Goal: Task Accomplishment & Management: Manage account settings

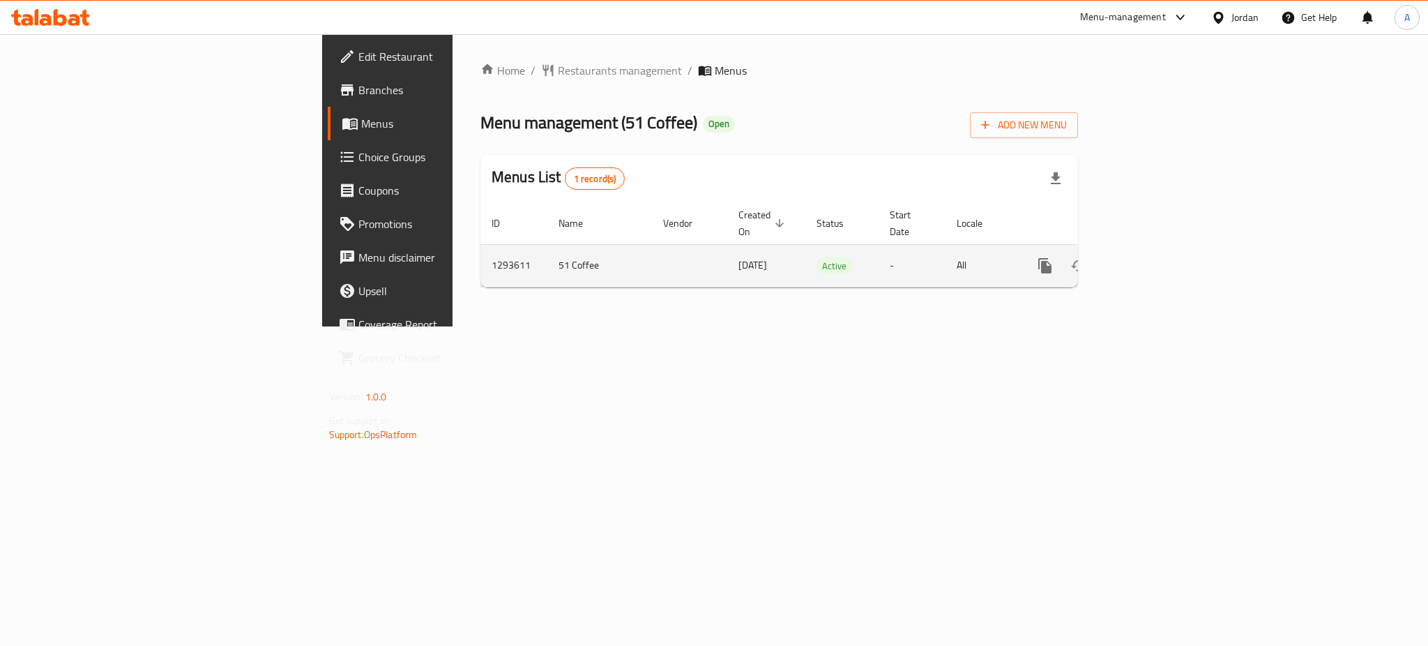
click at [1162, 250] on link "enhanced table" at bounding box center [1145, 265] width 33 height 33
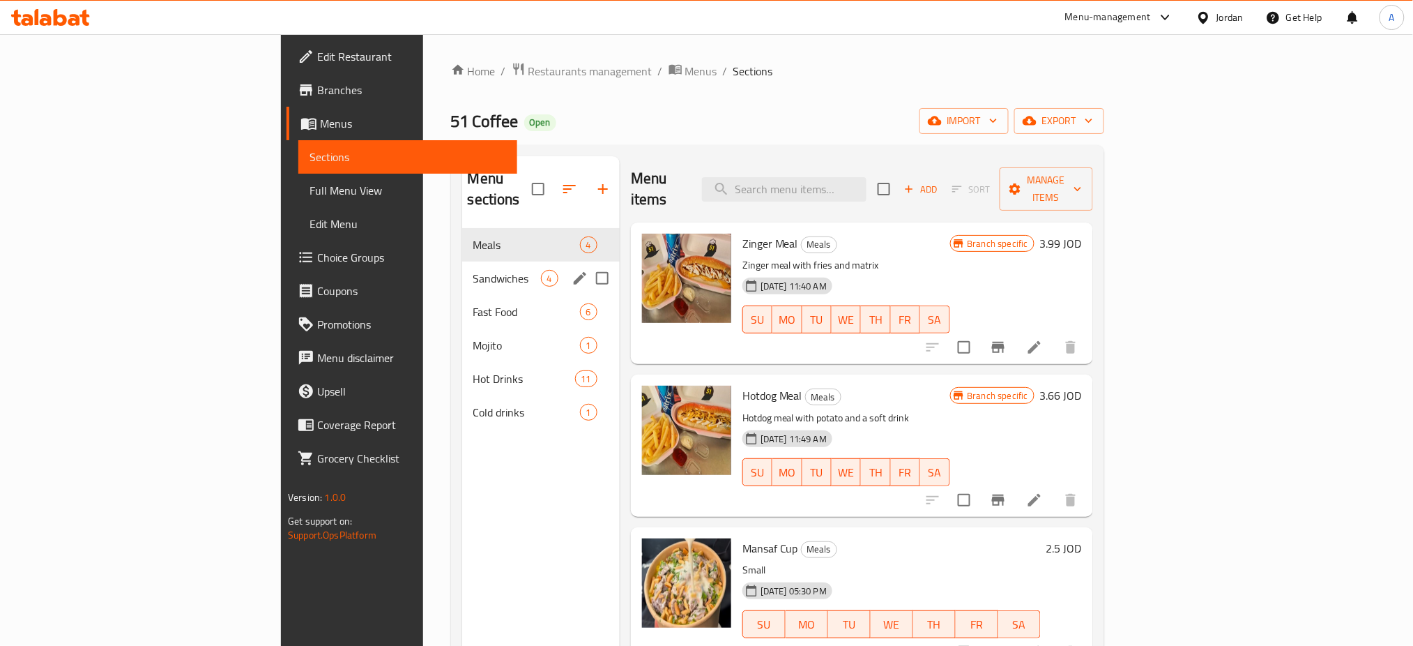
click at [462, 261] on div "Sandwiches 4" at bounding box center [541, 277] width 158 height 33
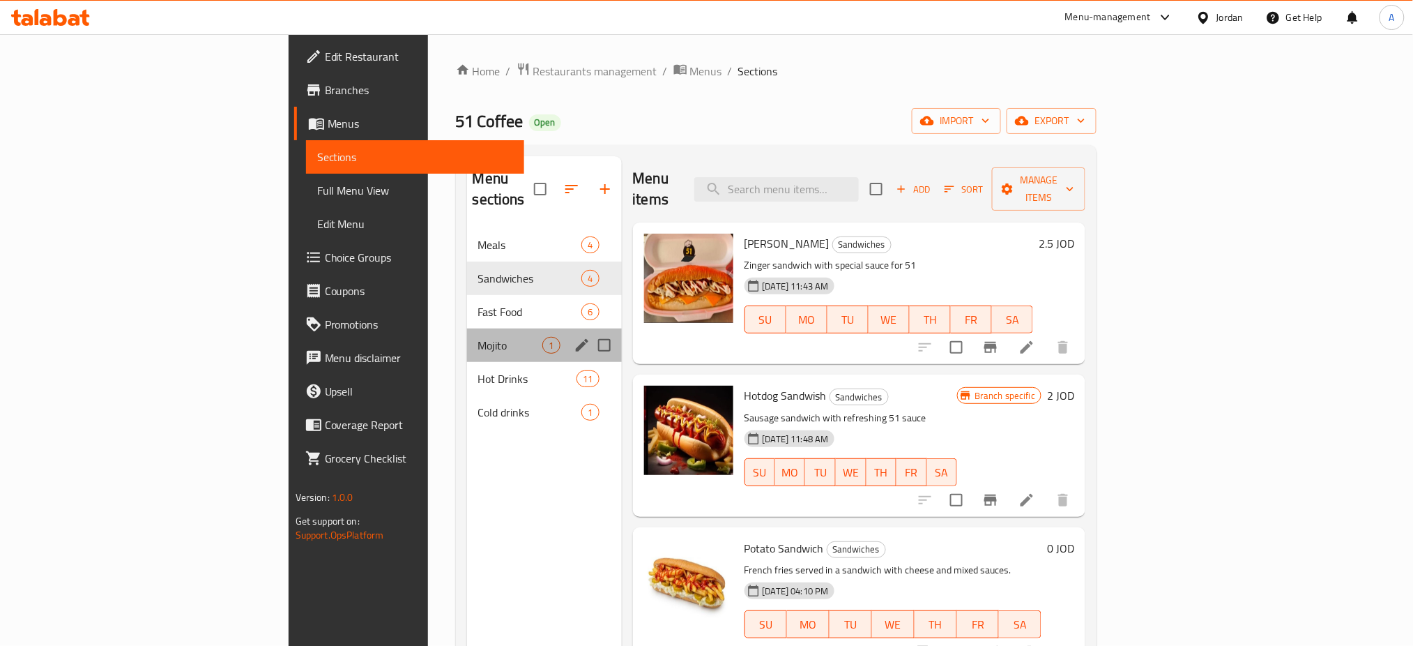
click at [467, 328] on div "Mojito 1" at bounding box center [544, 344] width 155 height 33
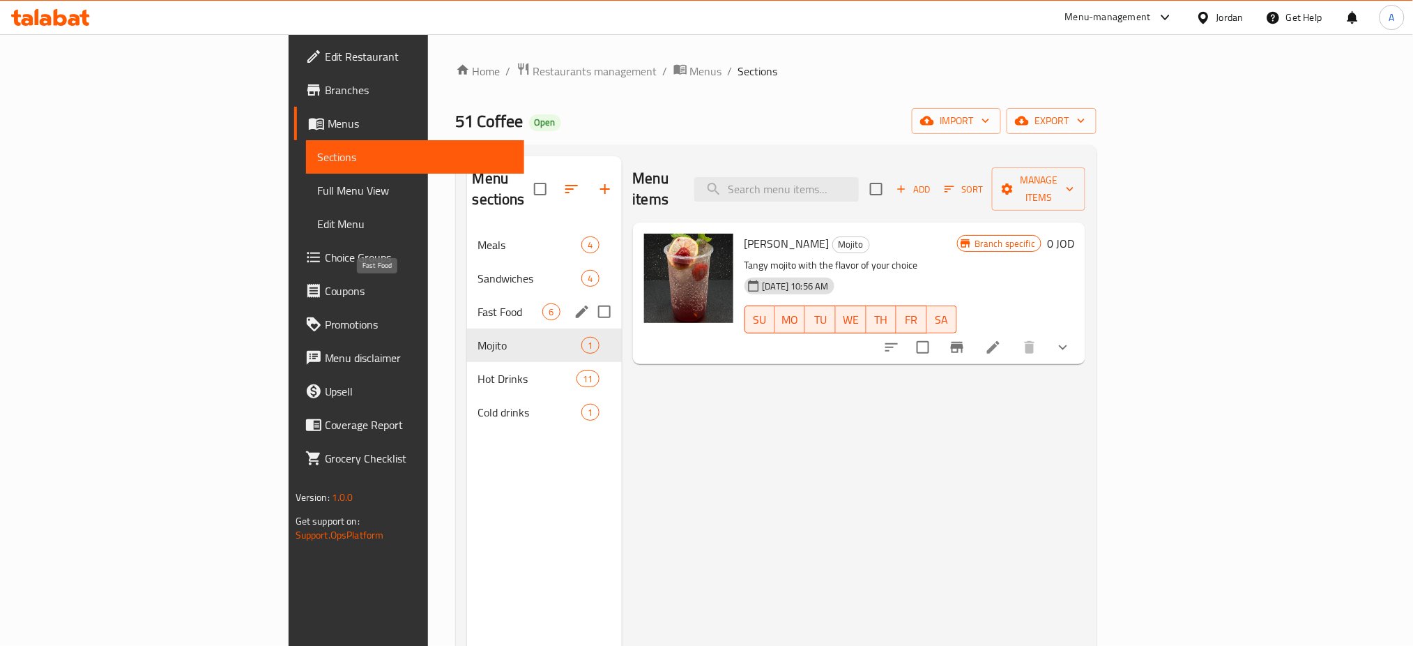
click at [478, 303] on span "Fast Food" at bounding box center [510, 311] width 65 height 17
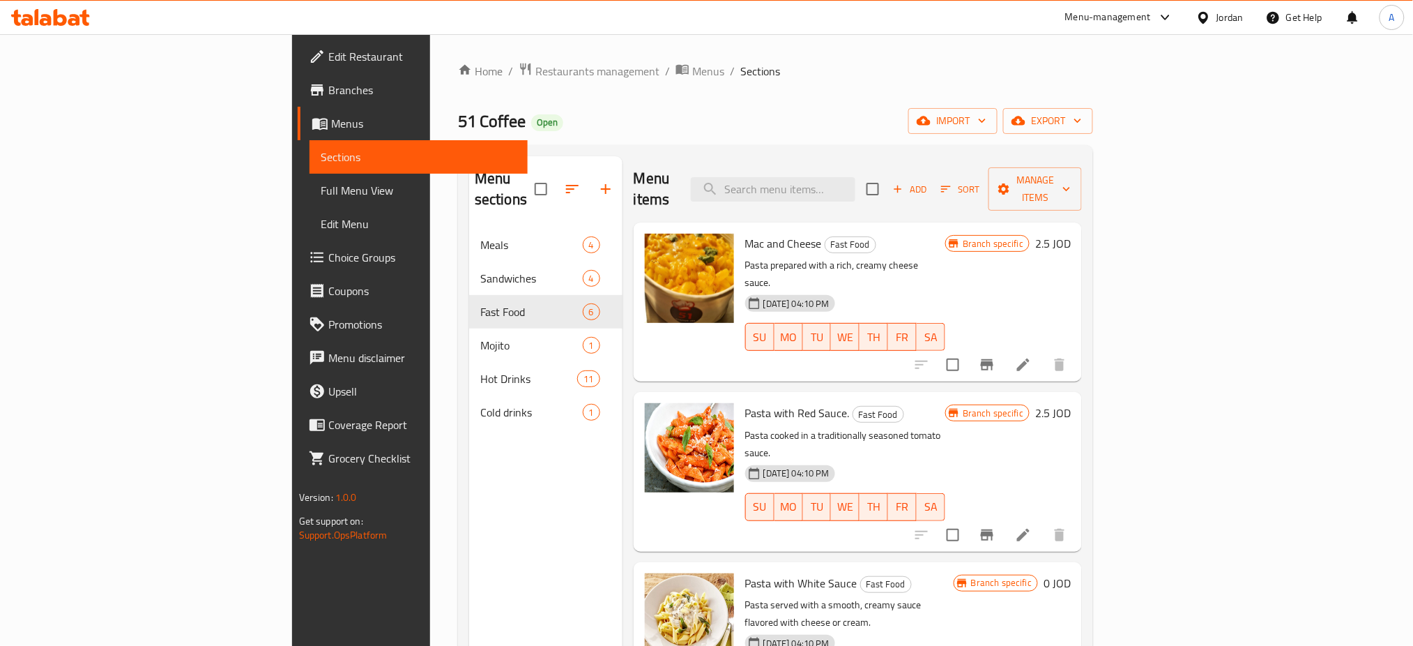
click at [1053, 119] on div "51 Coffee Open import export" at bounding box center [775, 121] width 635 height 26
click at [1072, 112] on div "51 Coffee Open import export" at bounding box center [775, 121] width 635 height 26
click at [535, 64] on span "Restaurants management" at bounding box center [597, 71] width 124 height 17
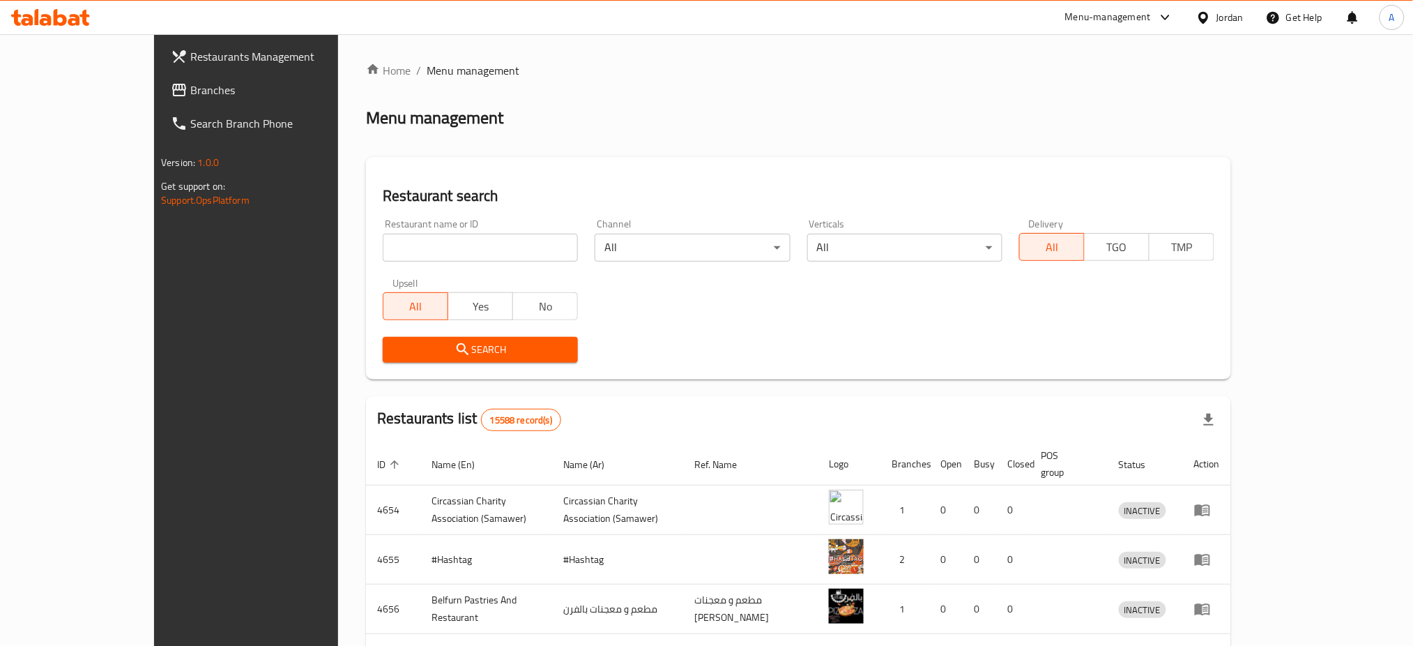
click at [404, 265] on div "Restaurant name or ID Restaurant name or ID" at bounding box center [480, 240] width 212 height 59
click at [404, 256] on input "search" at bounding box center [480, 248] width 195 height 28
type input "ل"
type input "grills"
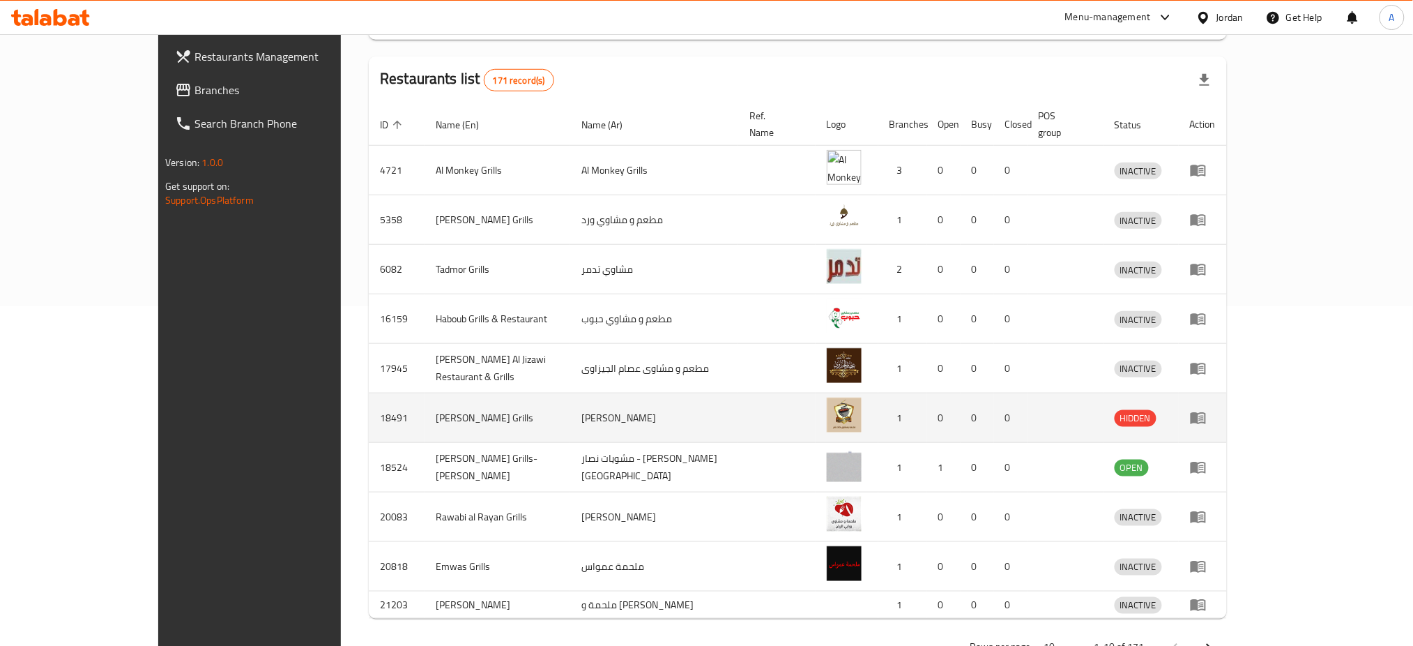
scroll to position [372, 0]
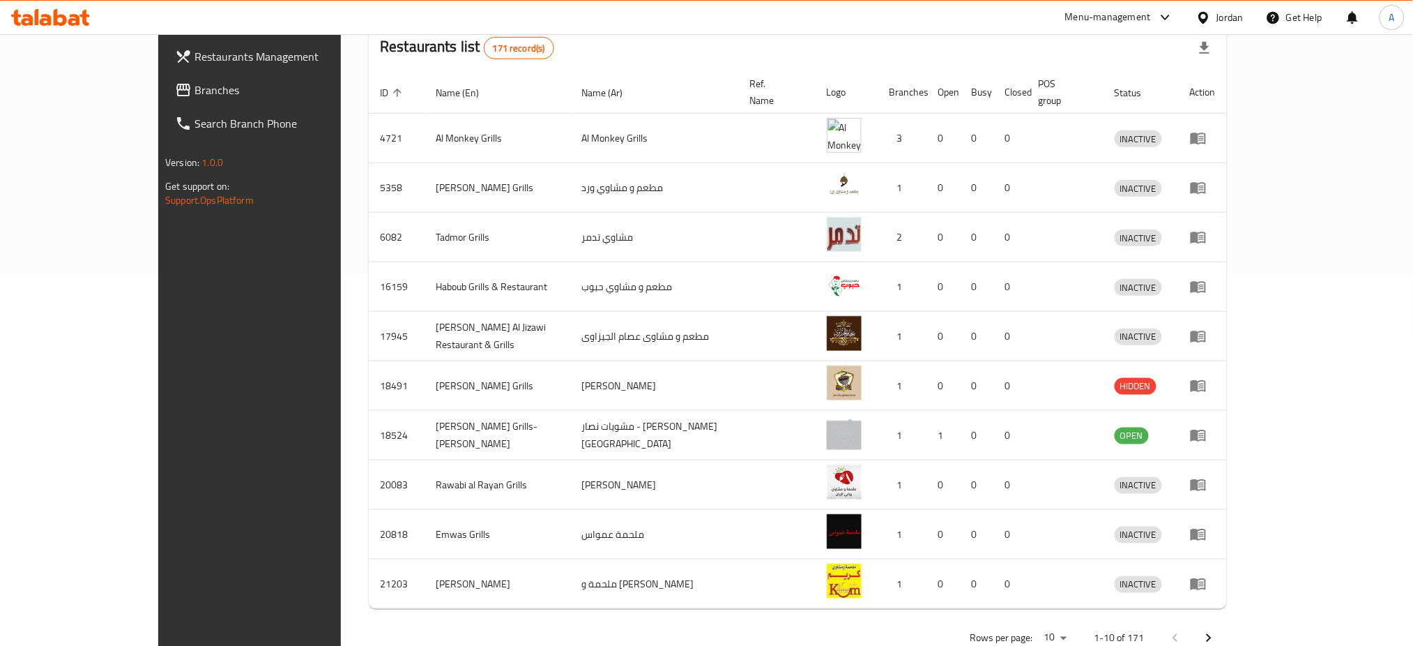
click at [1217, 630] on icon "Next page" at bounding box center [1209, 638] width 17 height 17
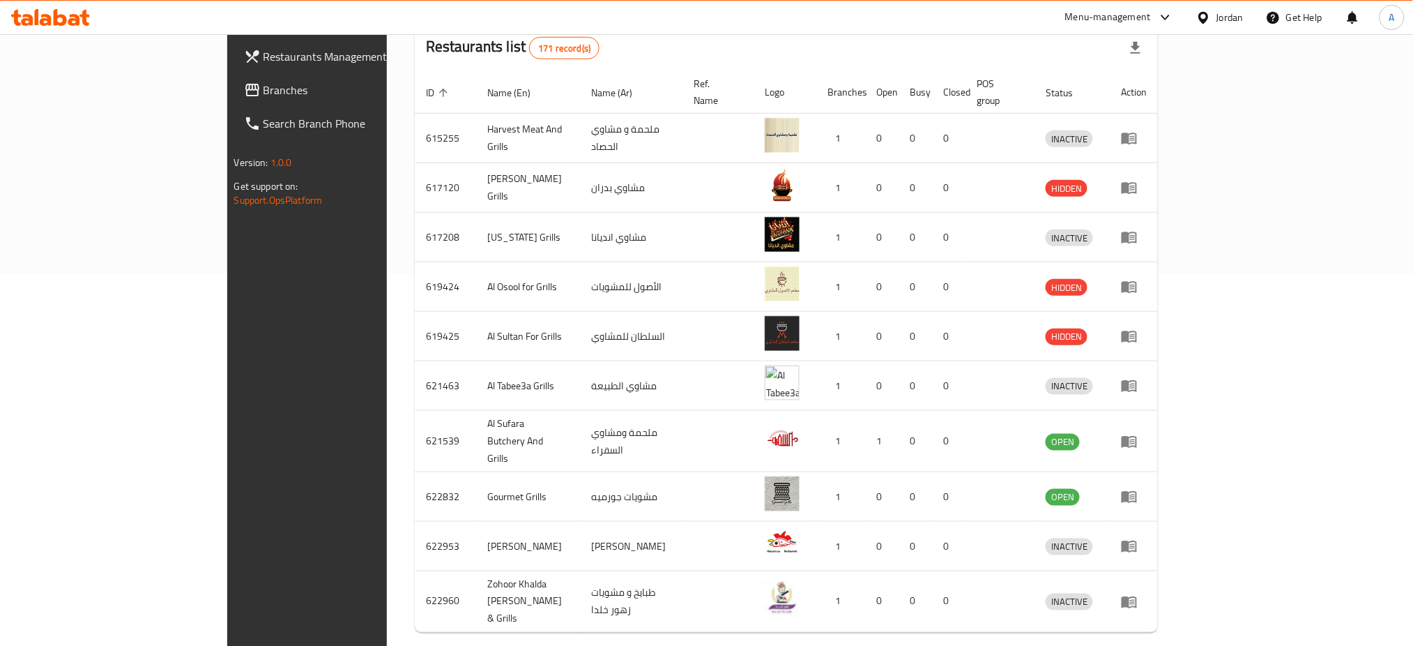
click at [264, 93] on span "Branches" at bounding box center [358, 90] width 189 height 17
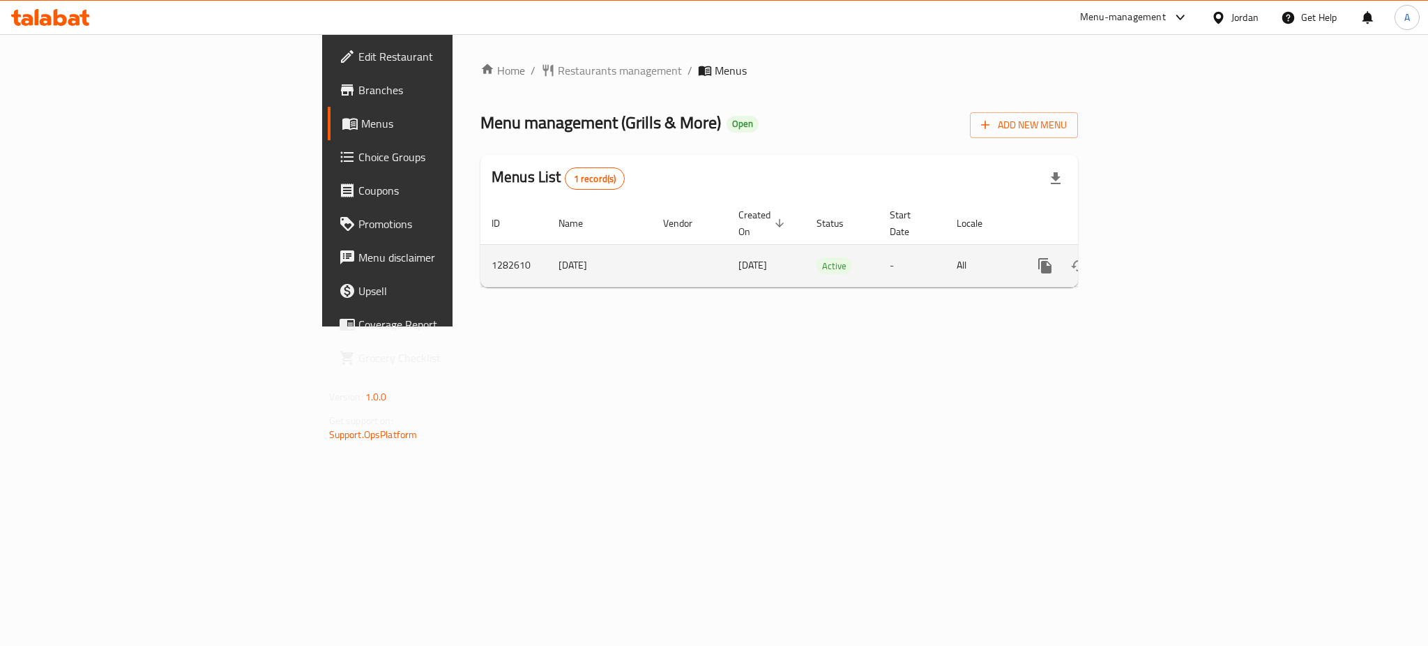
click at [1162, 249] on link "enhanced table" at bounding box center [1145, 265] width 33 height 33
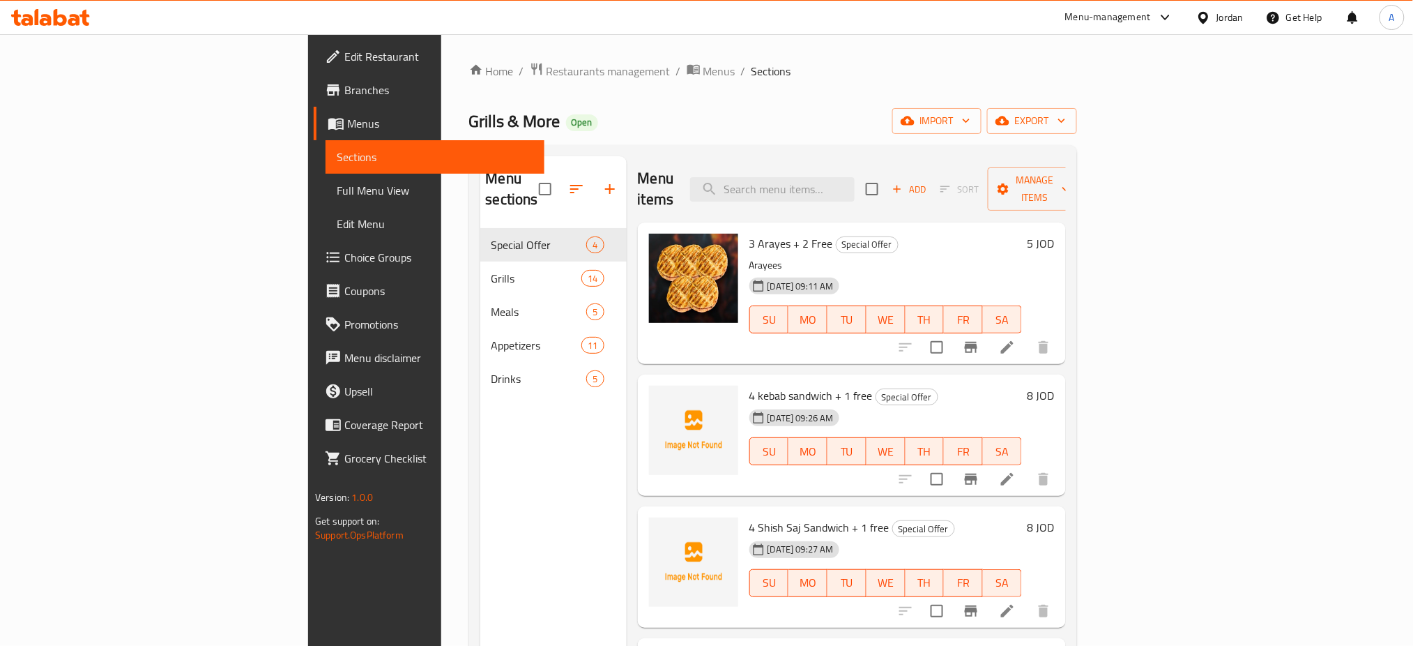
drag, startPoint x: 1027, startPoint y: 132, endPoint x: 1012, endPoint y: 138, distance: 15.9
click at [1021, 135] on div "Home / Restaurants management / Menus / Sections Grills & More Open import expo…" at bounding box center [773, 437] width 608 height 751
click at [441, 56] on div "Home / Restaurants management / Menus / Sections Grills & More Open import expo…" at bounding box center [773, 437] width 664 height 807
click at [547, 68] on span "Restaurants management" at bounding box center [609, 71] width 124 height 17
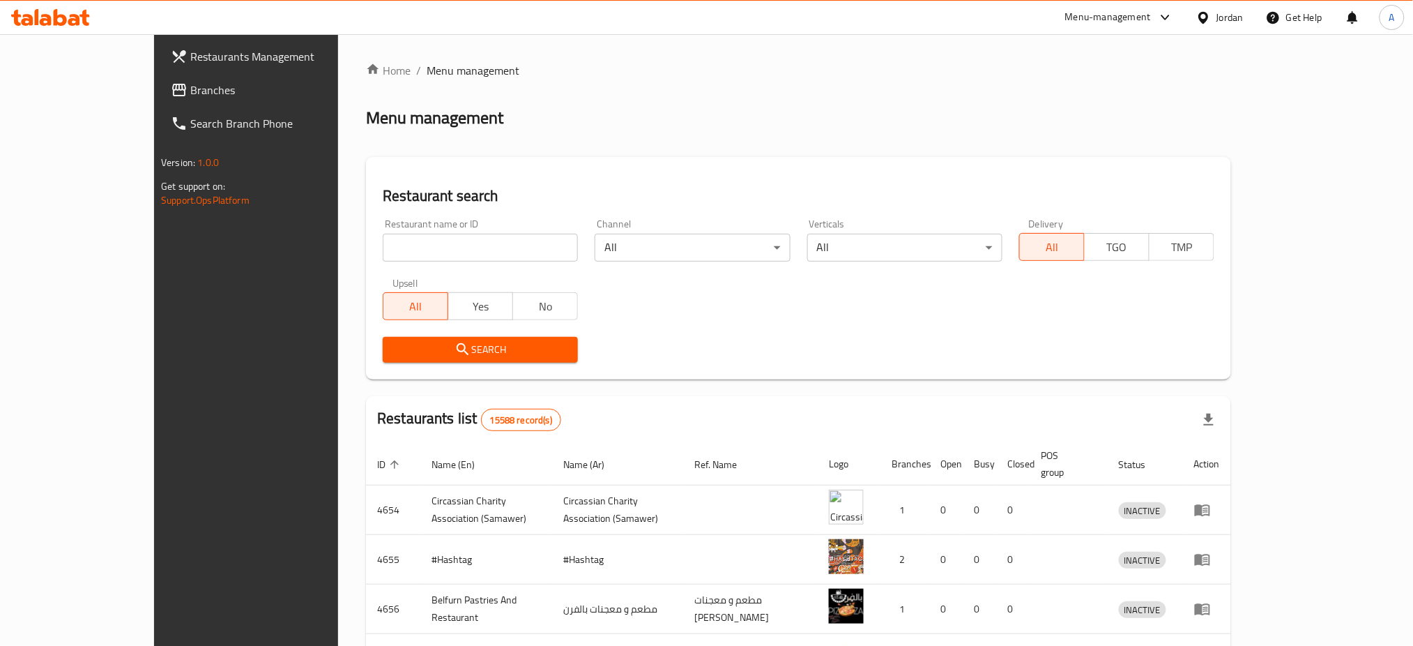
drag, startPoint x: 419, startPoint y: 251, endPoint x: 431, endPoint y: 239, distance: 16.8
click at [419, 251] on input "search" at bounding box center [480, 248] width 195 height 28
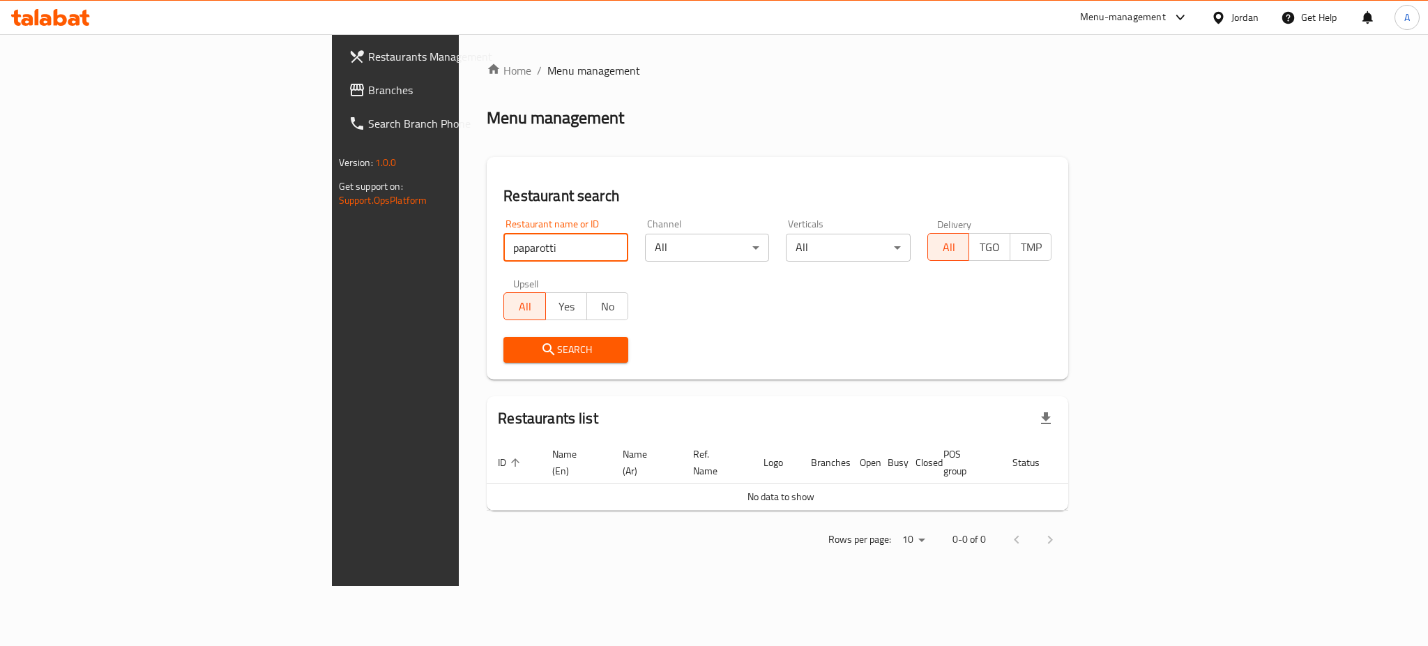
click button "Search" at bounding box center [565, 350] width 125 height 26
click at [503, 240] on input "paparotti" at bounding box center [565, 248] width 125 height 28
drag, startPoint x: 436, startPoint y: 238, endPoint x: 0, endPoint y: 163, distance: 442.2
click at [332, 188] on div "Restaurants Management Branches Search Branch Phone Version: 1.0.0 Get support …" at bounding box center [714, 309] width 765 height 551
type input "papparoti"
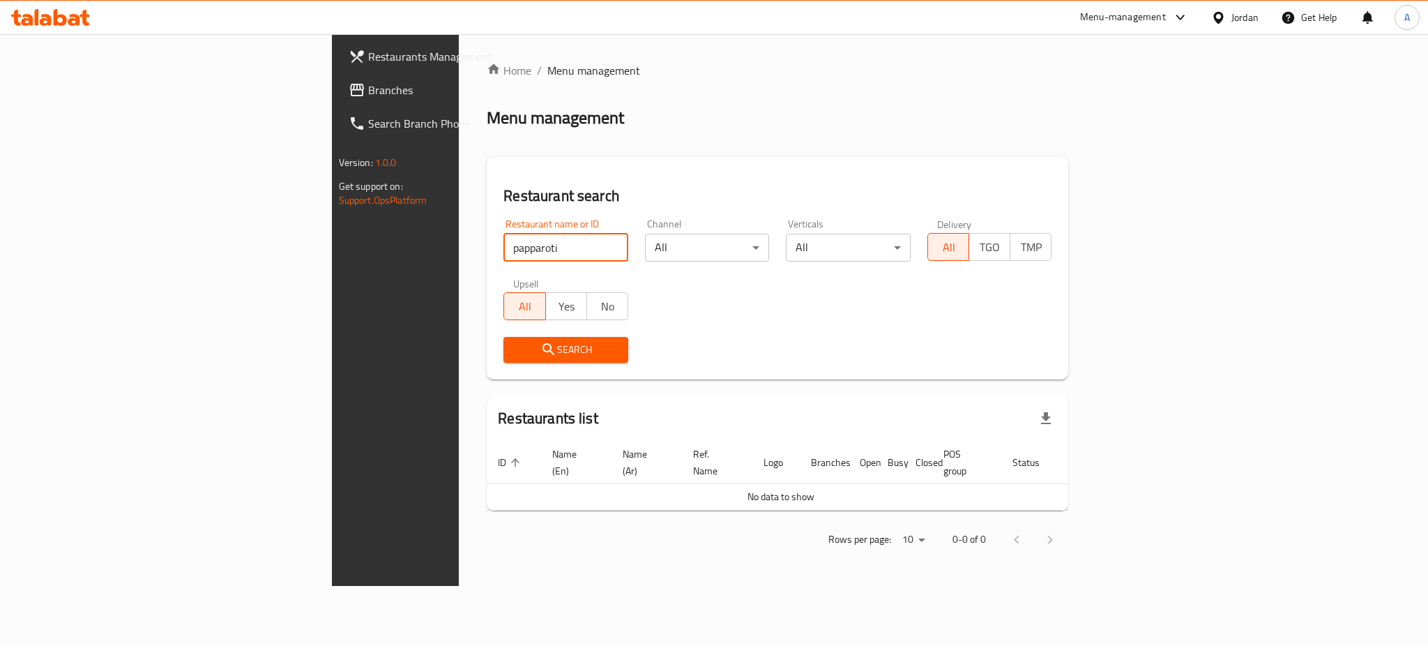
click button "Search" at bounding box center [565, 350] width 125 height 26
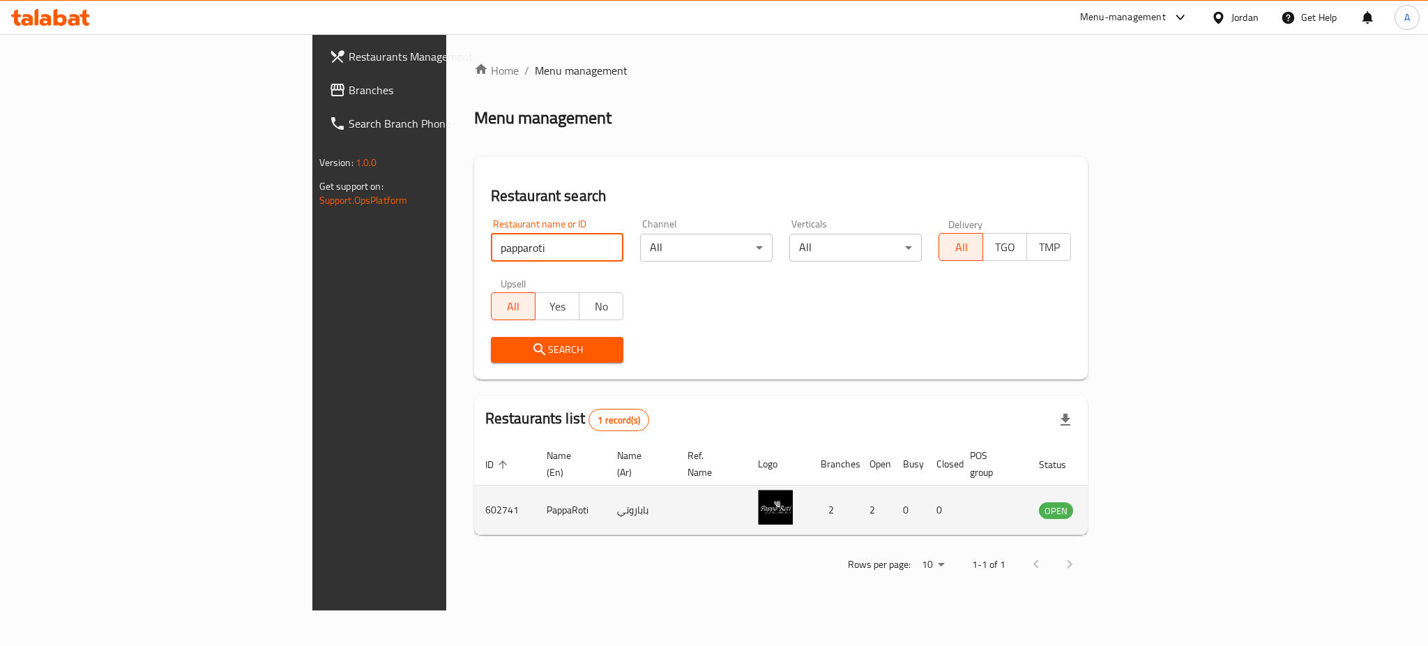
click at [1149, 485] on td "enhanced table" at bounding box center [1125, 509] width 48 height 49
click at [1128, 505] on icon "enhanced table" at bounding box center [1120, 511] width 15 height 12
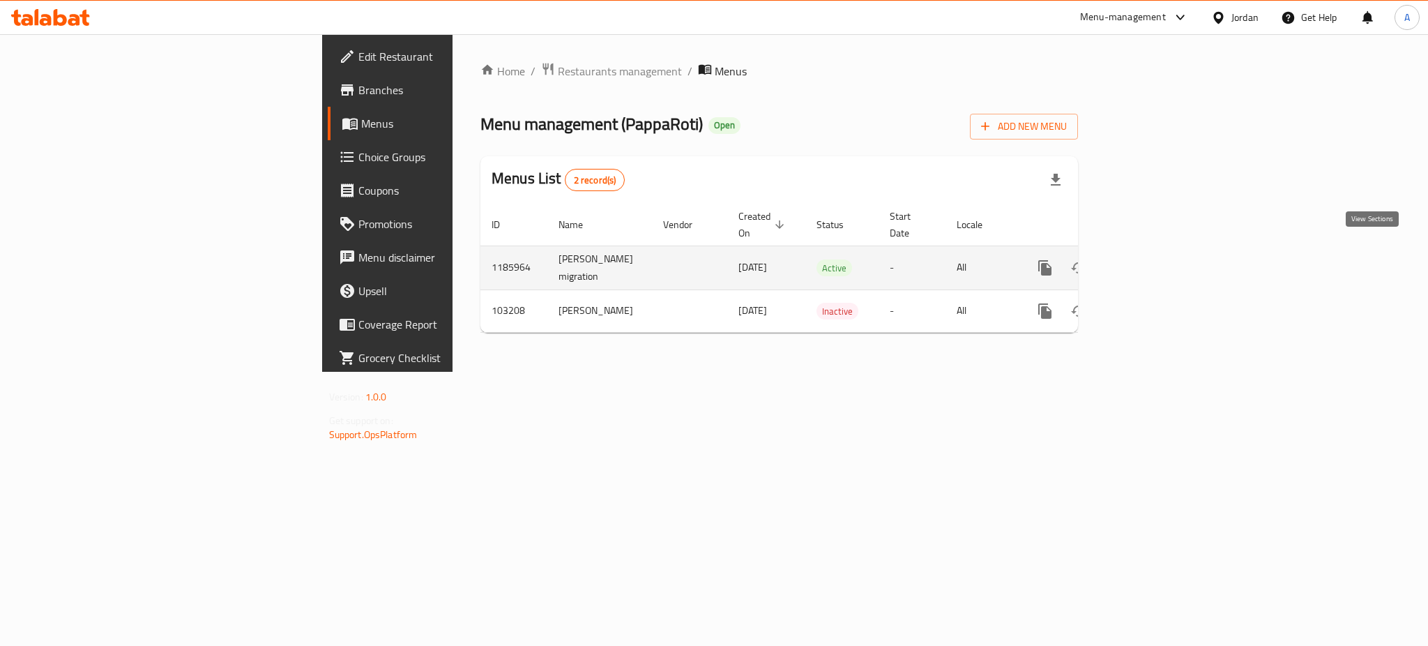
click at [1154, 259] on icon "enhanced table" at bounding box center [1145, 267] width 17 height 17
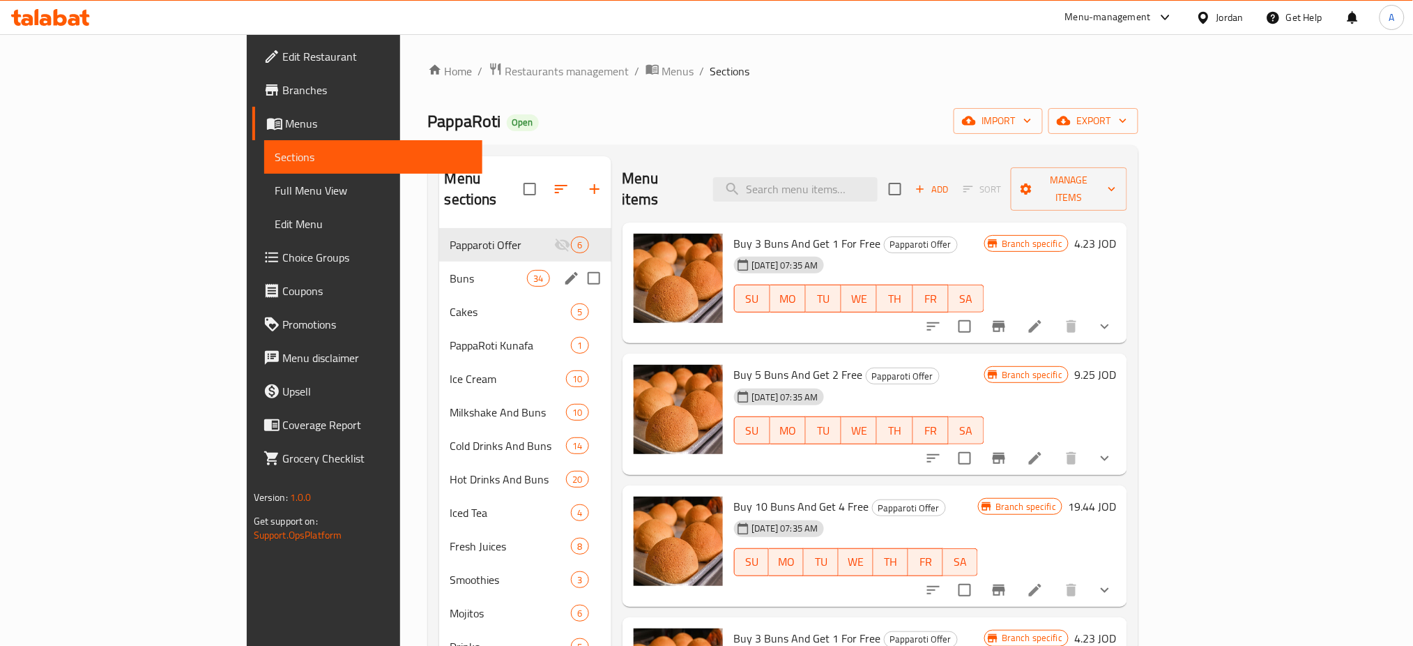
click at [457, 261] on div "Buns 34" at bounding box center [525, 277] width 172 height 33
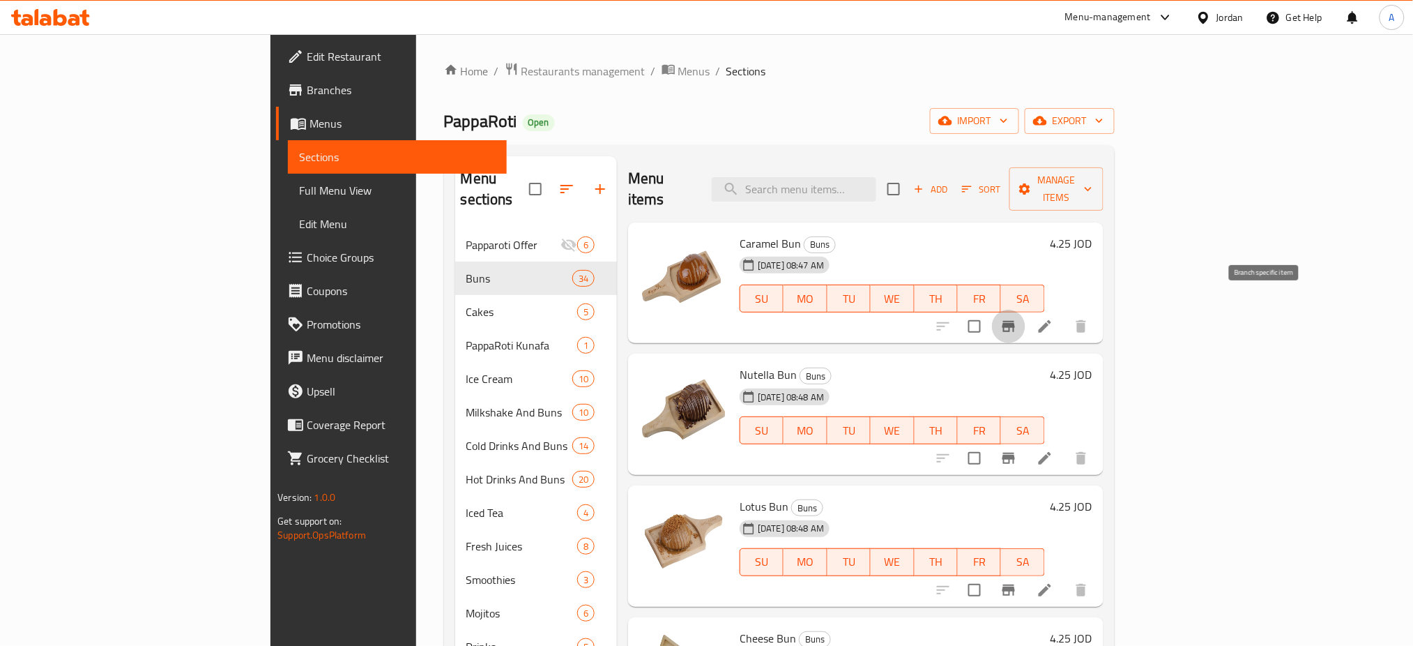
click at [1015, 321] on icon "Branch-specific-item" at bounding box center [1009, 326] width 13 height 11
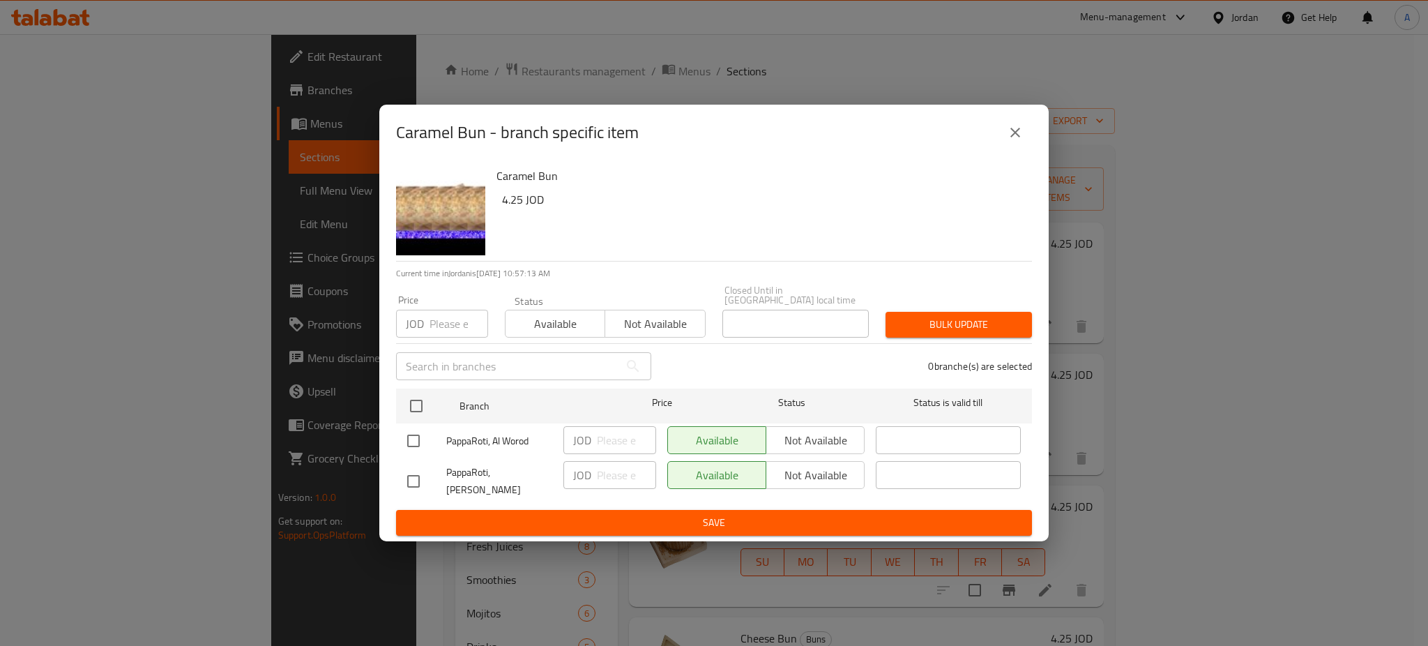
click at [1016, 139] on icon "close" at bounding box center [1015, 132] width 17 height 17
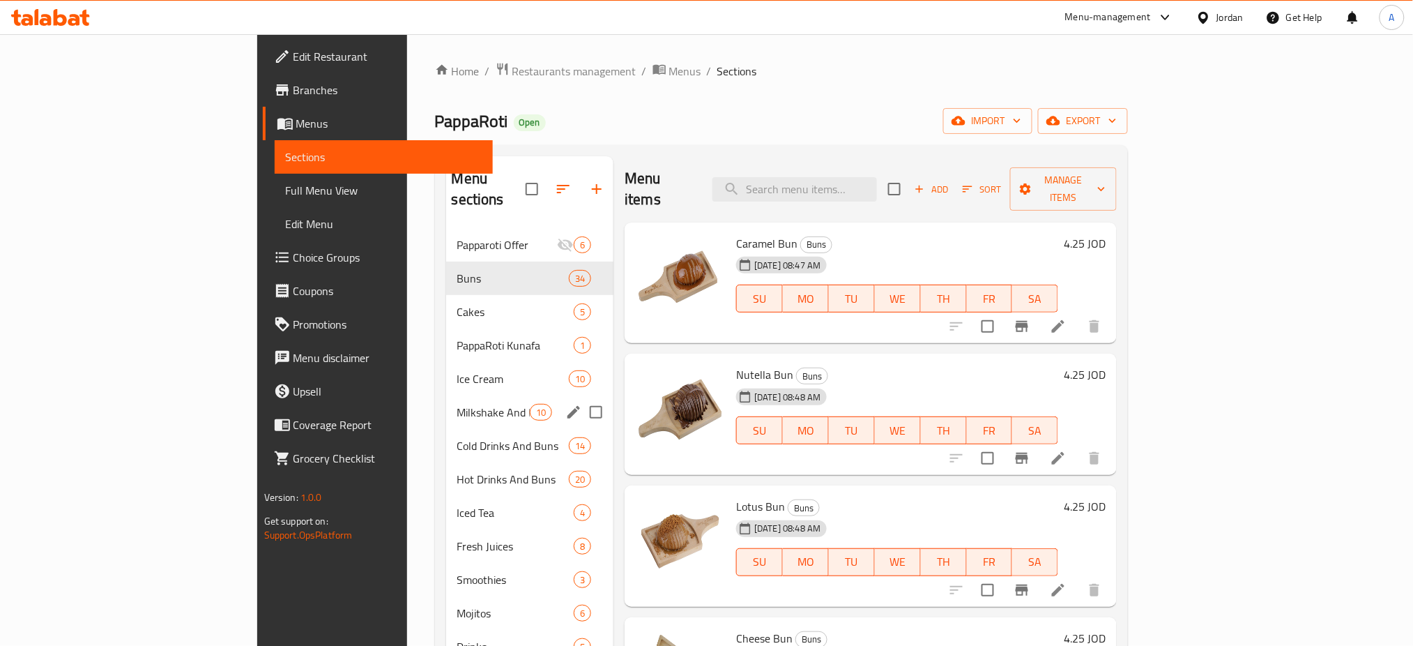
click at [446, 395] on div "Milkshake And Buns 10" at bounding box center [530, 411] width 168 height 33
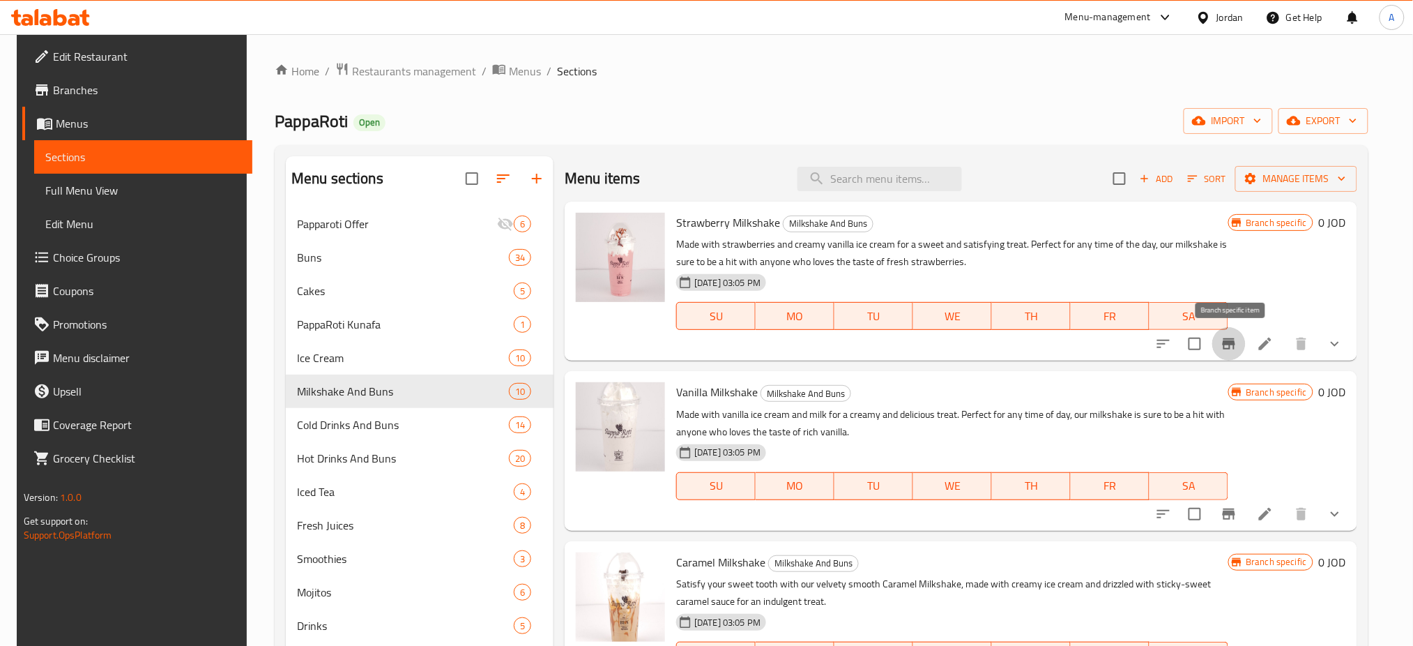
click at [1234, 339] on icon "Branch-specific-item" at bounding box center [1229, 343] width 17 height 17
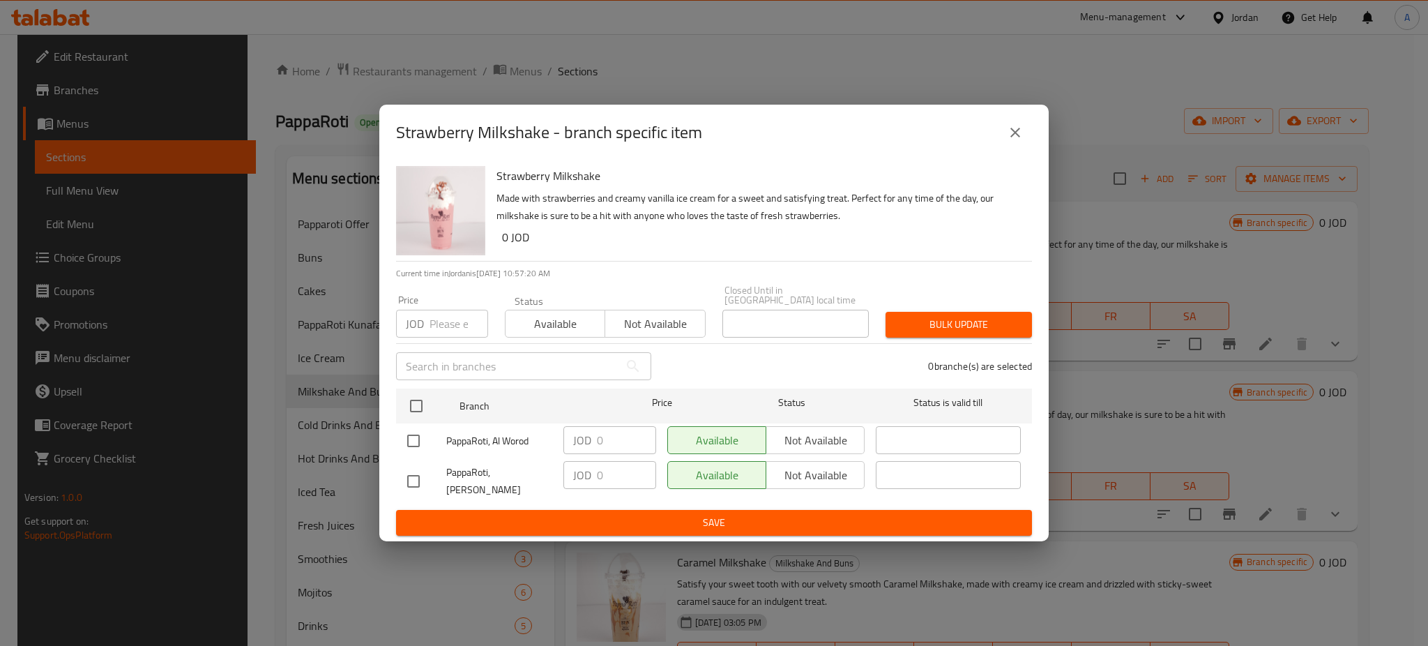
click at [1028, 139] on button "close" at bounding box center [1014, 132] width 33 height 33
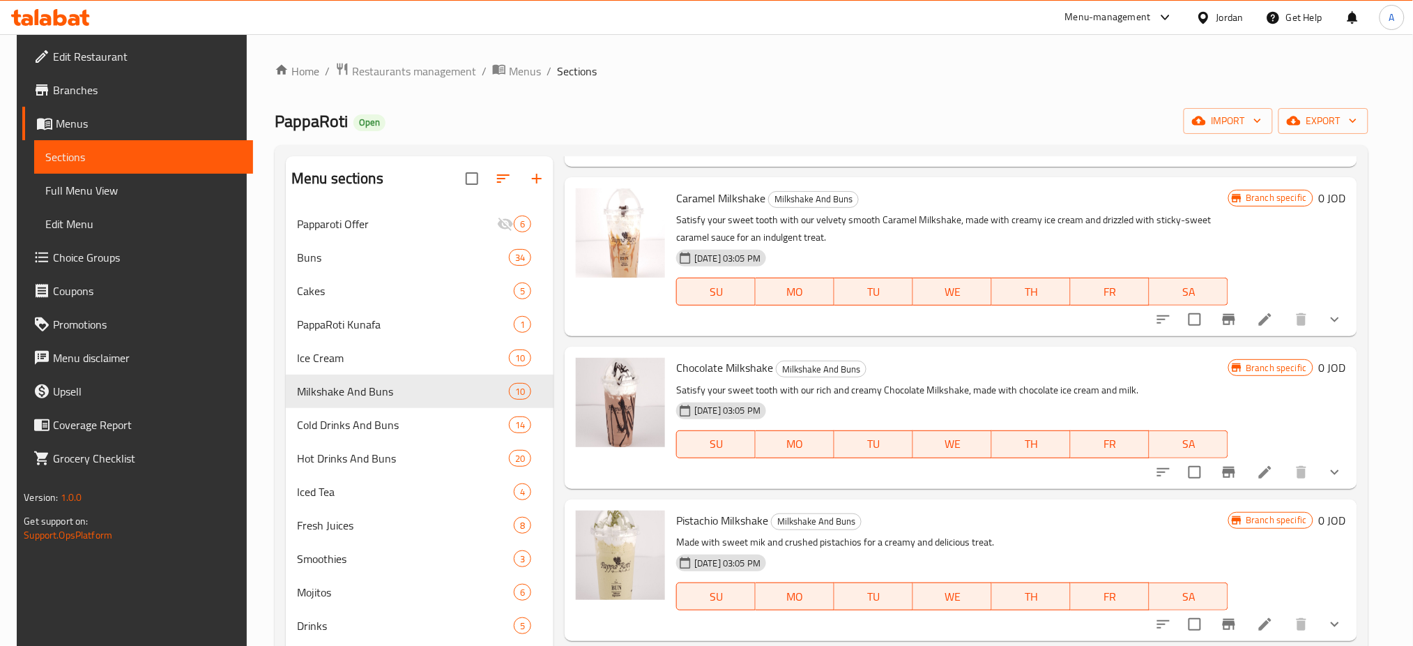
scroll to position [93, 0]
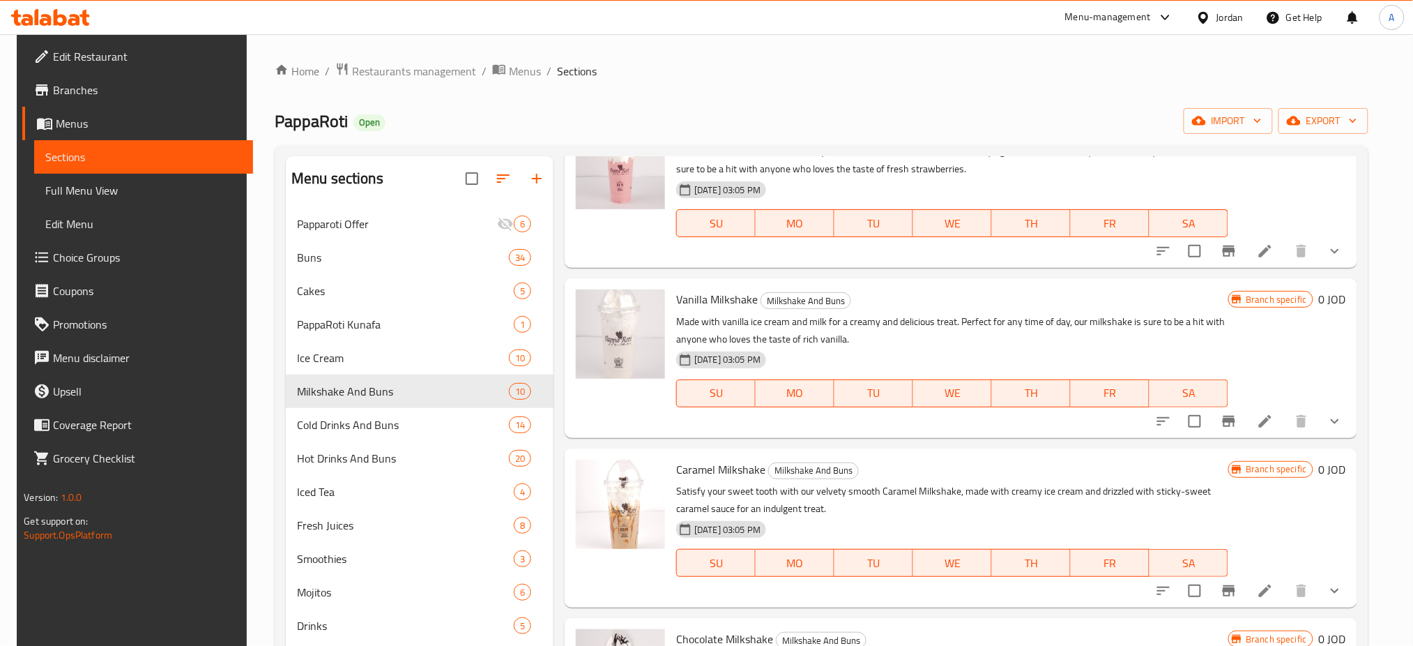
click at [1274, 428] on icon at bounding box center [1265, 421] width 17 height 17
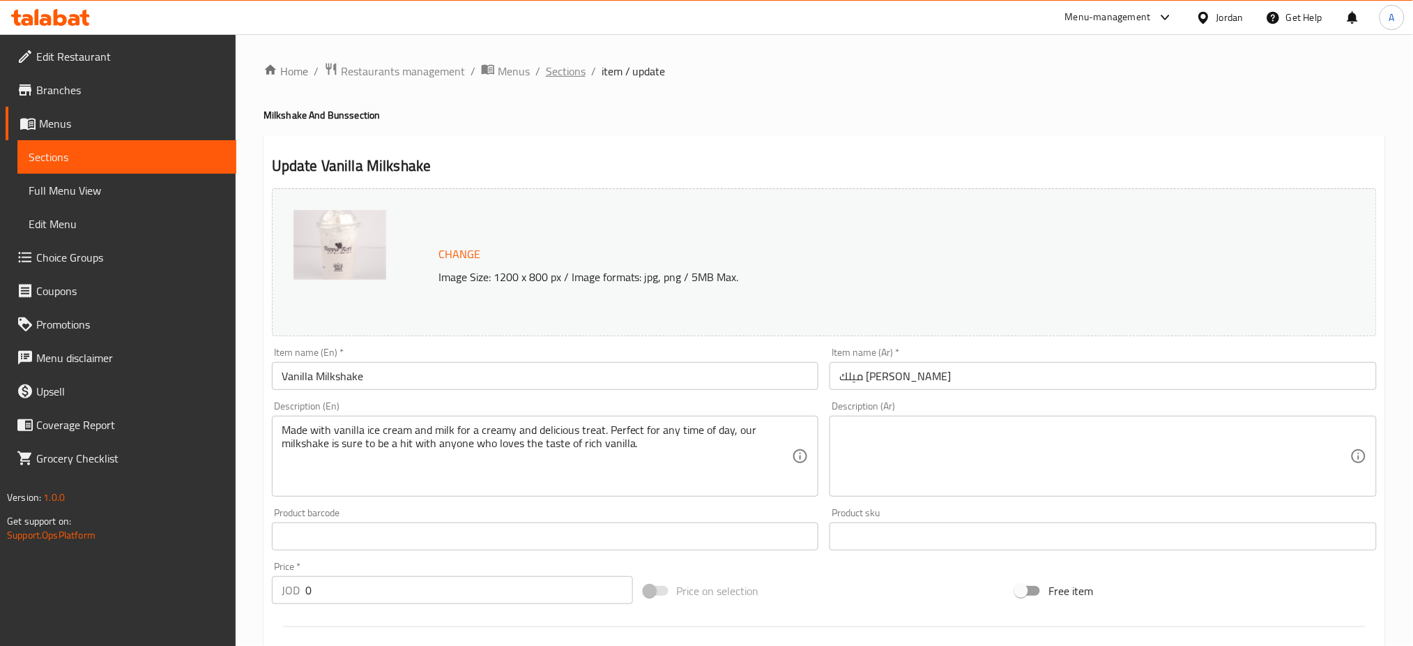
click at [563, 68] on span "Sections" at bounding box center [566, 71] width 40 height 17
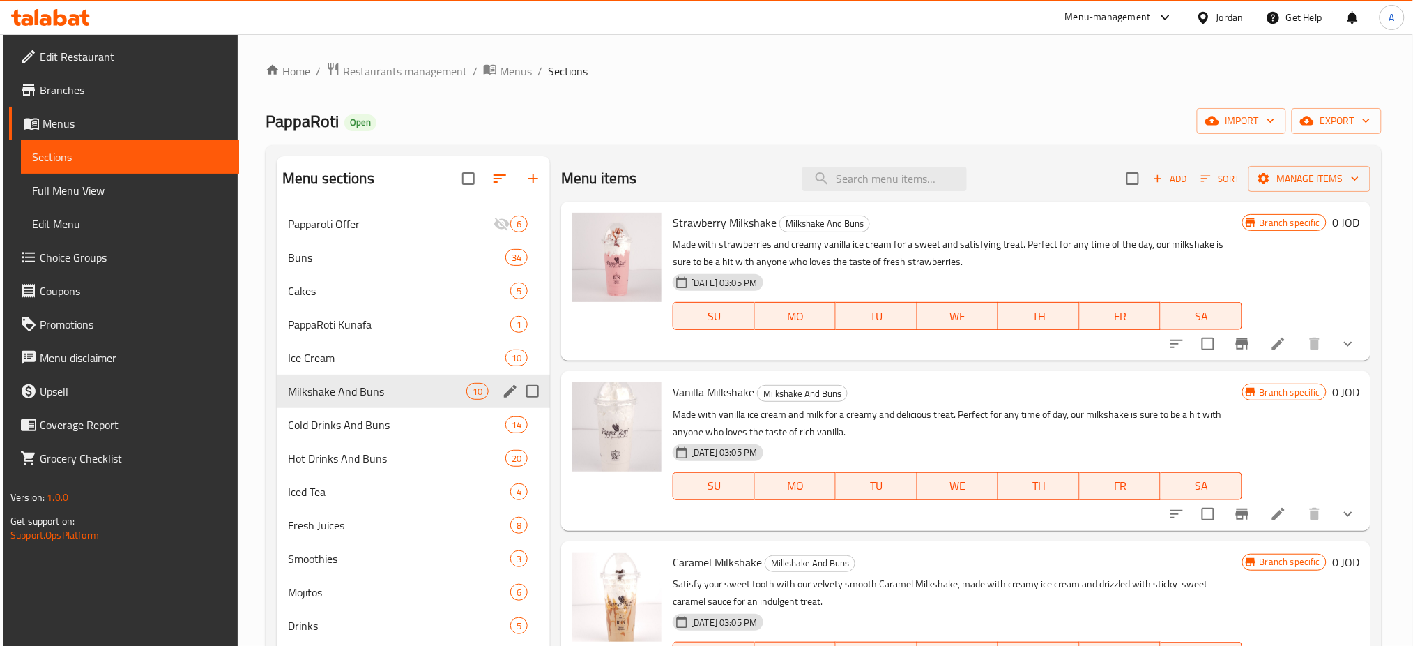
click at [404, 416] on div "Cold Drinks And Buns 14" at bounding box center [413, 424] width 273 height 33
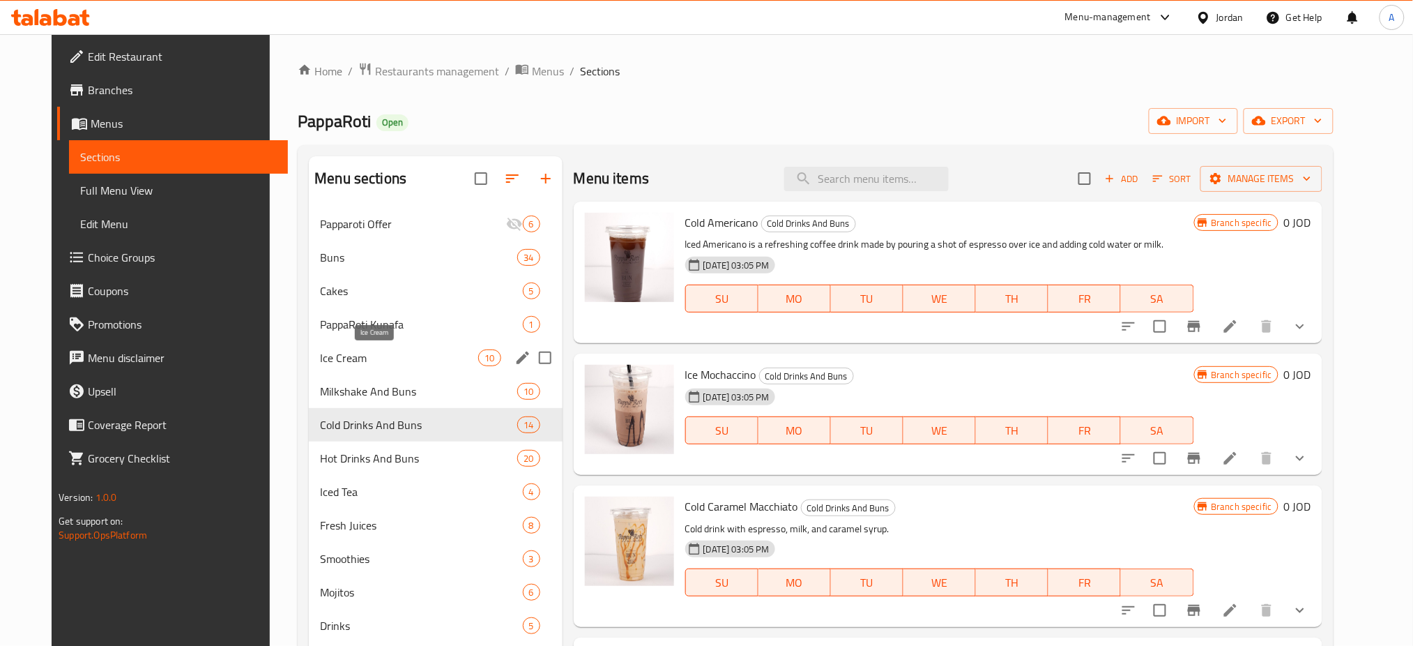
click at [389, 351] on span "Ice Cream" at bounding box center [399, 357] width 158 height 17
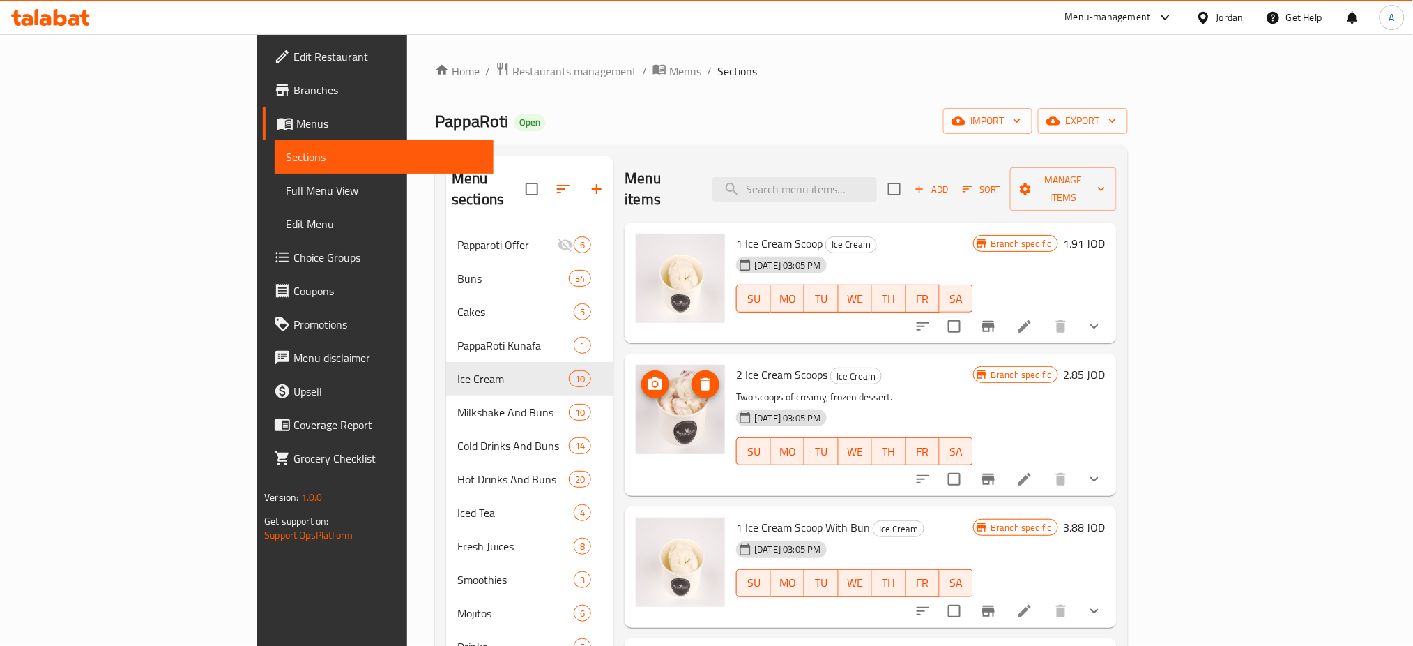
click at [997, 471] on icon "Branch-specific-item" at bounding box center [988, 479] width 17 height 17
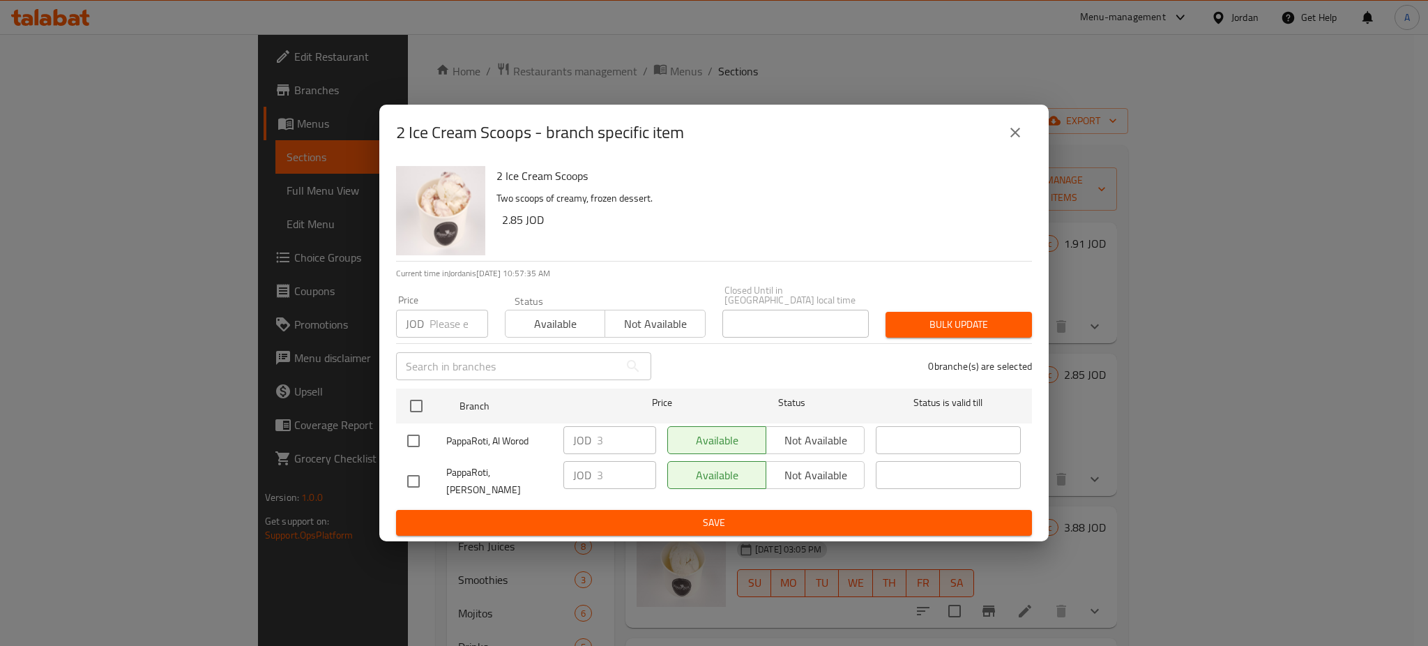
click at [1009, 141] on icon "close" at bounding box center [1015, 132] width 17 height 17
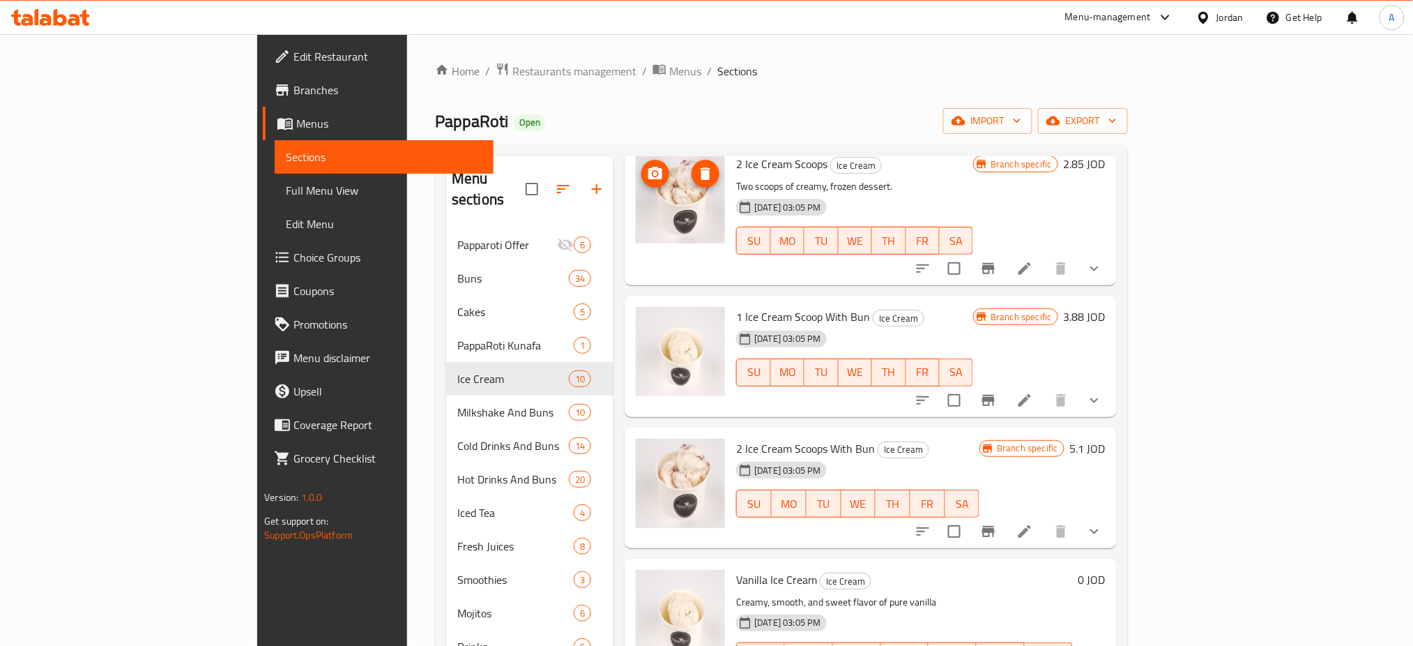
scroll to position [198, 0]
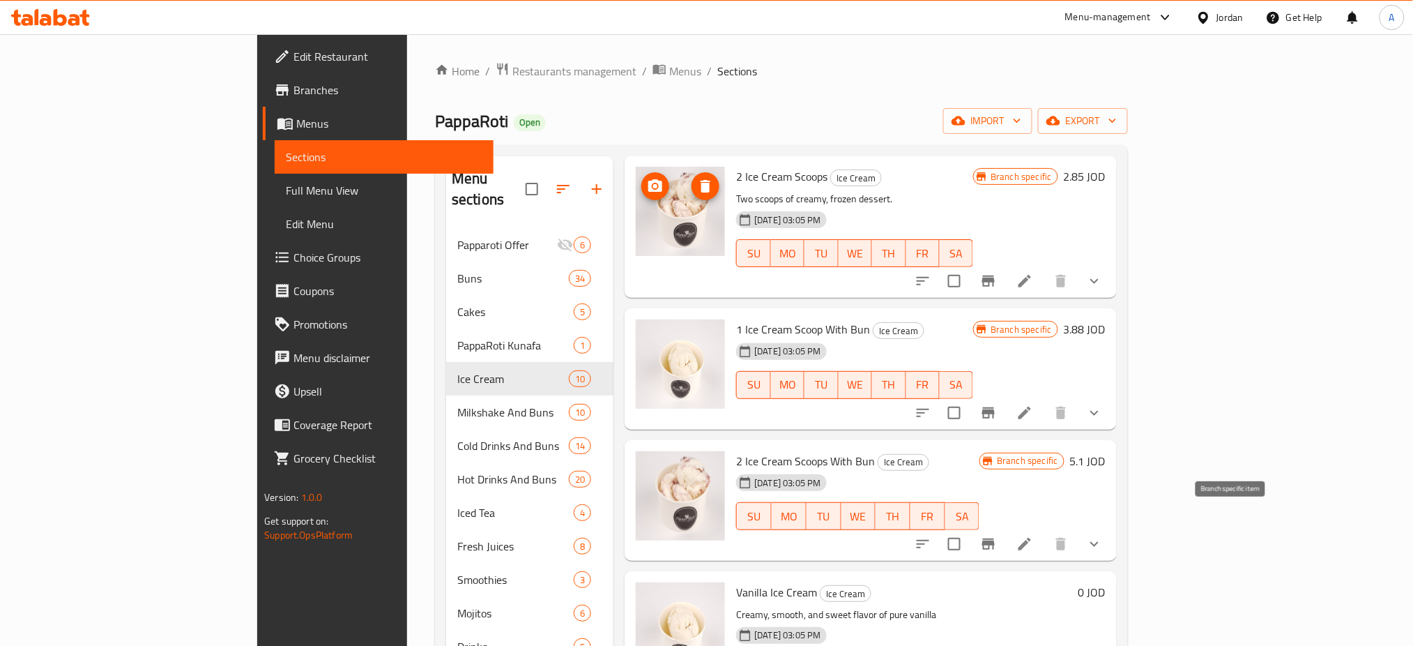
click at [1005, 527] on button "Branch-specific-item" at bounding box center [988, 543] width 33 height 33
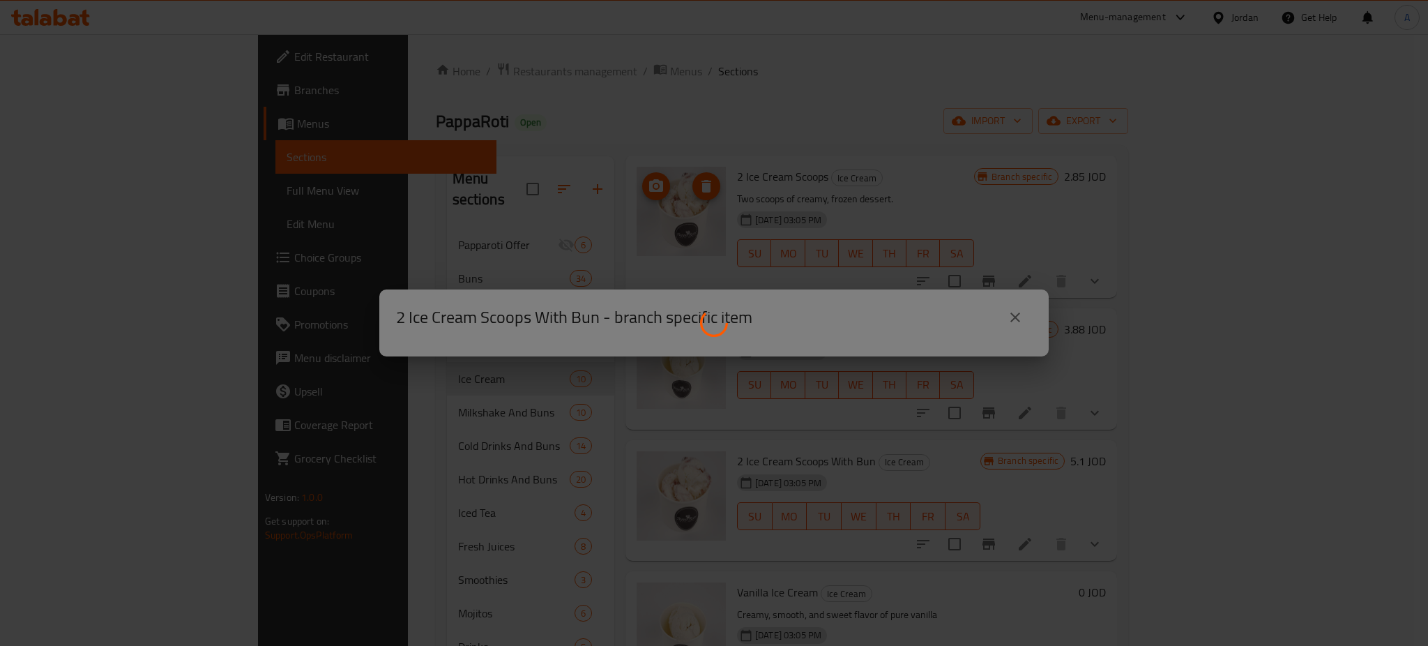
click at [1006, 313] on div at bounding box center [714, 323] width 1428 height 646
click at [1007, 315] on div at bounding box center [714, 323] width 1428 height 646
click at [1017, 315] on div at bounding box center [714, 323] width 1428 height 646
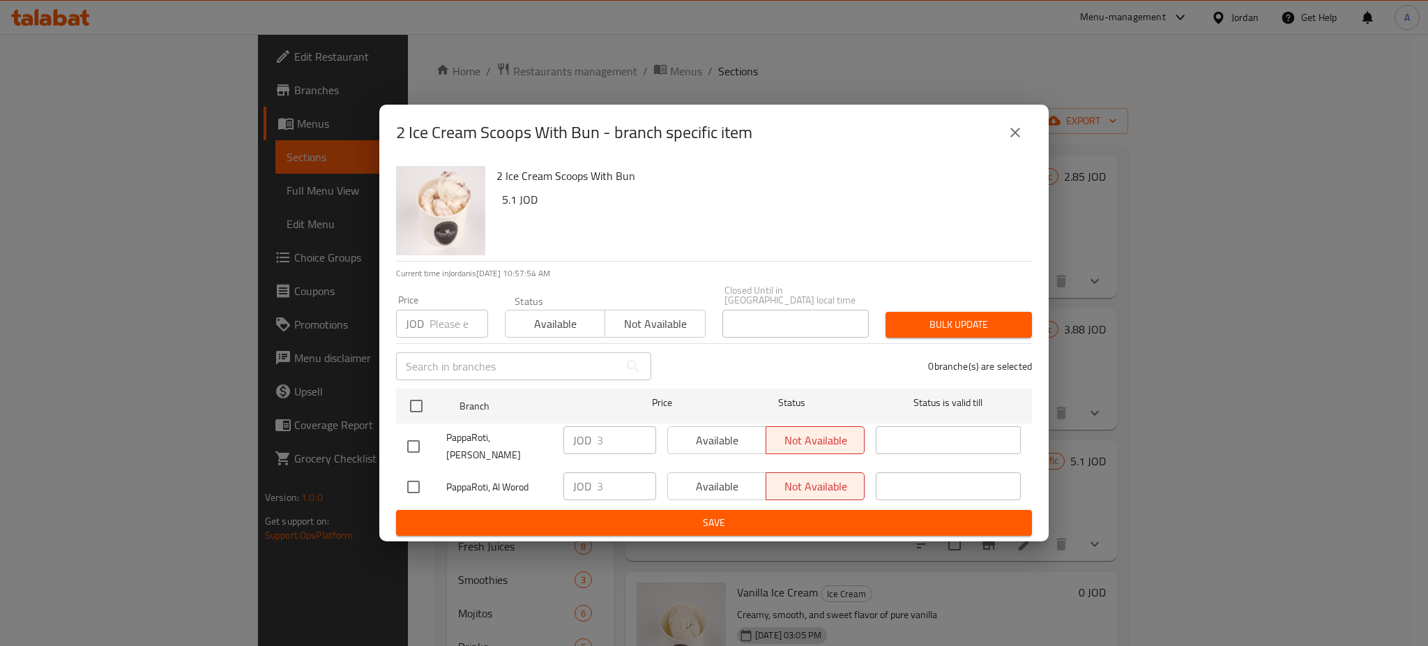
drag, startPoint x: 1027, startPoint y: 193, endPoint x: 1021, endPoint y: 176, distance: 17.6
click at [1026, 192] on div "2 Ice Cream Scoops With Bun 5.1 JOD" at bounding box center [764, 210] width 547 height 100
click at [1018, 141] on icon "close" at bounding box center [1015, 132] width 17 height 17
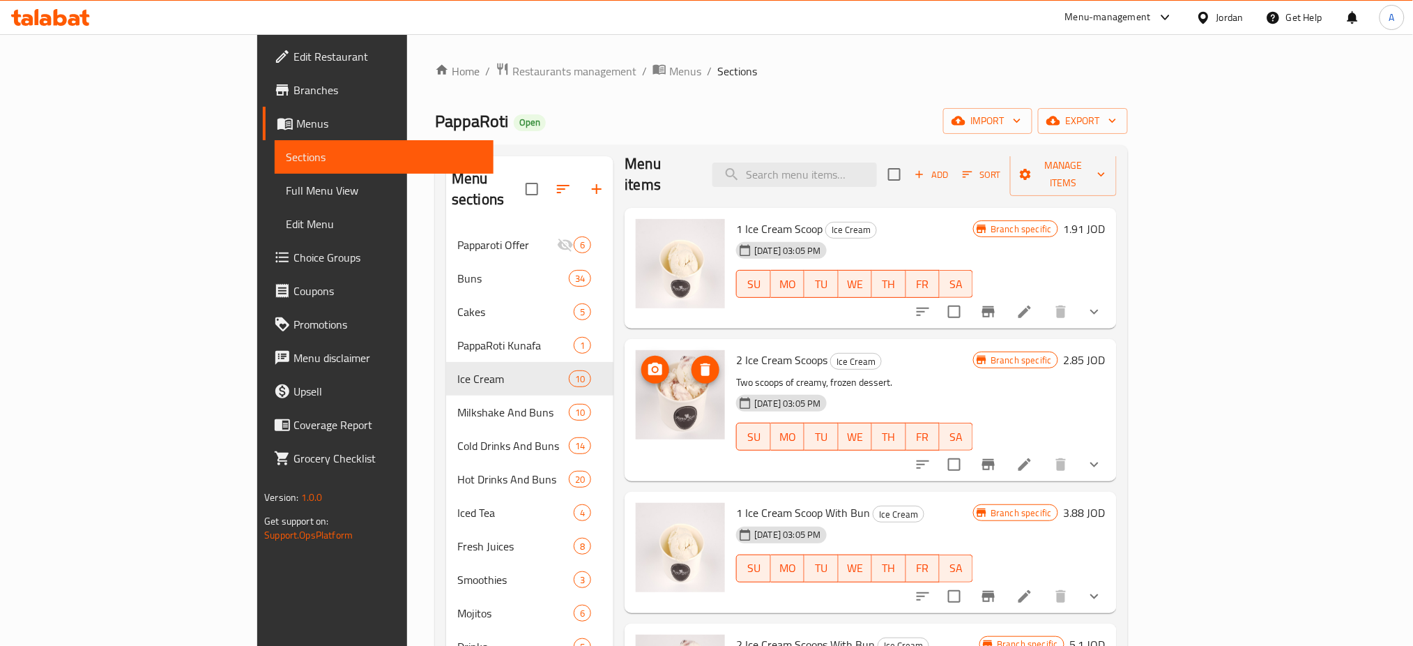
scroll to position [0, 0]
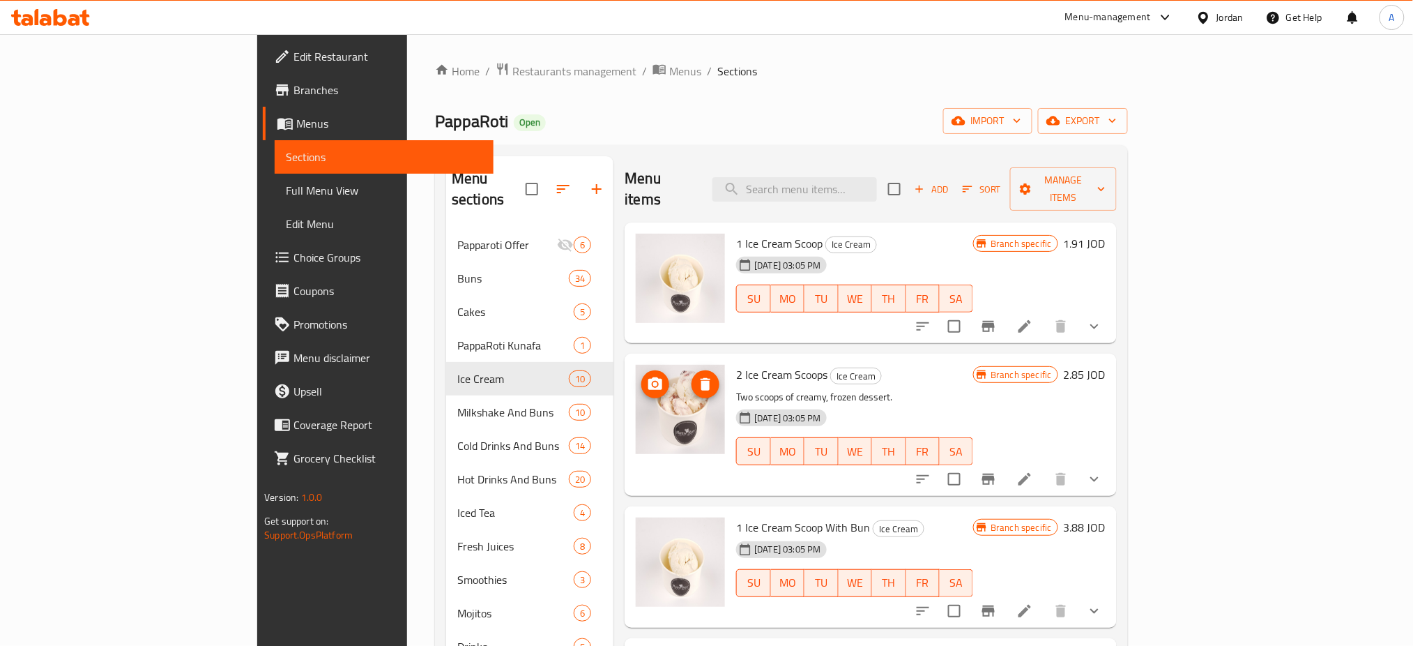
click at [995, 473] on icon "Branch-specific-item" at bounding box center [988, 478] width 13 height 11
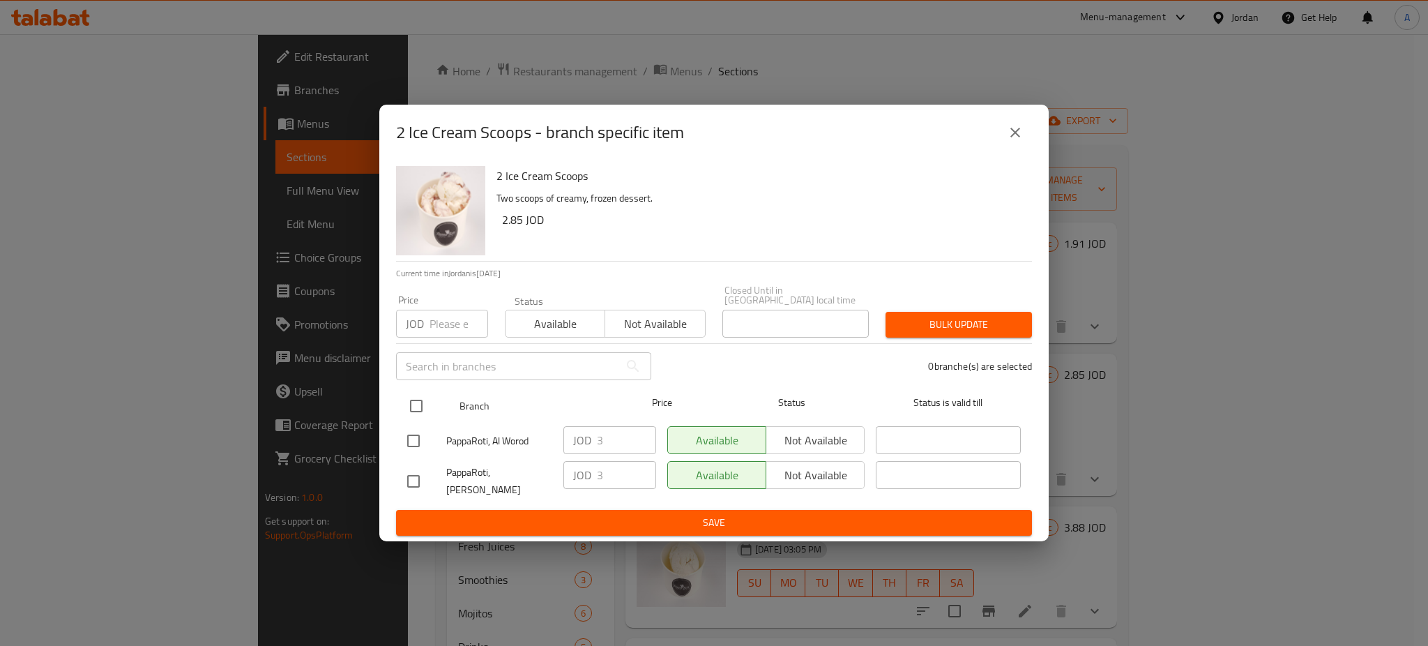
click at [420, 402] on input "checkbox" at bounding box center [416, 405] width 29 height 29
checkbox input "true"
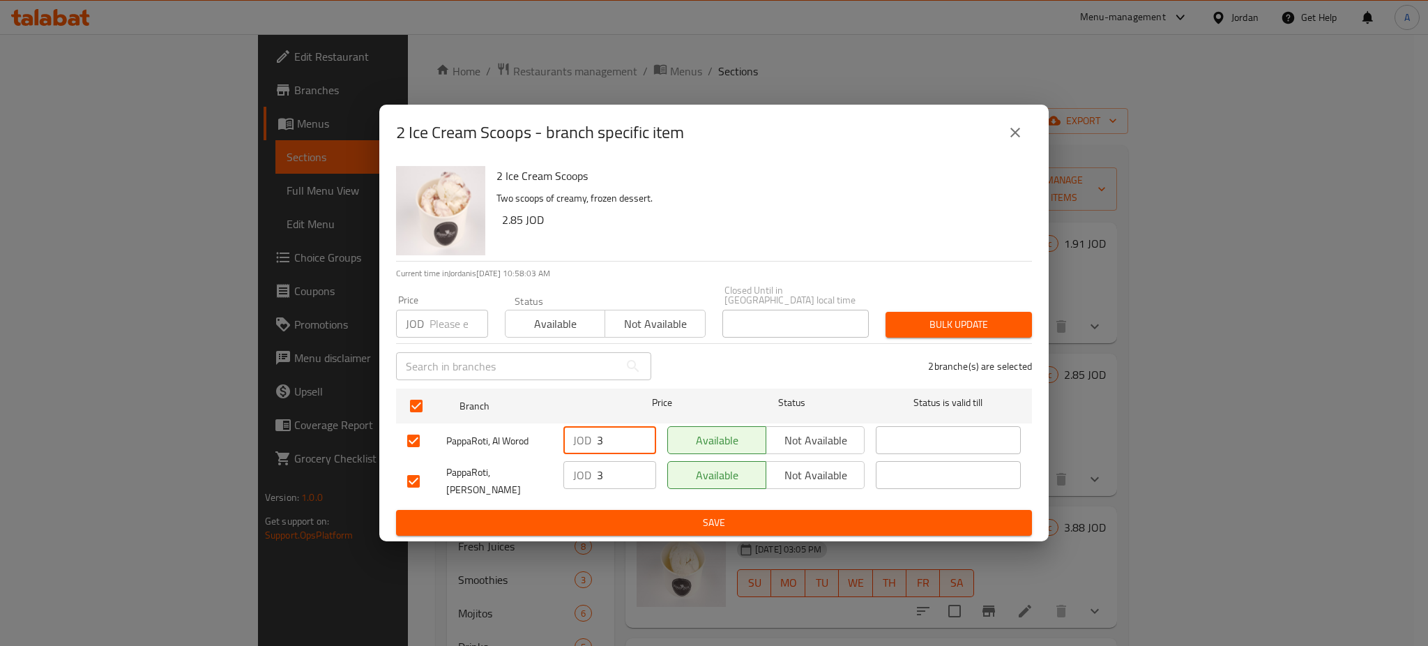
drag, startPoint x: 613, startPoint y: 444, endPoint x: 567, endPoint y: 444, distance: 46.0
click at [567, 444] on div "JOD 3 ​" at bounding box center [609, 440] width 93 height 28
type input "4"
drag, startPoint x: 634, startPoint y: 484, endPoint x: 600, endPoint y: 507, distance: 41.8
click at [565, 485] on div "JOD 4 ​" at bounding box center [609, 475] width 93 height 28
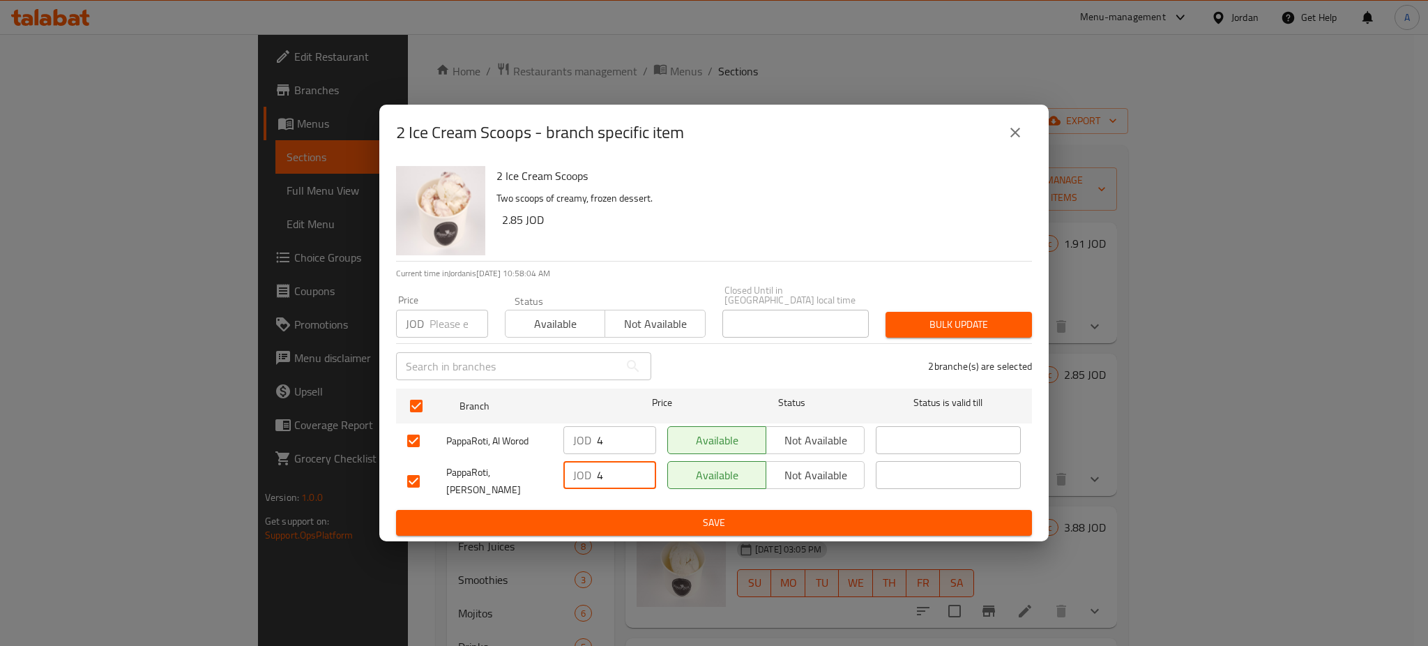
type input "4"
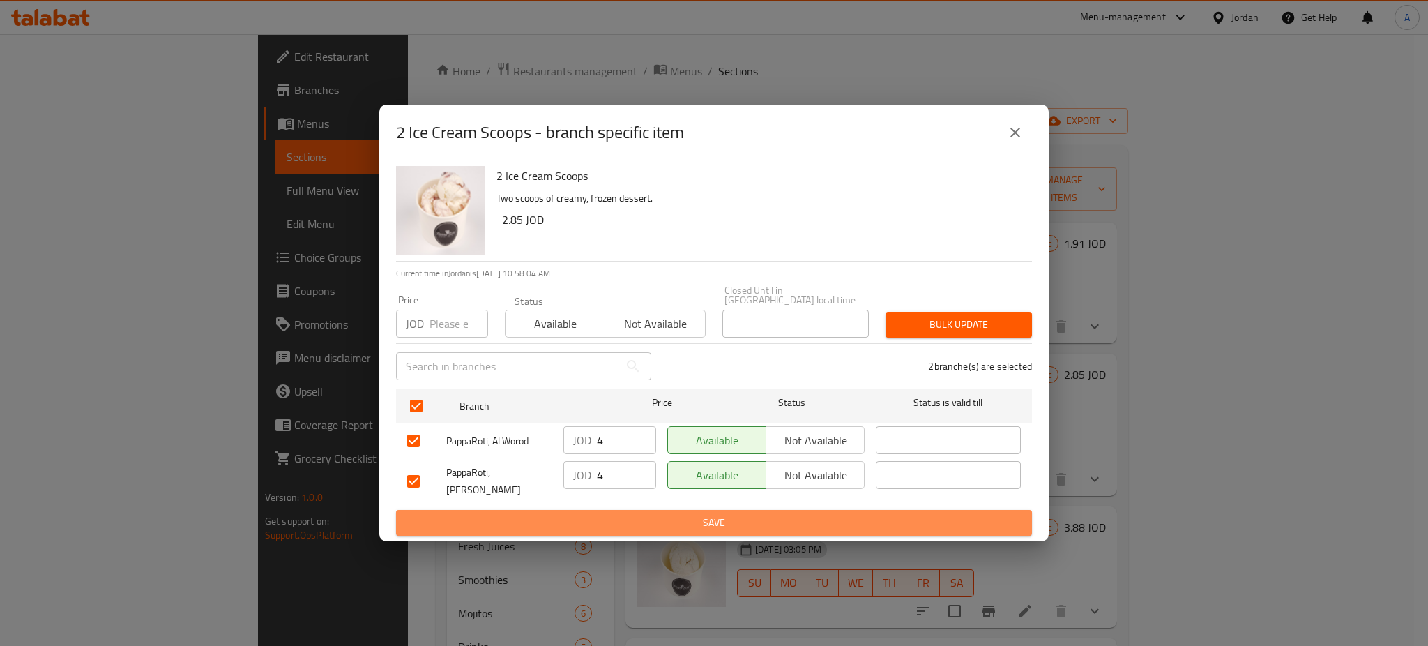
click at [600, 514] on span "Save" at bounding box center [713, 522] width 613 height 17
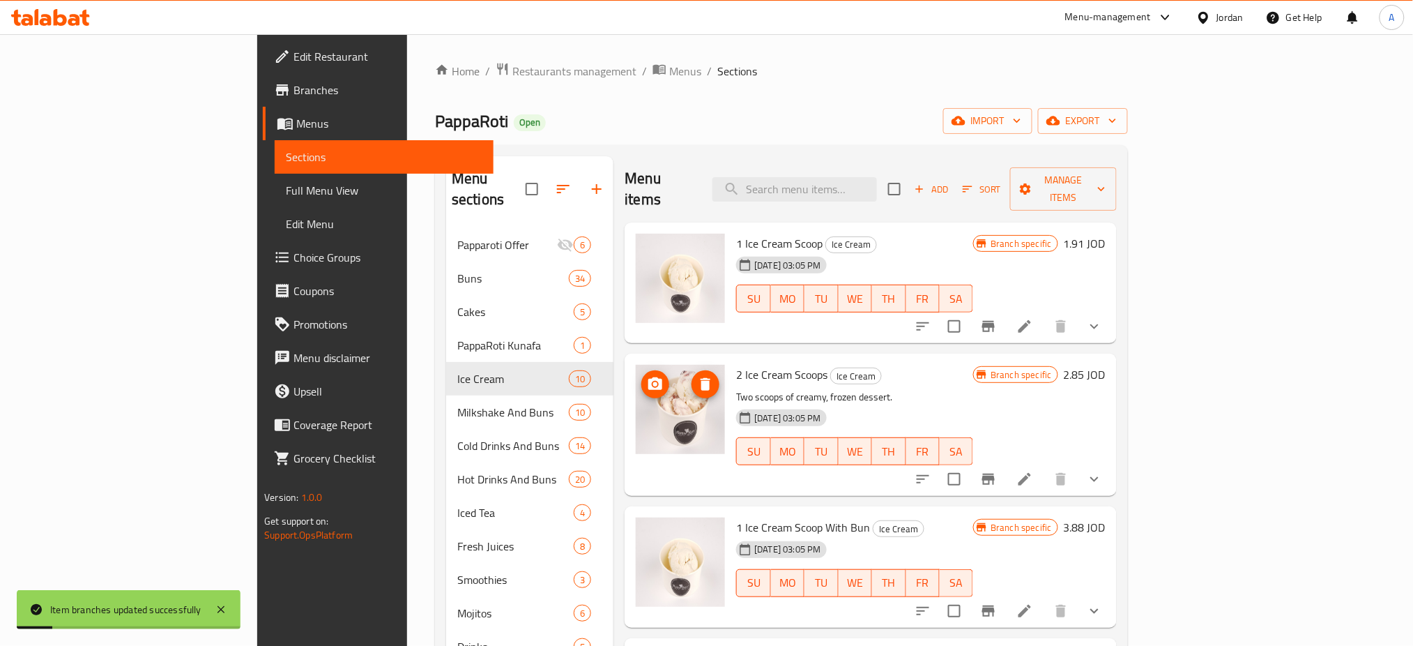
click at [1106, 365] on h6 "2.85 JOD" at bounding box center [1085, 375] width 42 height 20
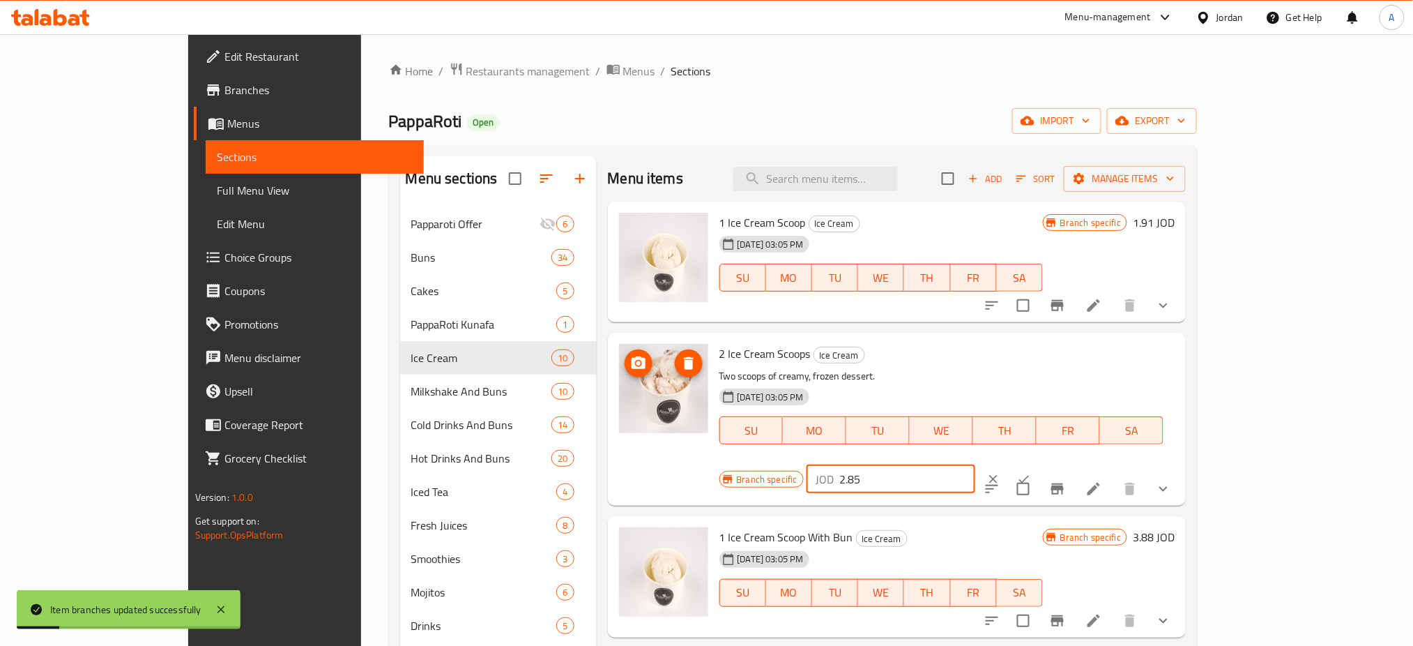
click at [1037, 464] on div "Branch specific JOD 2.85 ​" at bounding box center [889, 479] width 340 height 31
type input "4"
click at [1031, 472] on icon "ok" at bounding box center [1024, 479] width 14 height 14
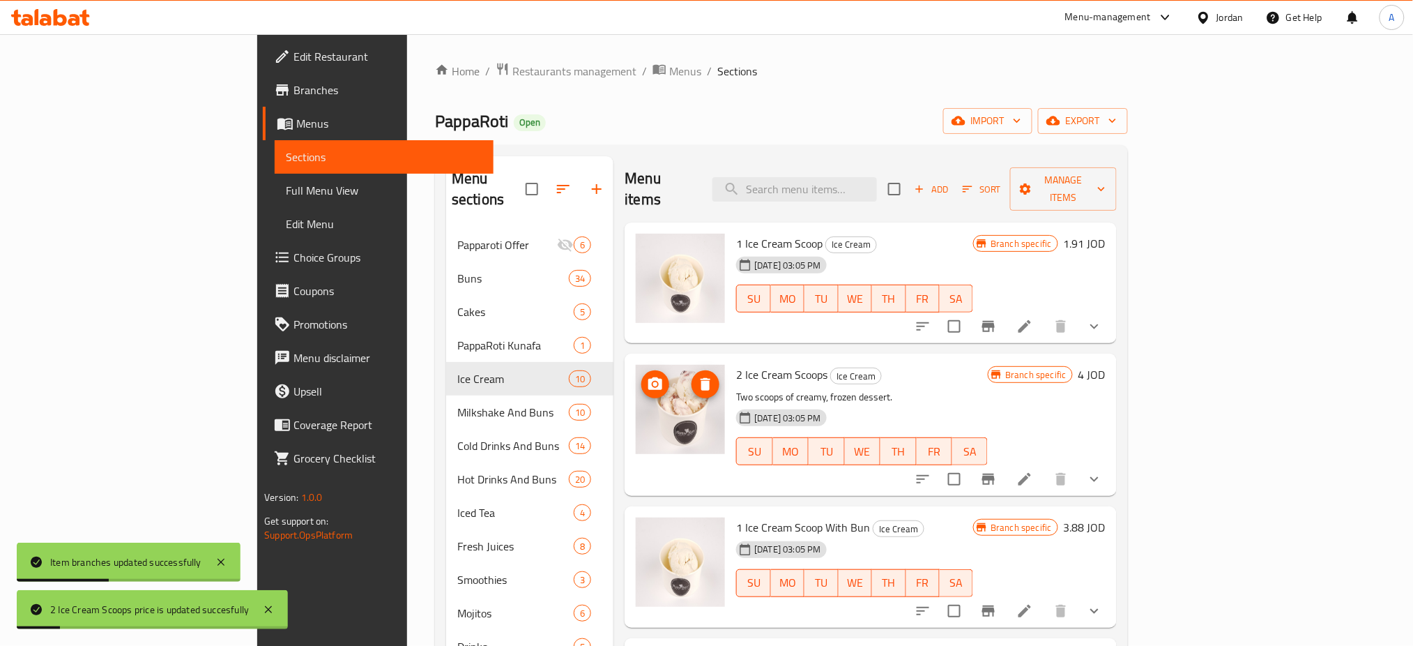
click at [1106, 234] on h6 "1.91 JOD" at bounding box center [1085, 244] width 42 height 20
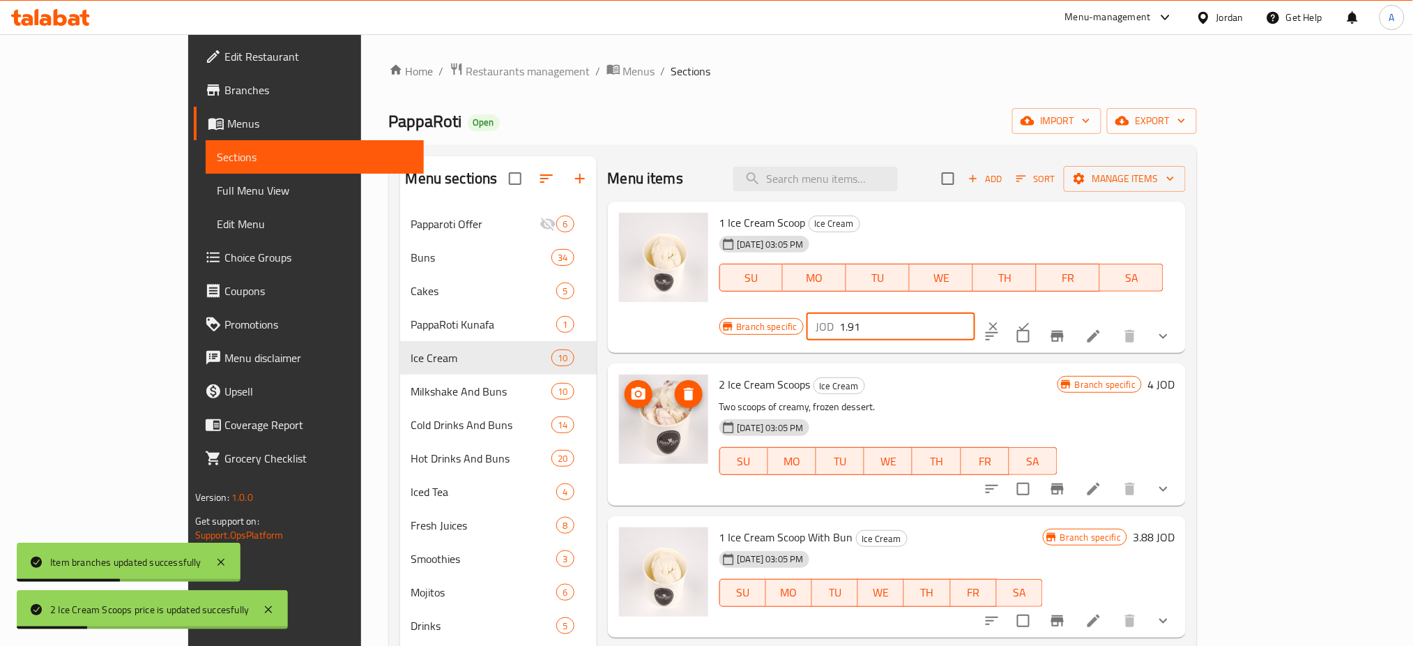
drag, startPoint x: 1175, startPoint y: 228, endPoint x: 1096, endPoint y: 230, distance: 79.5
click at [1060, 311] on div "Branch specific JOD 1.91 ​" at bounding box center [889, 326] width 340 height 31
type input "2"
click at [1031, 319] on icon "ok" at bounding box center [1024, 326] width 14 height 14
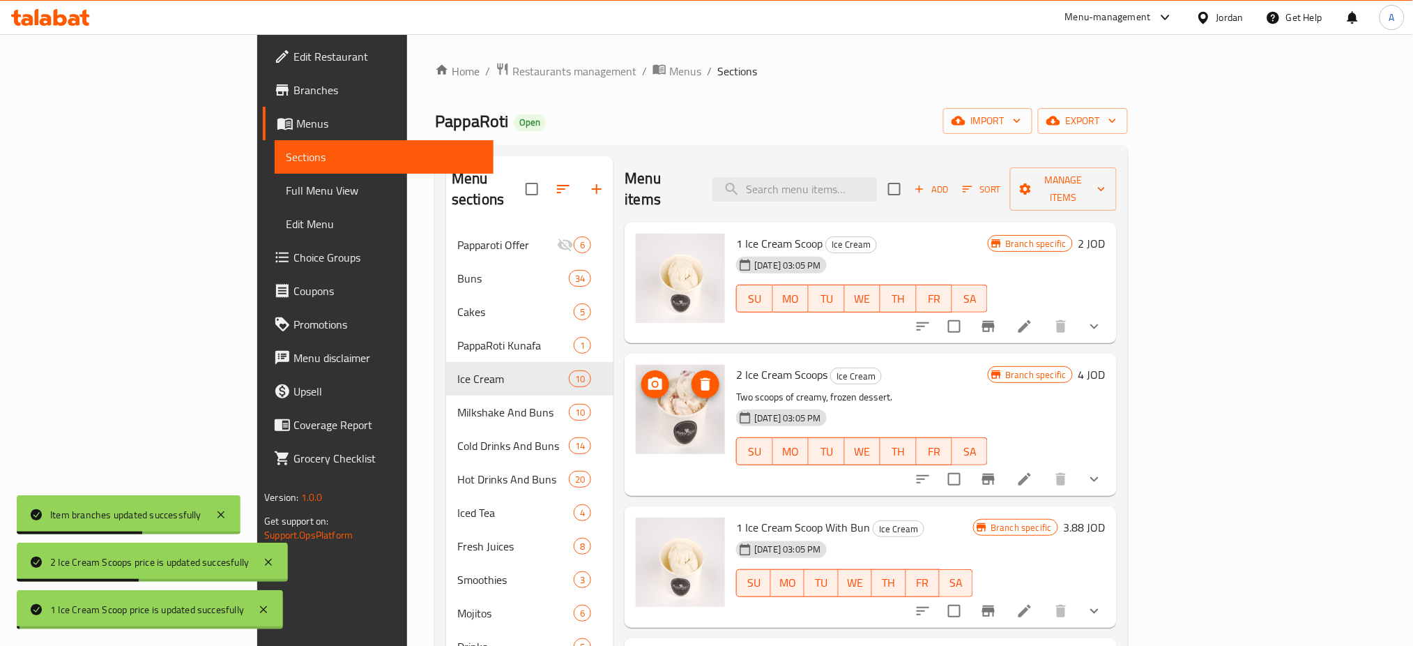
click at [995, 321] on icon "Branch-specific-item" at bounding box center [988, 326] width 13 height 11
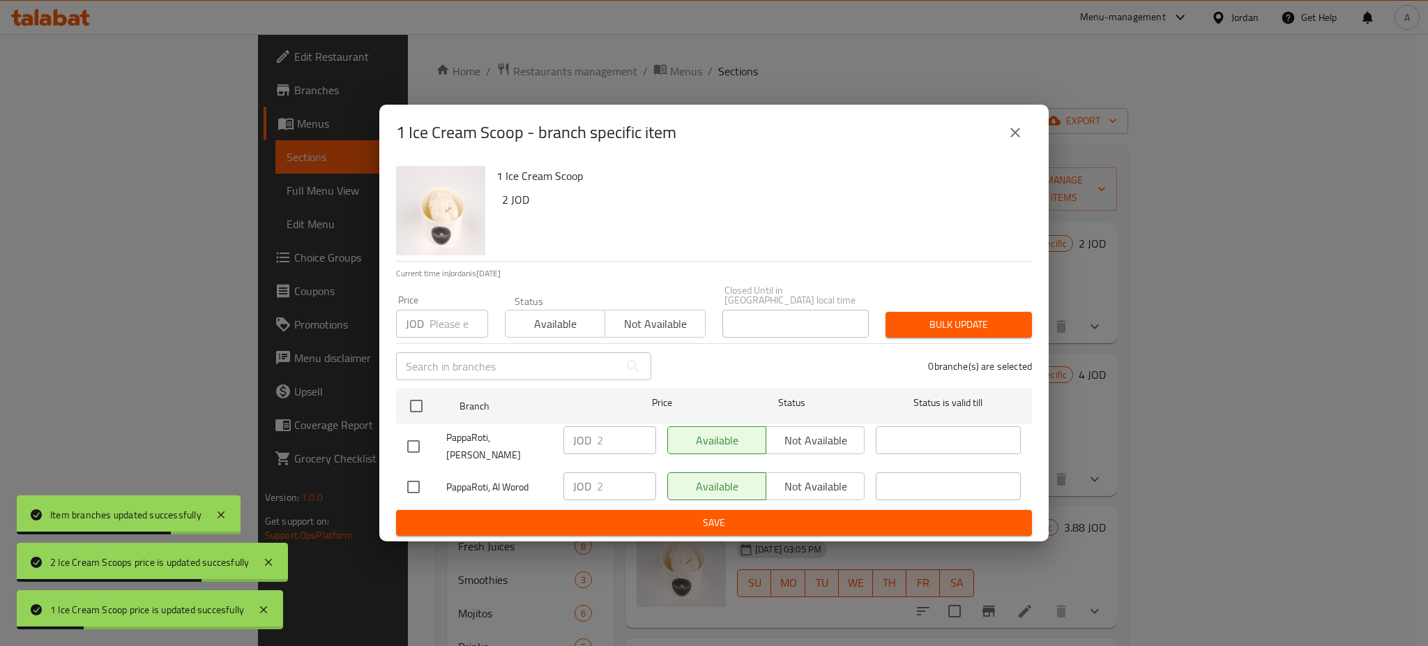
click at [1016, 137] on icon "close" at bounding box center [1015, 133] width 10 height 10
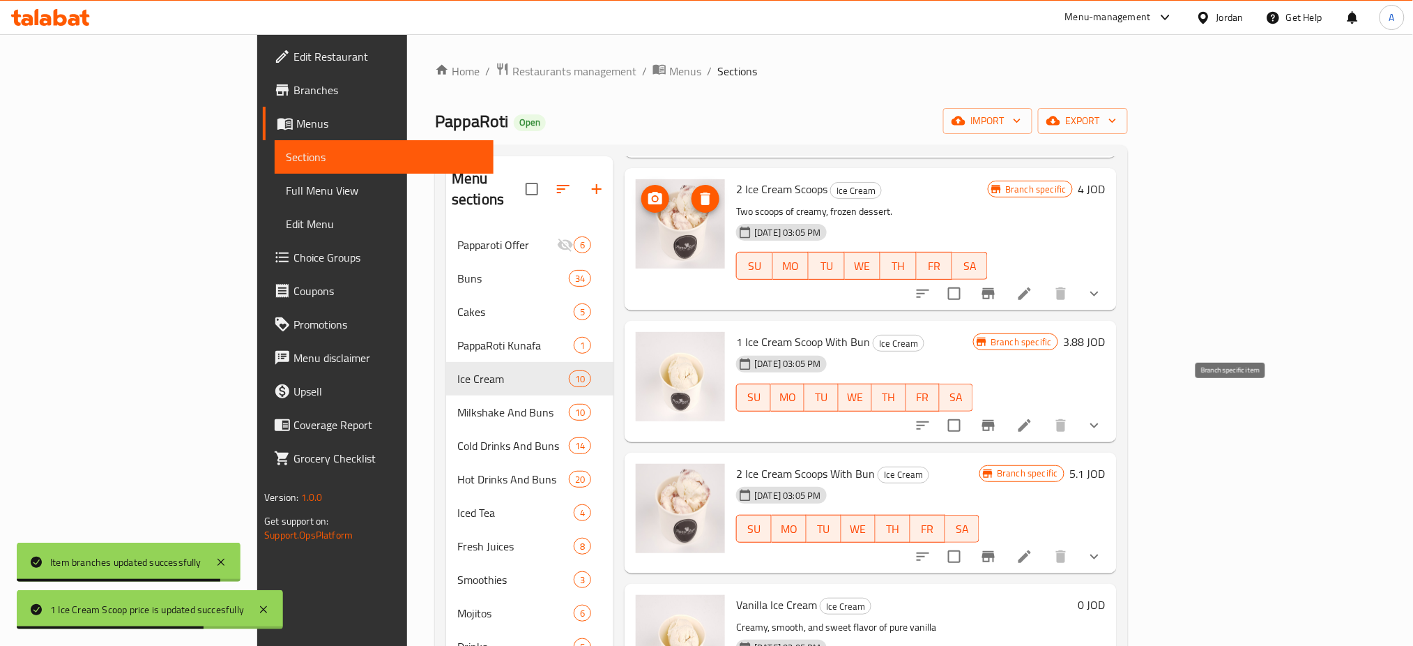
scroll to position [93, 0]
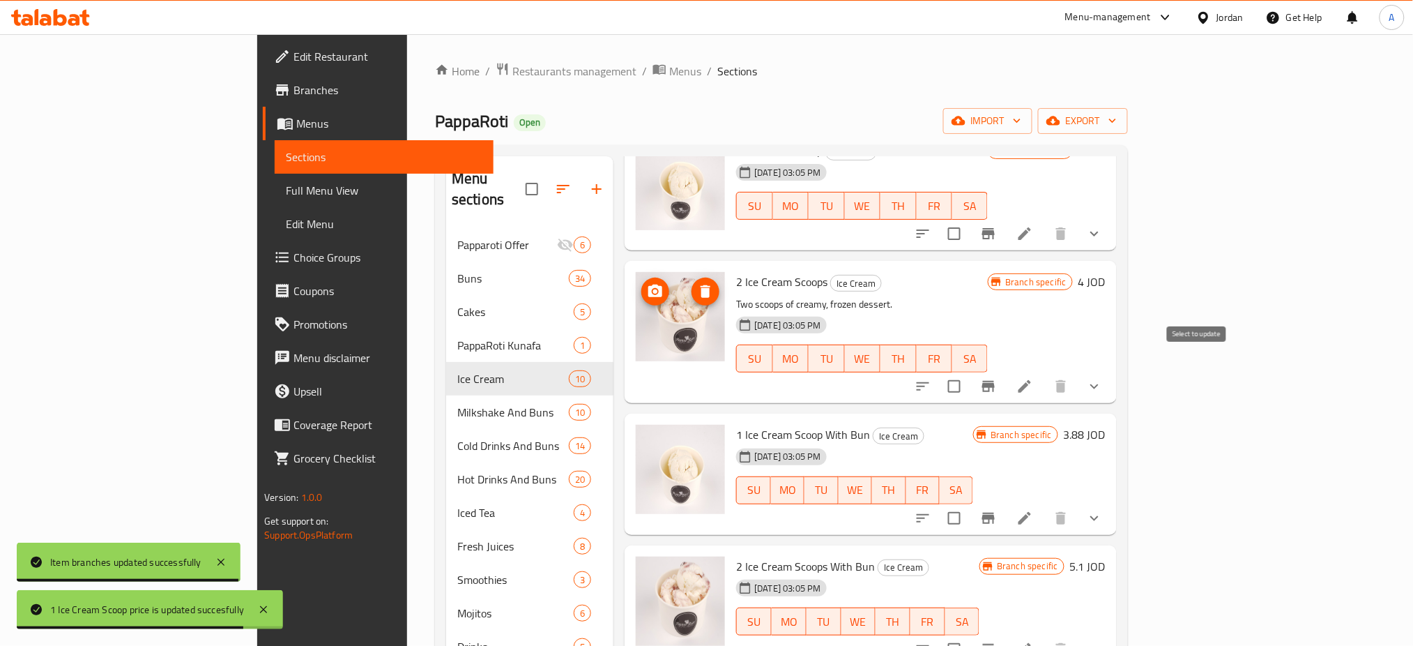
click at [969, 372] on input "checkbox" at bounding box center [954, 386] width 29 height 29
checkbox input "true"
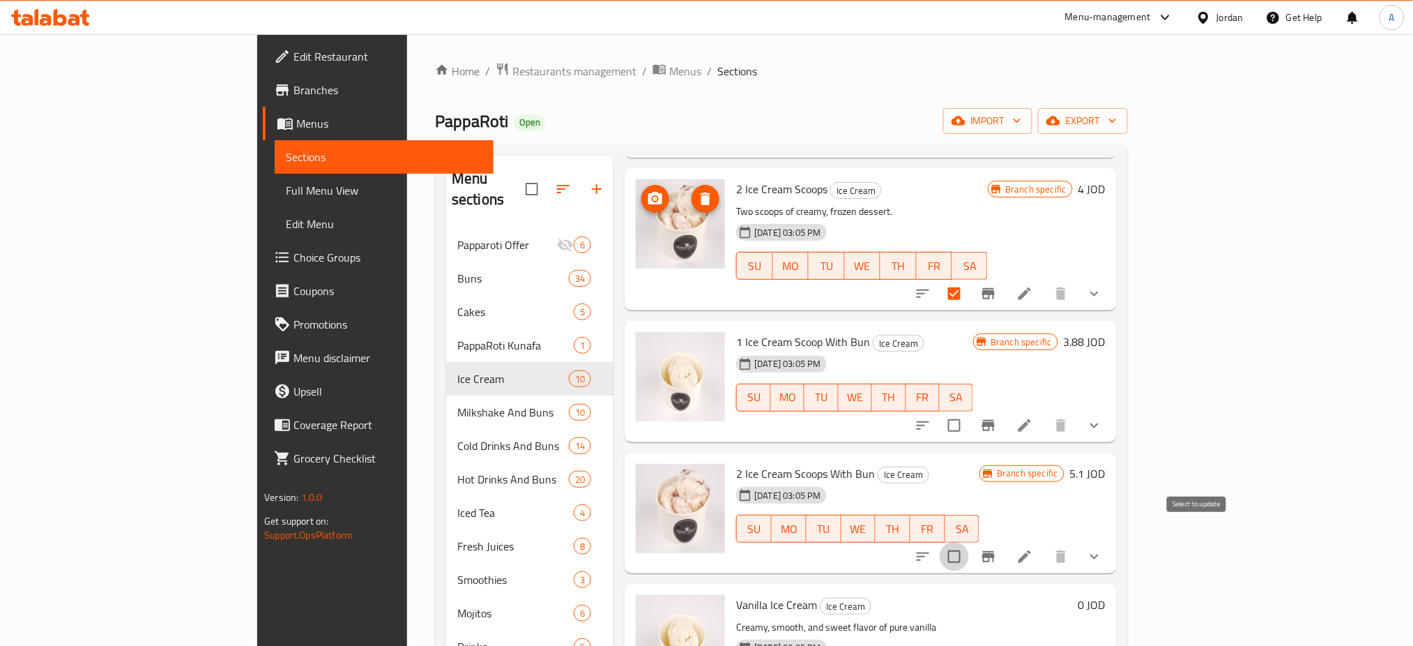
click at [969, 542] on input "checkbox" at bounding box center [954, 556] width 29 height 29
checkbox input "true"
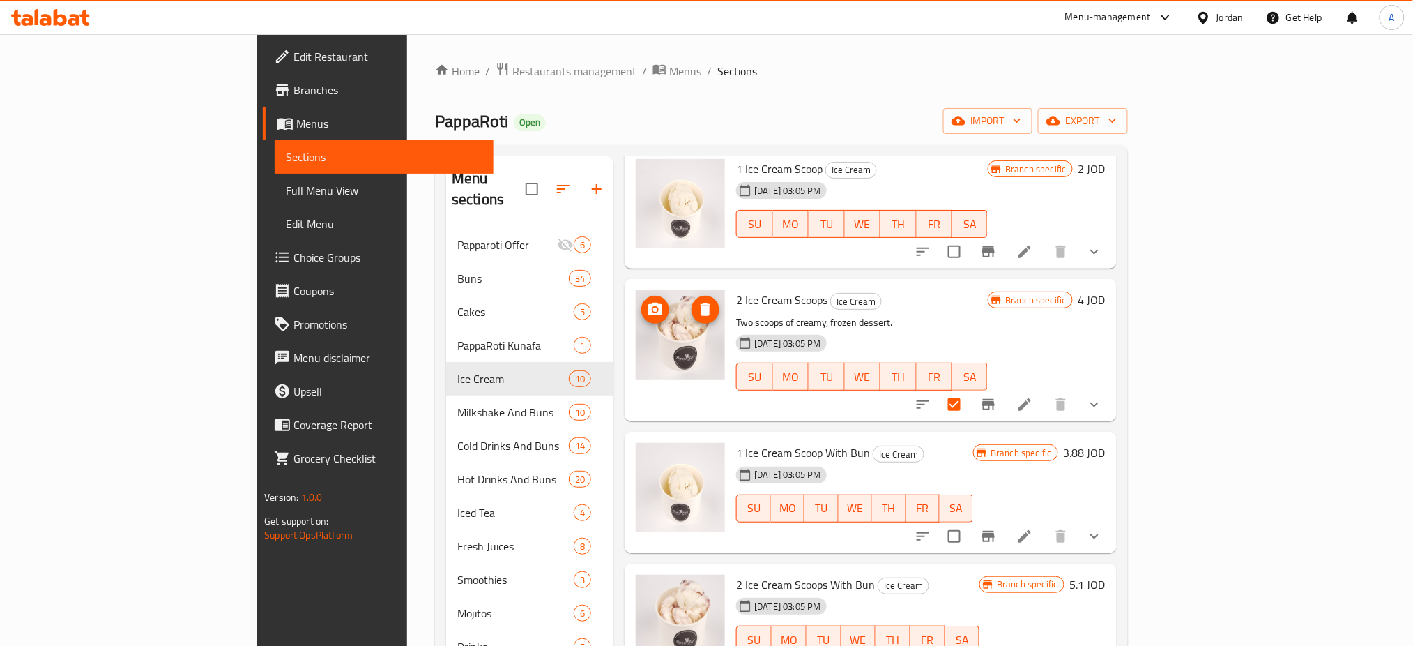
scroll to position [0, 0]
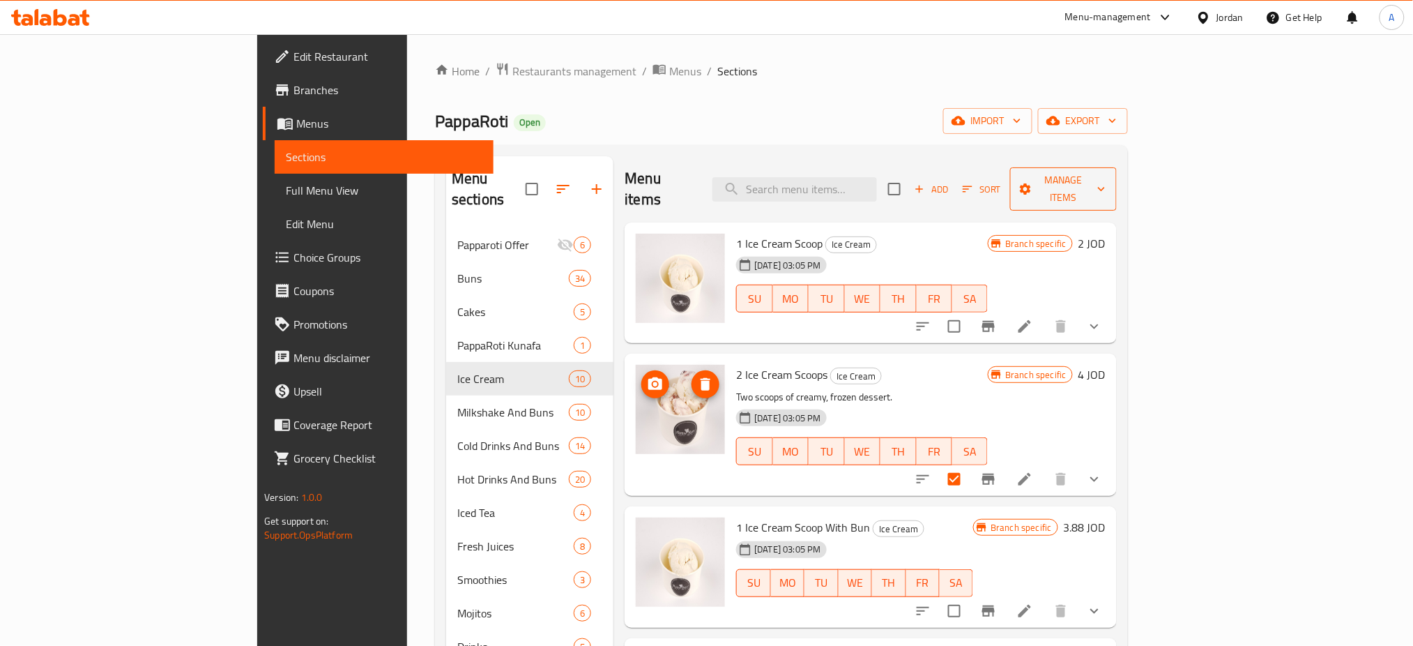
click at [1106, 177] on span "Manage items" at bounding box center [1063, 189] width 84 height 35
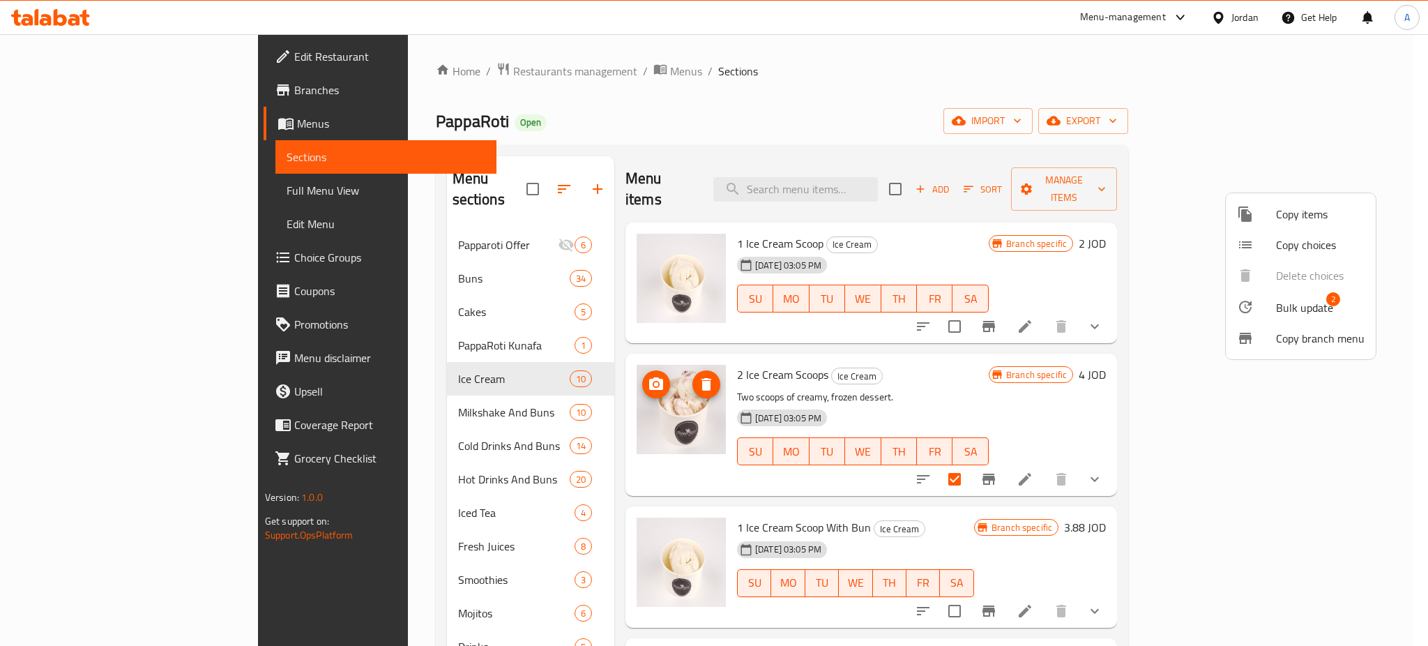
click at [1269, 306] on div at bounding box center [1256, 306] width 39 height 17
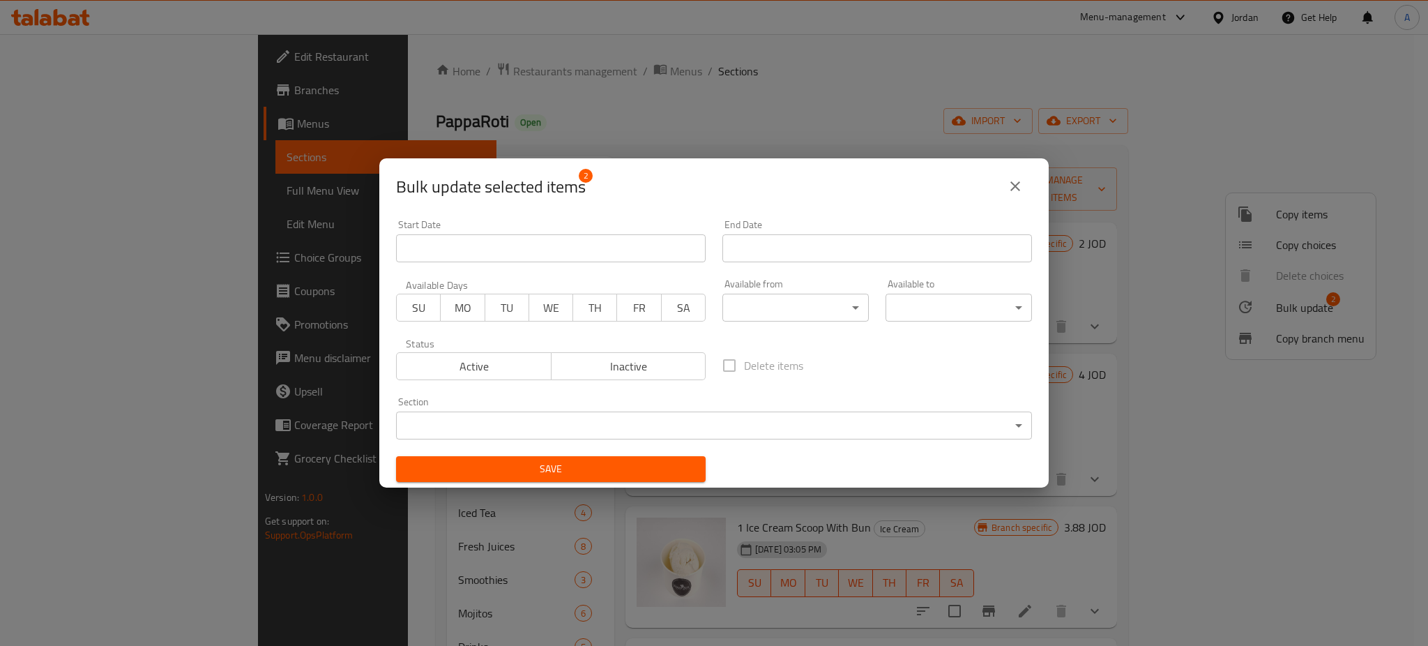
click at [613, 364] on span "Inactive" at bounding box center [629, 366] width 144 height 20
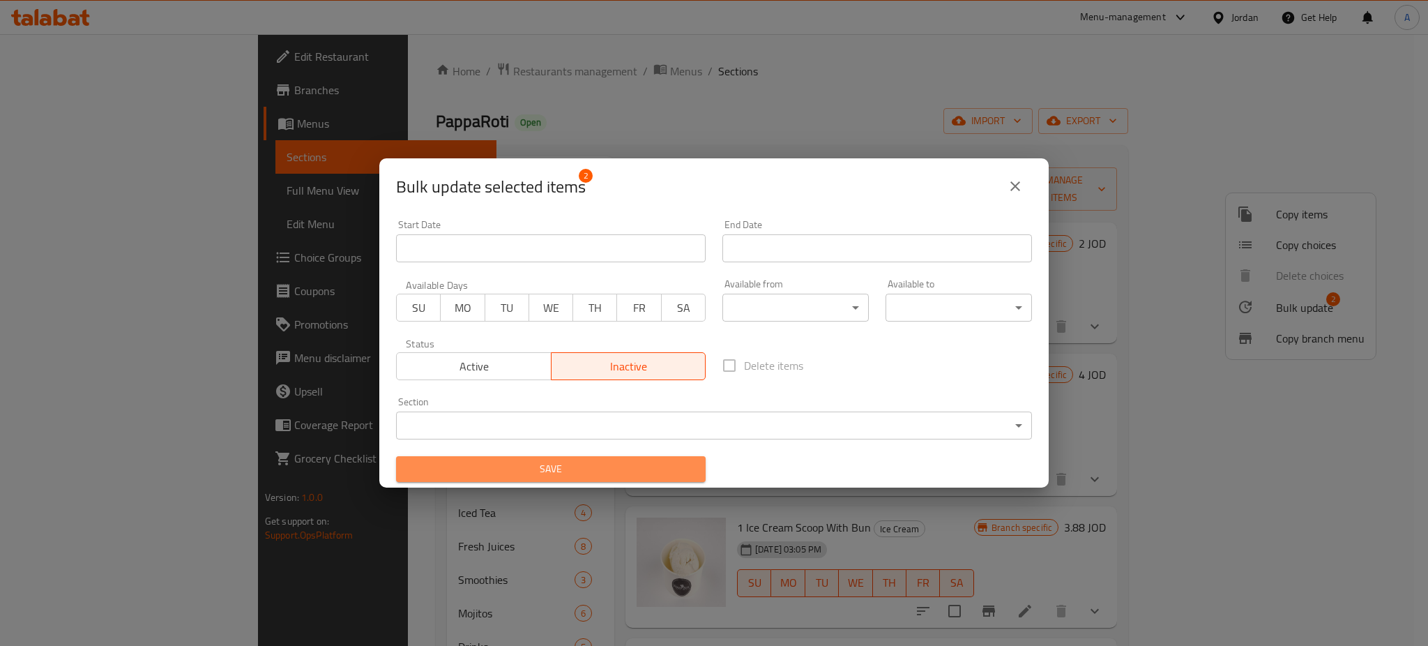
click at [604, 458] on button "Save" at bounding box center [551, 469] width 310 height 26
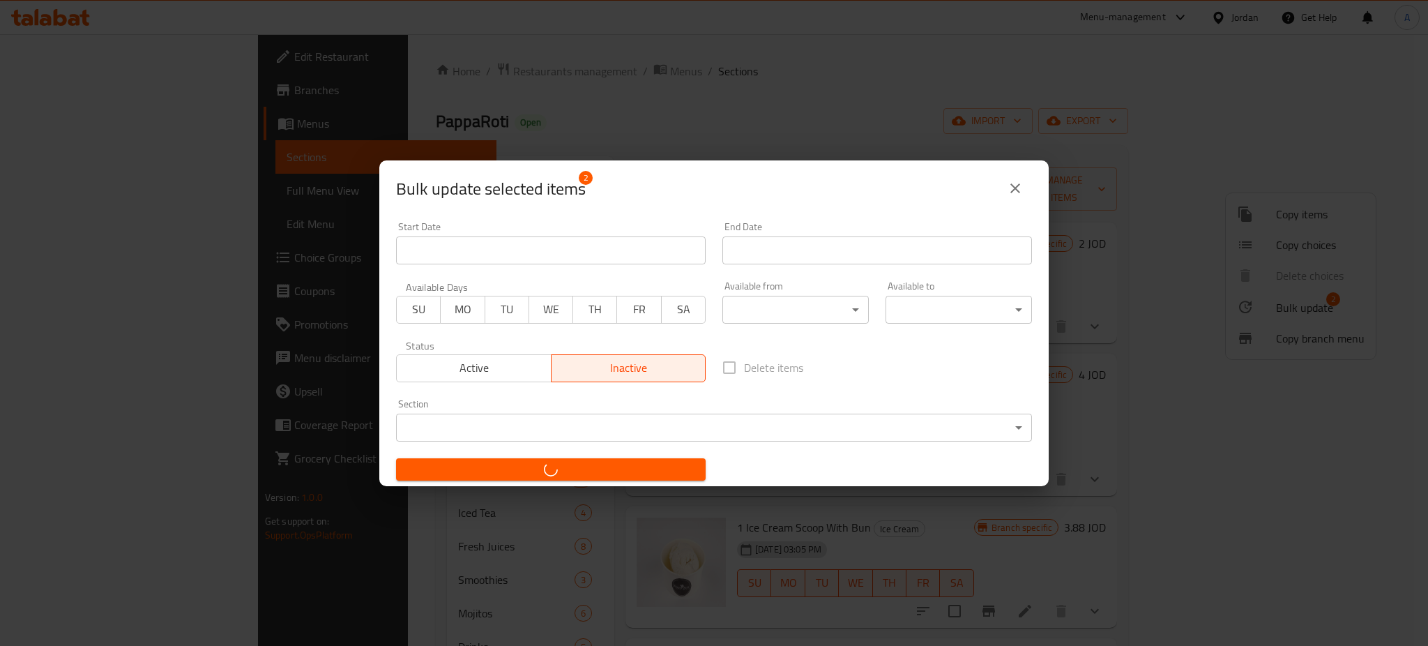
checkbox input "false"
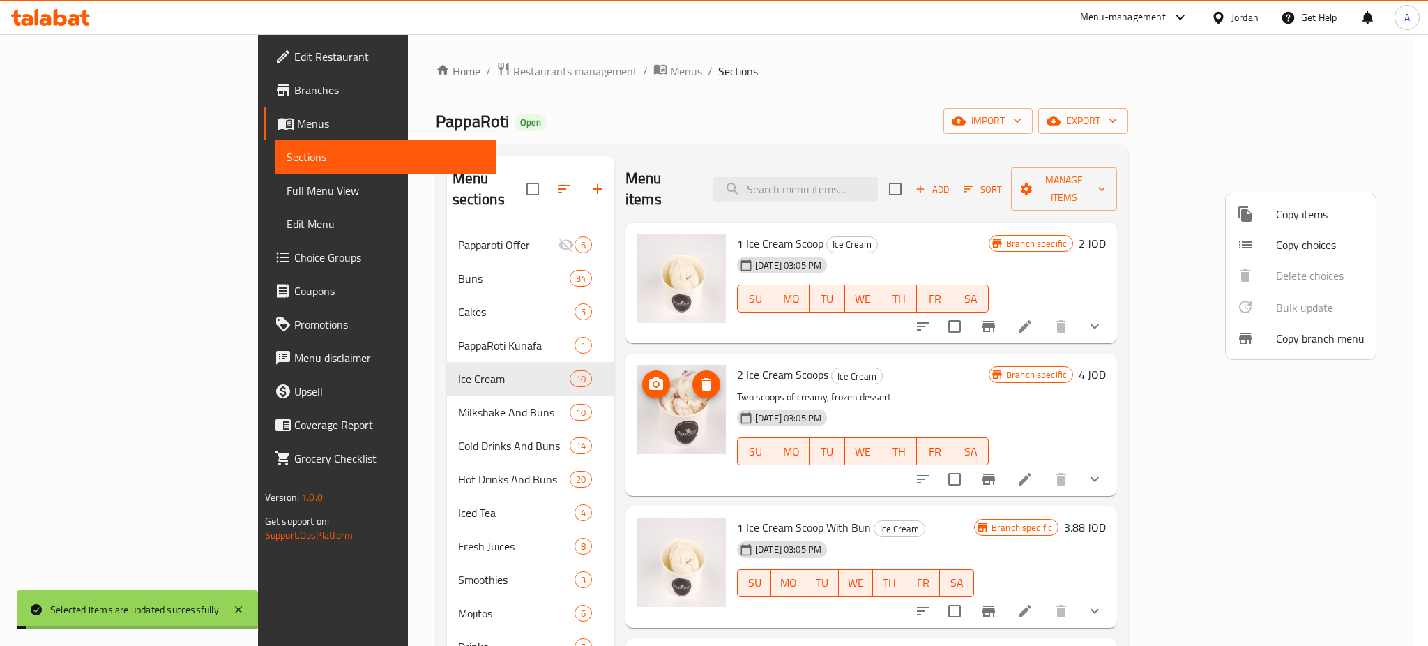
click at [1085, 208] on div at bounding box center [714, 323] width 1428 height 646
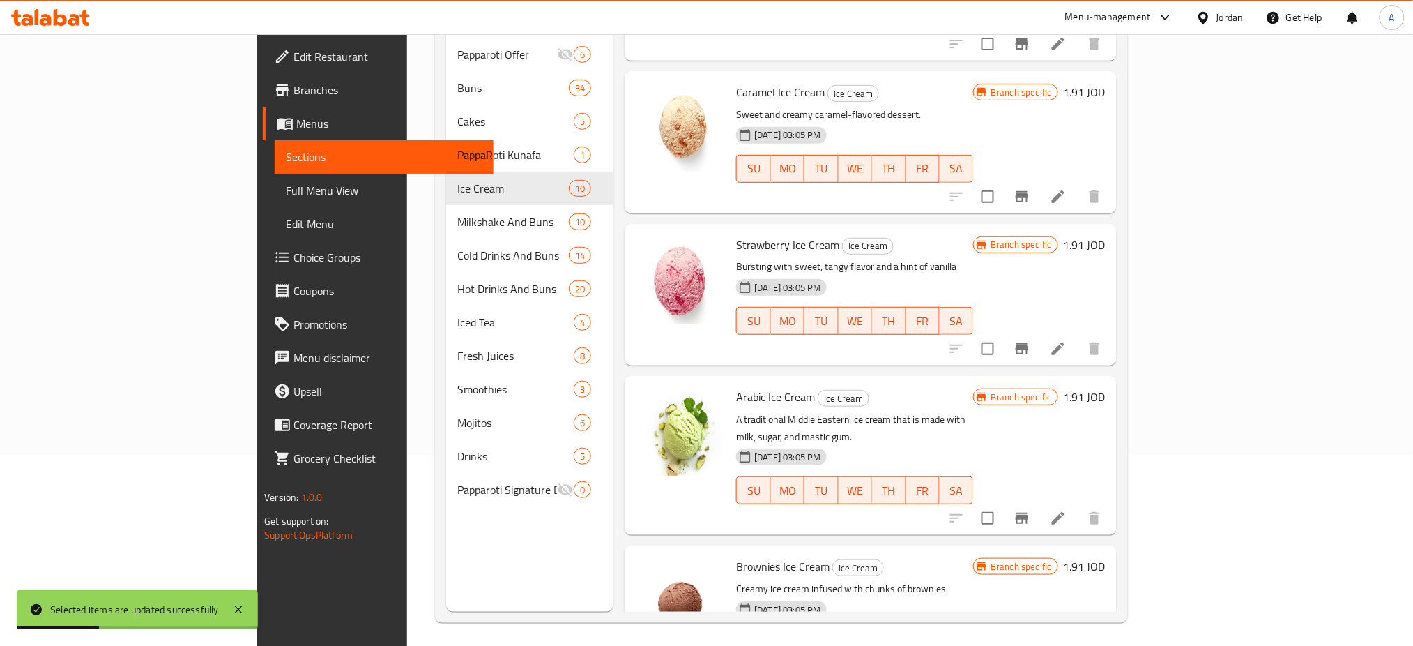
scroll to position [195, 0]
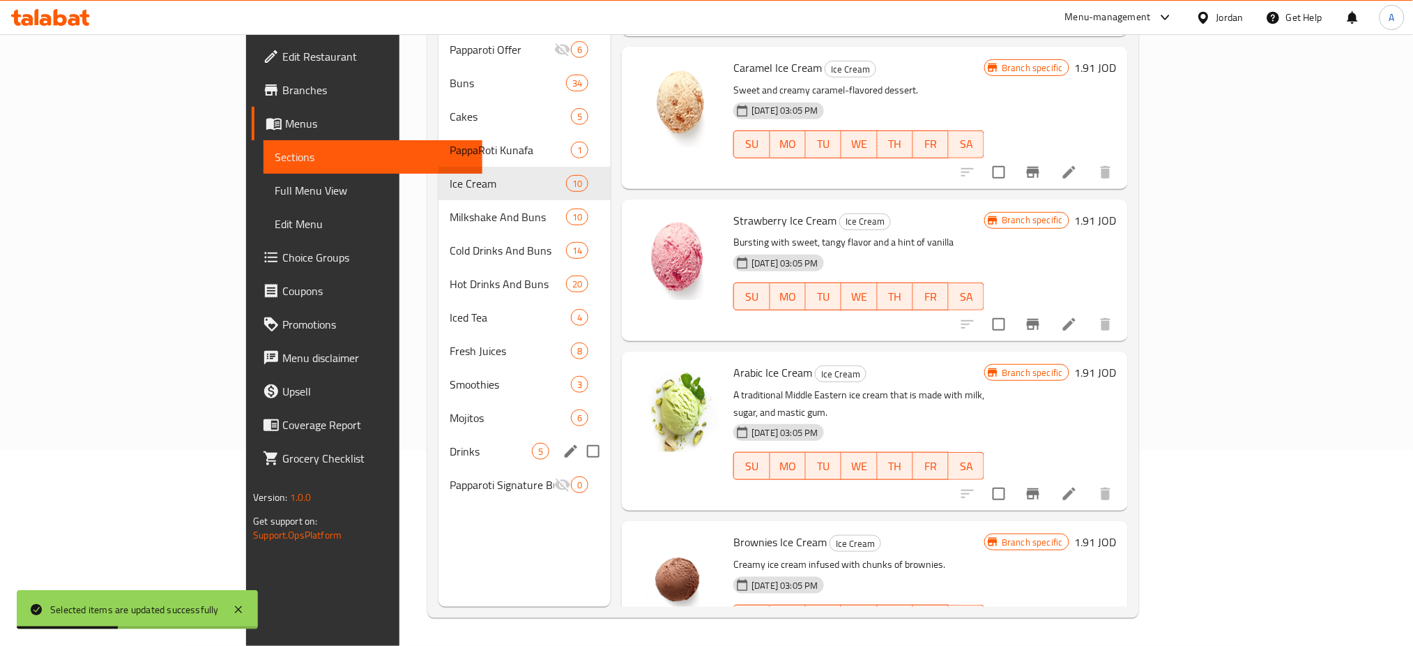
click at [450, 376] on span "Smoothies" at bounding box center [510, 384] width 121 height 17
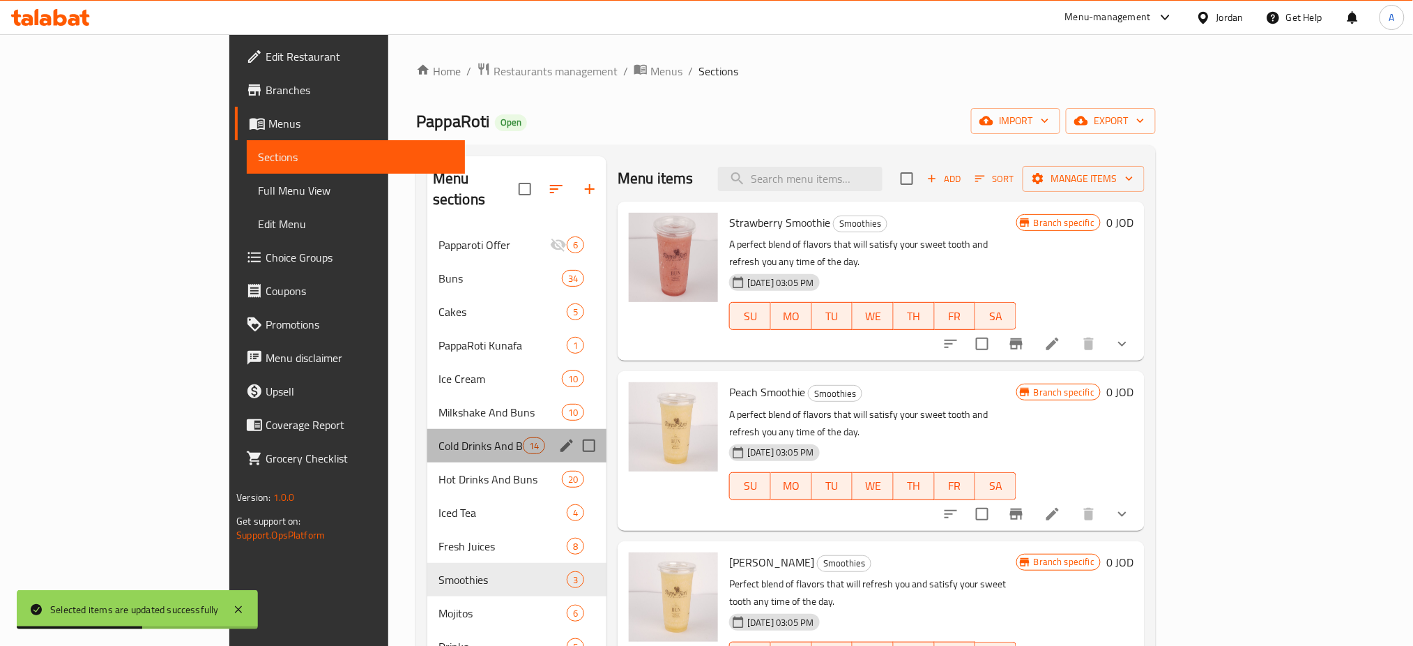
click at [427, 429] on div "Cold Drinks And Buns 14" at bounding box center [516, 445] width 179 height 33
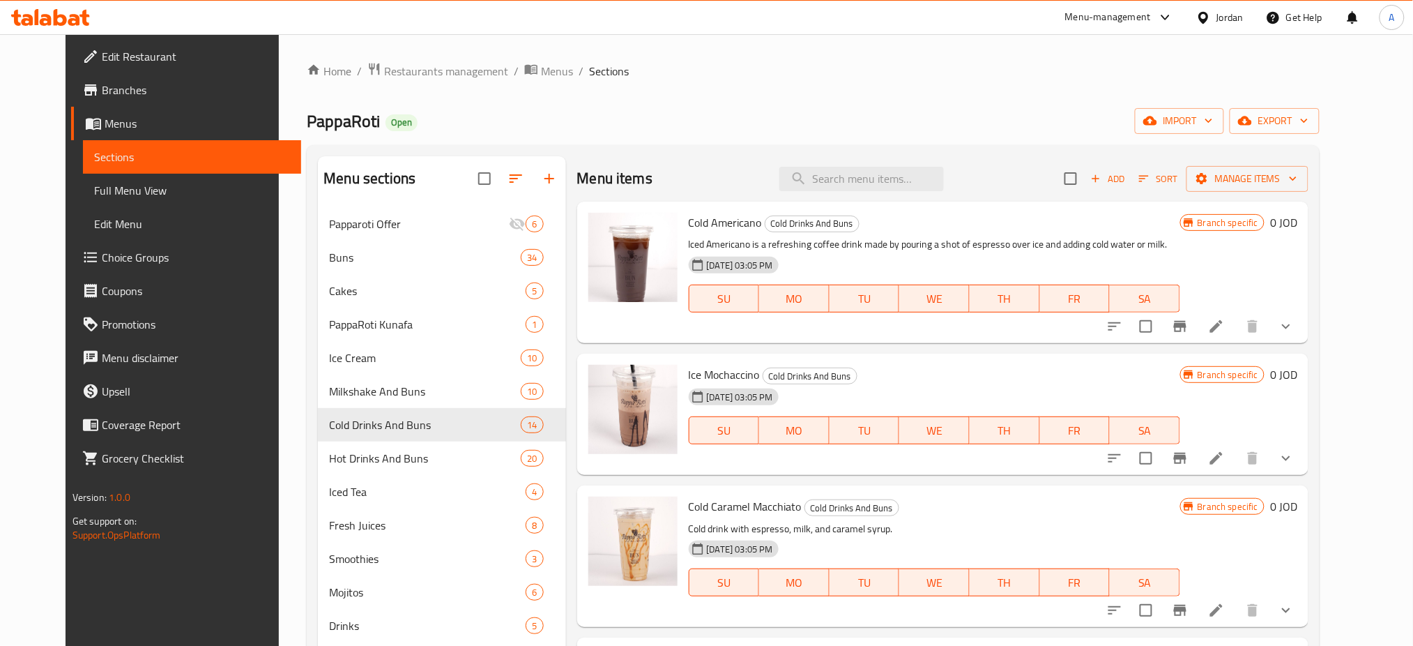
drag, startPoint x: 8, startPoint y: 574, endPoint x: 91, endPoint y: 439, distance: 157.7
click at [66, 574] on div "Edit Restaurant Branches Menus Sections Full Menu View Edit Menu Choice Groups …" at bounding box center [184, 357] width 236 height 646
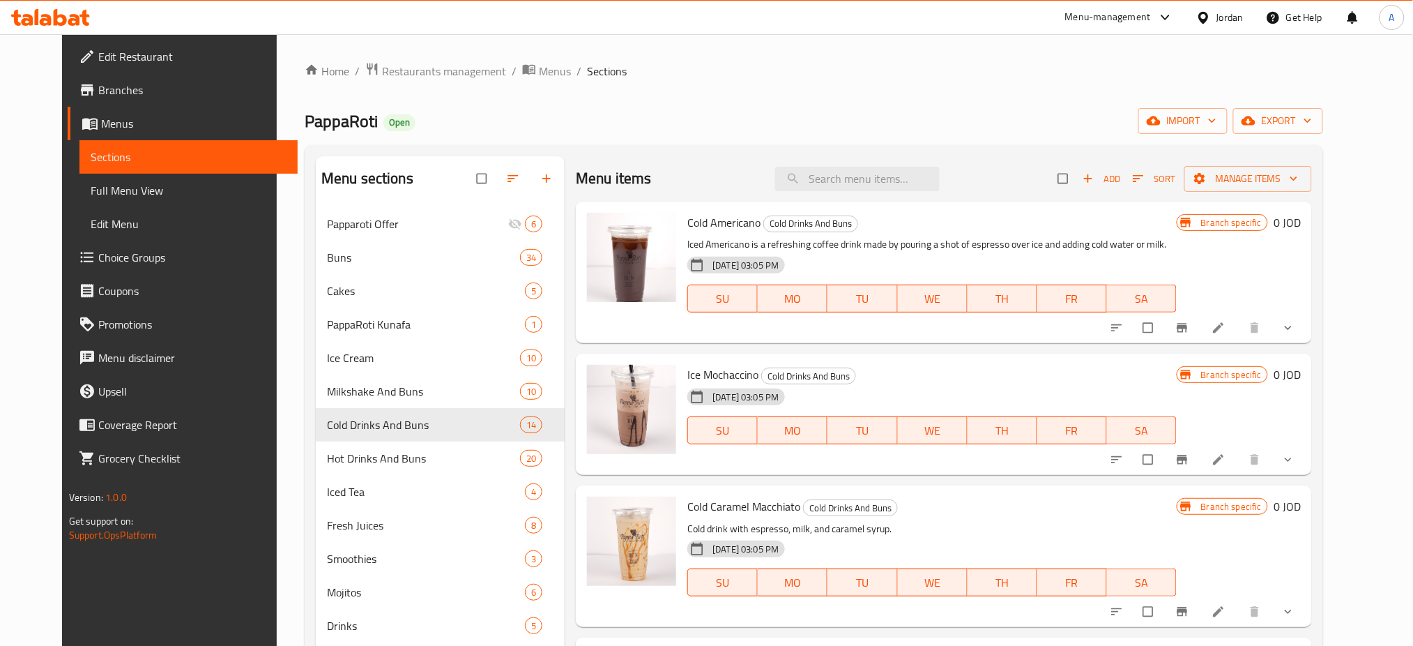
click at [1226, 326] on icon at bounding box center [1219, 328] width 14 height 14
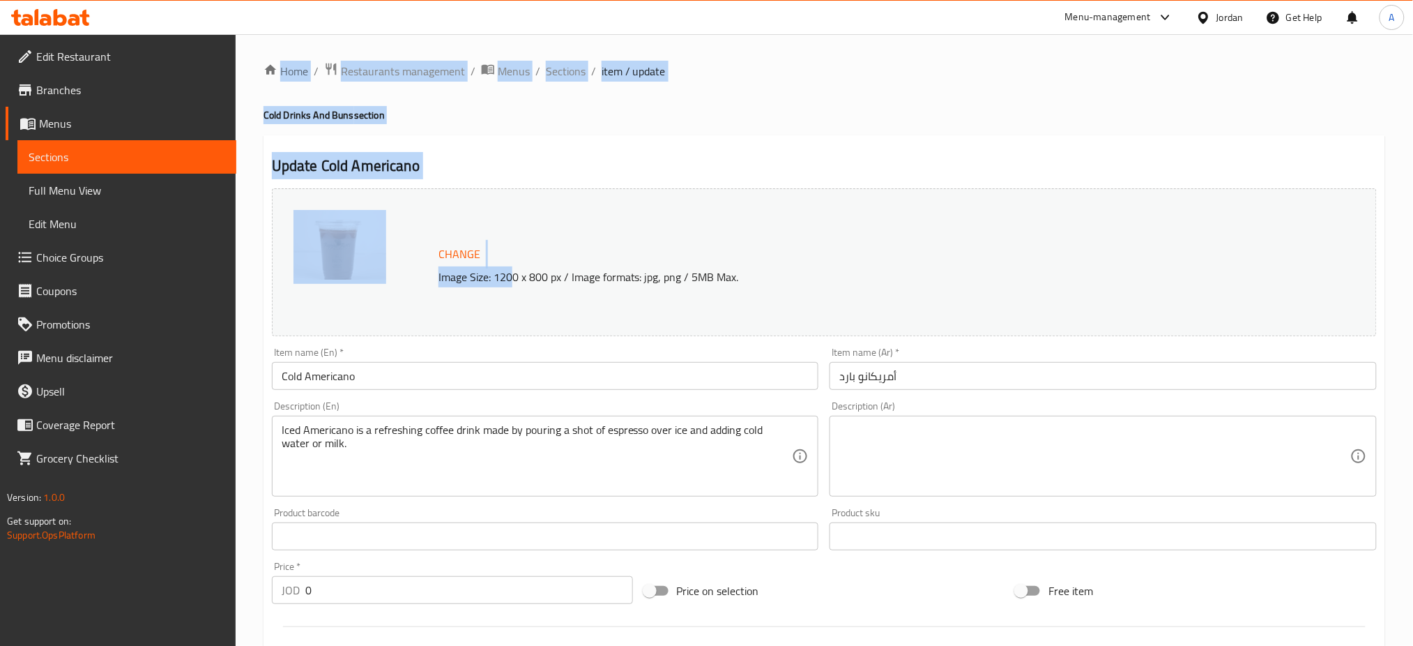
drag, startPoint x: 791, startPoint y: 274, endPoint x: 487, endPoint y: 277, distance: 303.3
click at [492, 277] on div "Home / Restaurants management / Menus / Sections / item / update Cold Drinks An…" at bounding box center [825, 560] width 1122 height 996
click at [487, 277] on p "Image Size: 1200 x 800 px / Image formats: jpg, png / 5MB Max." at bounding box center [831, 276] width 796 height 17
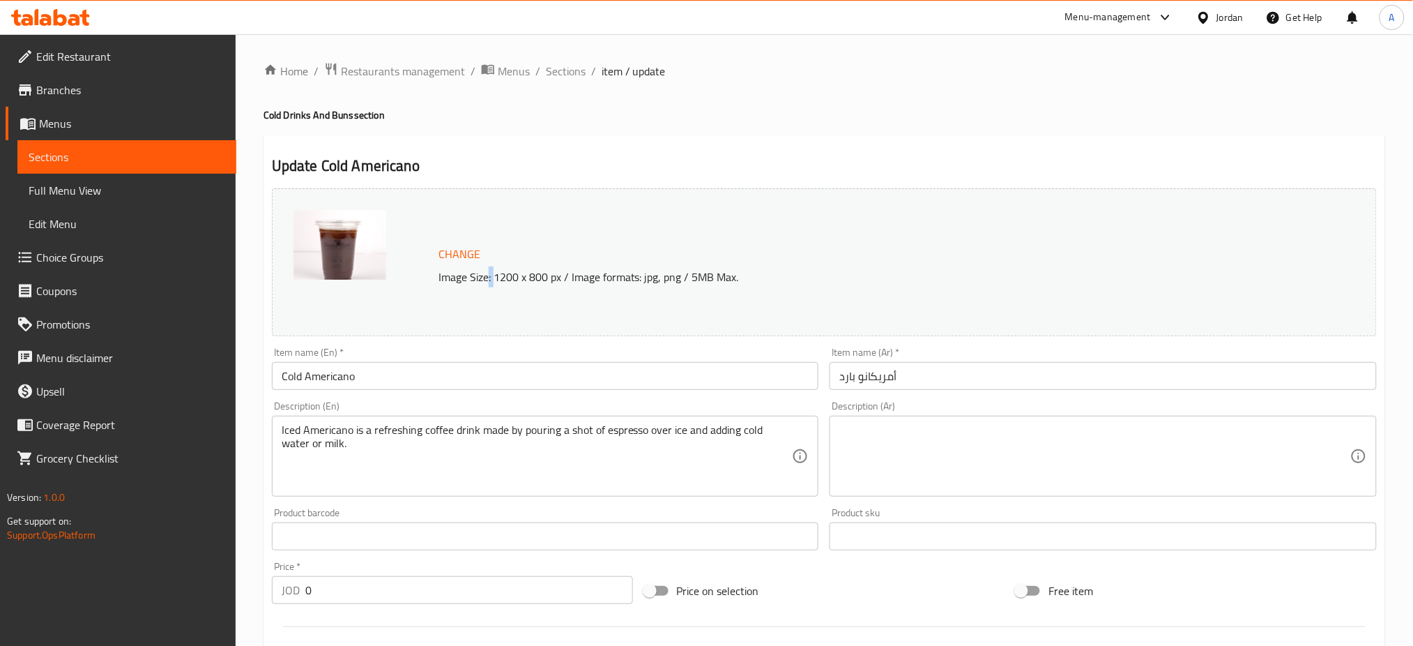
click at [487, 277] on p "Image Size: 1200 x 800 px / Image formats: jpg, png / 5MB Max." at bounding box center [831, 276] width 796 height 17
drag, startPoint x: 415, startPoint y: 57, endPoint x: 421, endPoint y: 65, distance: 9.9
click at [415, 57] on div "Home / Restaurants management / Menus / Sections / item / update Cold Drinks An…" at bounding box center [825, 559] width 1178 height 1051
click at [424, 68] on span "Restaurants management" at bounding box center [403, 71] width 124 height 17
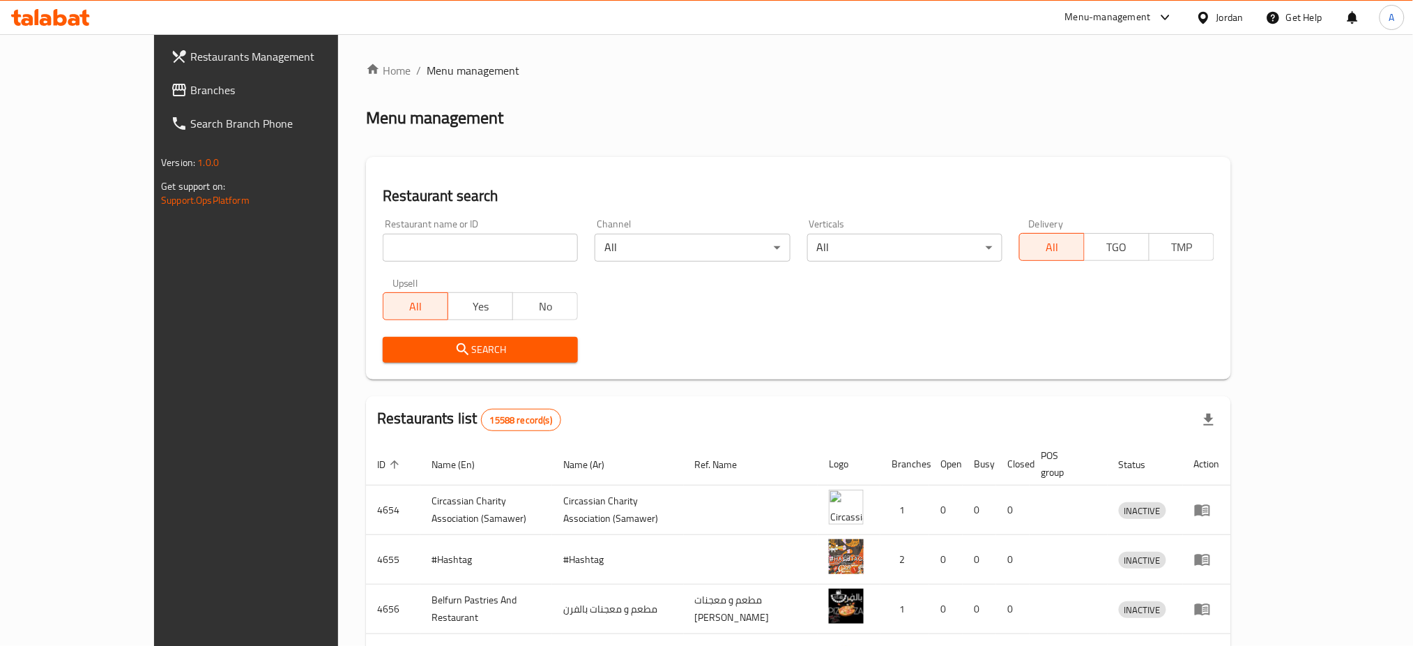
click at [383, 248] on input "search" at bounding box center [480, 248] width 195 height 28
paste input "Image Size: 1200 x 800 px / Image formats: jpg, png / 5MB Max."
type input "Image Size: 1200 x 800 px / Image formats: jpg, png / 5MB Max."
click at [519, 252] on input "Image Size: 1200 x 800 px / Image formats: jpg, png / 5MB Max." at bounding box center [480, 248] width 195 height 28
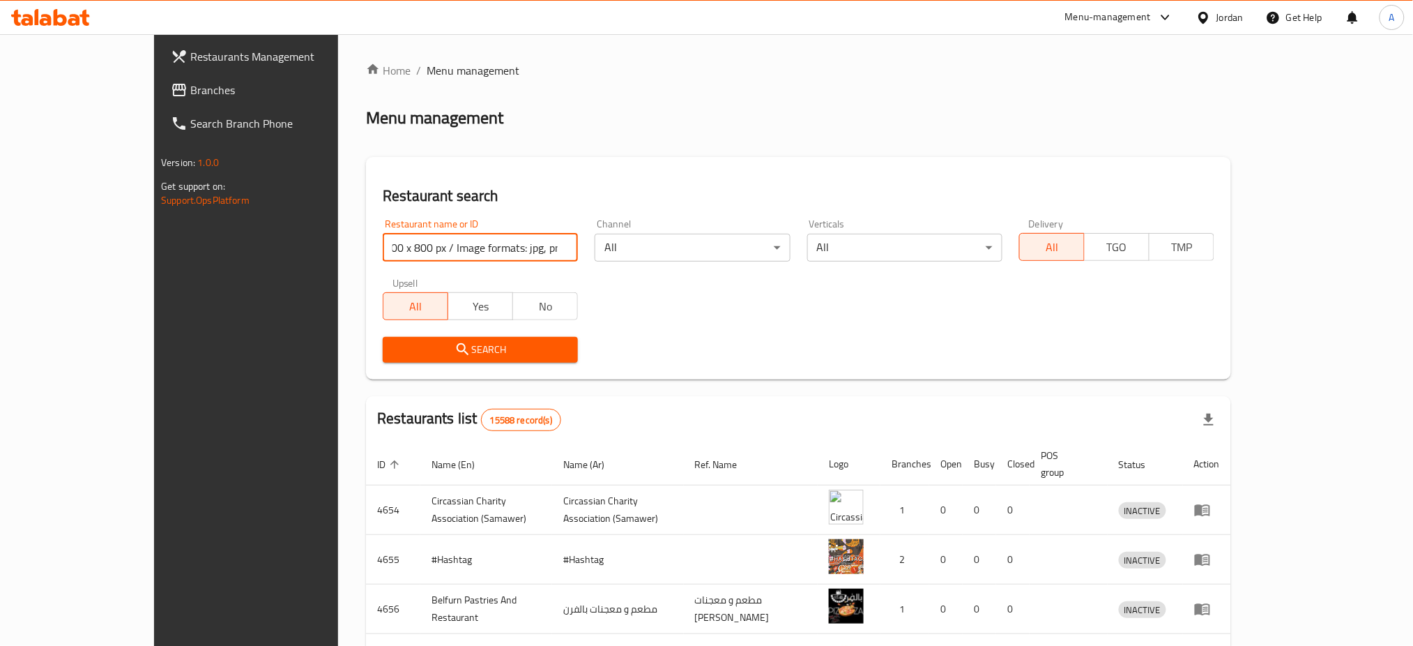
click at [519, 248] on input "Image Size: 1200 x 800 px / Image formats: jpg, png / 5MB Max." at bounding box center [480, 248] width 195 height 28
click at [519, 247] on input "Image Size: 1200 x 800 px / Image formats: jpg, png / 5MB Max." at bounding box center [480, 248] width 195 height 28
click at [521, 246] on input "Image Size: 1200 x 800 px / Image formats: jpg, png / 5MB Max." at bounding box center [480, 248] width 195 height 28
drag, startPoint x: 527, startPoint y: 245, endPoint x: 303, endPoint y: 187, distance: 231.1
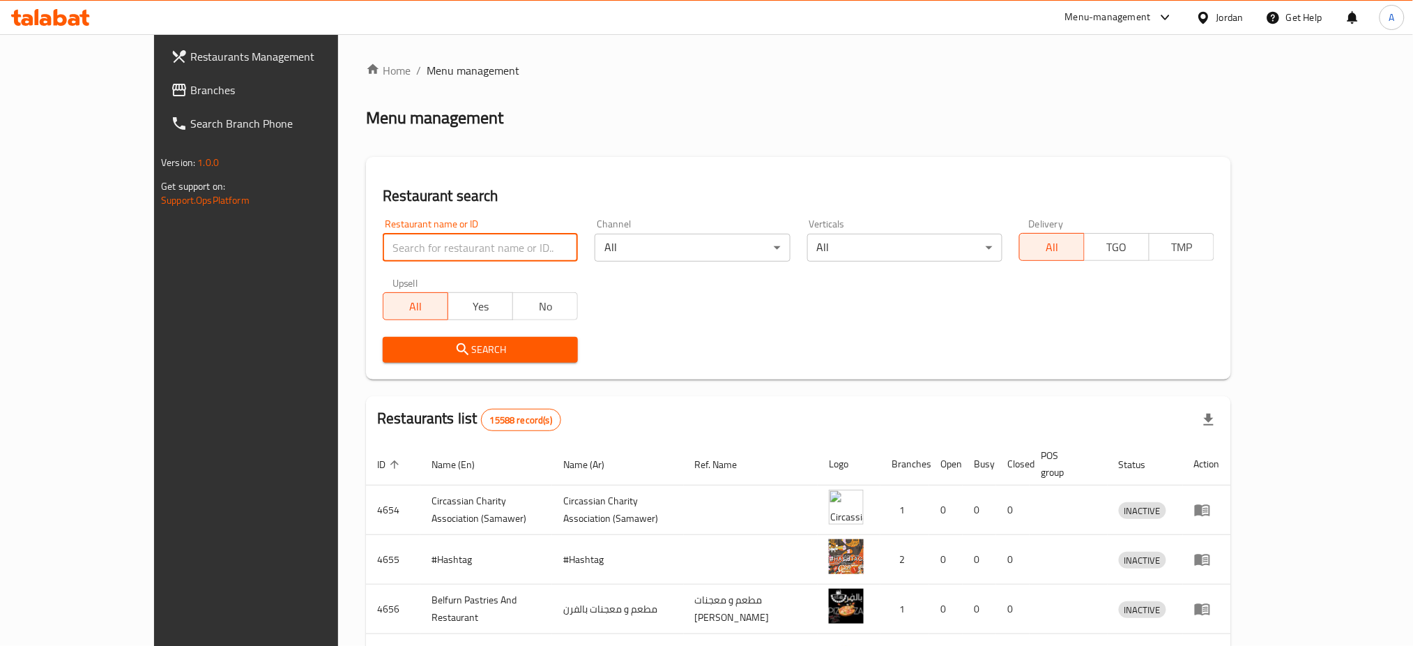
click at [527, 245] on input "search" at bounding box center [480, 248] width 195 height 28
click at [190, 91] on span "Branches" at bounding box center [284, 90] width 189 height 17
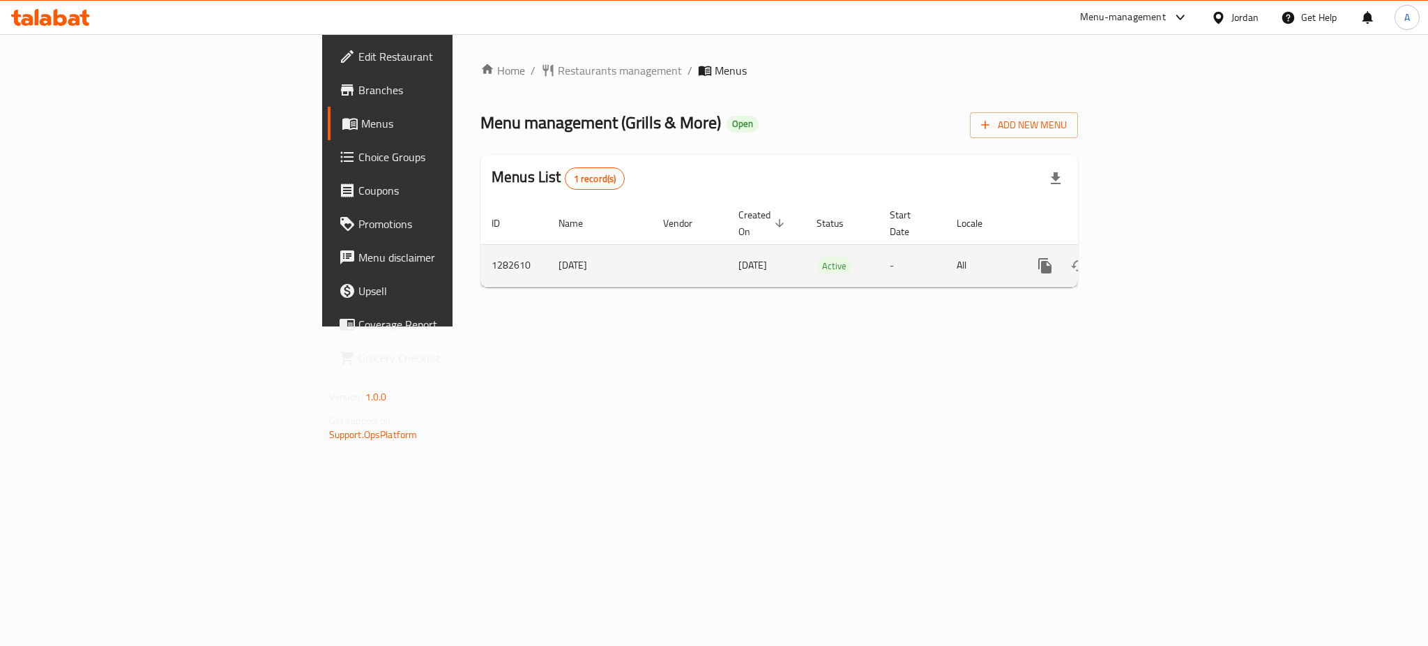
click at [1154, 257] on icon "enhanced table" at bounding box center [1145, 265] width 17 height 17
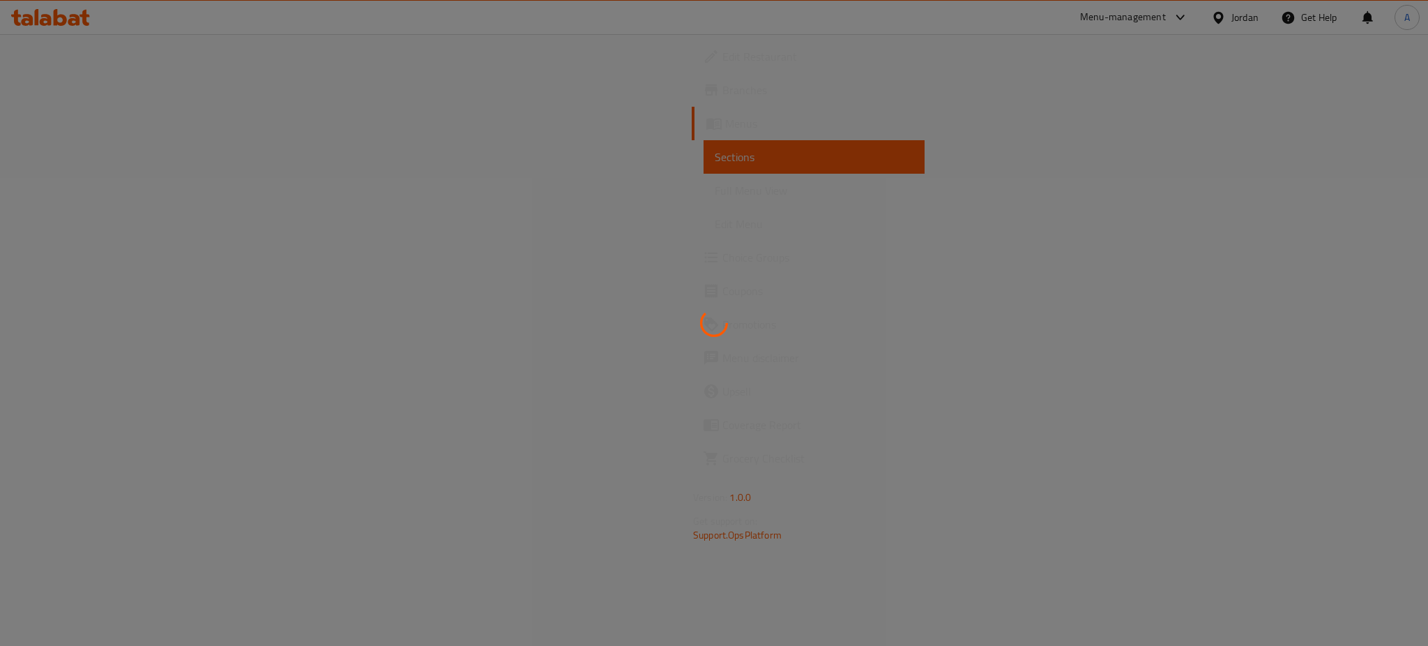
drag, startPoint x: 1128, startPoint y: 489, endPoint x: 1120, endPoint y: 487, distance: 7.8
click at [1122, 488] on div at bounding box center [714, 323] width 1428 height 646
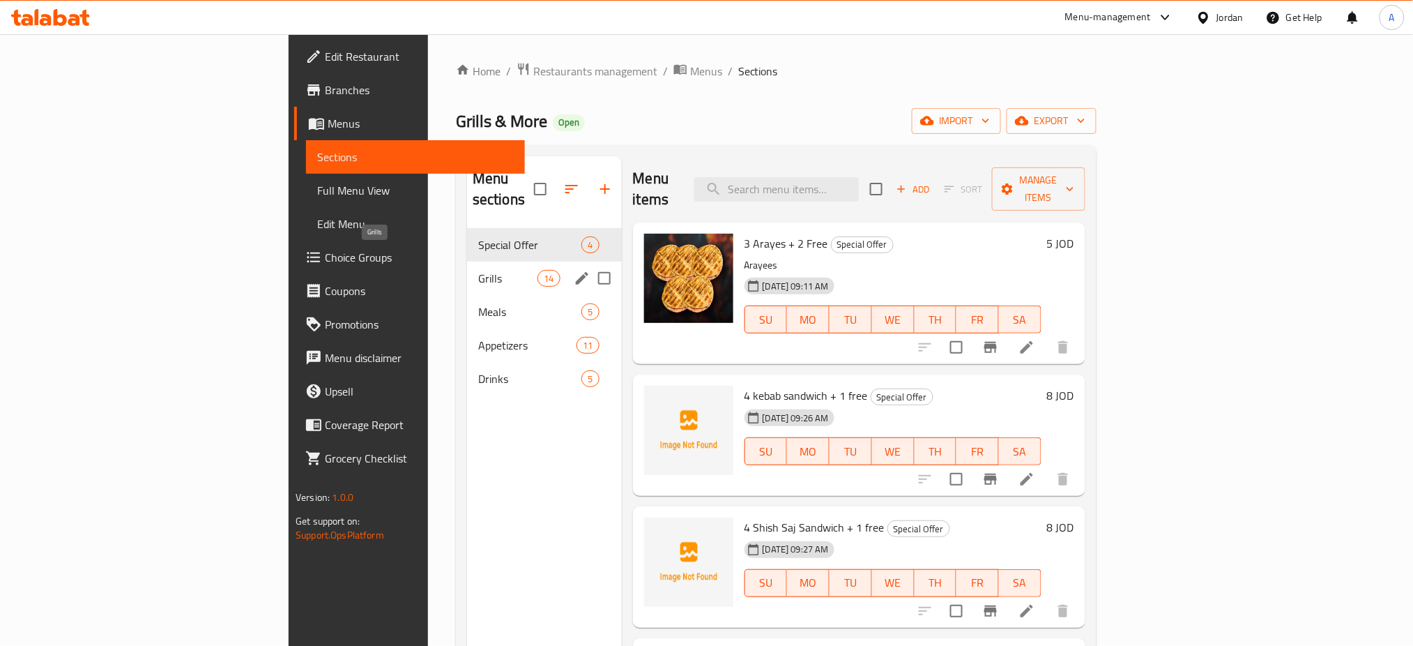
click at [478, 270] on span "Grills" at bounding box center [507, 278] width 59 height 17
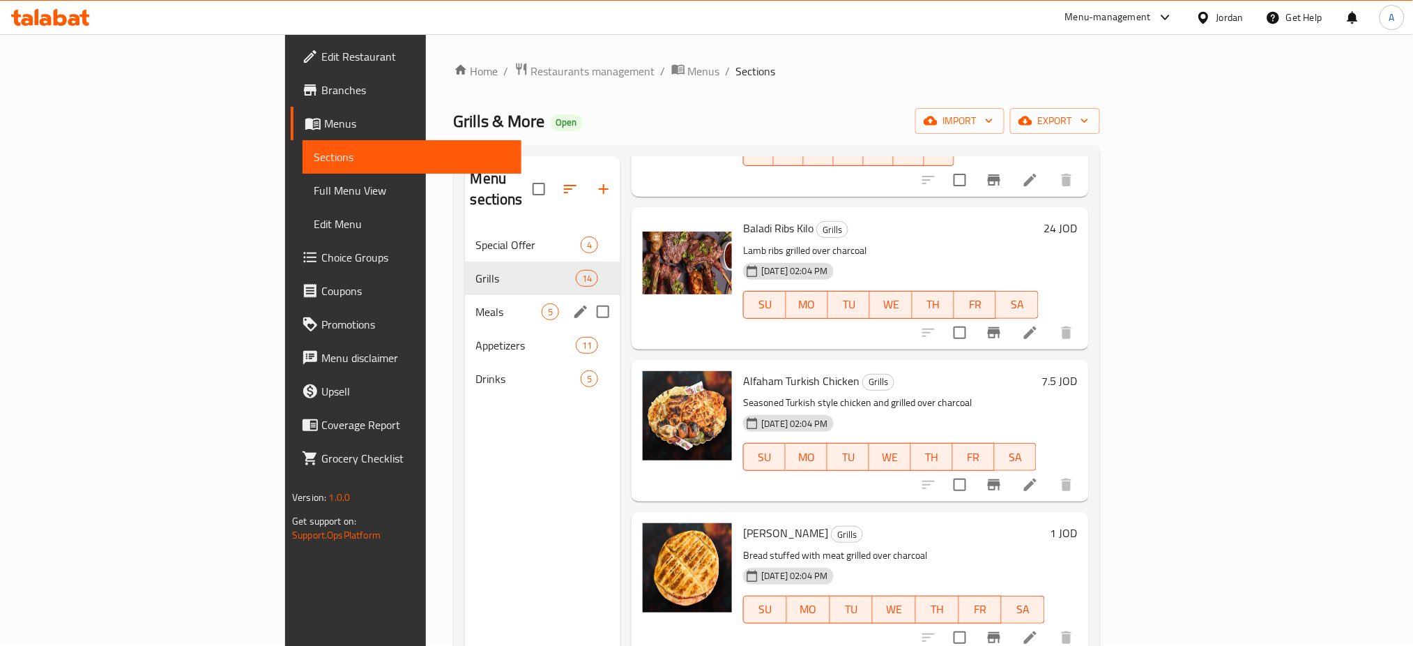
click at [465, 300] on div "Meals 5" at bounding box center [543, 311] width 156 height 33
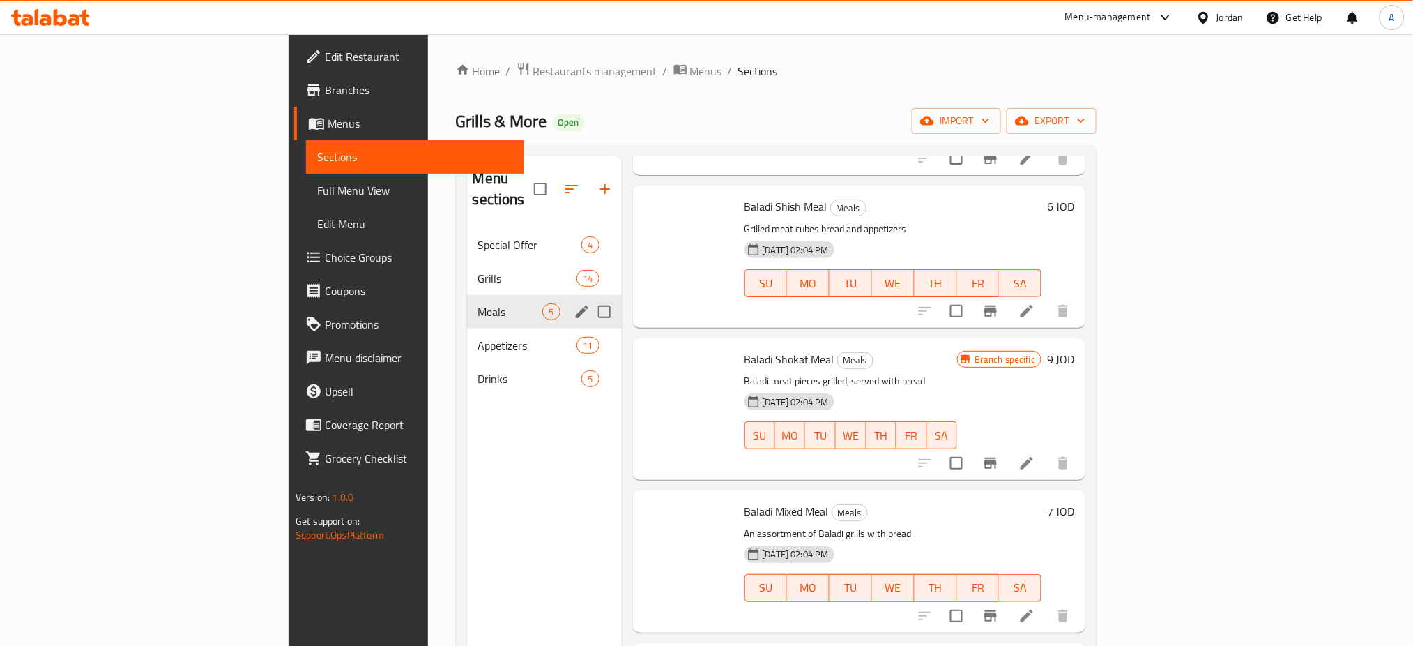
scroll to position [150, 0]
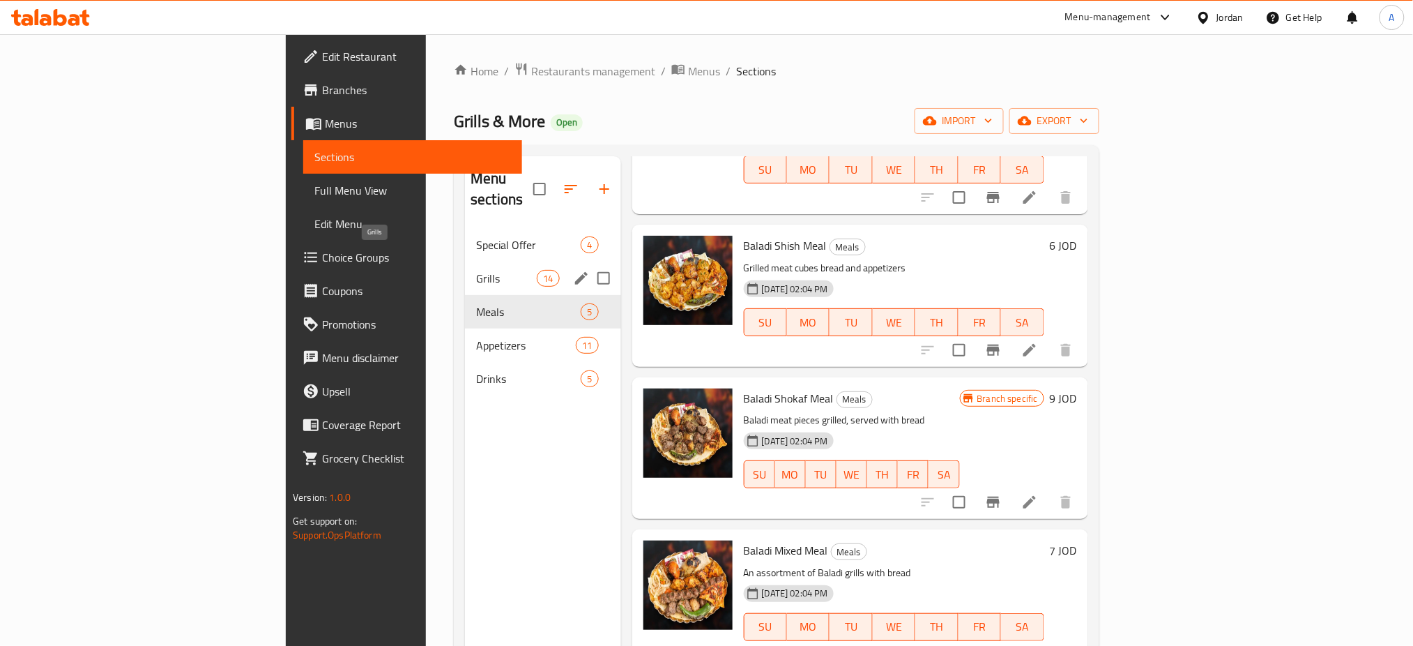
click at [476, 270] on span "Grills" at bounding box center [506, 278] width 61 height 17
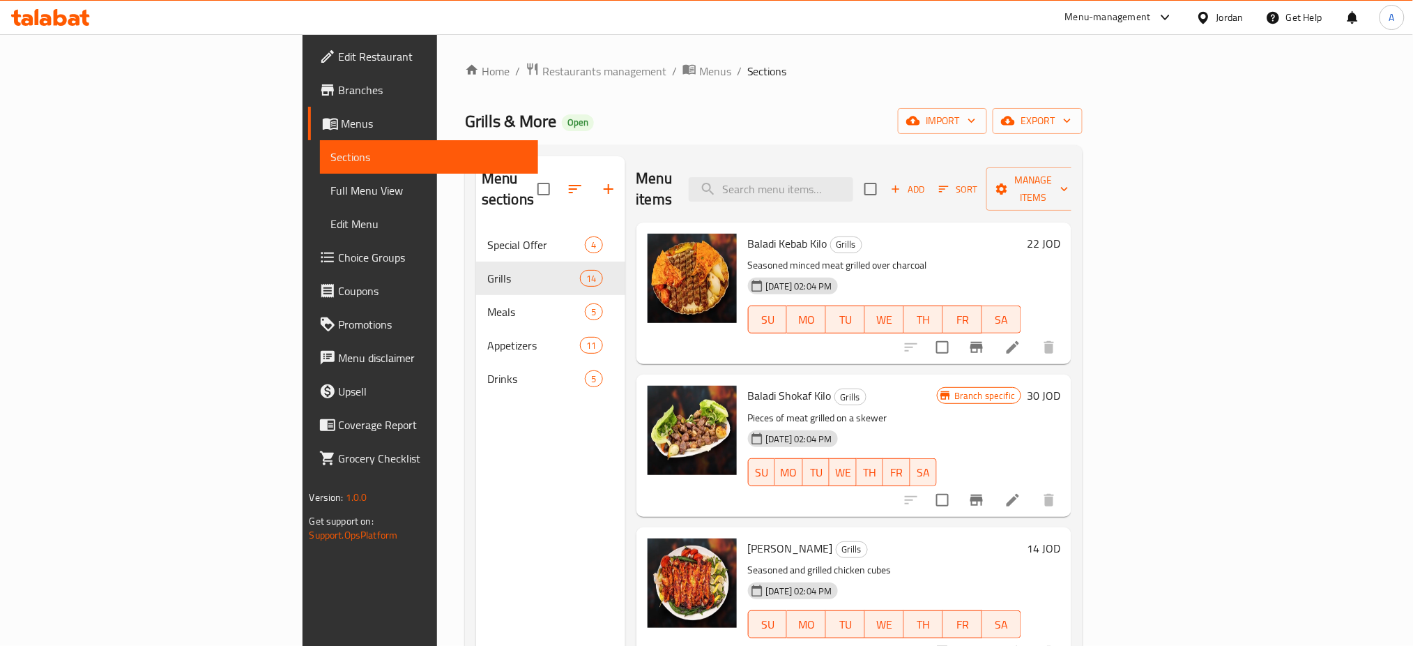
click at [1028, 228] on div "Baladi Kebab Kilo Grills Seasoned minced meat grilled over charcoal 08-04-2025 …" at bounding box center [884, 293] width 285 height 130
click at [1019, 341] on icon at bounding box center [1013, 347] width 13 height 13
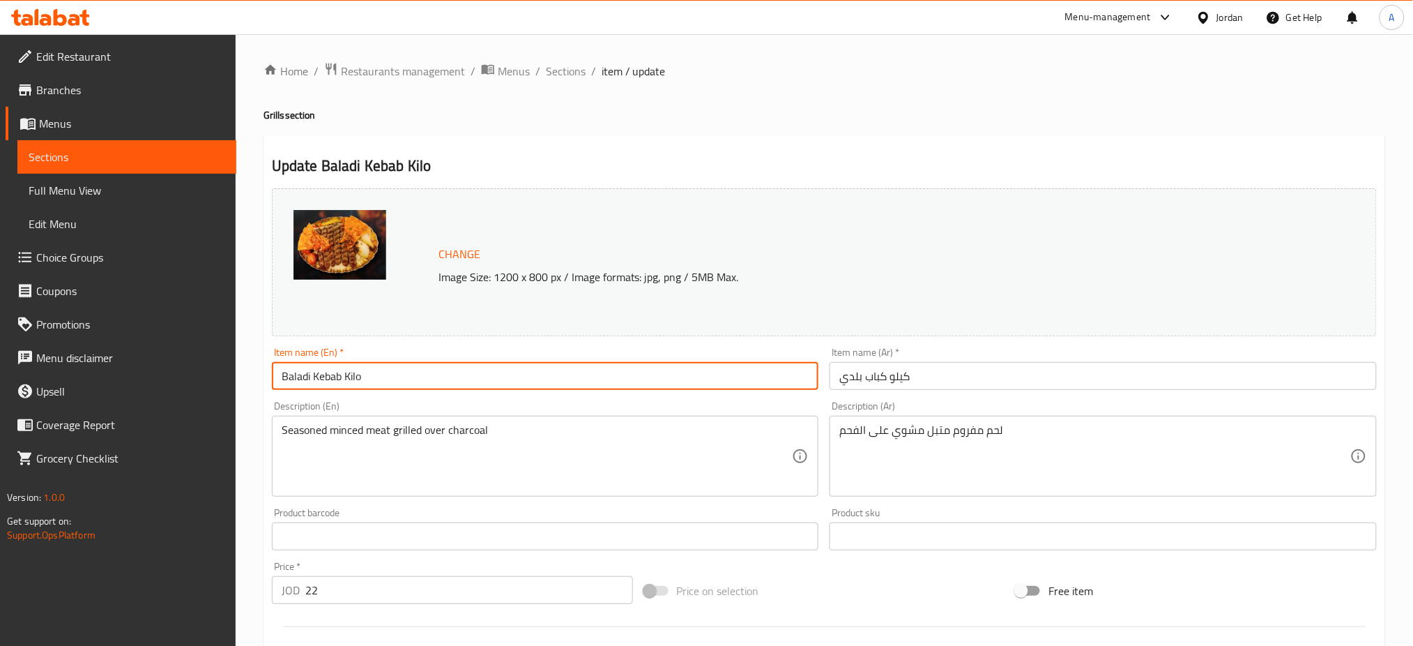
drag, startPoint x: 417, startPoint y: 381, endPoint x: 344, endPoint y: 380, distance: 73.2
click at [344, 380] on input "Baladi Kebab Kilo" at bounding box center [545, 376] width 547 height 28
type input "Baladi Kebab"
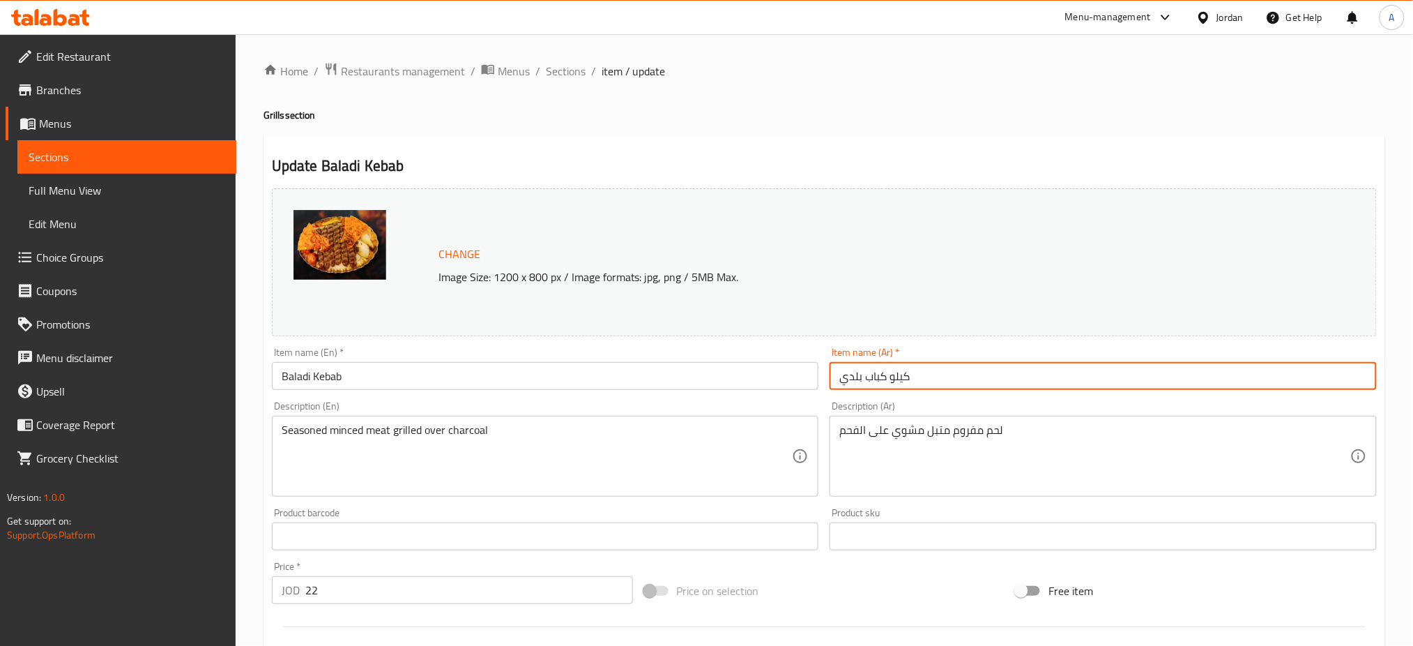
drag, startPoint x: 910, startPoint y: 376, endPoint x: 888, endPoint y: 376, distance: 22.3
click at [888, 376] on input "كيلو كباب بلدي" at bounding box center [1103, 376] width 547 height 28
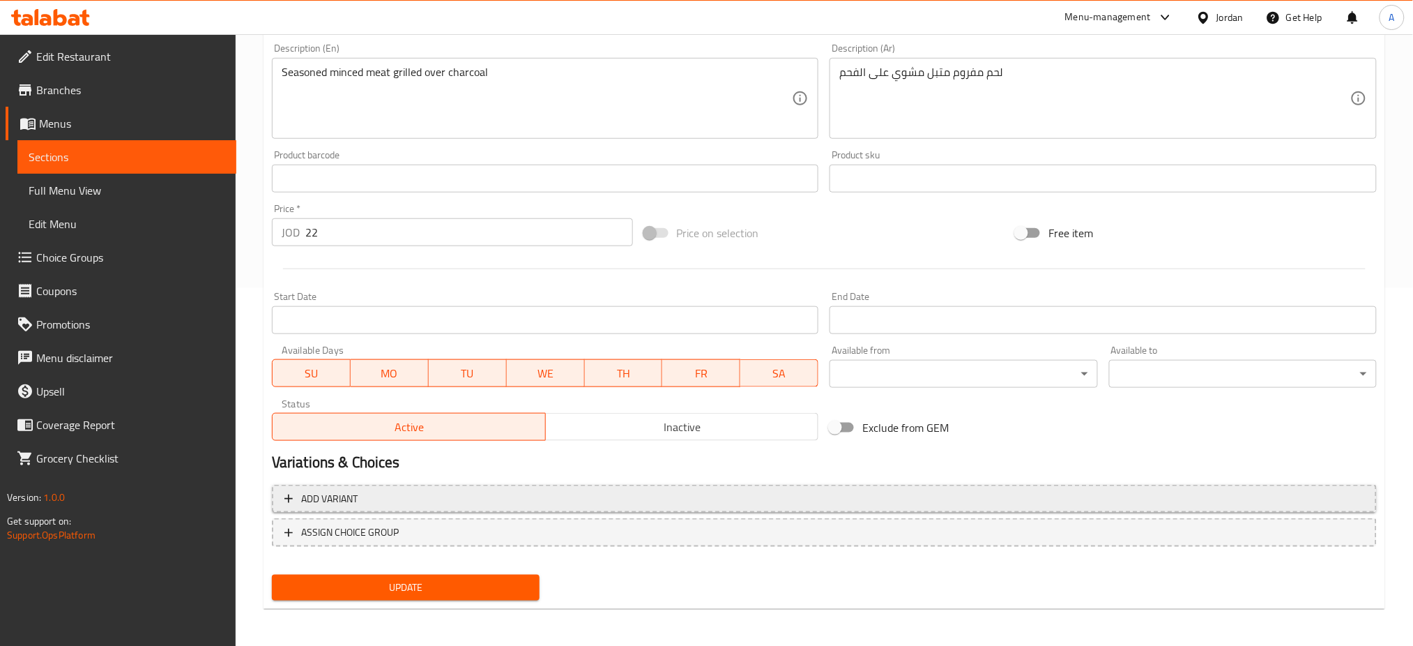
type input "كباب بلدي"
click at [503, 505] on span "Add variant" at bounding box center [824, 498] width 1080 height 17
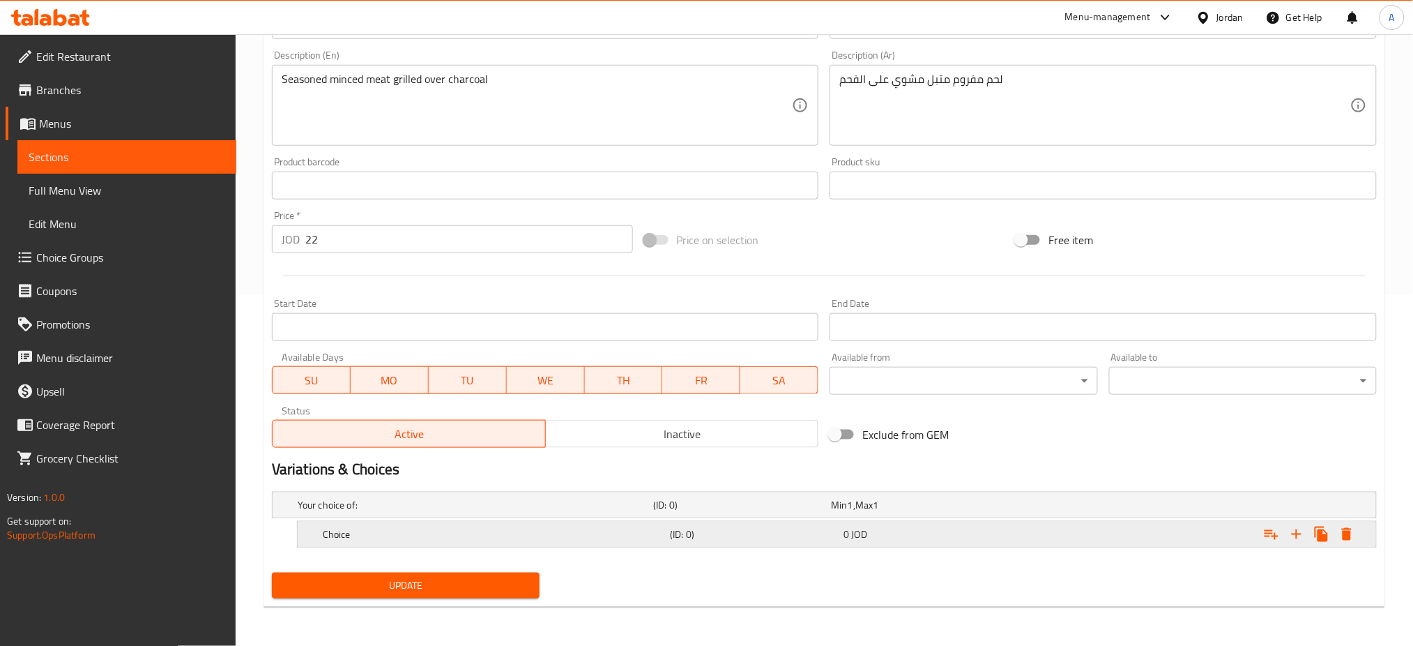
scroll to position [350, 0]
click at [509, 529] on h5 "Choice" at bounding box center [494, 535] width 342 height 14
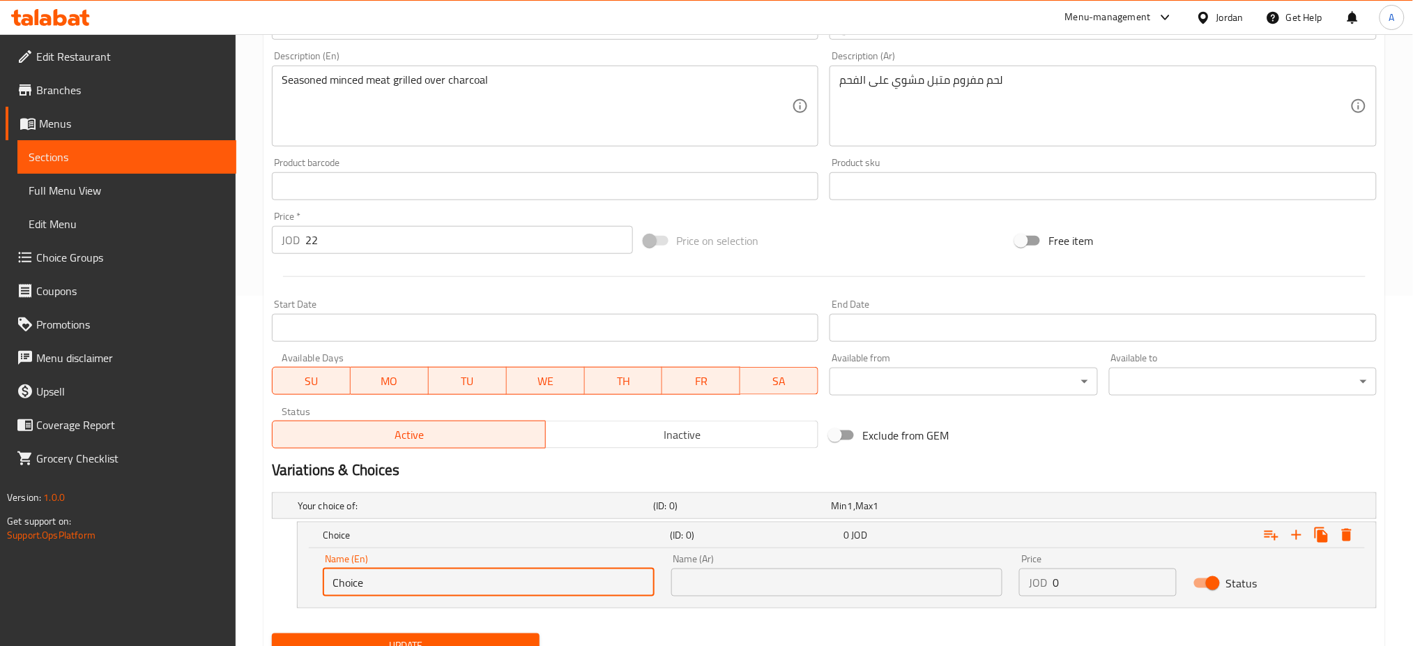
drag, startPoint x: 481, startPoint y: 572, endPoint x: 306, endPoint y: 551, distance: 176.3
click at [353, 559] on div "Name (En) Choice Name (En)" at bounding box center [489, 575] width 332 height 43
type input "C"
click at [402, 590] on input "1" at bounding box center [489, 582] width 332 height 28
type input "1 kilo"
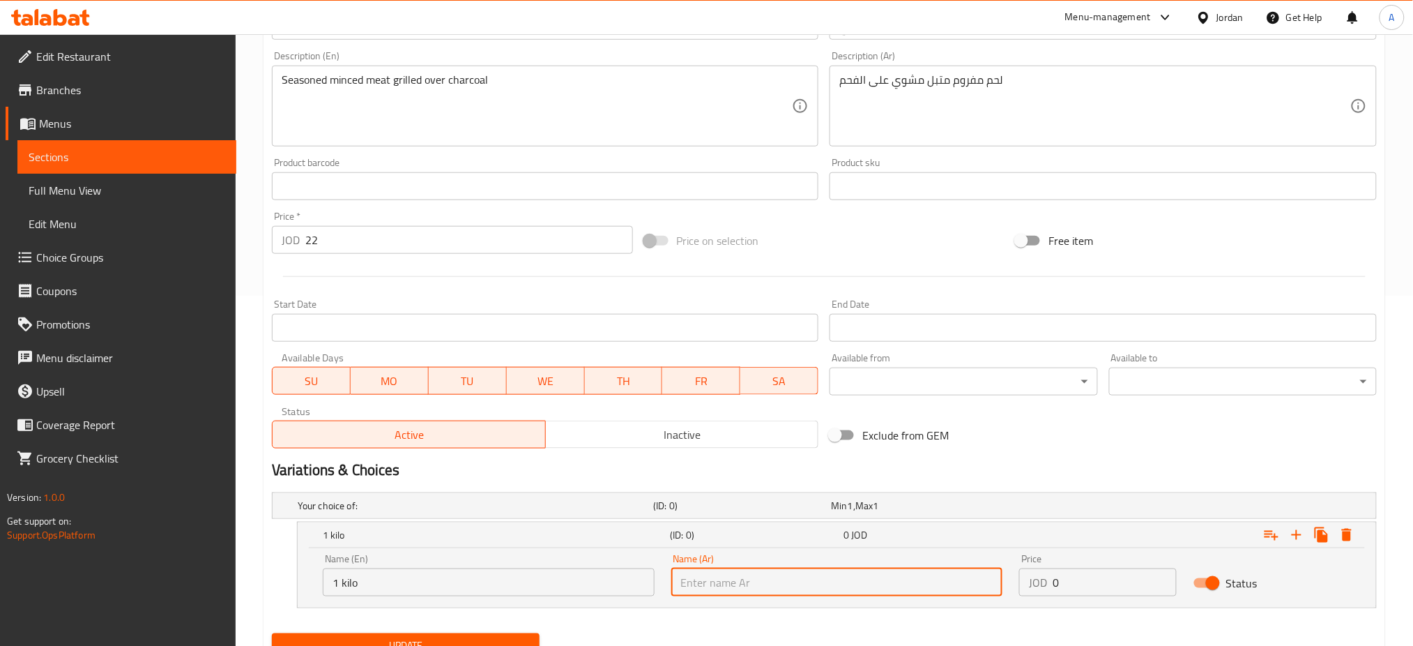
click at [729, 574] on input "text" at bounding box center [837, 582] width 332 height 28
type input "1 كيلو"
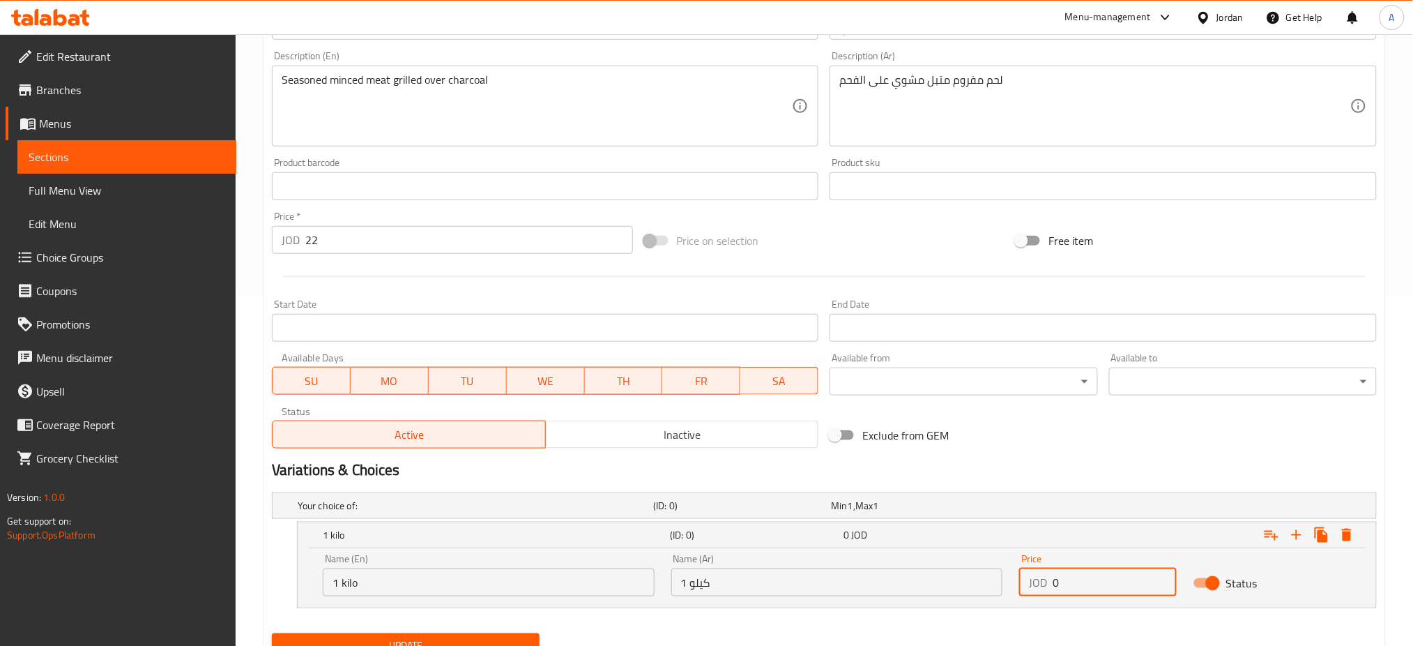
drag, startPoint x: 1083, startPoint y: 579, endPoint x: 982, endPoint y: 585, distance: 100.6
click at [957, 580] on div "Name (En) 1 kilo Name (En) Name (Ar) 1 كيلو Name (Ar) Price JOD 0 Price Status" at bounding box center [836, 574] width 1045 height 59
type input "22"
click at [1286, 536] on button "Expand" at bounding box center [1296, 534] width 25 height 25
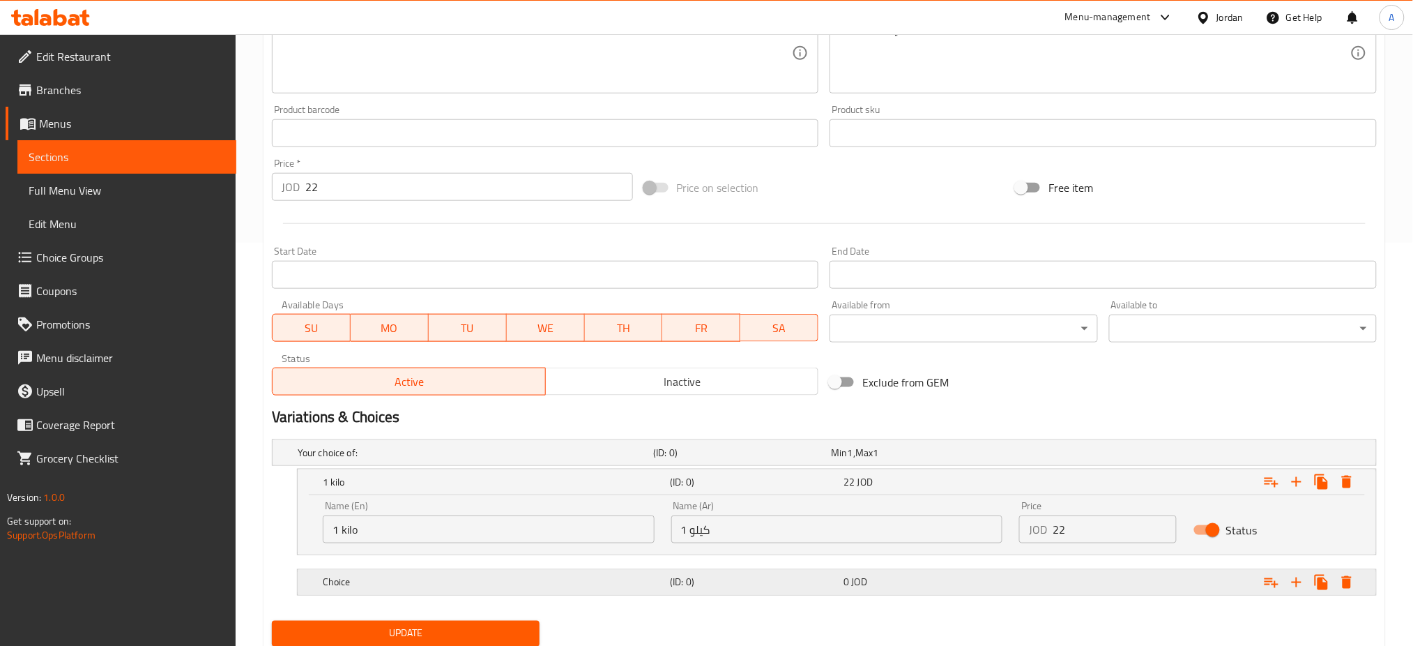
scroll to position [451, 0]
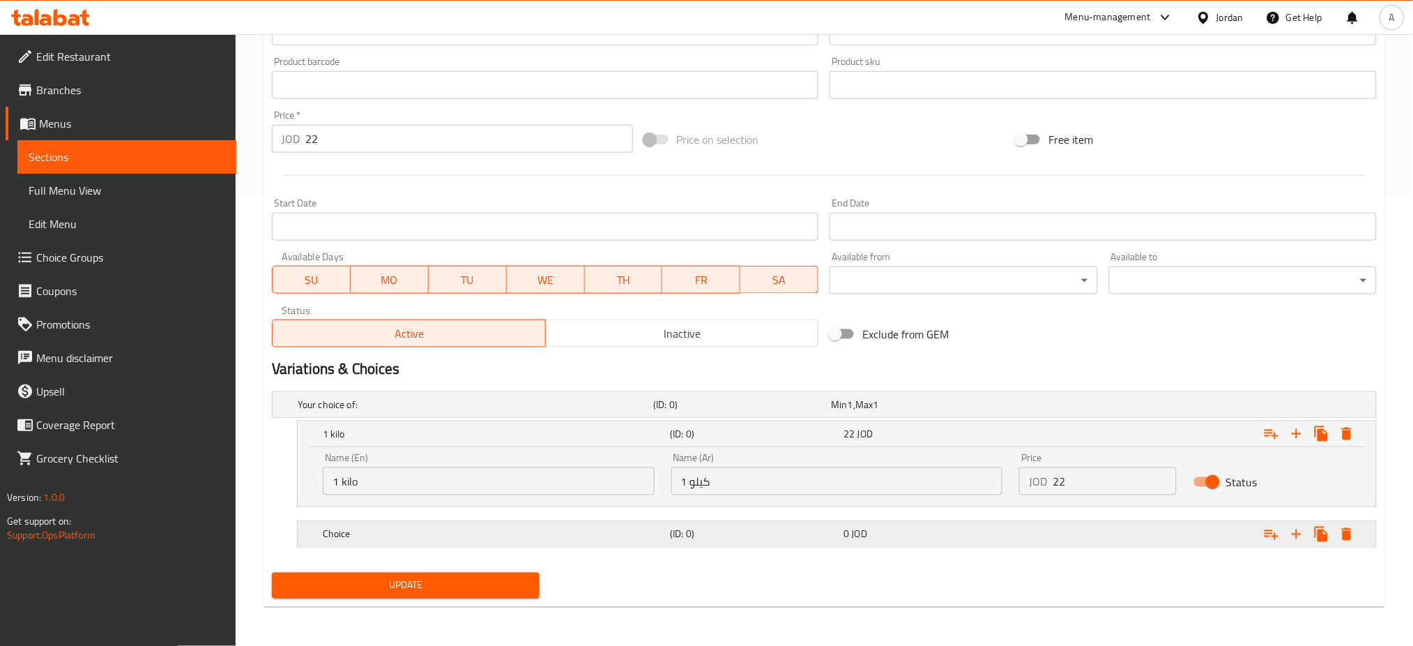
click at [411, 522] on div "Choice (ID: 0) 0 JOD" at bounding box center [841, 534] width 1042 height 31
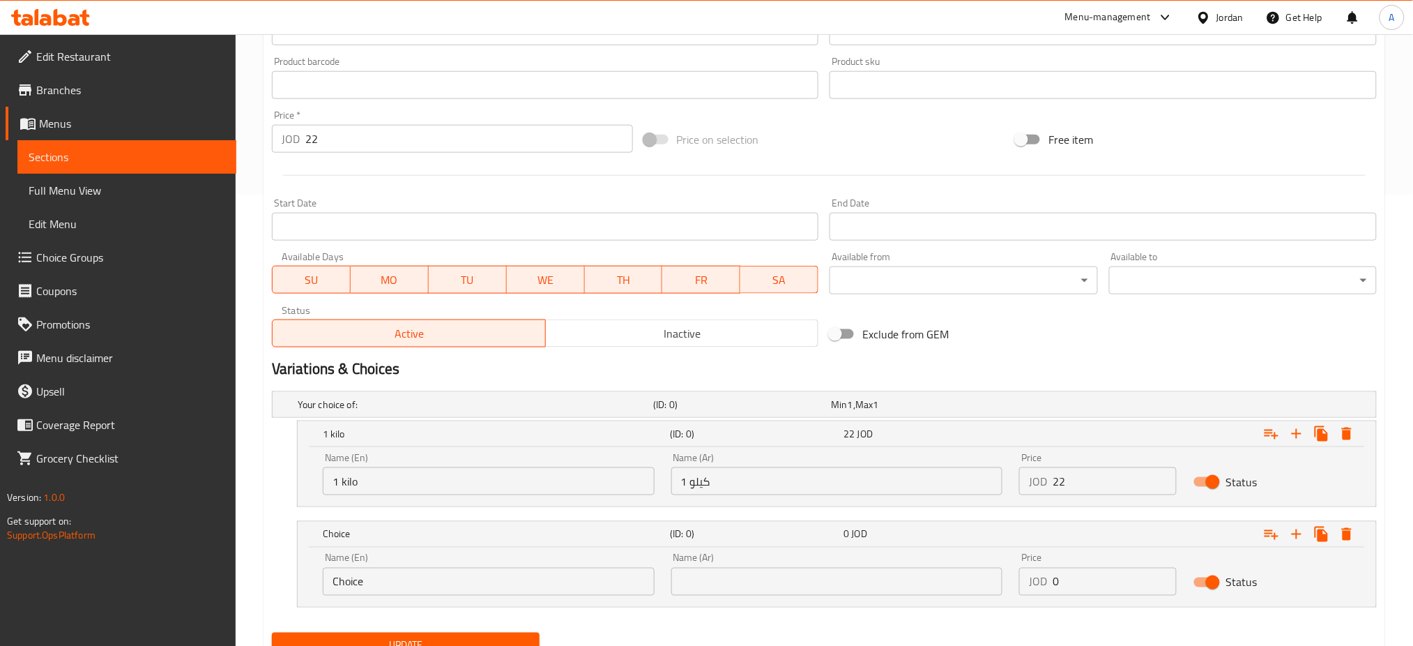
drag, startPoint x: 440, startPoint y: 562, endPoint x: 335, endPoint y: 579, distance: 106.6
click at [329, 576] on div "Name (En) Choice Name (En)" at bounding box center [489, 574] width 332 height 43
drag, startPoint x: 397, startPoint y: 586, endPoint x: 276, endPoint y: 580, distance: 121.4
click at [286, 579] on div "Choice (ID: 0) 0 JOD Name (En) Choice Name (En) Name (Ar) Name (Ar) Price JOD 0…" at bounding box center [824, 564] width 1105 height 86
type input "ش"
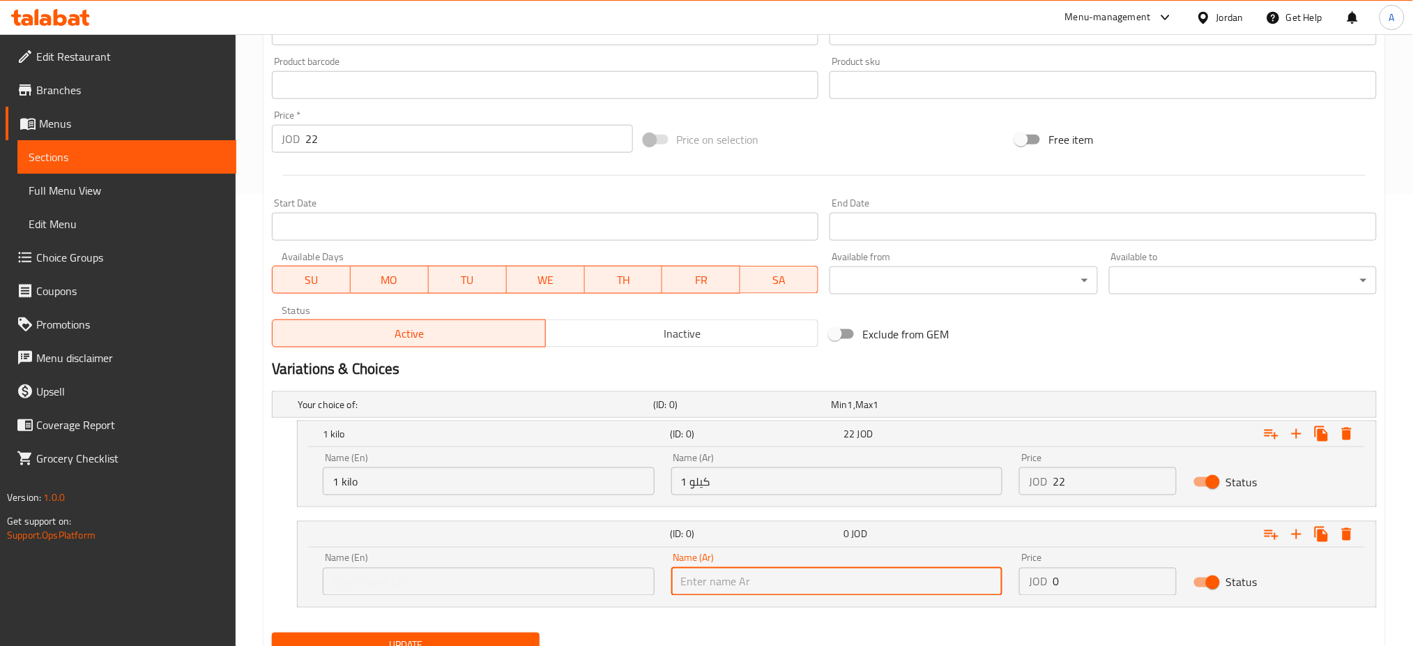
click at [784, 579] on input "text" at bounding box center [837, 581] width 332 height 28
type input "نصف كيلو"
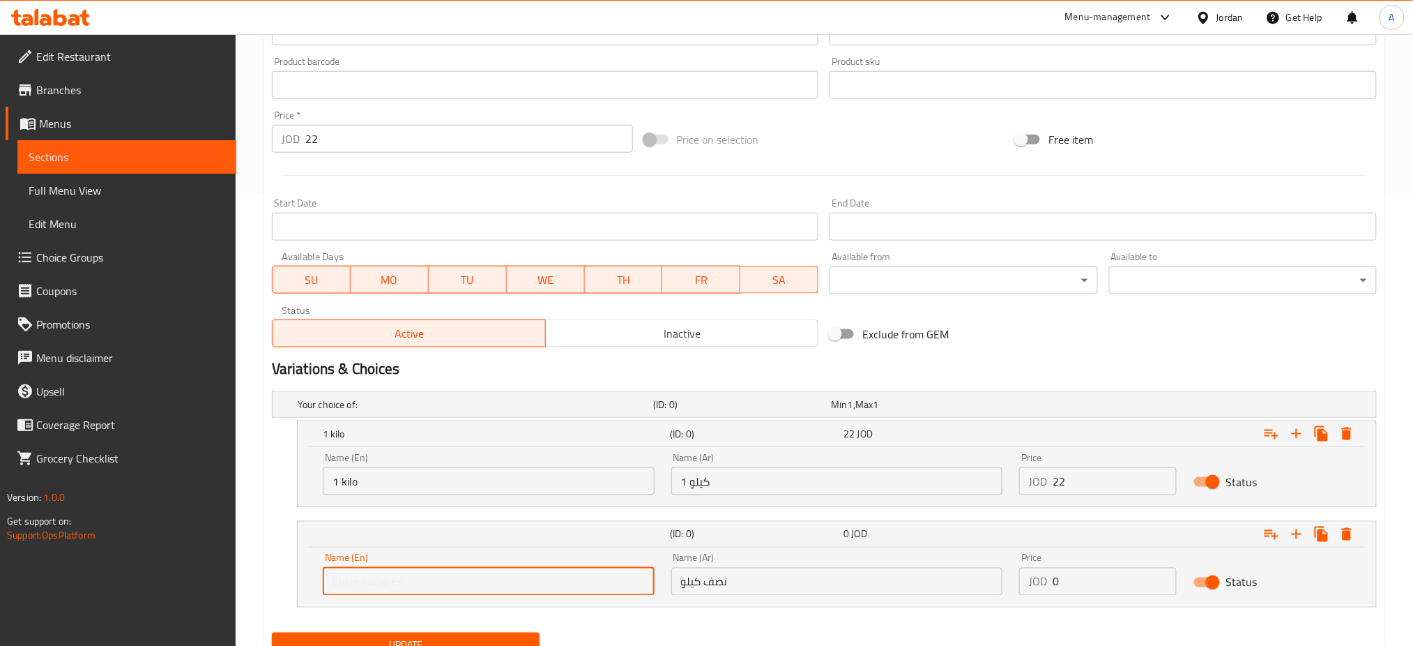
click at [587, 585] on input "text" at bounding box center [489, 581] width 332 height 28
click at [603, 596] on div "Name (En) Name (En)" at bounding box center [488, 573] width 349 height 59
click at [607, 583] on input "text" at bounding box center [489, 581] width 332 height 28
type input "2"
type input "1/2 kilo"
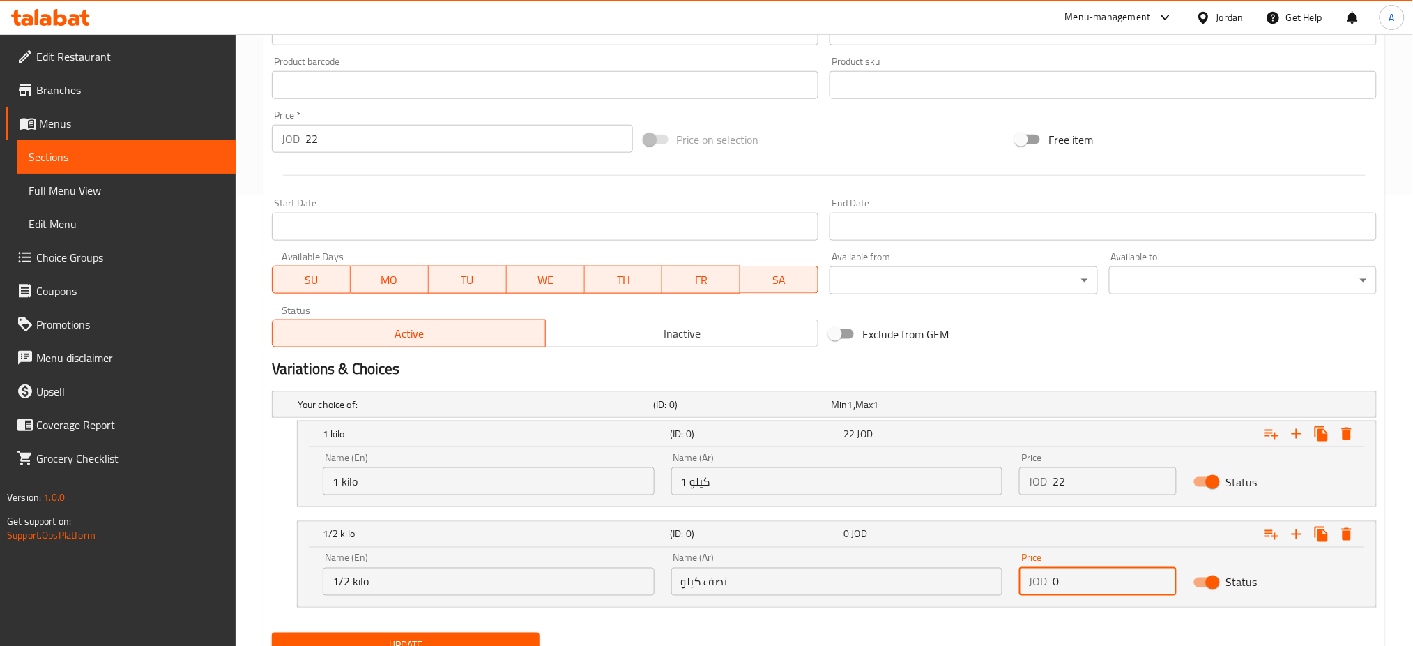
drag, startPoint x: 1090, startPoint y: 579, endPoint x: 905, endPoint y: 577, distance: 184.8
click at [910, 577] on div "Name (En) 1/2 kilo Name (En) Name (Ar) نصف كيلو Name (Ar) Price JOD 0 Price Sta…" at bounding box center [836, 573] width 1045 height 59
type input "11"
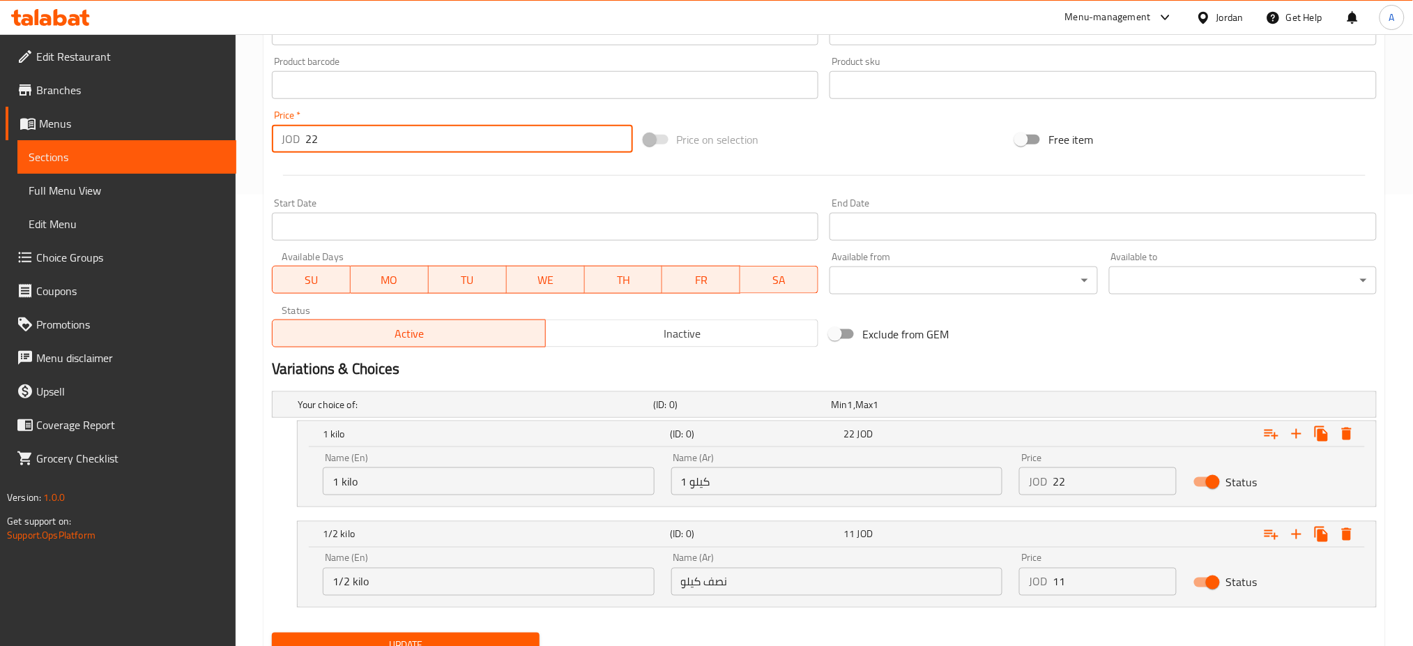
drag, startPoint x: 391, startPoint y: 148, endPoint x: 161, endPoint y: 153, distance: 230.1
click at [153, 144] on div "Edit Restaurant Branches Menus Sections Full Menu View Edit Menu Choice Groups …" at bounding box center [706, 144] width 1413 height 1122
type input "0"
click at [504, 641] on span "Update" at bounding box center [405, 645] width 245 height 17
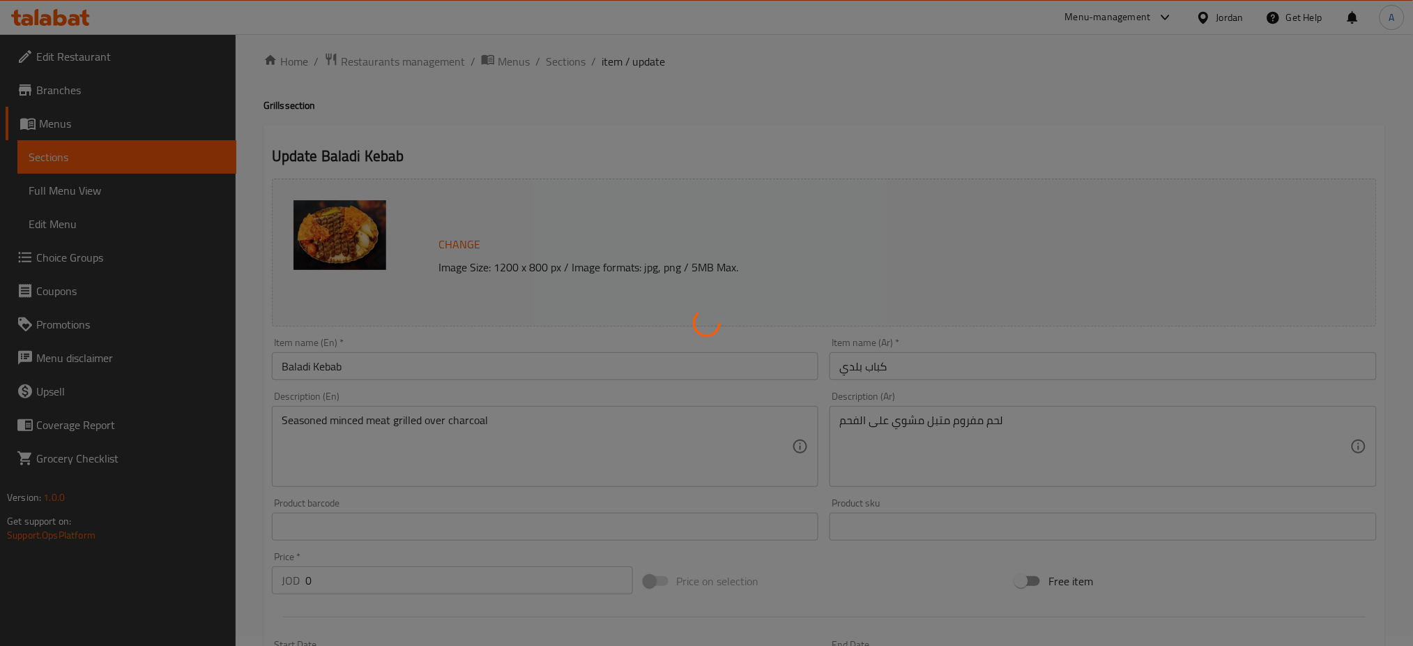
scroll to position [0, 0]
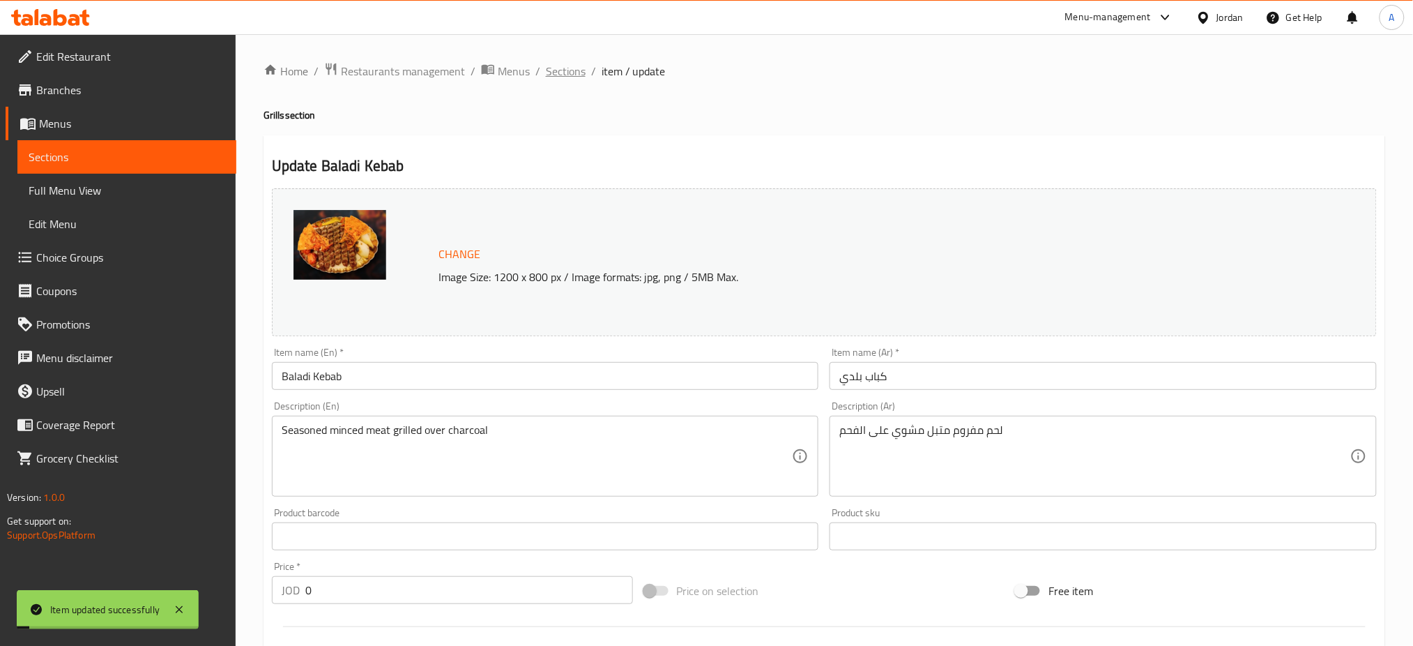
click at [570, 66] on span "Sections" at bounding box center [566, 71] width 40 height 17
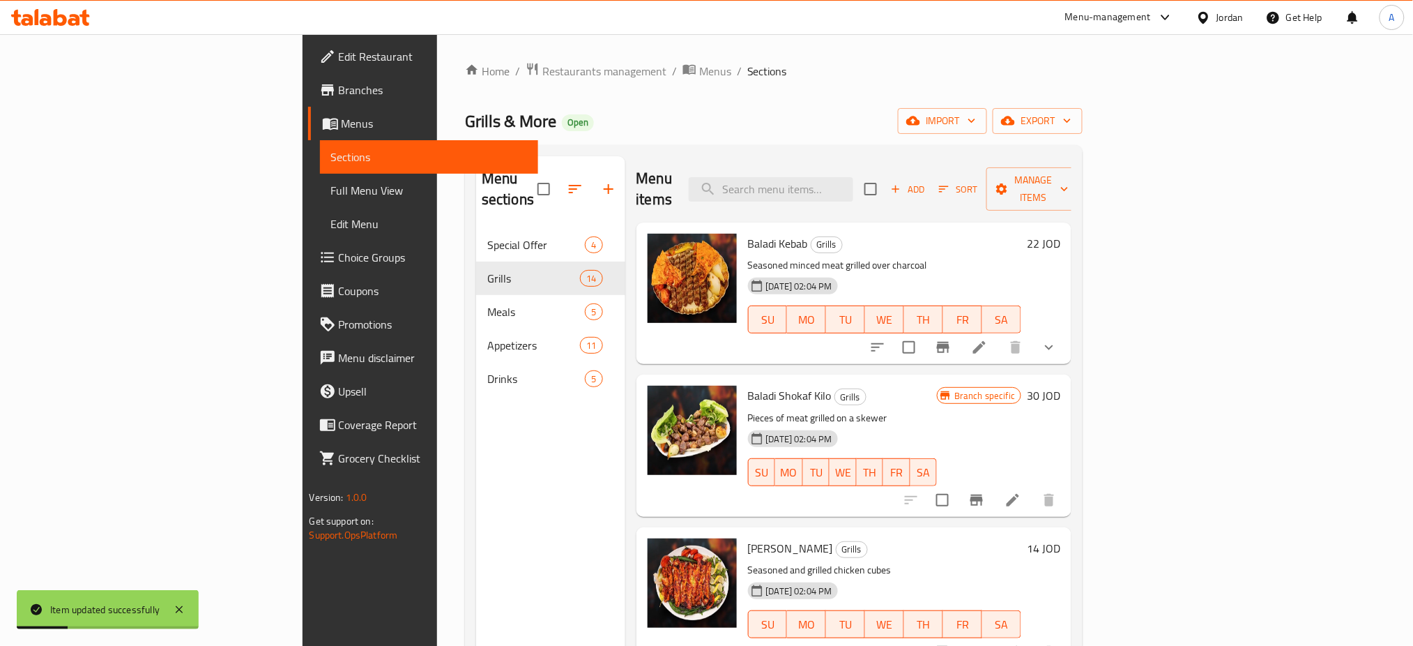
click at [1032, 487] on li at bounding box center [1012, 499] width 39 height 25
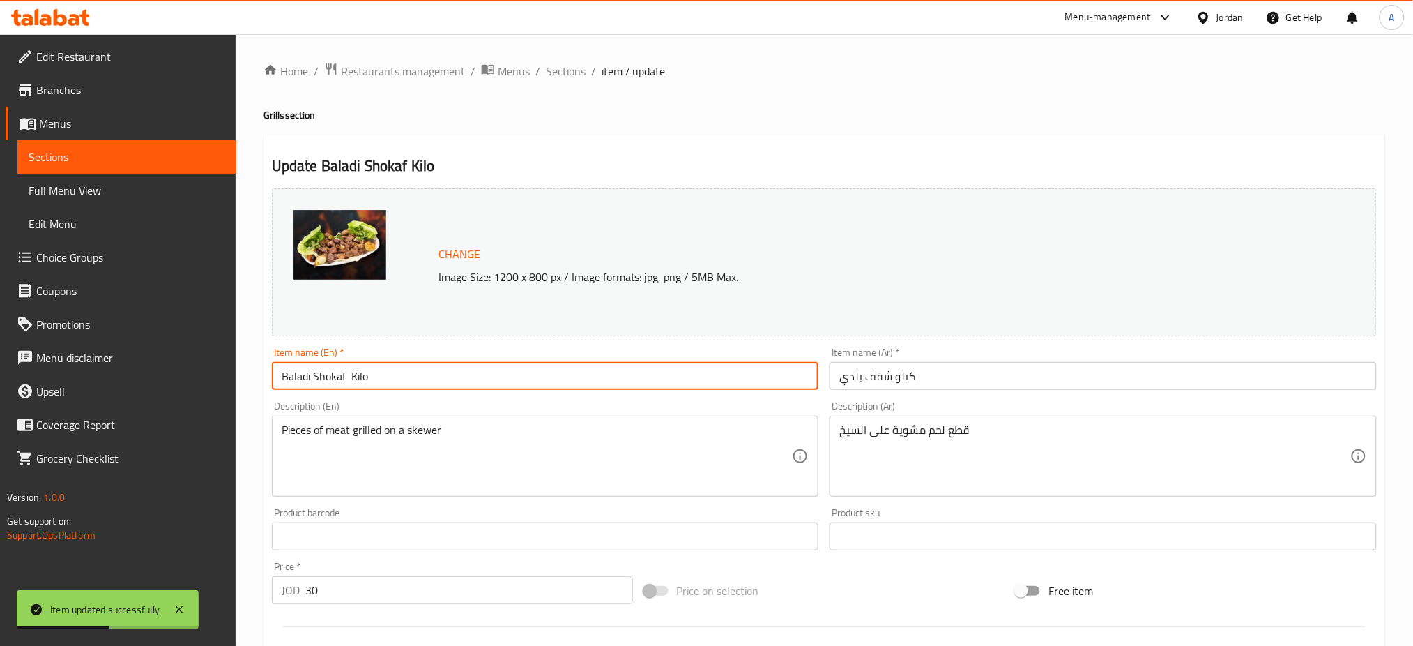
drag, startPoint x: 441, startPoint y: 365, endPoint x: 349, endPoint y: 369, distance: 92.8
click at [349, 369] on input "Baladi Shokaf Kilo" at bounding box center [545, 376] width 547 height 28
type input "Baladi Shokaf"
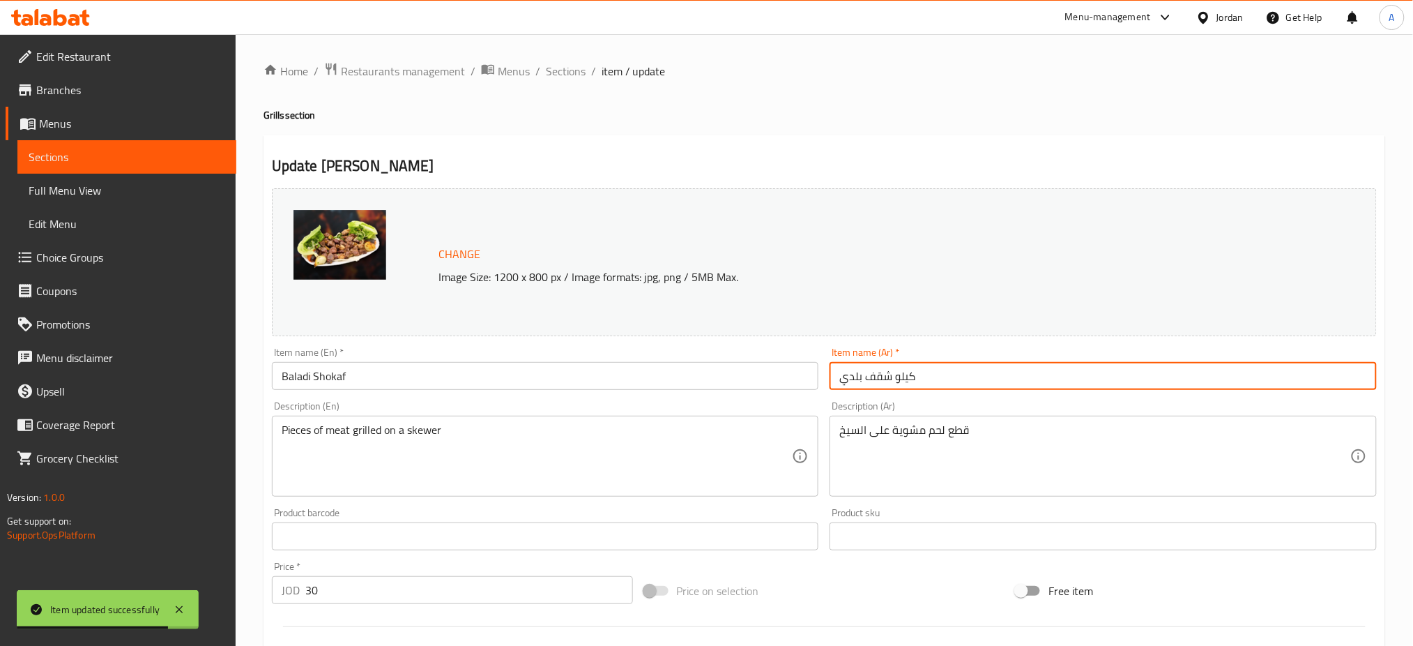
drag, startPoint x: 1017, startPoint y: 382, endPoint x: 892, endPoint y: 376, distance: 124.9
click at [892, 376] on input "كيلو شقف بلدي" at bounding box center [1103, 376] width 547 height 28
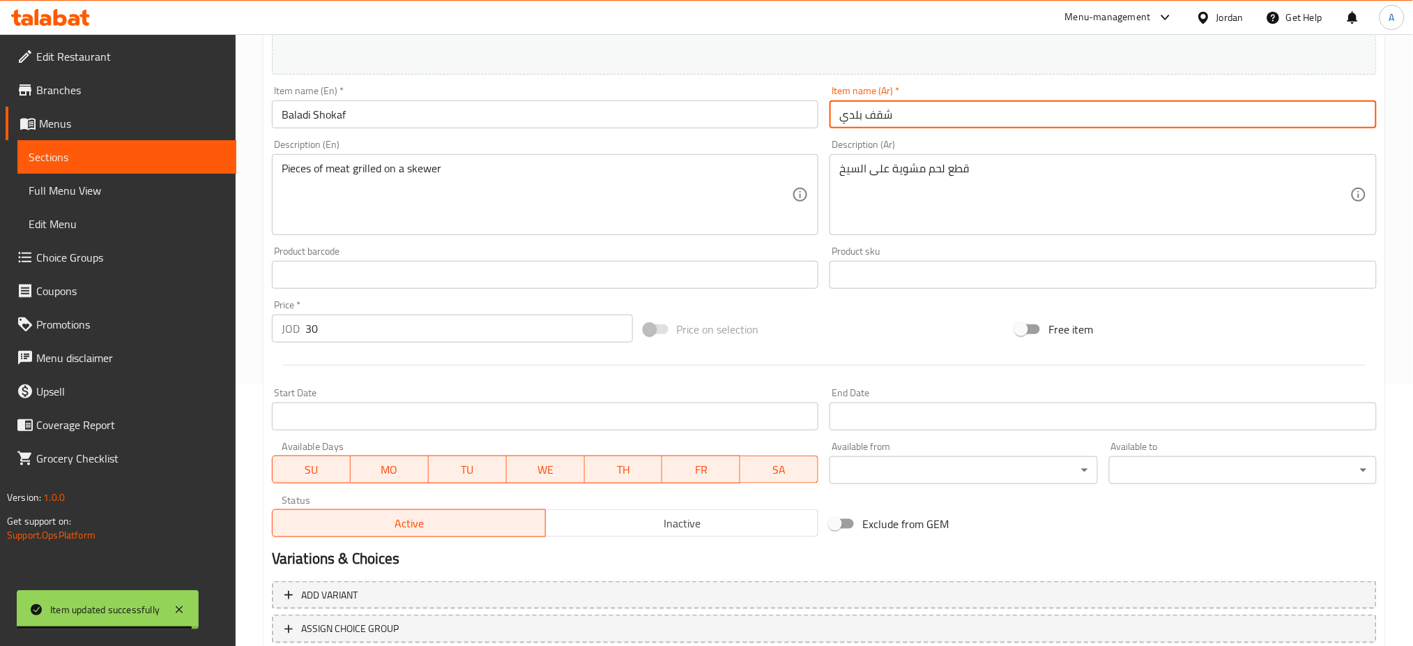
scroll to position [358, 0]
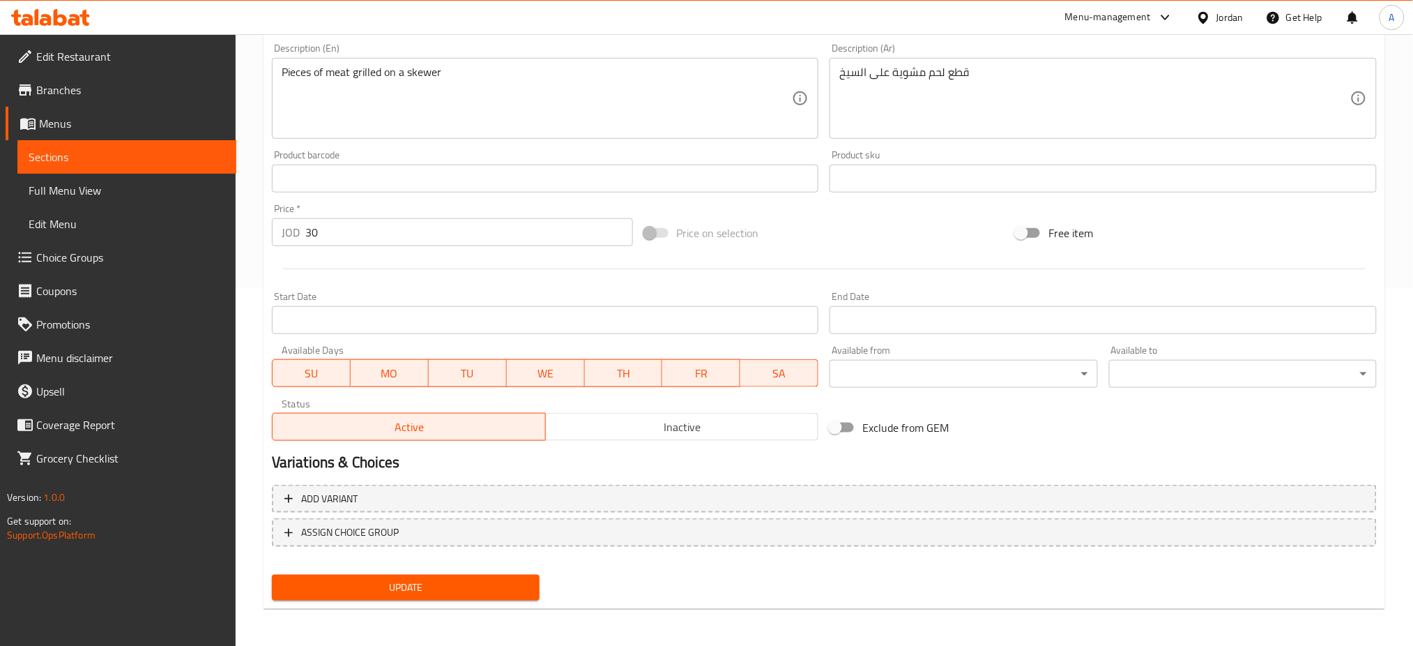
type input "شقف بلدي"
click at [604, 515] on div "Add variant ASSIGN CHOICE GROUP" at bounding box center [824, 524] width 1116 height 91
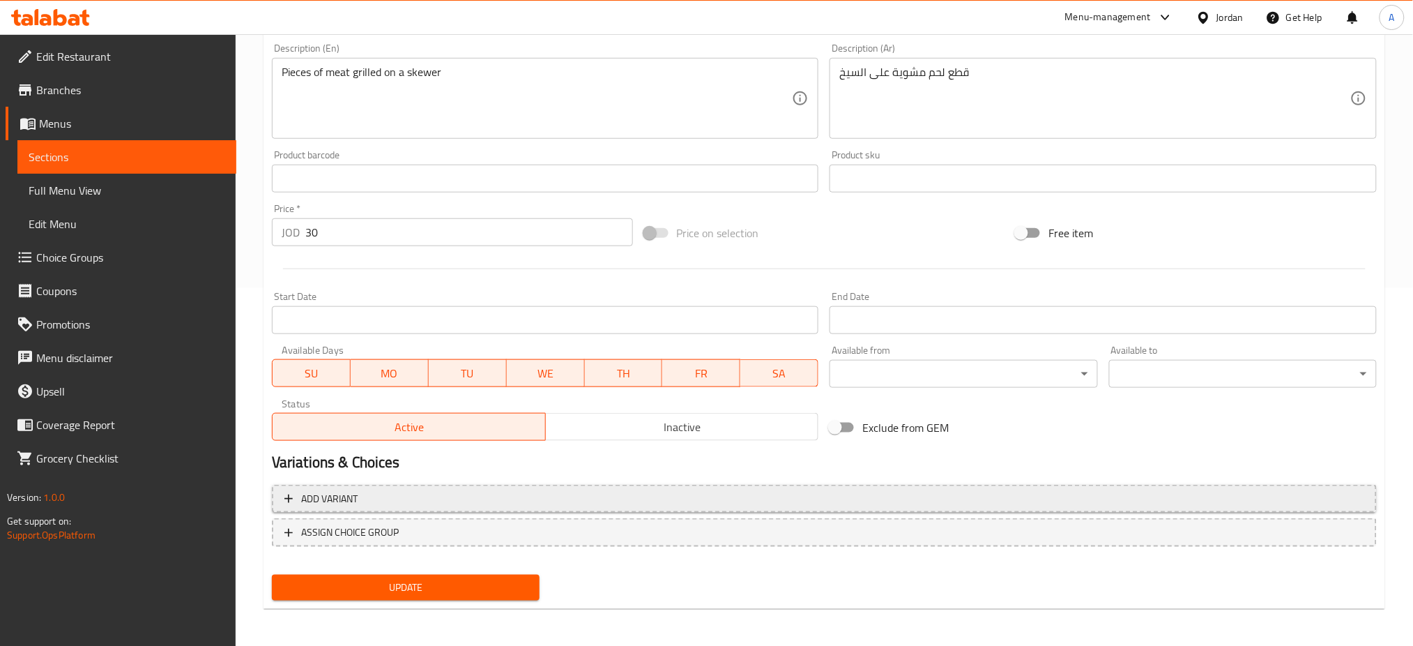
click at [616, 496] on span "Add variant" at bounding box center [824, 498] width 1080 height 17
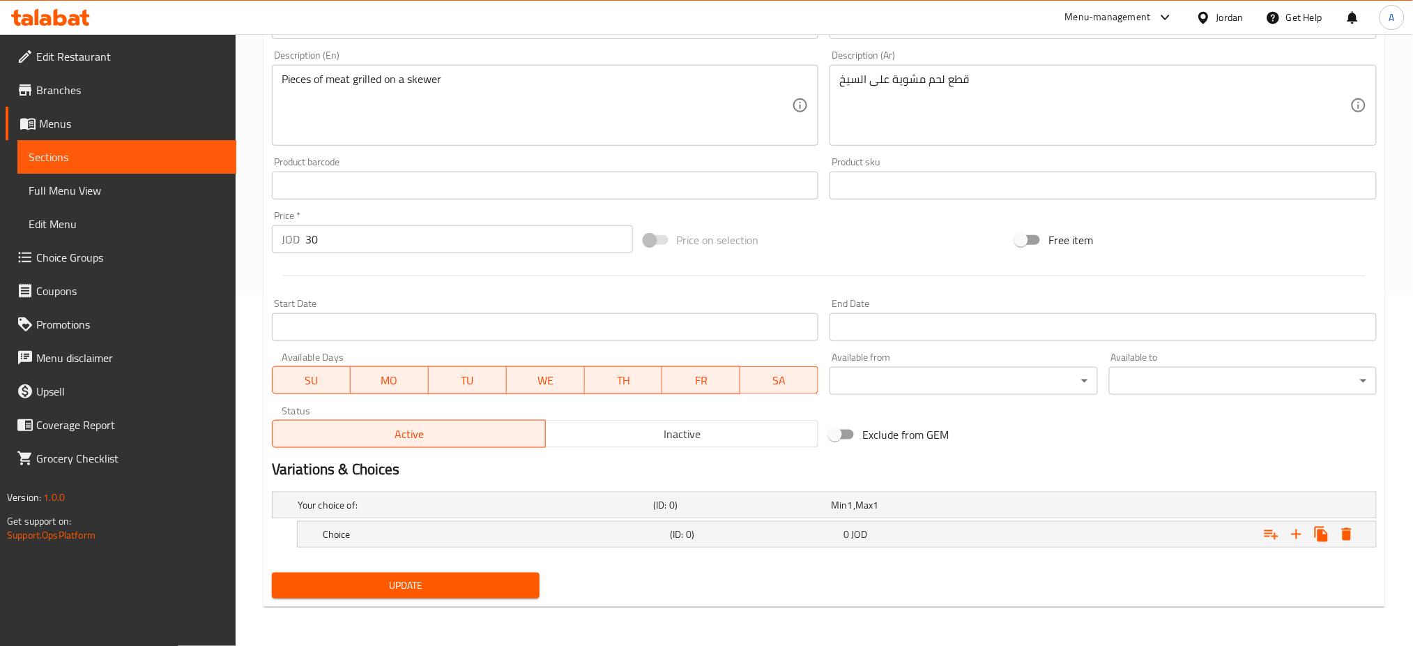
scroll to position [350, 0]
click at [779, 533] on h5 "(ID: 0)" at bounding box center [754, 535] width 168 height 14
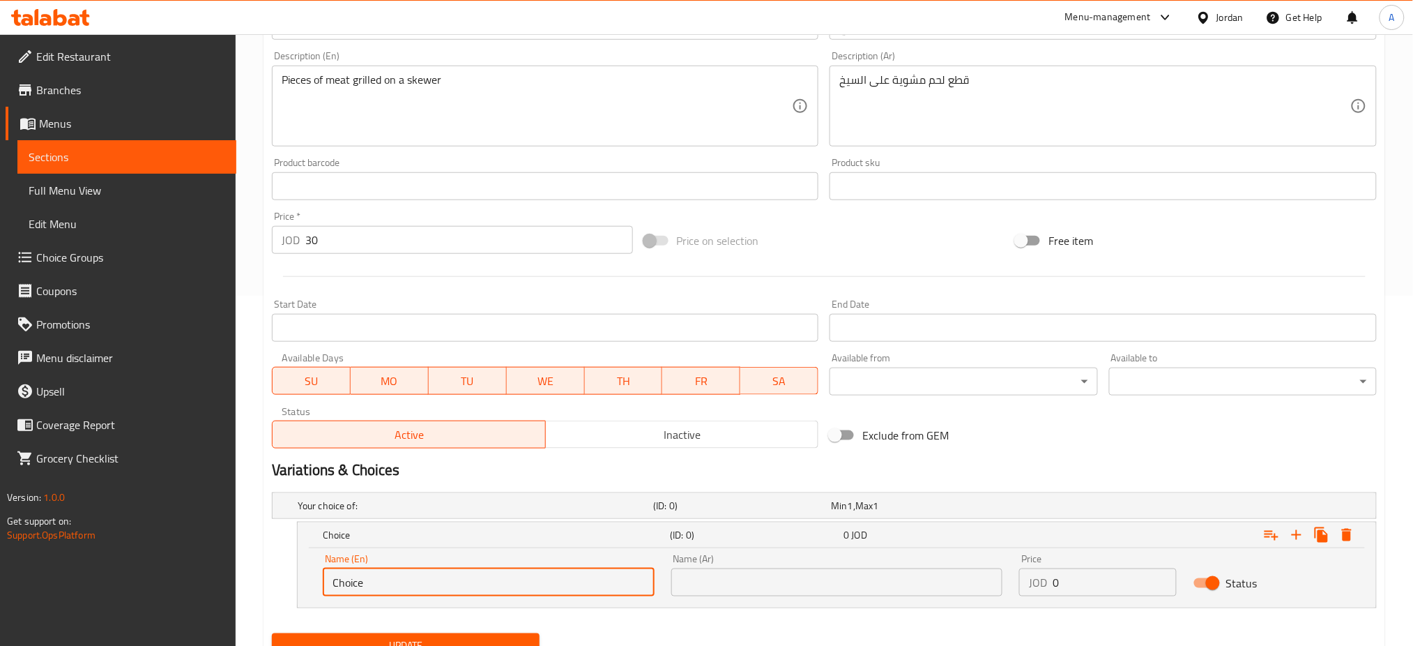
drag, startPoint x: 542, startPoint y: 574, endPoint x: 250, endPoint y: 547, distance: 294.1
click at [250, 547] on div "Home / Restaurants management / Menus / Sections / item / update Grills section…" at bounding box center [825, 195] width 1178 height 1022
type input "1 kilo"
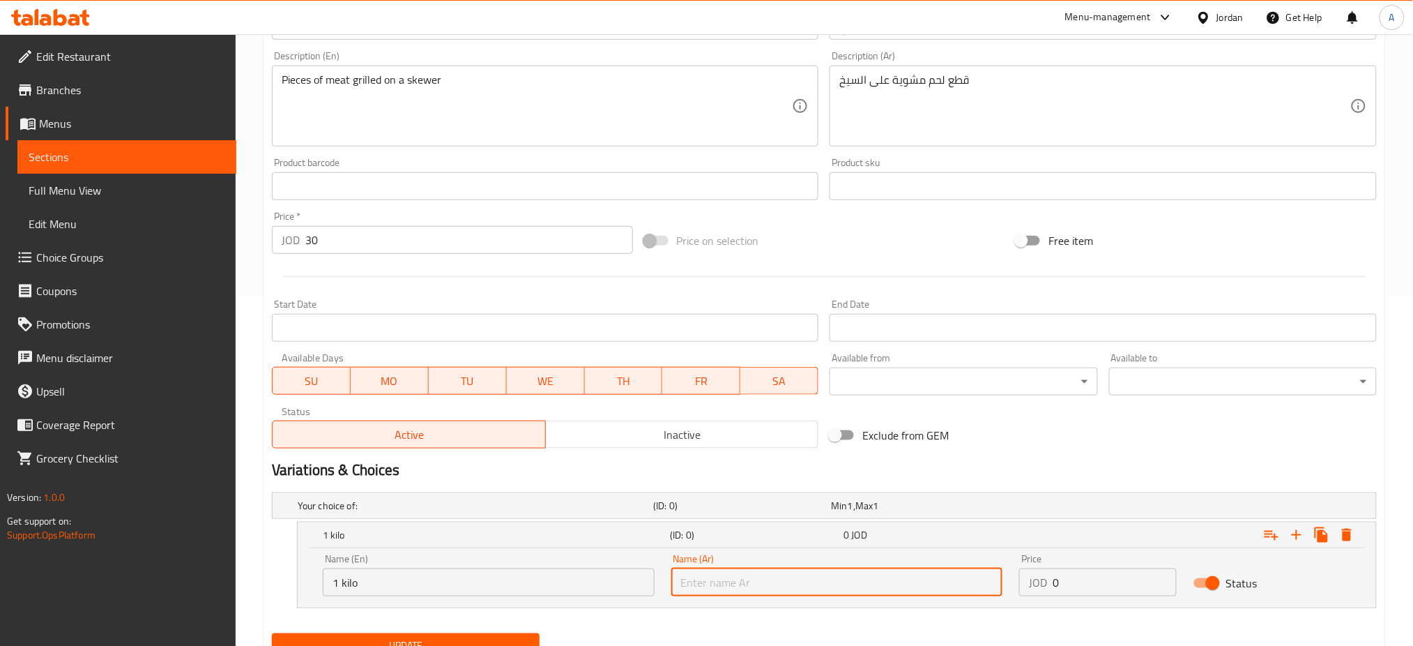
click at [816, 574] on input "text" at bounding box center [837, 582] width 332 height 28
type input "1 كيلو"
drag, startPoint x: 606, startPoint y: 565, endPoint x: 591, endPoint y: 565, distance: 14.6
click at [591, 565] on div "Name (En) 1 kilo Name (En) Name (Ar) 1 كيلو Name (Ar) Price JOD 0 Price Status" at bounding box center [836, 574] width 1045 height 59
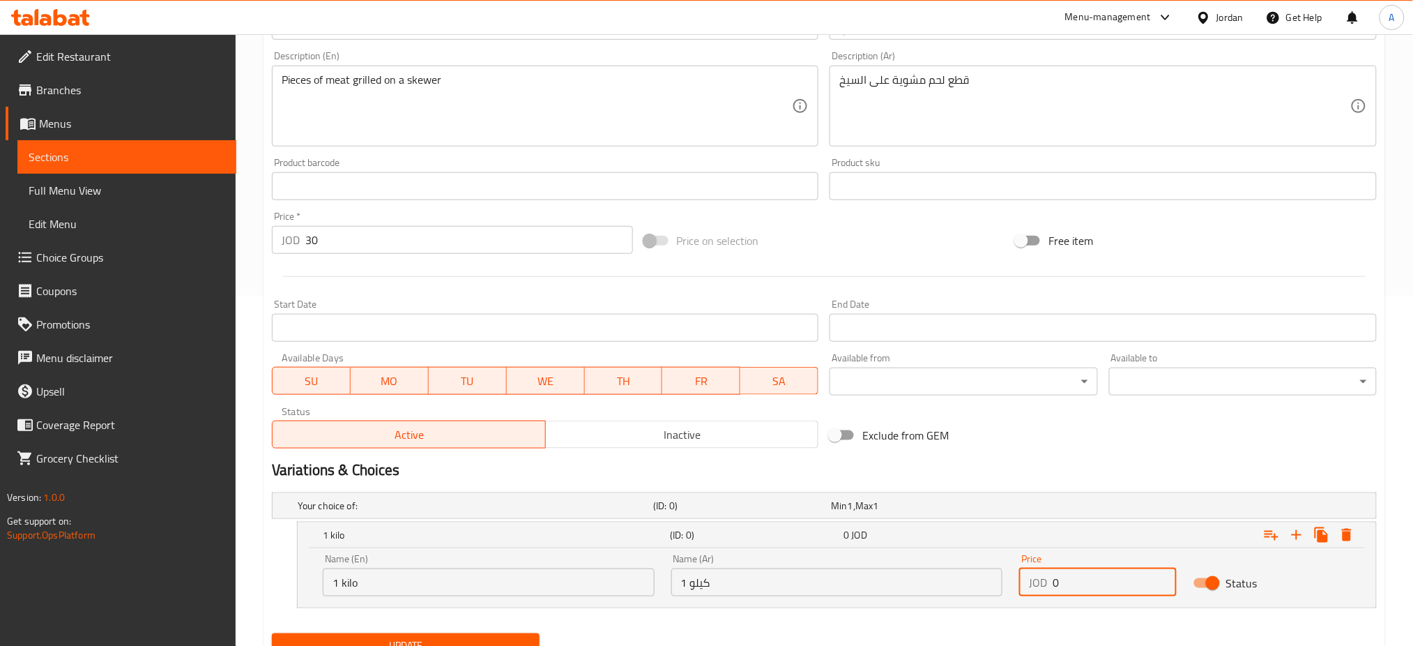
drag, startPoint x: 1135, startPoint y: 583, endPoint x: 913, endPoint y: 583, distance: 221.7
click at [913, 583] on div "Name (En) 1 kilo Name (En) Name (Ar) 1 كيلو Name (Ar) Price JOD 0 Price Status" at bounding box center [836, 574] width 1045 height 59
type input "30"
click at [1300, 531] on icon "Expand" at bounding box center [1296, 534] width 17 height 17
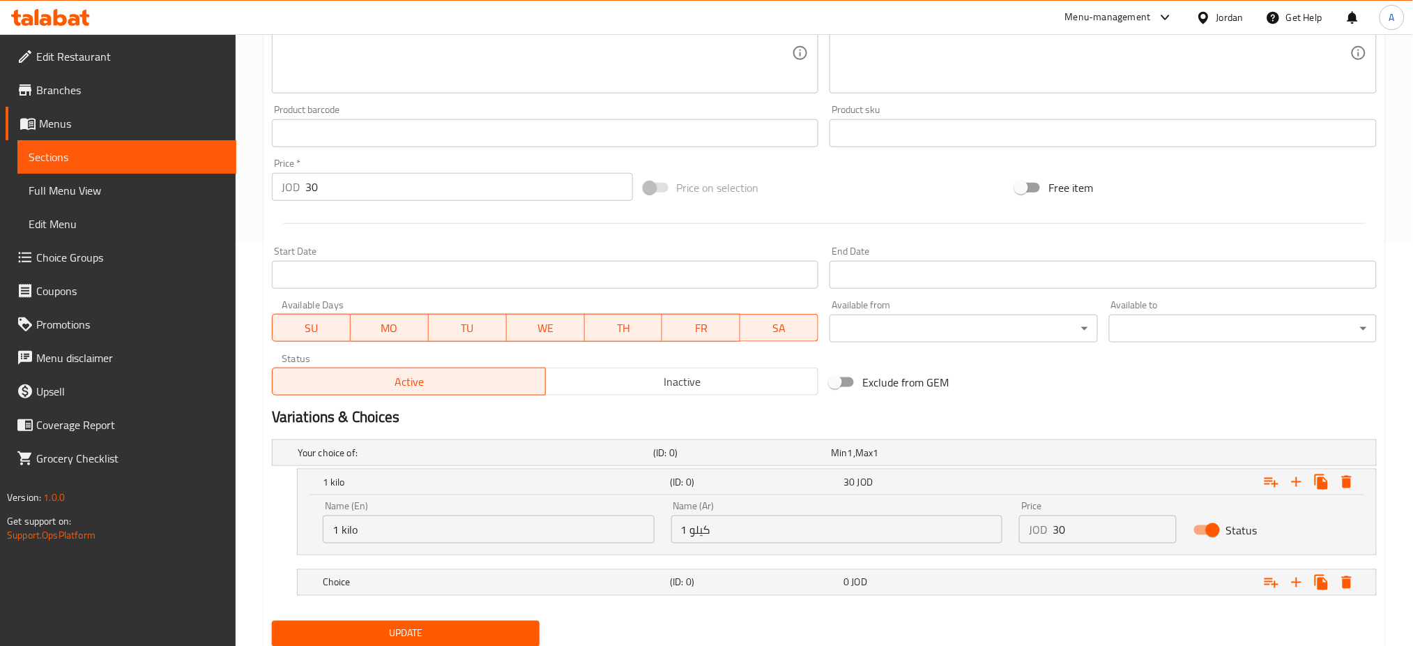
scroll to position [451, 0]
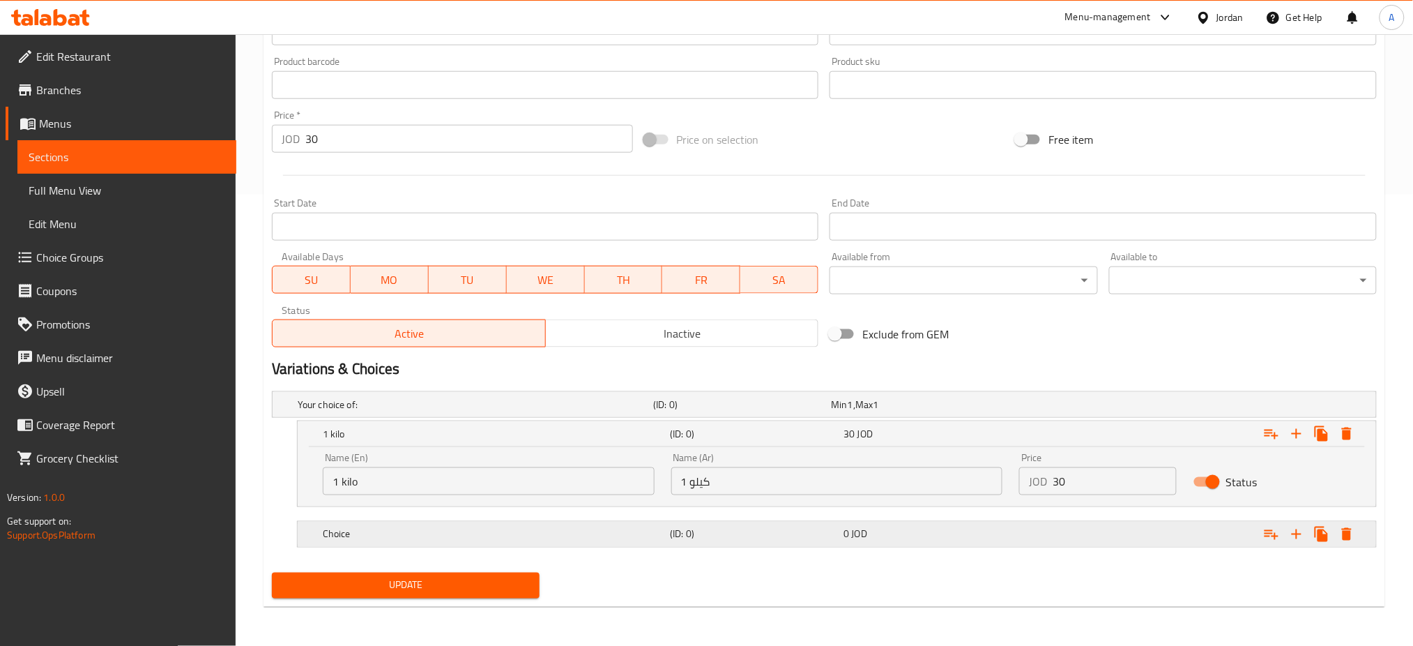
click at [393, 527] on h5 "Choice" at bounding box center [494, 534] width 342 height 14
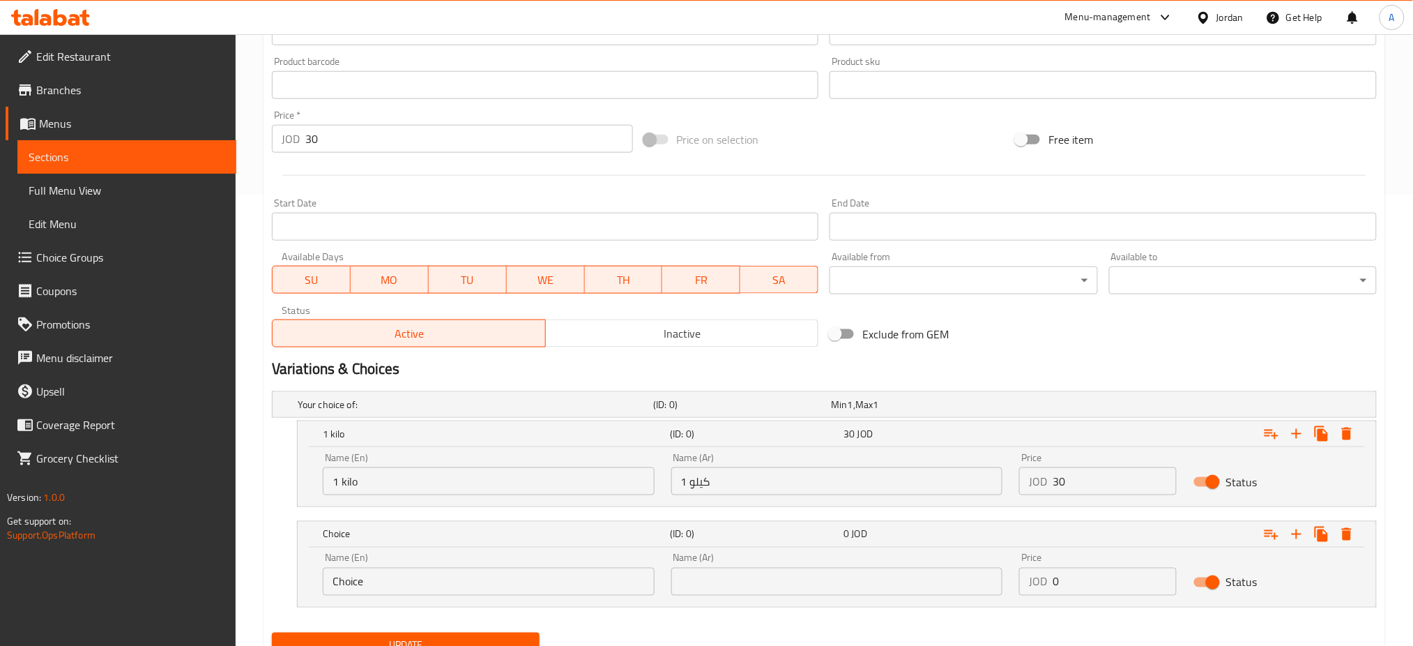
drag, startPoint x: 386, startPoint y: 561, endPoint x: 393, endPoint y: 589, distance: 28.6
click at [379, 573] on div "Name (En) Choice Name (En)" at bounding box center [489, 574] width 332 height 43
drag, startPoint x: 323, startPoint y: 565, endPoint x: 304, endPoint y: 561, distance: 20.1
click at [305, 561] on div "Name (En) 1 Name (En) Name (Ar) Name (Ar) Price JOD 0 Price Status" at bounding box center [837, 576] width 1079 height 59
type input "1/2 kilo"
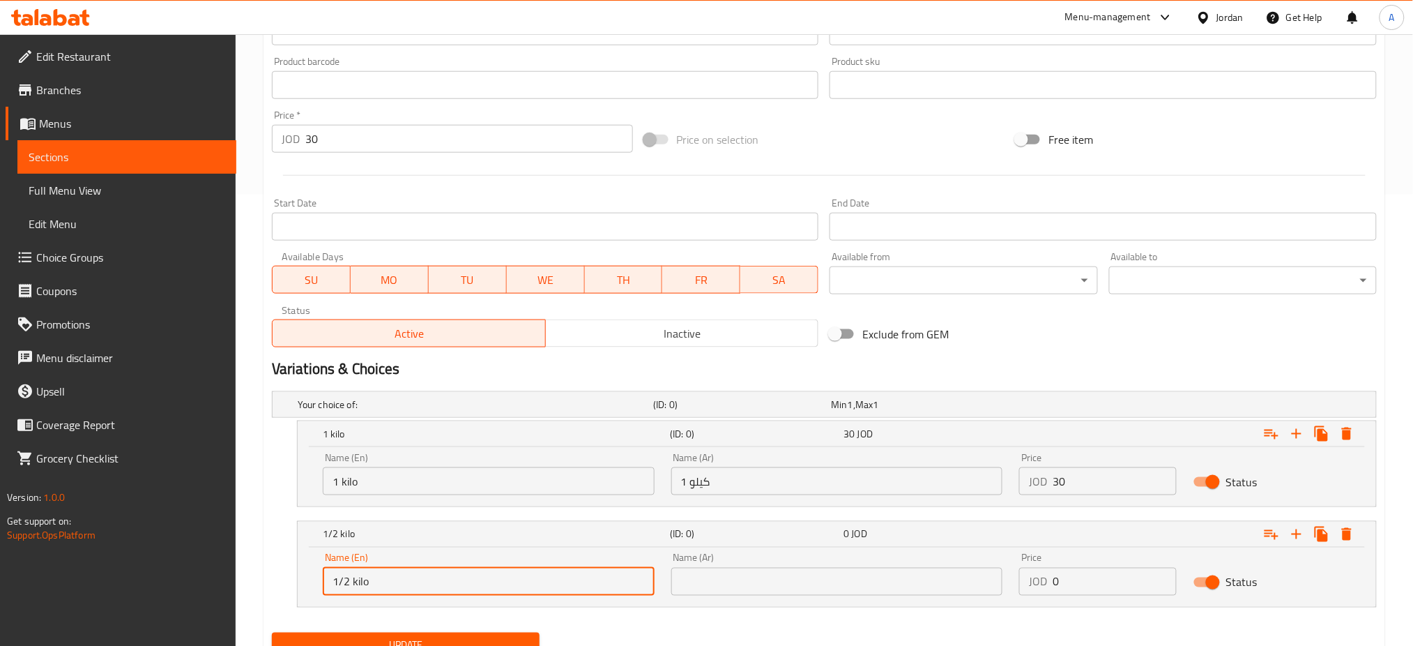
click at [811, 584] on input "text" at bounding box center [837, 581] width 332 height 28
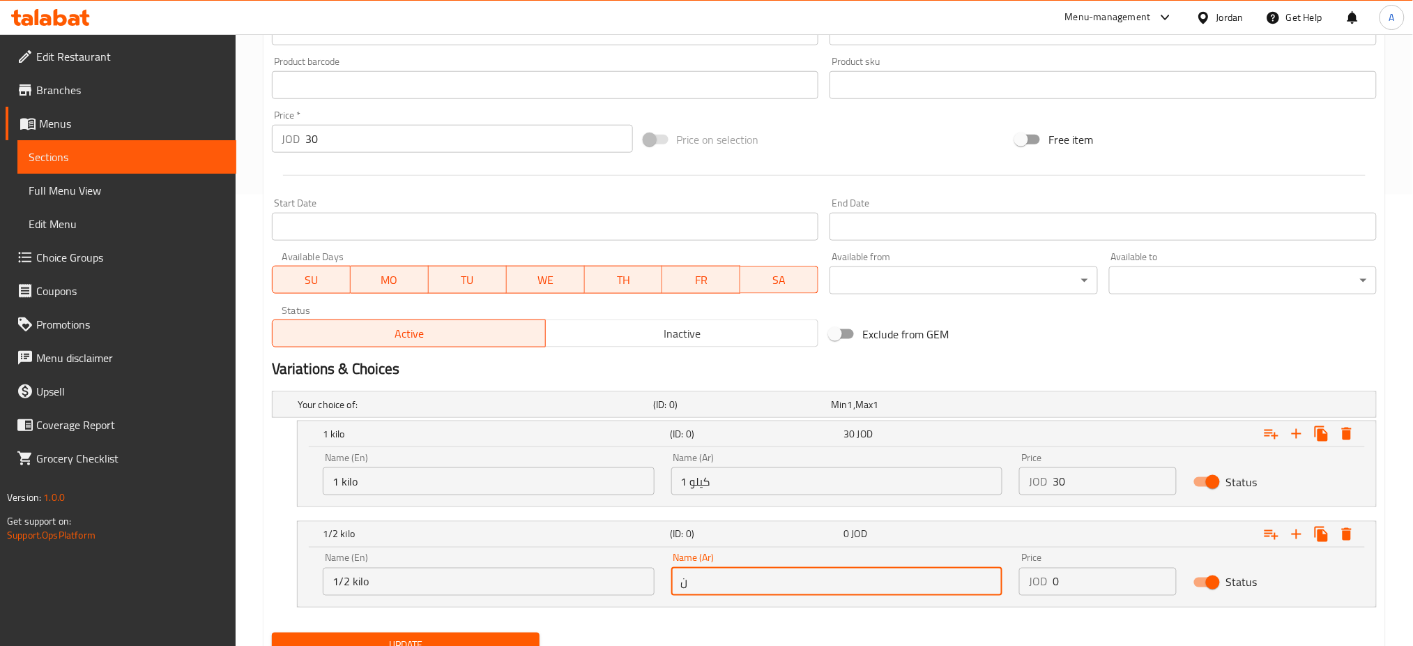
type input "نصف كيلو"
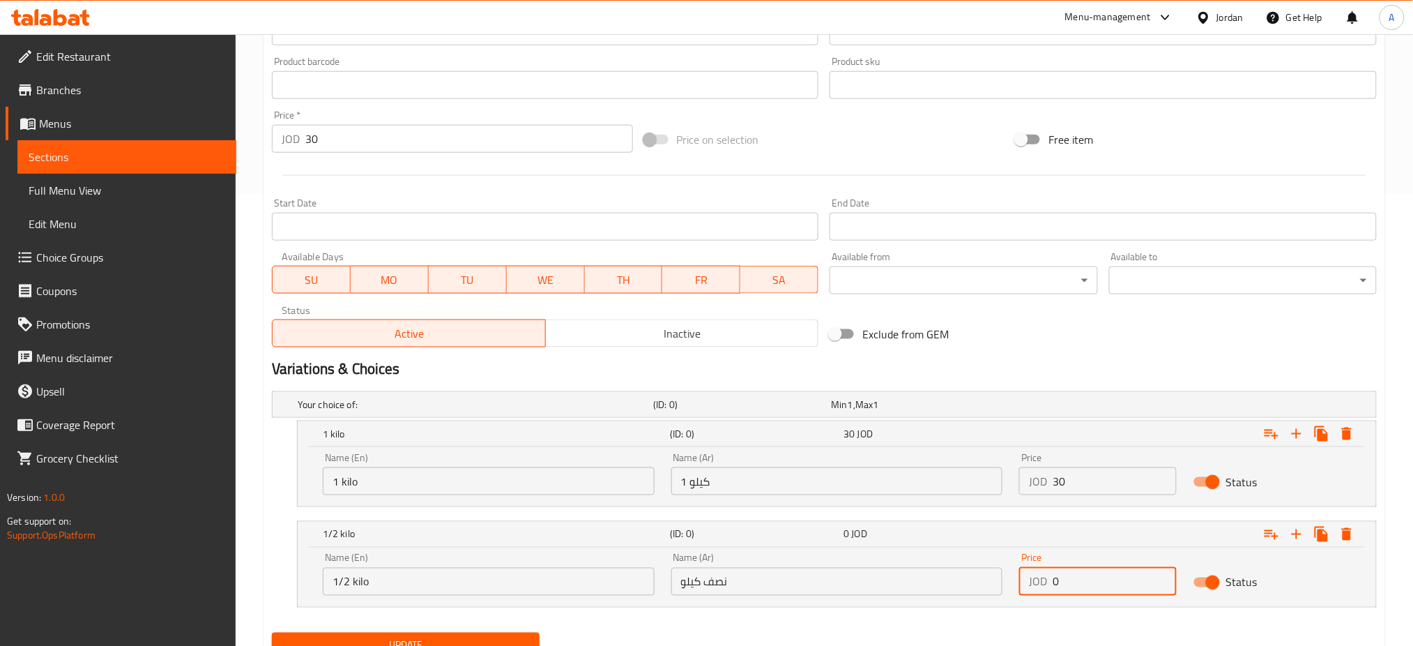
drag, startPoint x: 1080, startPoint y: 584, endPoint x: 838, endPoint y: 583, distance: 241.9
click at [841, 584] on div "Name (En) 1/2 kilo Name (En) Name (Ar) نصف كيلو Name (Ar) Price JOD 0 Price Sta…" at bounding box center [836, 573] width 1045 height 59
type input "15"
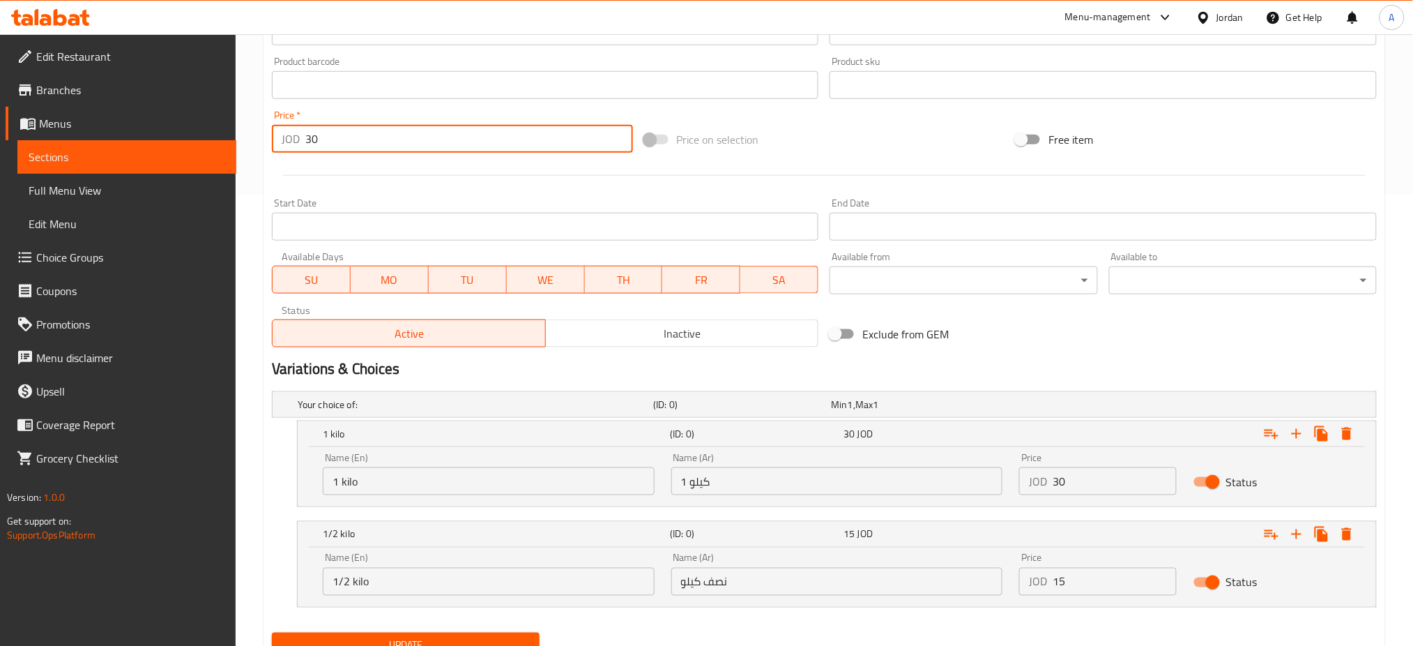
drag, startPoint x: 482, startPoint y: 142, endPoint x: 87, endPoint y: 145, distance: 394.6
click at [66, 142] on div "Edit Restaurant Branches Menus Sections Full Menu View Edit Menu Choice Groups …" at bounding box center [706, 144] width 1413 height 1122
type input "0"
click at [503, 639] on span "Update" at bounding box center [405, 645] width 245 height 17
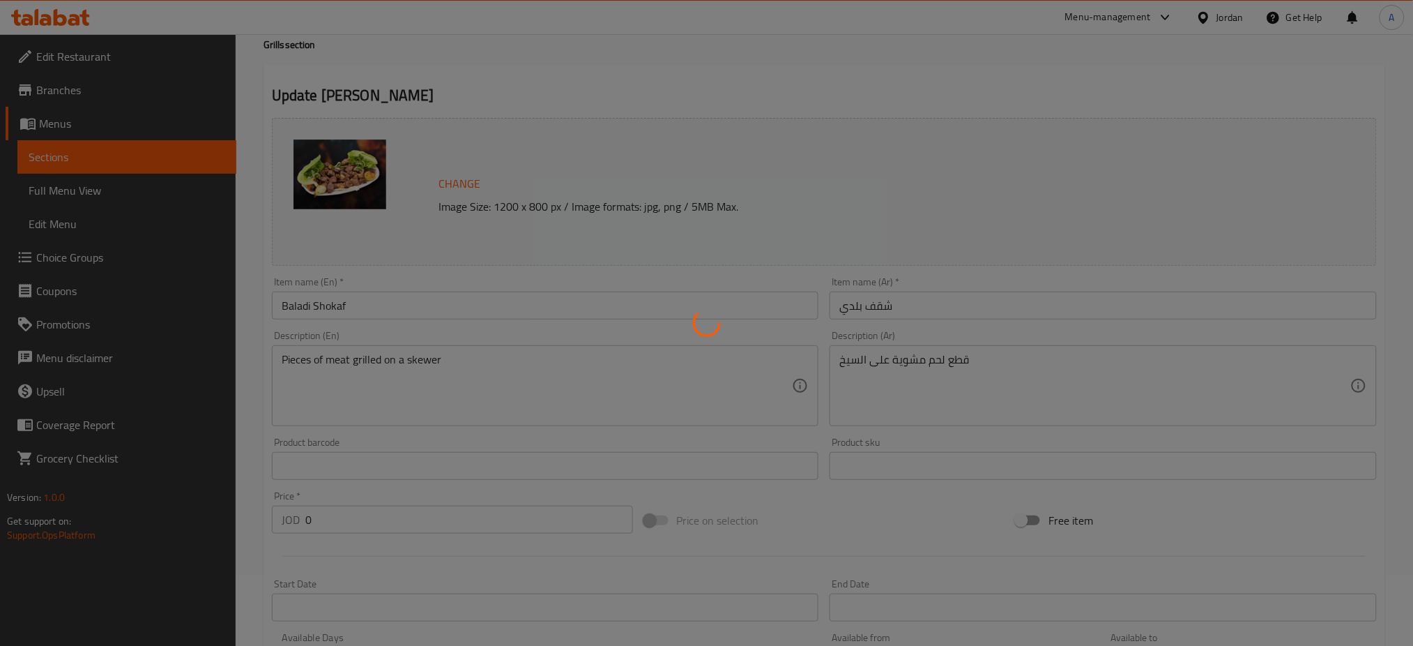
scroll to position [0, 0]
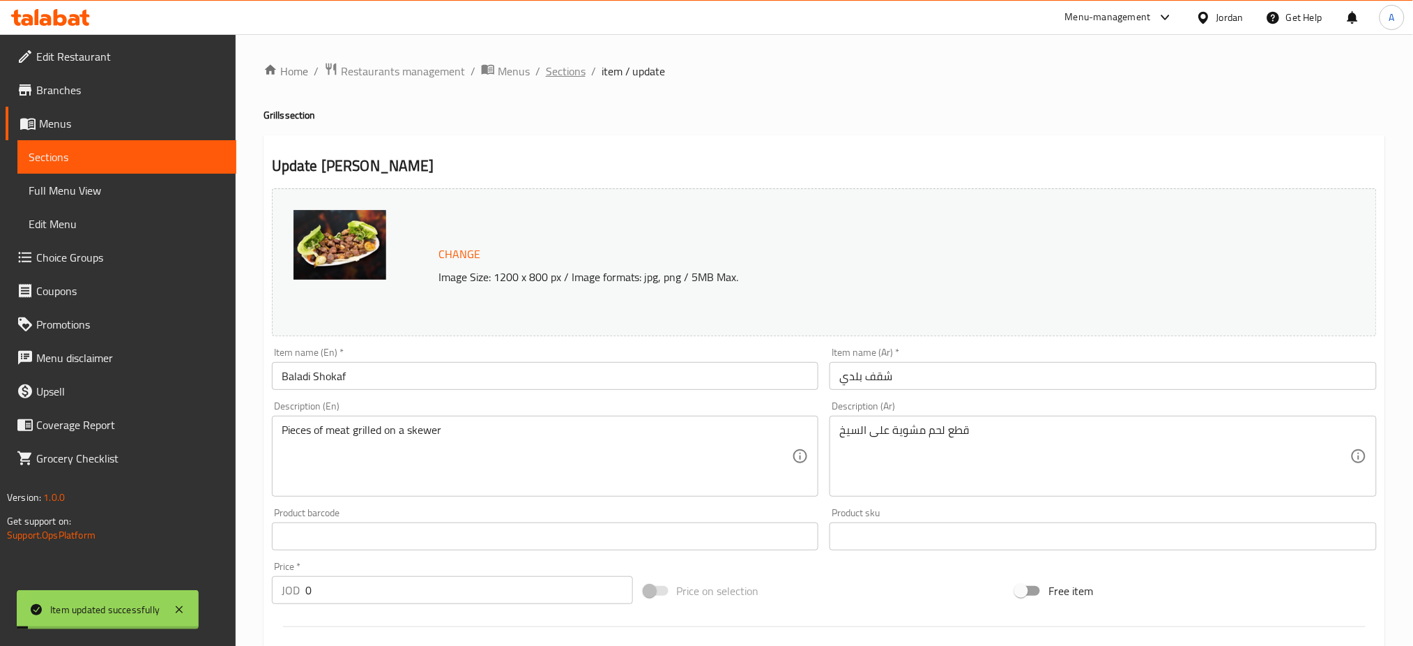
click at [567, 63] on span "Sections" at bounding box center [566, 71] width 40 height 17
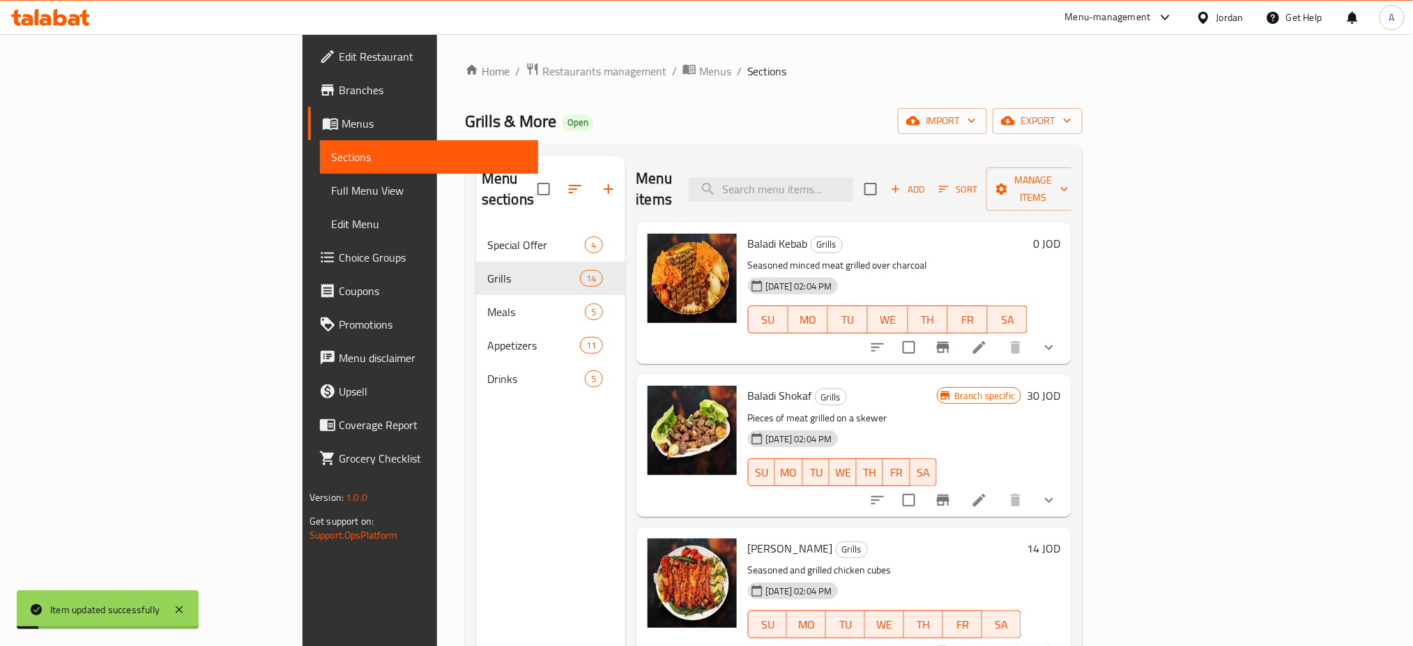
scroll to position [185, 0]
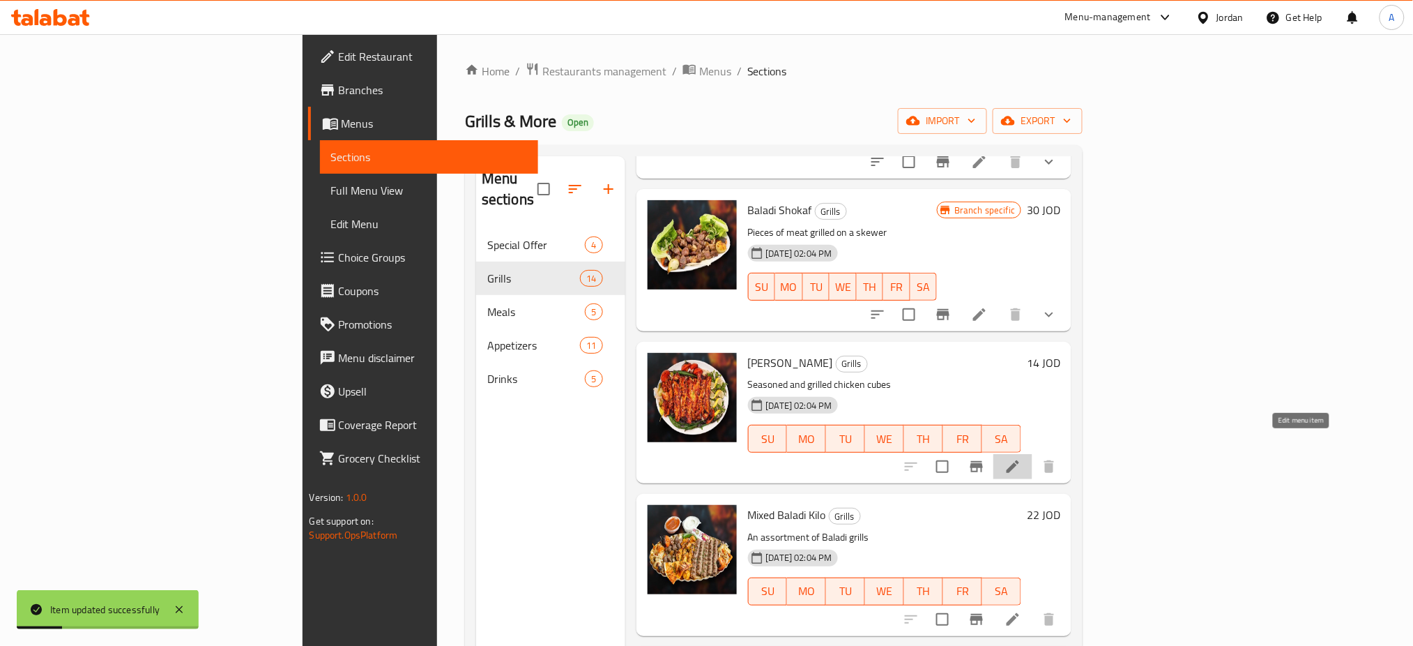
click at [1021, 458] on icon at bounding box center [1013, 466] width 17 height 17
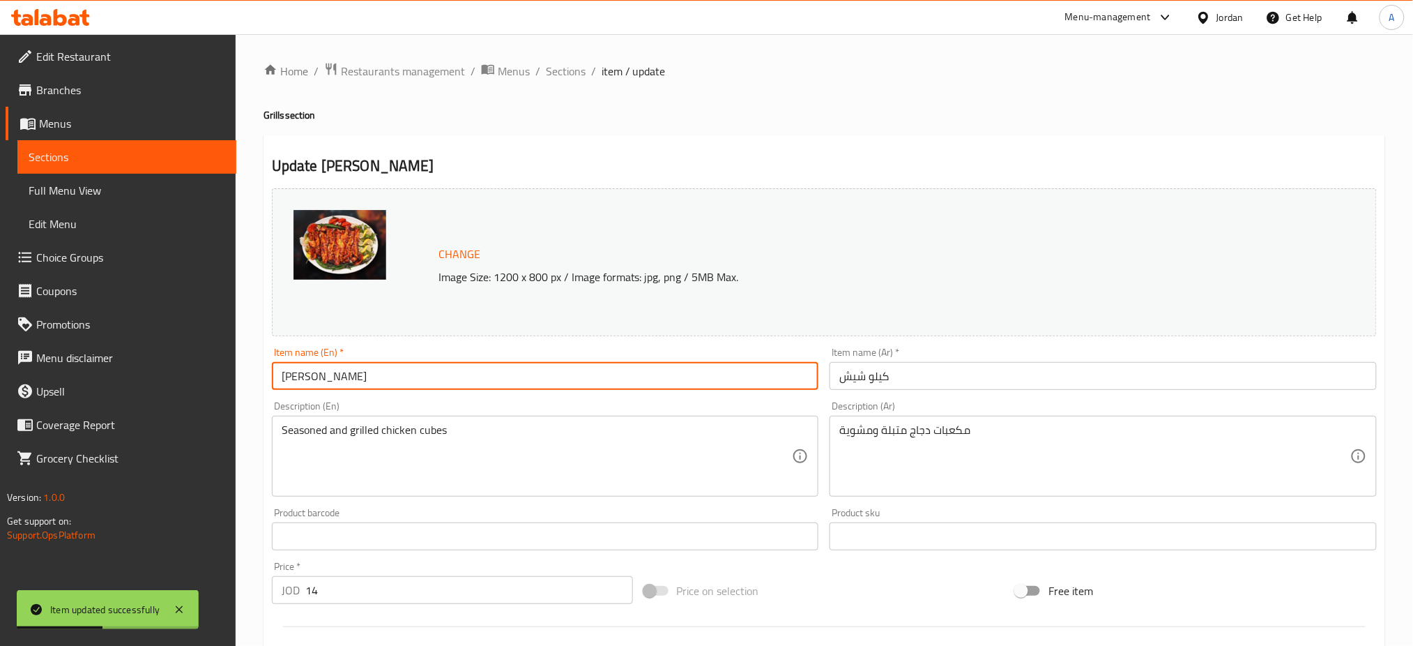
drag, startPoint x: 496, startPoint y: 380, endPoint x: 311, endPoint y: 374, distance: 185.5
click at [311, 374] on input "Shish Kilo" at bounding box center [545, 376] width 547 height 28
click at [326, 379] on input "Shish" at bounding box center [545, 376] width 547 height 28
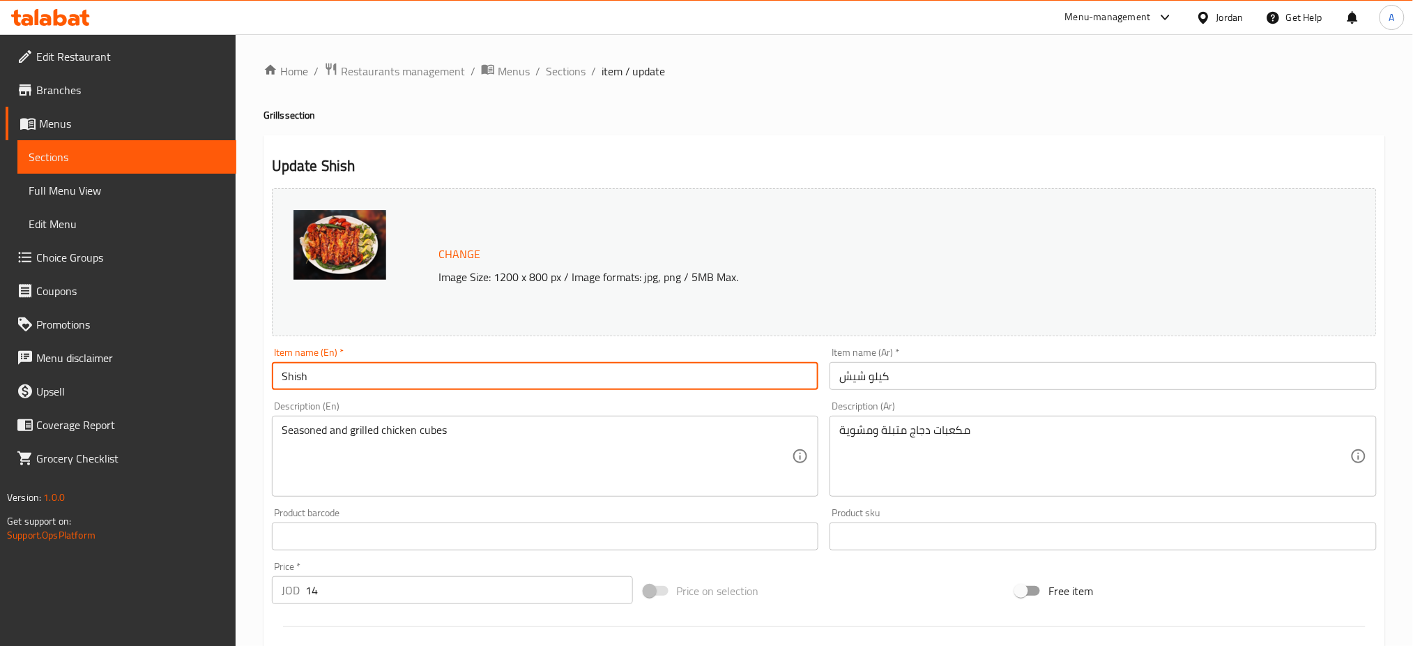
drag, startPoint x: 324, startPoint y: 383, endPoint x: 332, endPoint y: 388, distance: 9.1
click at [332, 388] on input "Shish" at bounding box center [545, 376] width 547 height 28
type input "Shish Tawook"
click at [956, 383] on input "كيلو شيش" at bounding box center [1103, 376] width 547 height 28
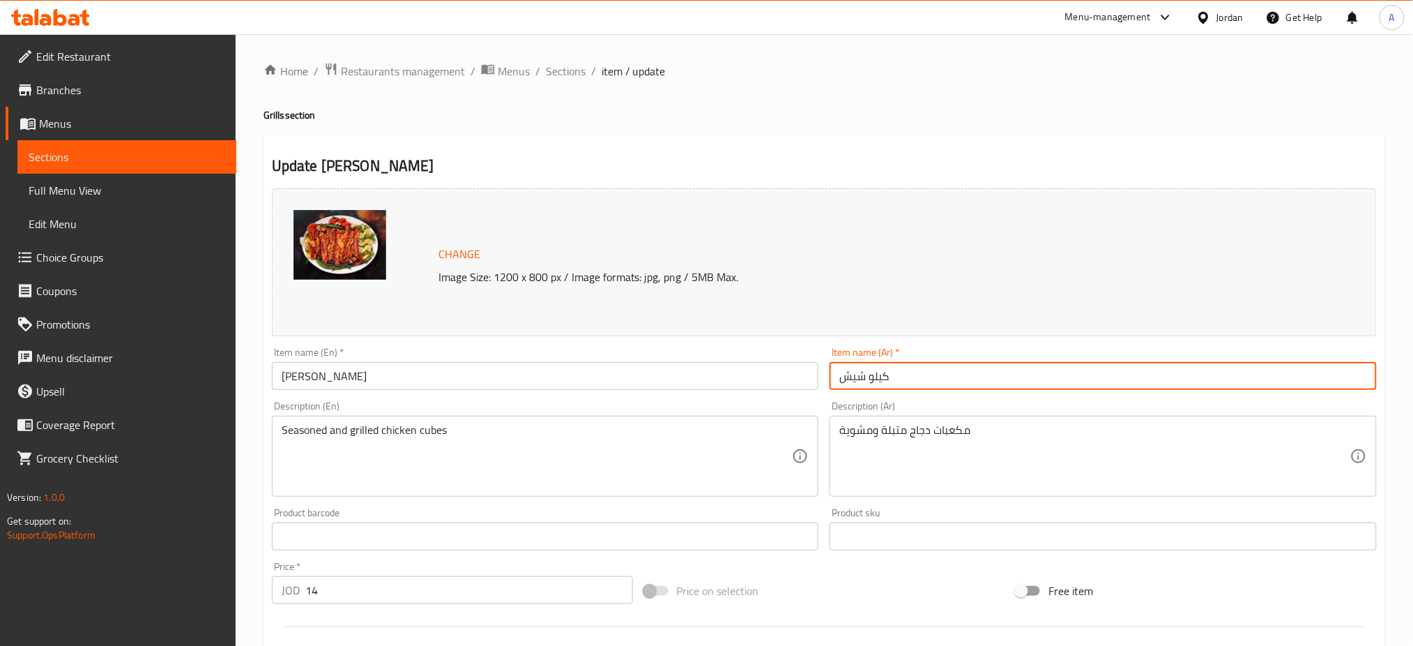
drag, startPoint x: 915, startPoint y: 375, endPoint x: 614, endPoint y: 376, distance: 300.5
click at [625, 374] on div "Change Image Size: 1200 x 800 px / Image formats: jpg, png / 5MB Max. Item name…" at bounding box center [824, 493] width 1116 height 621
type input "a"
type input "شيش طاووق"
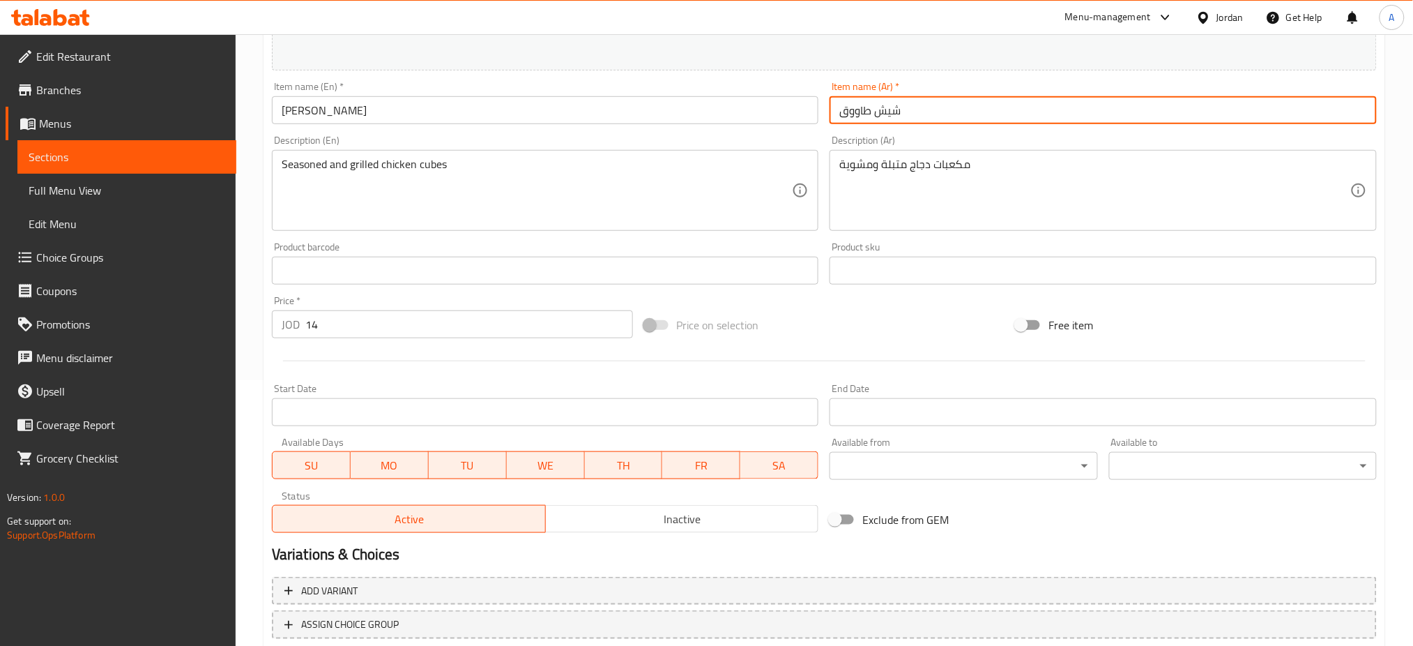
scroll to position [279, 0]
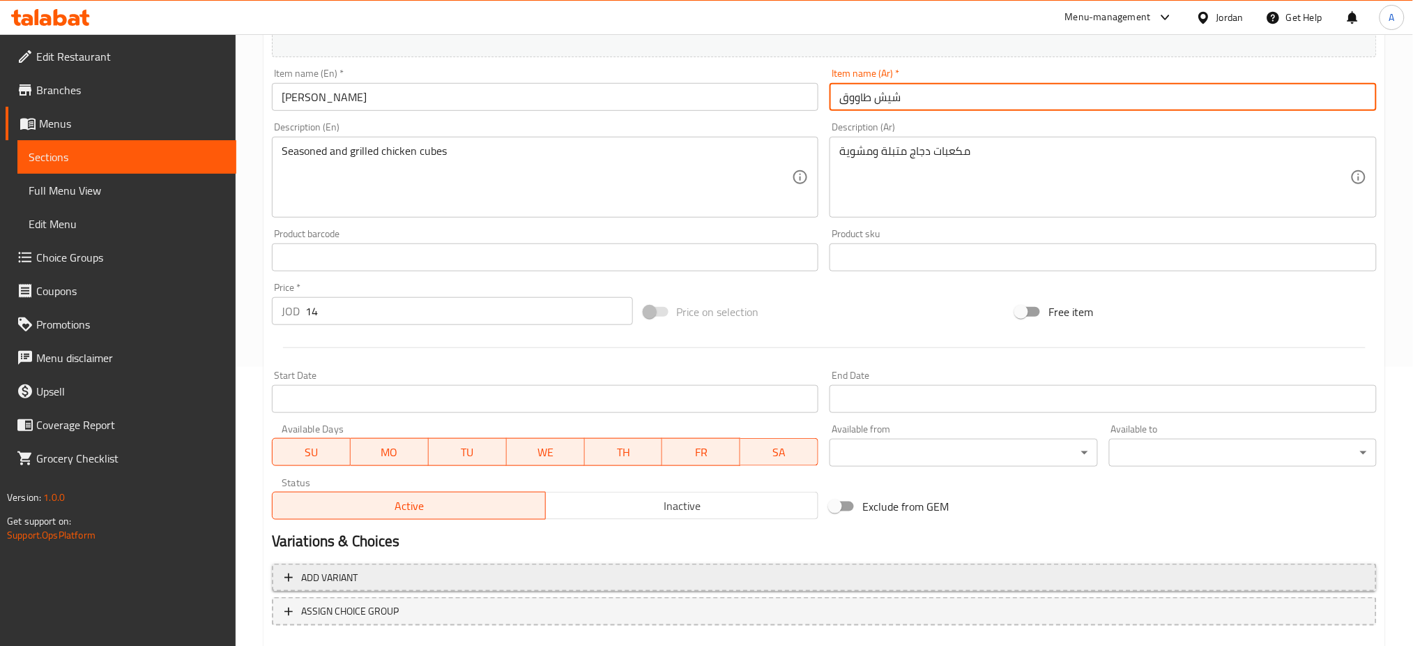
click at [742, 584] on span "Add variant" at bounding box center [824, 577] width 1080 height 17
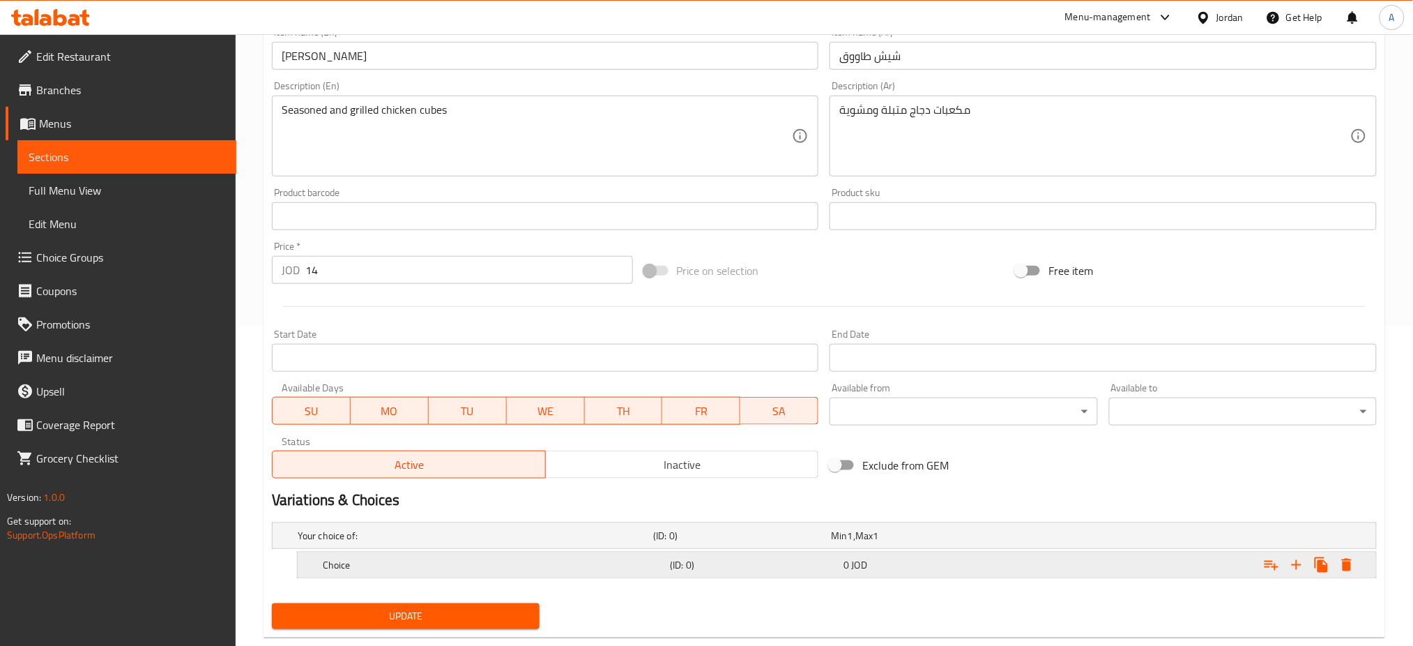
scroll to position [350, 0]
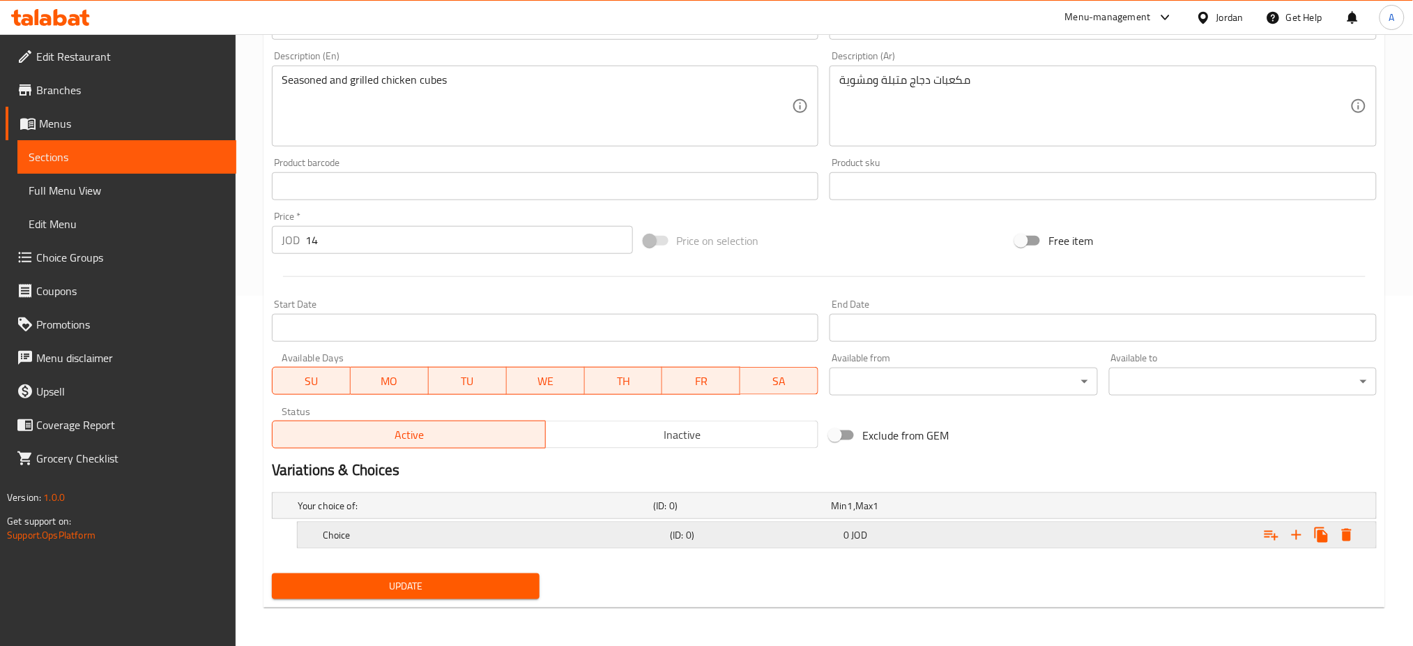
click at [805, 526] on div "(ID: 0)" at bounding box center [754, 535] width 174 height 20
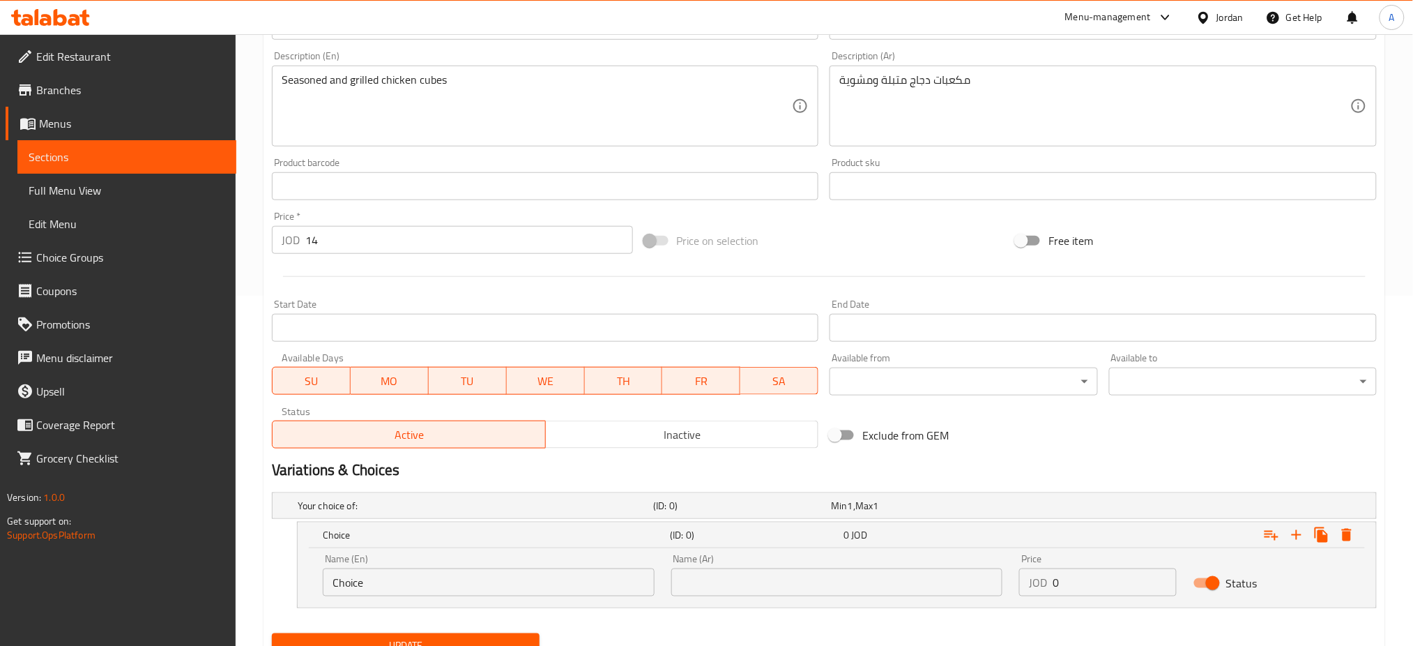
click at [524, 586] on input "Choice" at bounding box center [489, 582] width 332 height 28
drag, startPoint x: 540, startPoint y: 581, endPoint x: 31, endPoint y: 569, distance: 508.4
click at [31, 569] on div "Edit Restaurant Branches Menus Sections Full Menu View Edit Menu Choice Groups …" at bounding box center [706, 195] width 1413 height 1022
type input "1 kilo"
click at [795, 574] on input "text" at bounding box center [837, 582] width 332 height 28
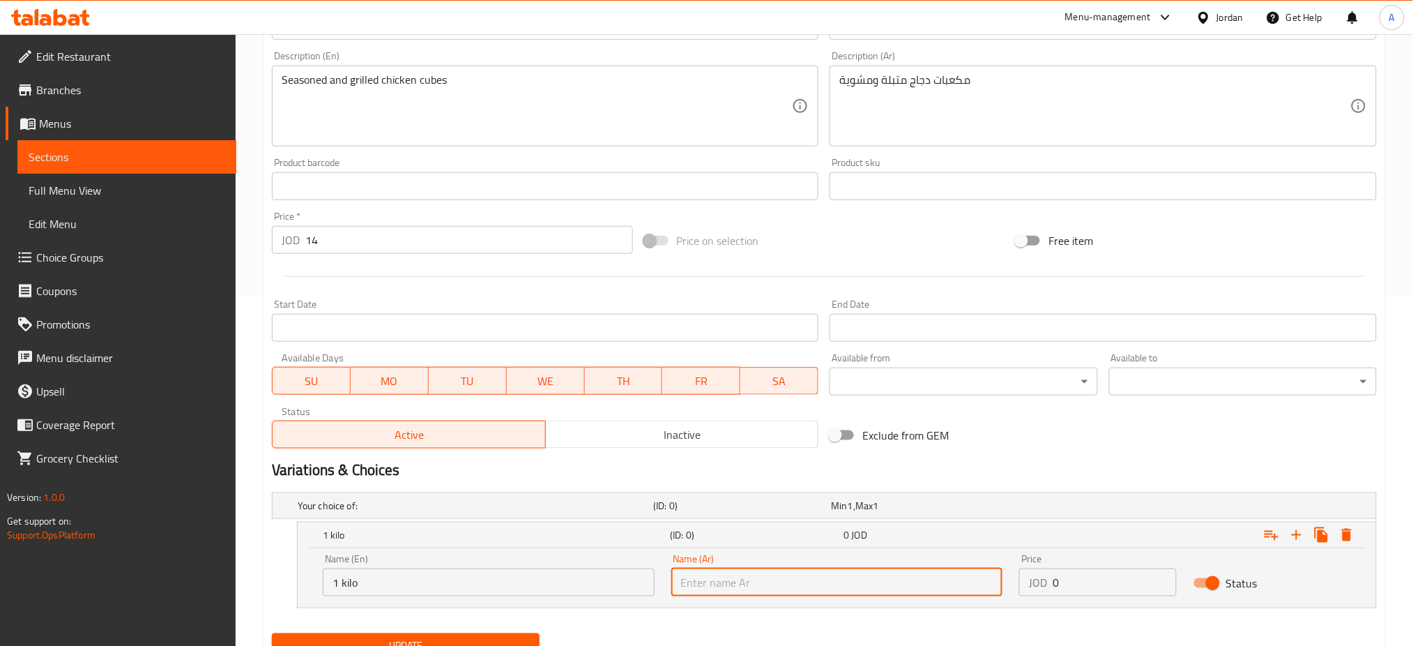
type input "1 كيلو"
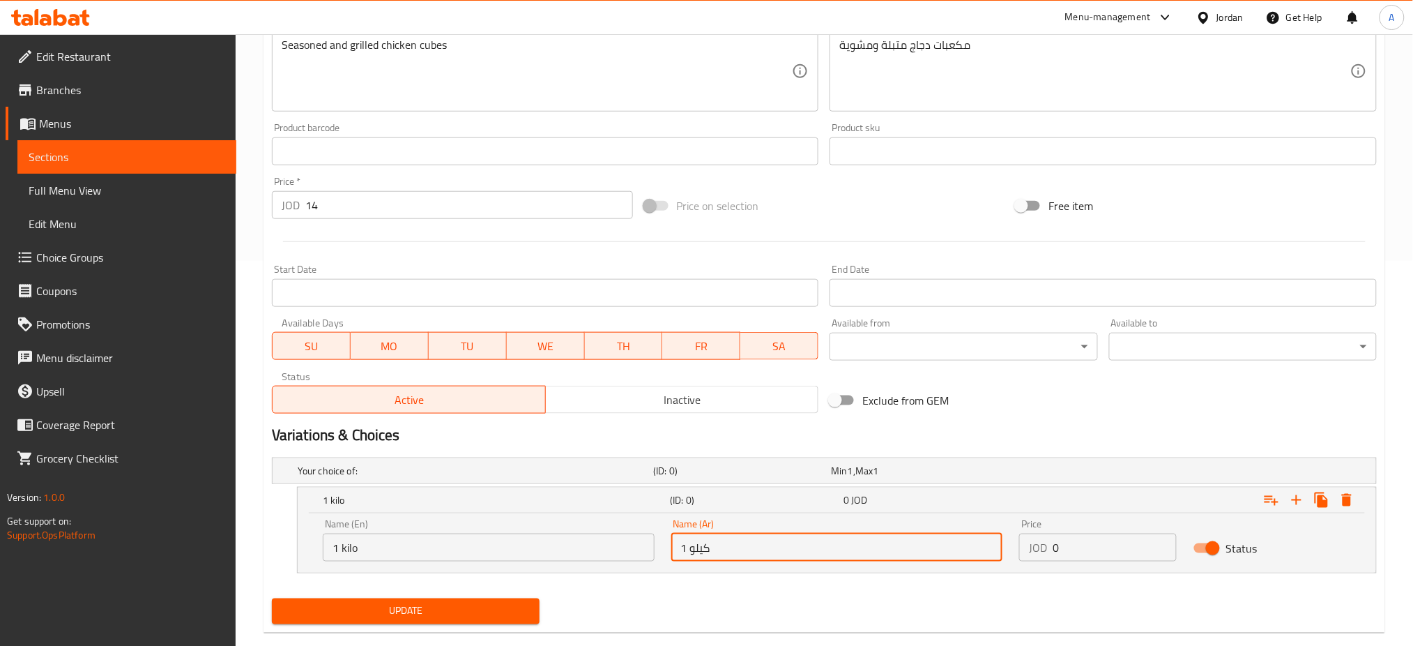
scroll to position [410, 0]
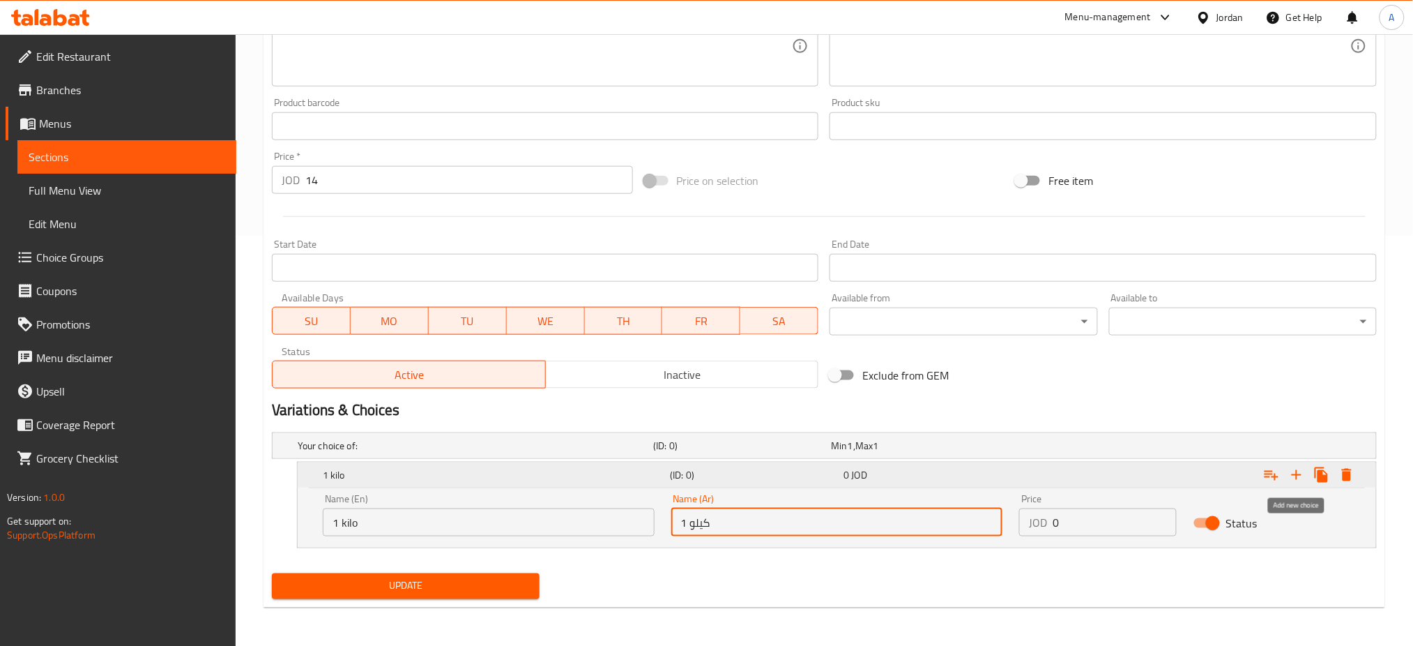
click at [1299, 464] on button "Expand" at bounding box center [1296, 474] width 25 height 25
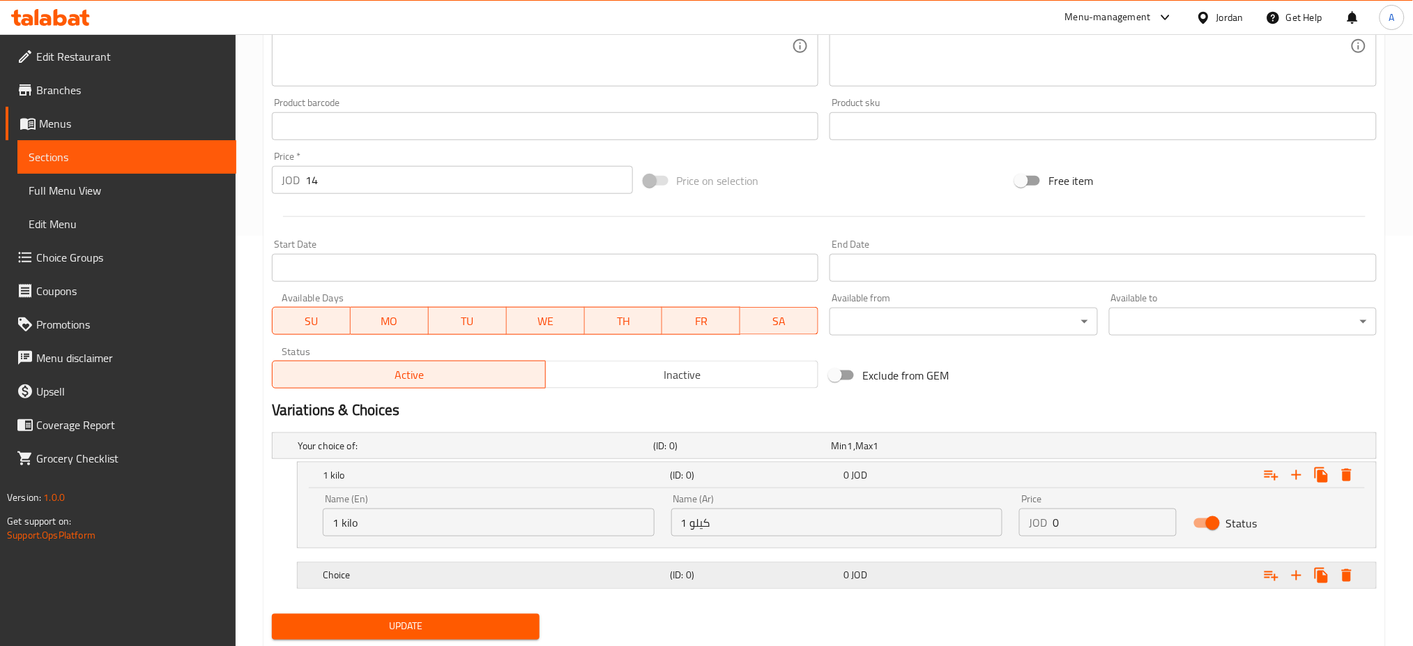
click at [452, 581] on div "Choice" at bounding box center [493, 575] width 347 height 20
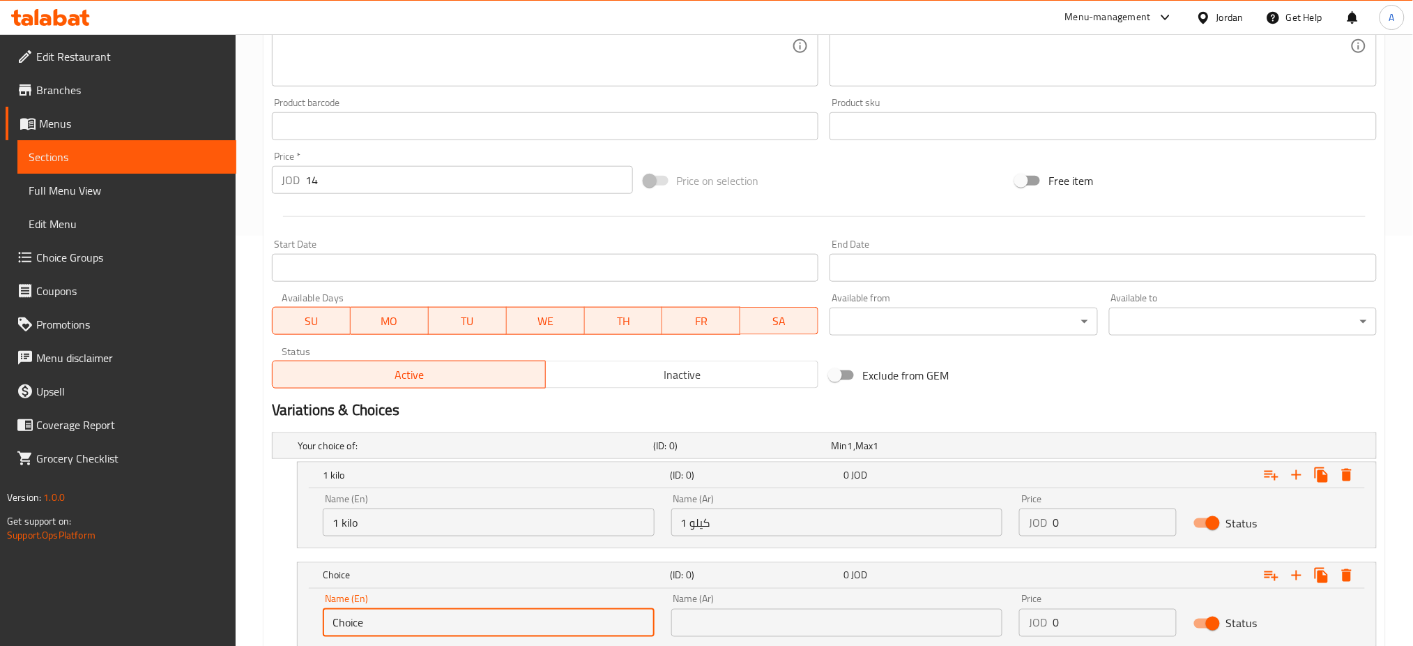
drag, startPoint x: 467, startPoint y: 619, endPoint x: 130, endPoint y: 605, distance: 337.7
click at [130, 605] on div "Edit Restaurant Branches Menus Sections Full Menu View Edit Menu Choice Groups …" at bounding box center [706, 185] width 1413 height 1122
type input "1/2 kilo"
click at [739, 630] on input "text" at bounding box center [837, 623] width 332 height 28
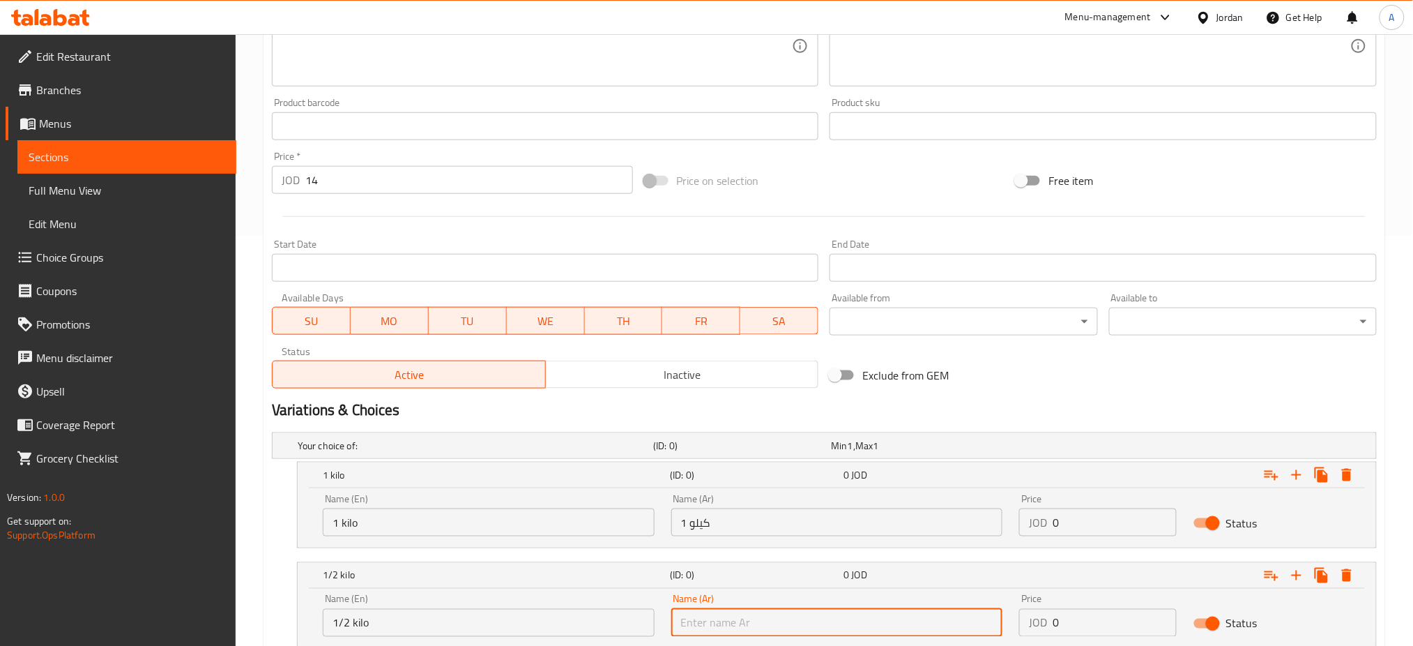
type input "نصف كيلو"
drag, startPoint x: 1092, startPoint y: 518, endPoint x: 889, endPoint y: 528, distance: 203.1
click at [889, 527] on div "Name (En) 1 kilo Name (En) Name (Ar) 1 كيلو Name (Ar) Price JOD 0 Price Status" at bounding box center [836, 514] width 1045 height 59
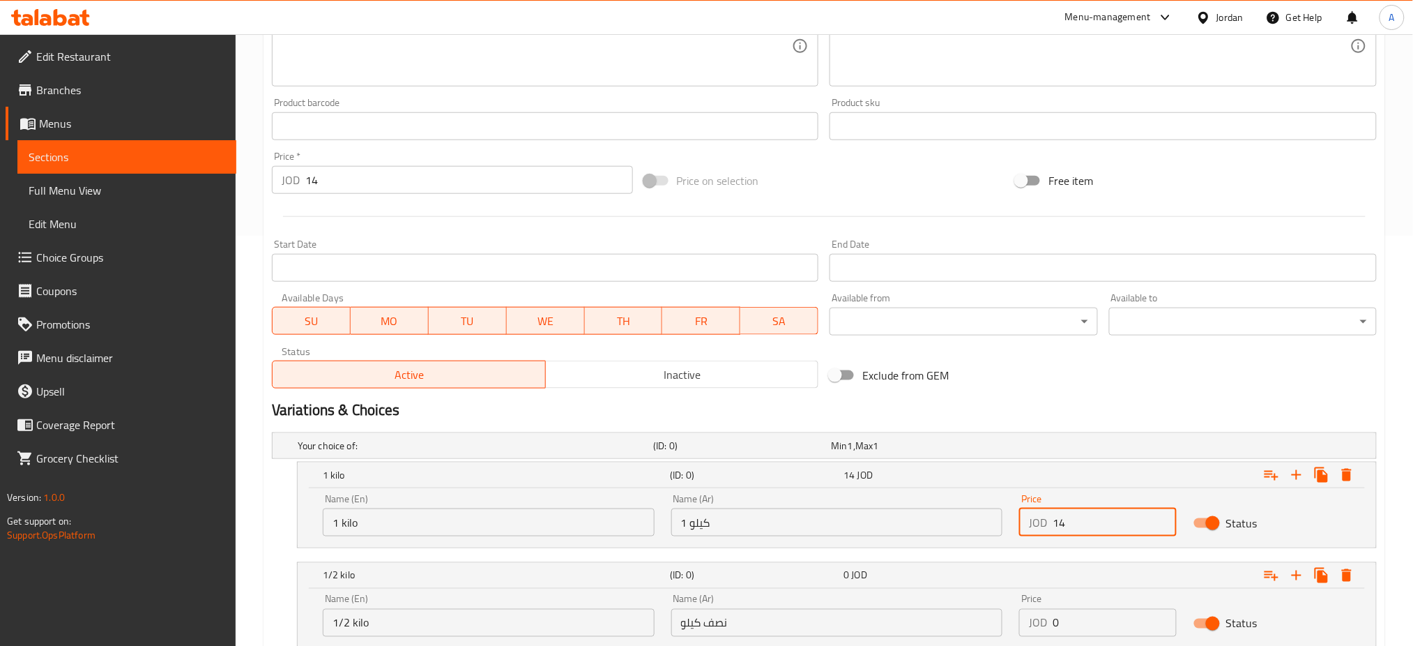
type input "14"
click at [1082, 625] on input "0" at bounding box center [1115, 623] width 124 height 28
drag, startPoint x: 1104, startPoint y: 633, endPoint x: 957, endPoint y: 631, distance: 147.1
click at [957, 631] on div "Name (En) 1/2 kilo Name (En) Name (Ar) نصف كيلو Name (Ar) Price JOD 0 Price Sta…" at bounding box center [836, 615] width 1045 height 59
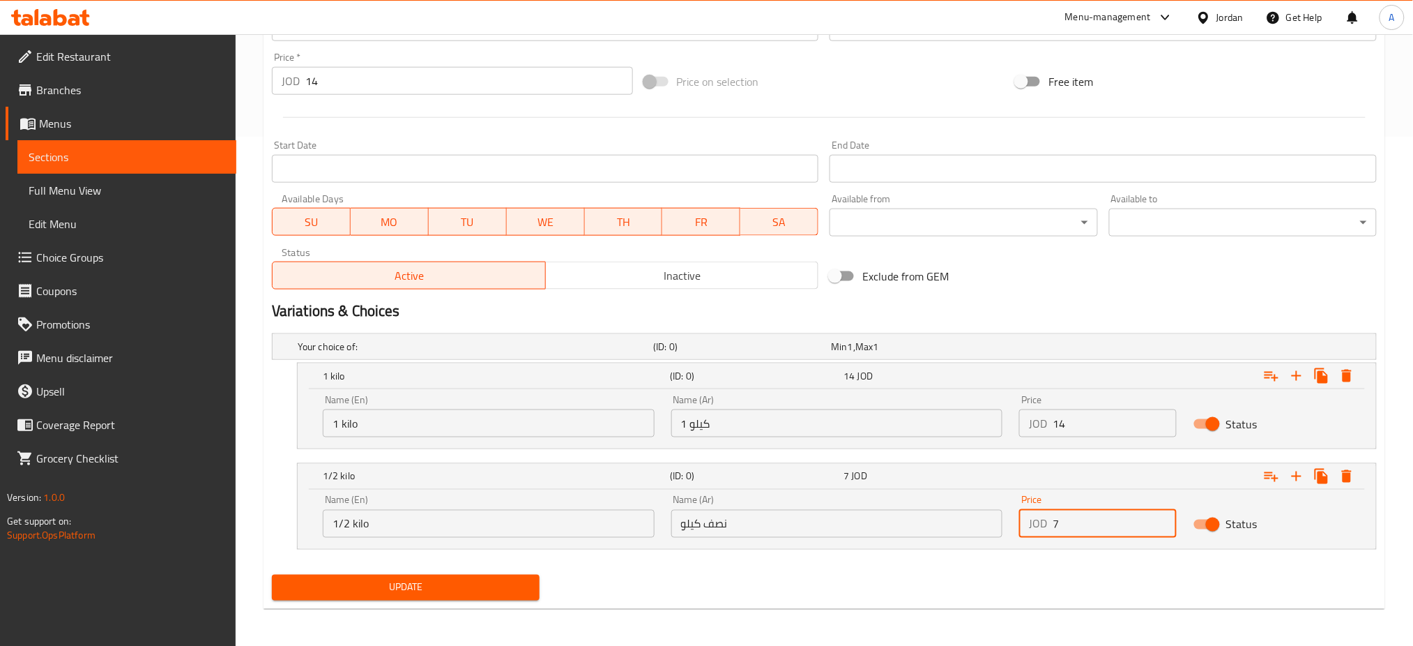
scroll to position [510, 0]
type input "7"
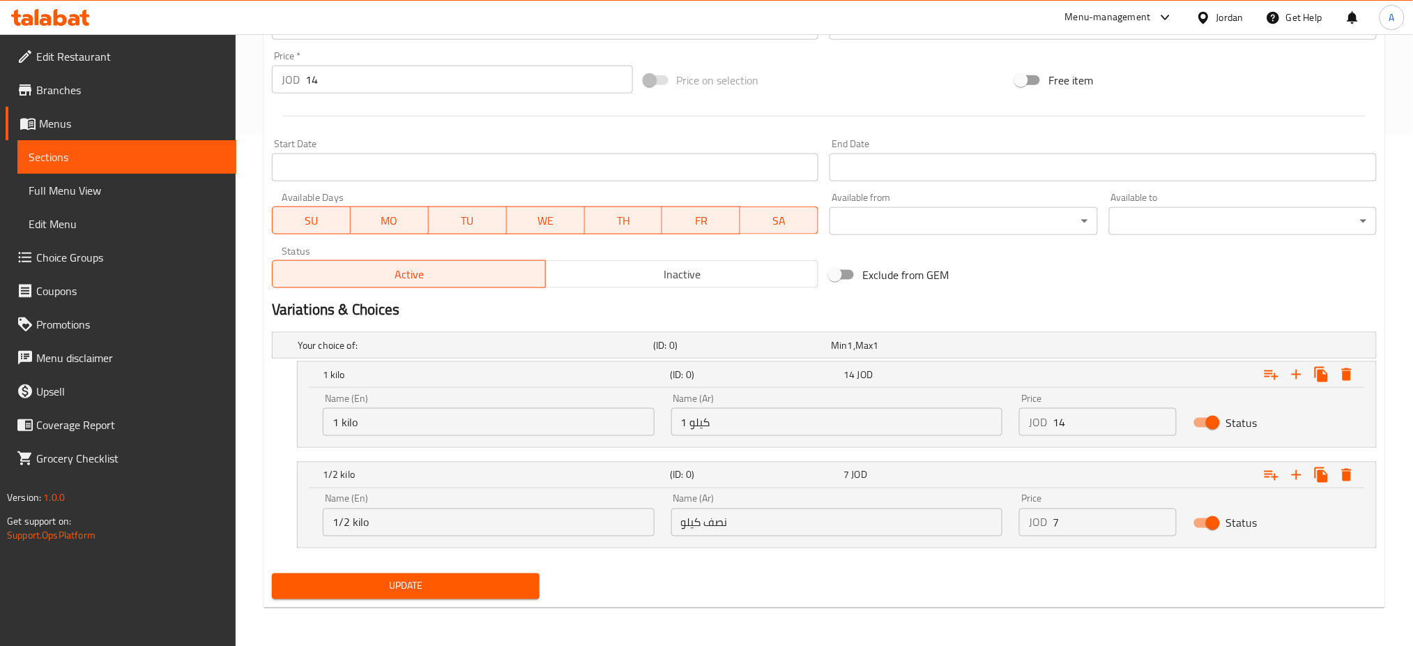
drag, startPoint x: 373, startPoint y: 60, endPoint x: 317, endPoint y: 66, distance: 56.8
click at [317, 66] on div "Price   * JOD 14 Price *" at bounding box center [452, 72] width 361 height 43
drag, startPoint x: 325, startPoint y: 70, endPoint x: 261, endPoint y: 74, distance: 63.5
click at [261, 74] on div "Home / Restaurants management / Menus / Sections / item / update Grills section…" at bounding box center [825, 85] width 1178 height 1122
type input "0"
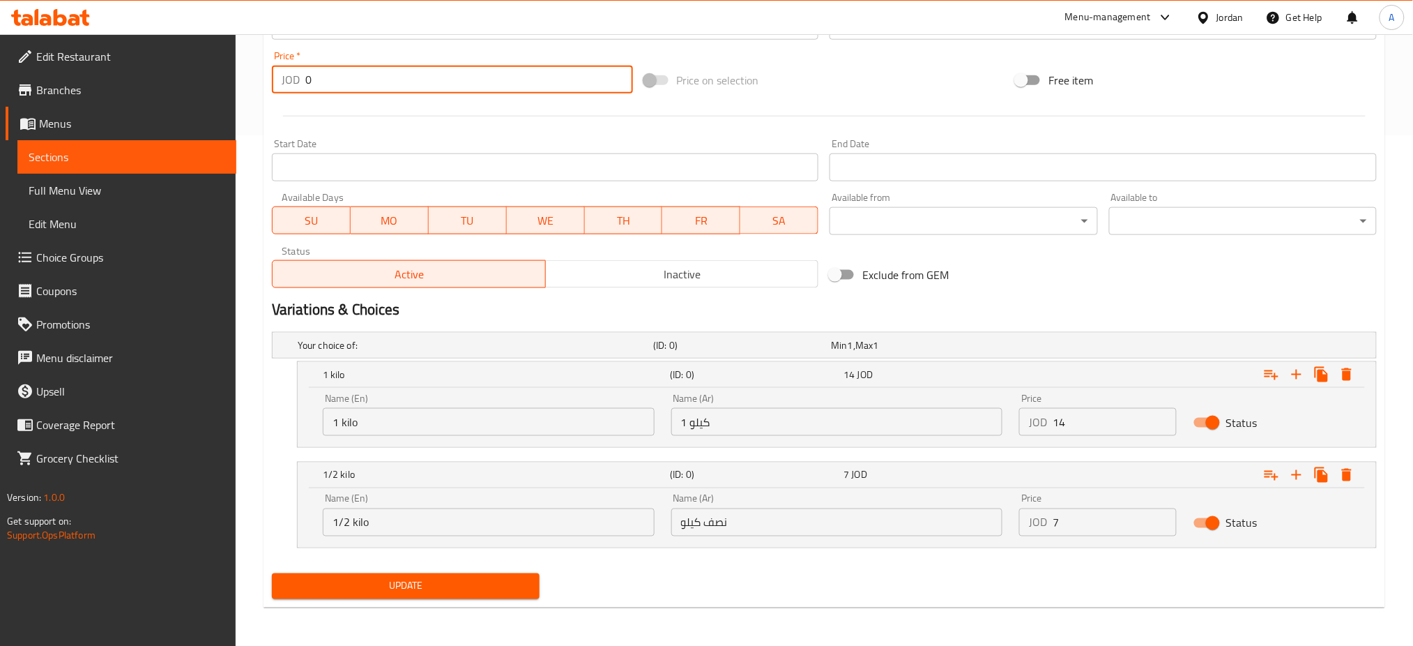
click at [433, 574] on button "Update" at bounding box center [406, 586] width 268 height 26
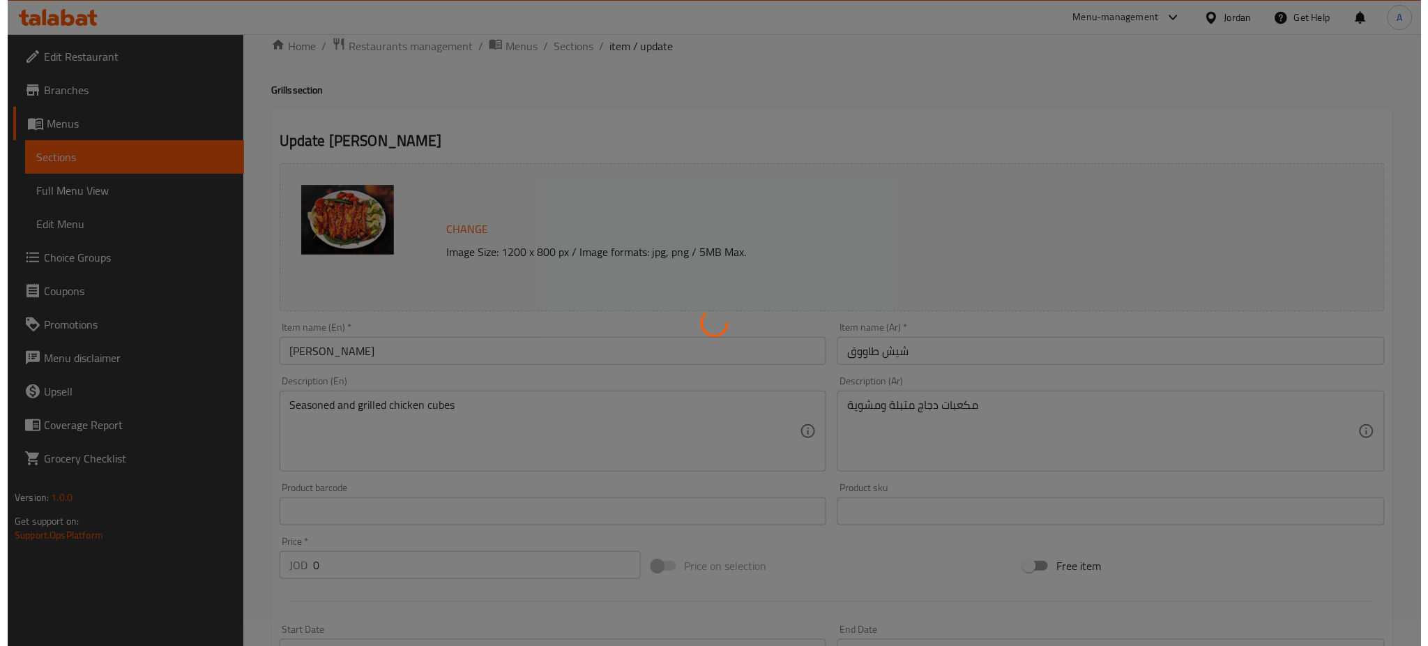
scroll to position [0, 0]
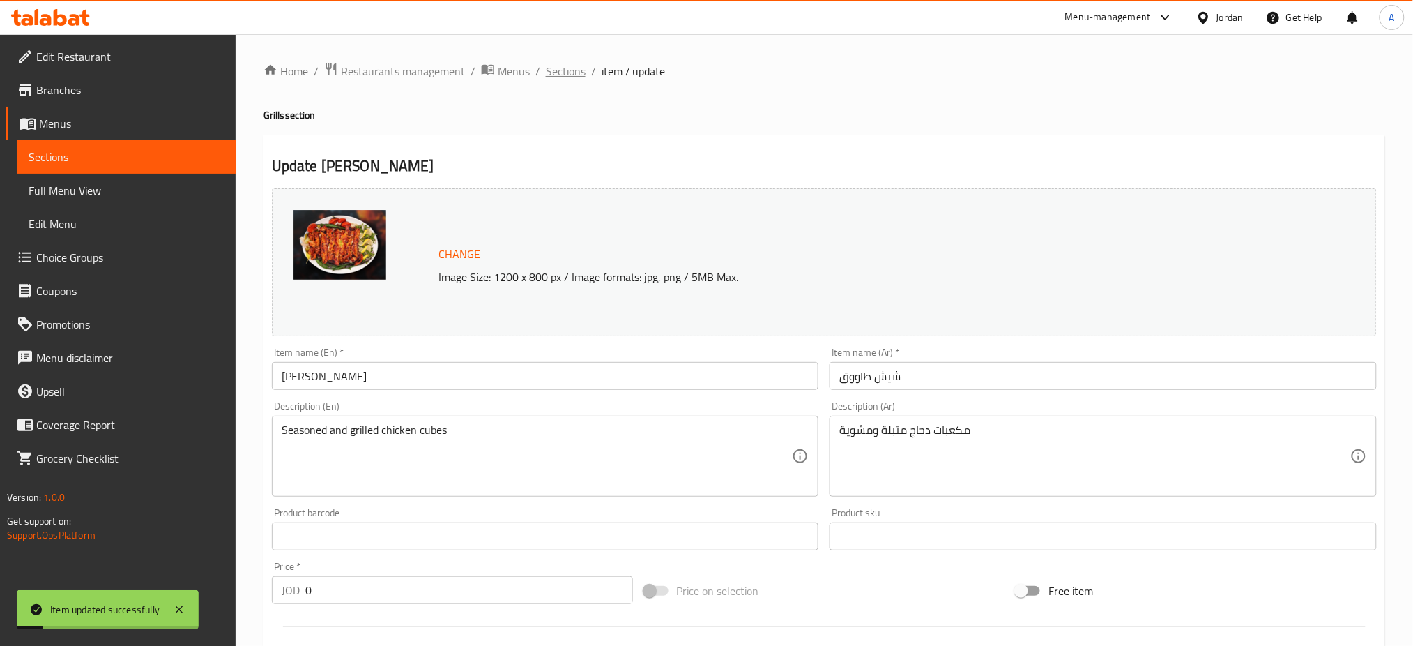
click at [563, 65] on span "Sections" at bounding box center [566, 71] width 40 height 17
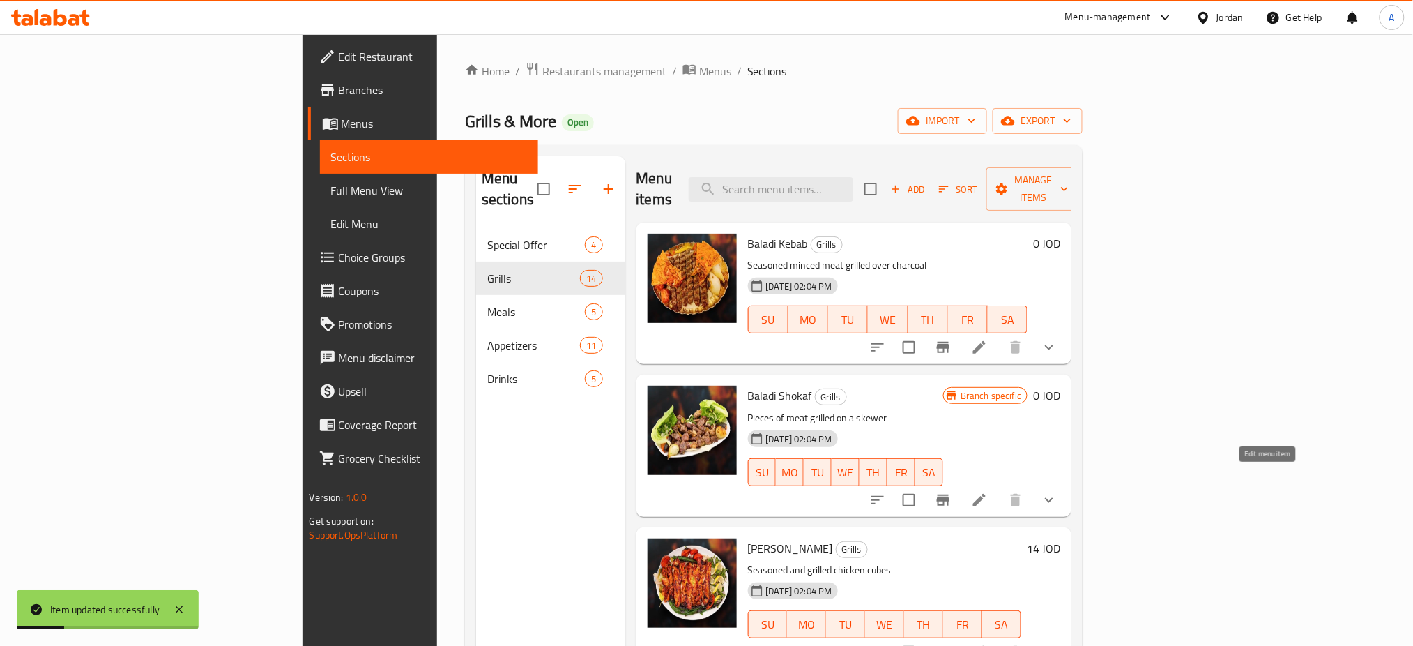
click at [988, 491] on icon at bounding box center [979, 499] width 17 height 17
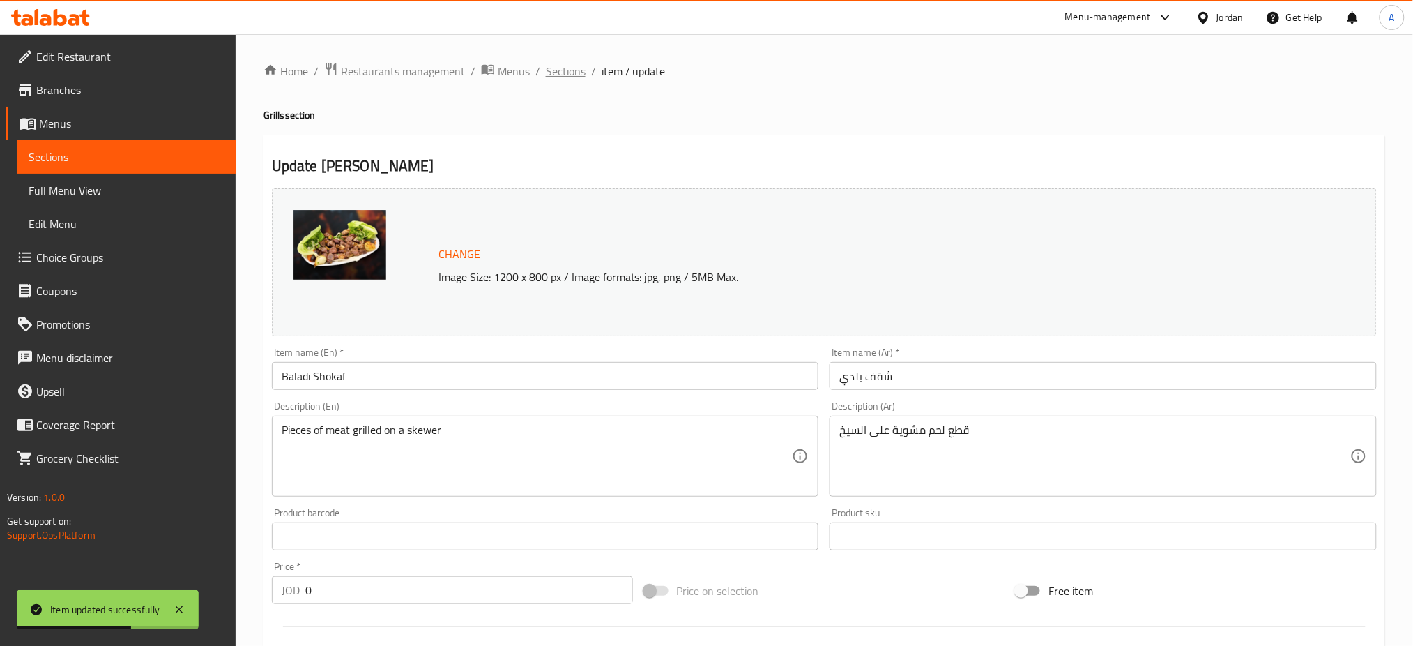
click at [583, 72] on span "Sections" at bounding box center [566, 71] width 40 height 17
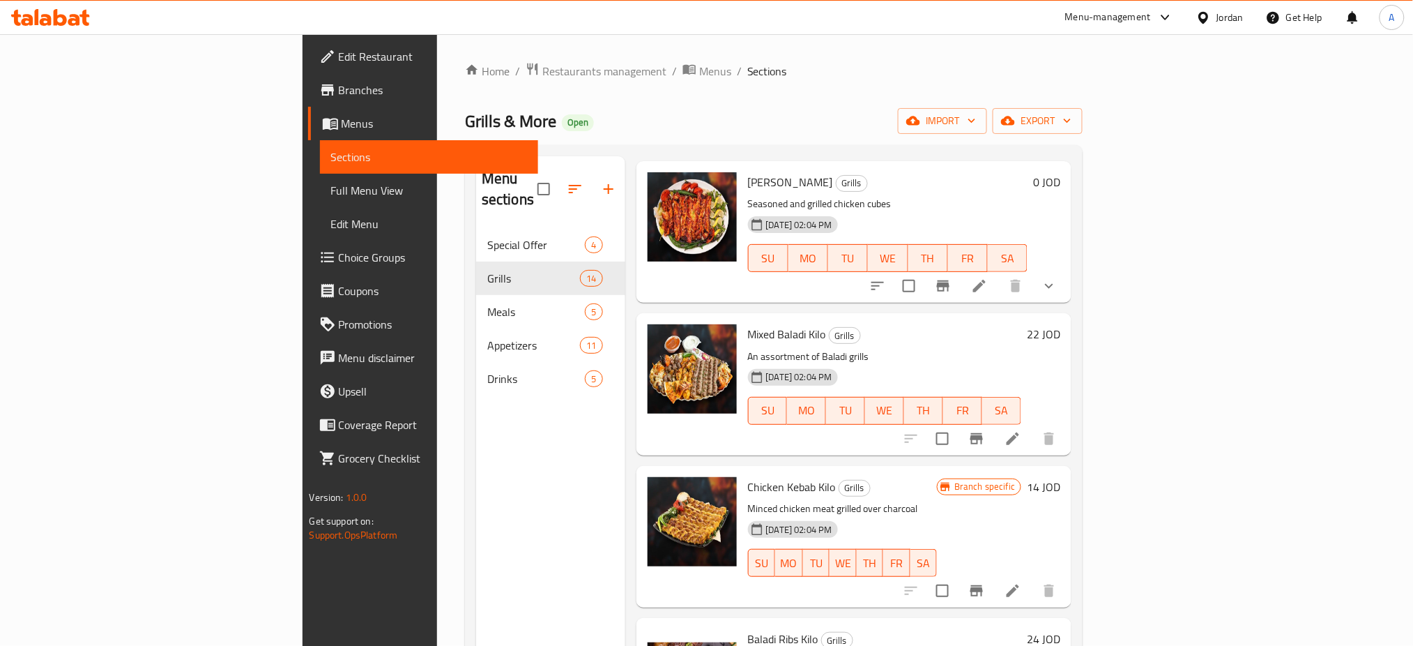
scroll to position [376, 0]
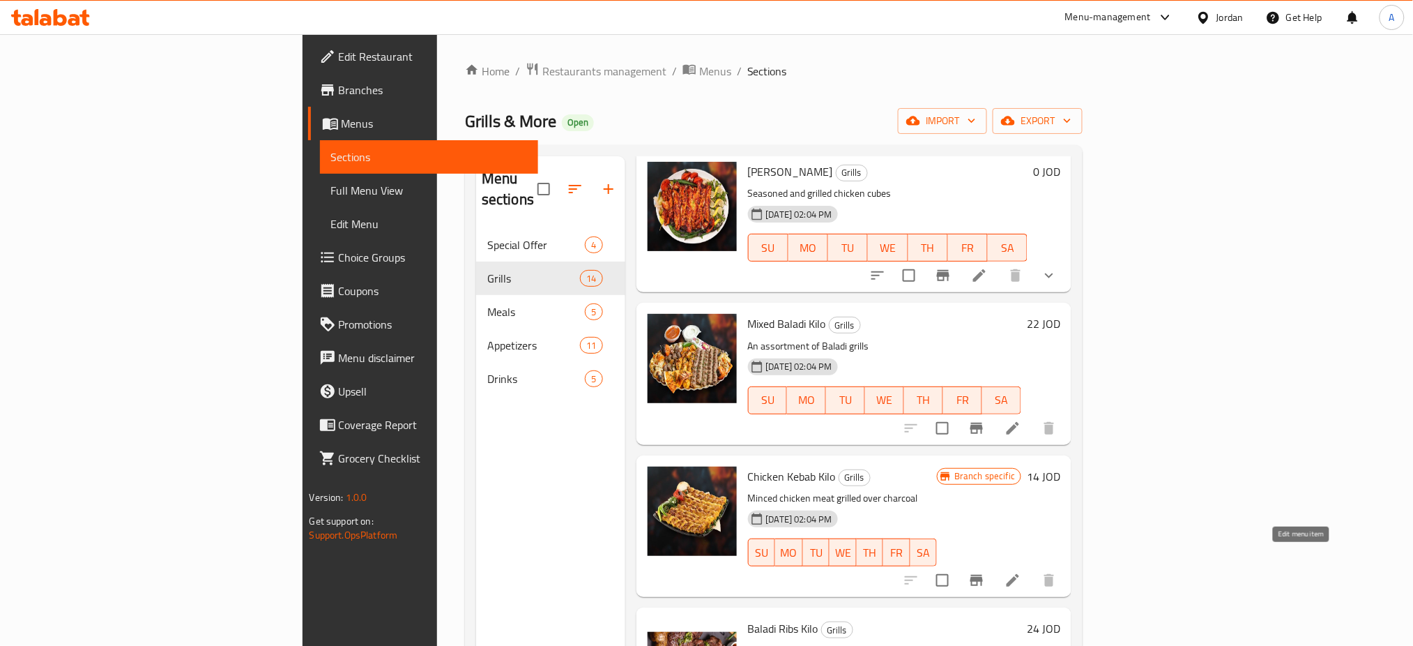
click at [1021, 572] on icon at bounding box center [1013, 580] width 17 height 17
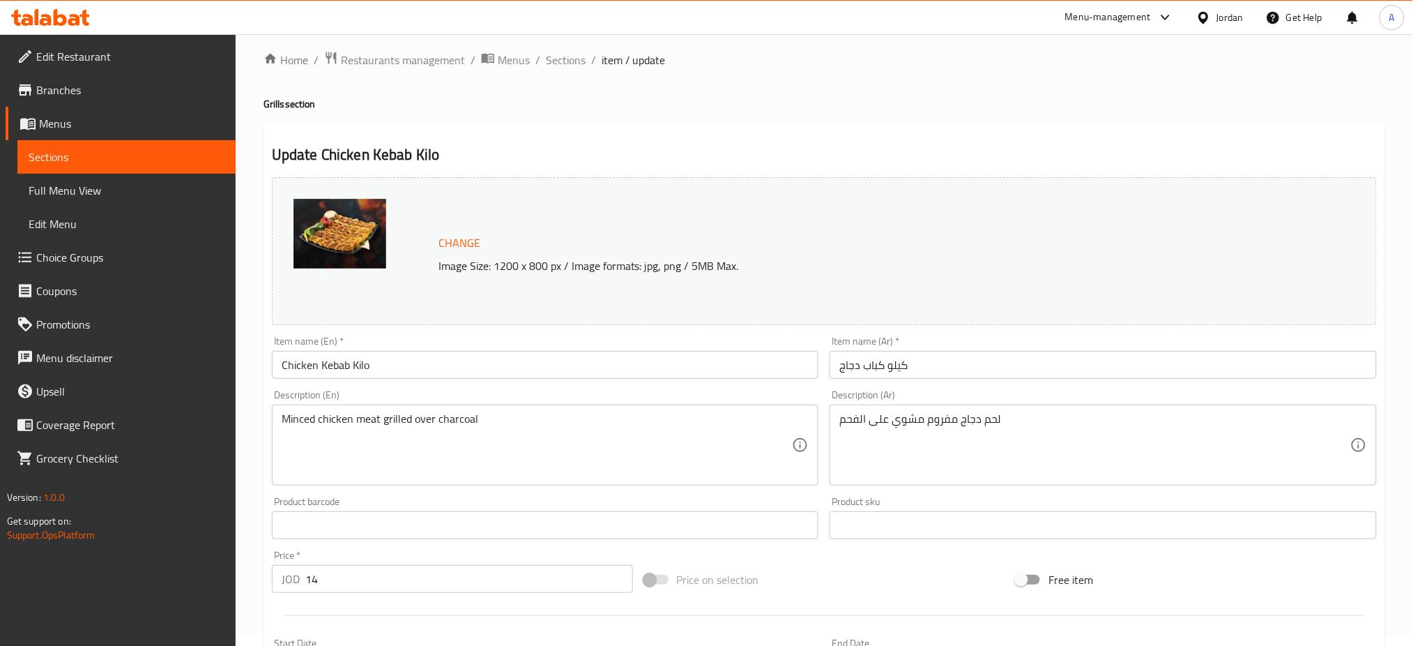
scroll to position [93, 0]
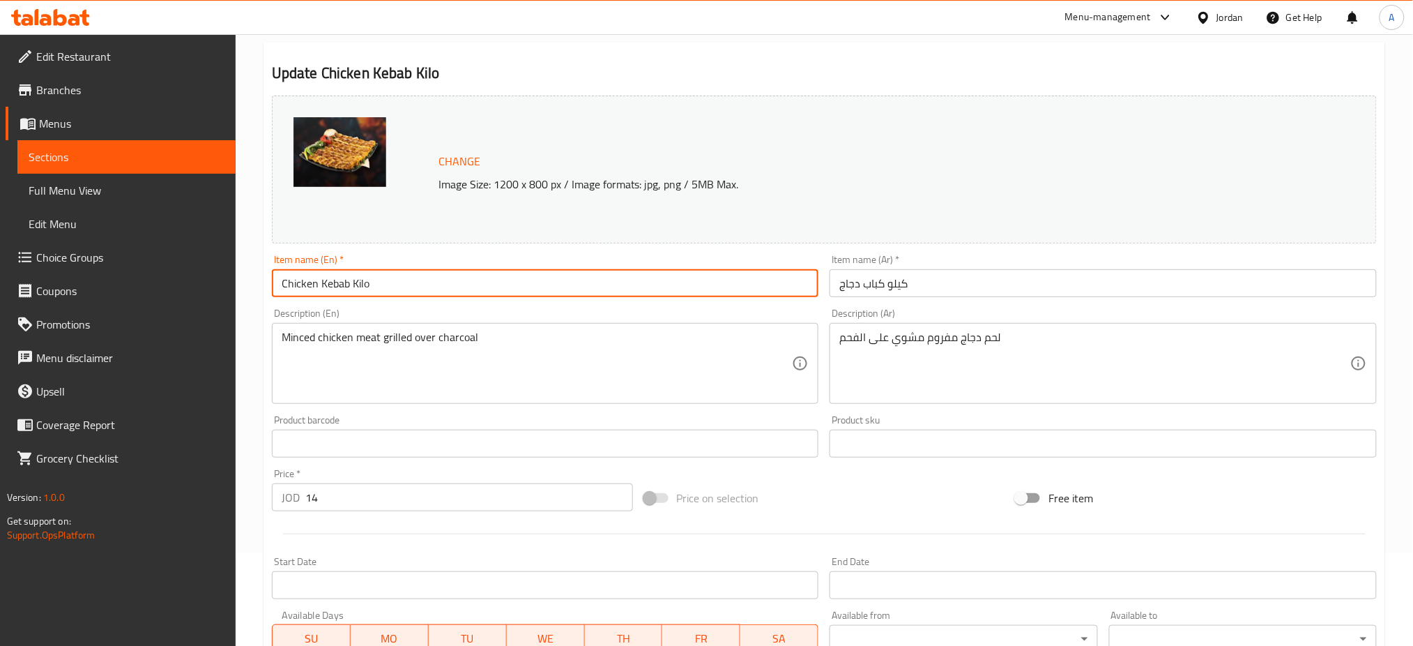
drag, startPoint x: 487, startPoint y: 283, endPoint x: 350, endPoint y: 282, distance: 137.3
click at [350, 282] on input "Chicken Kebab Kilo" at bounding box center [545, 283] width 547 height 28
type input "Chicken Kebab"
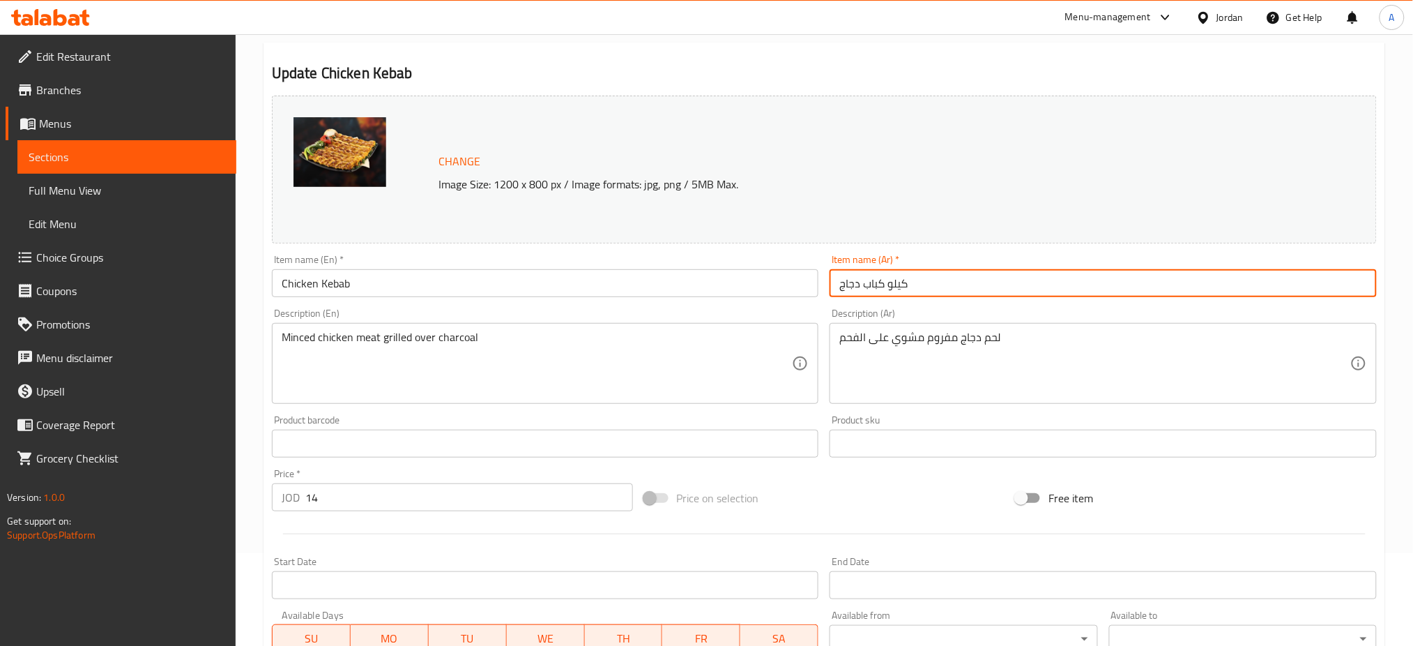
drag, startPoint x: 959, startPoint y: 280, endPoint x: 884, endPoint y: 290, distance: 76.0
click at [884, 290] on input "كيلو كباب دجاج" at bounding box center [1103, 283] width 547 height 28
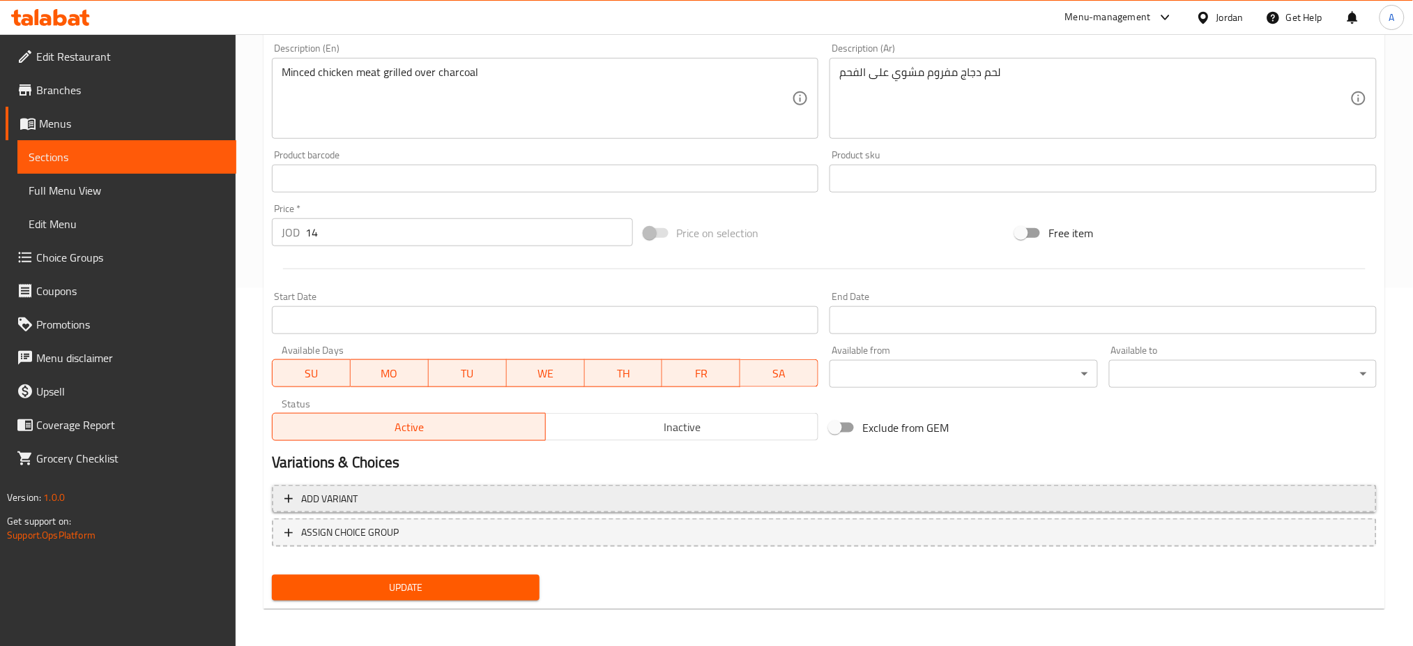
type input "كباب دجاج"
click at [531, 508] on button "Add variant" at bounding box center [824, 499] width 1105 height 29
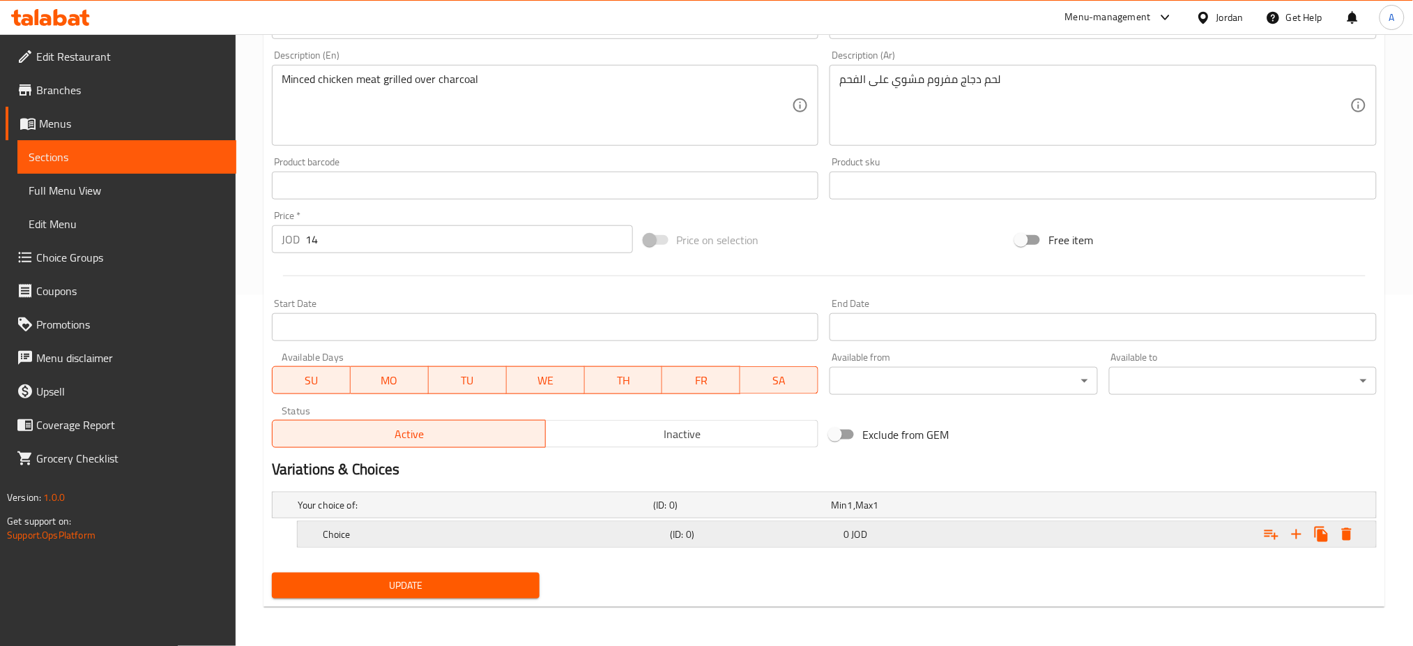
scroll to position [350, 0]
click at [519, 540] on h5 "Choice" at bounding box center [494, 535] width 342 height 14
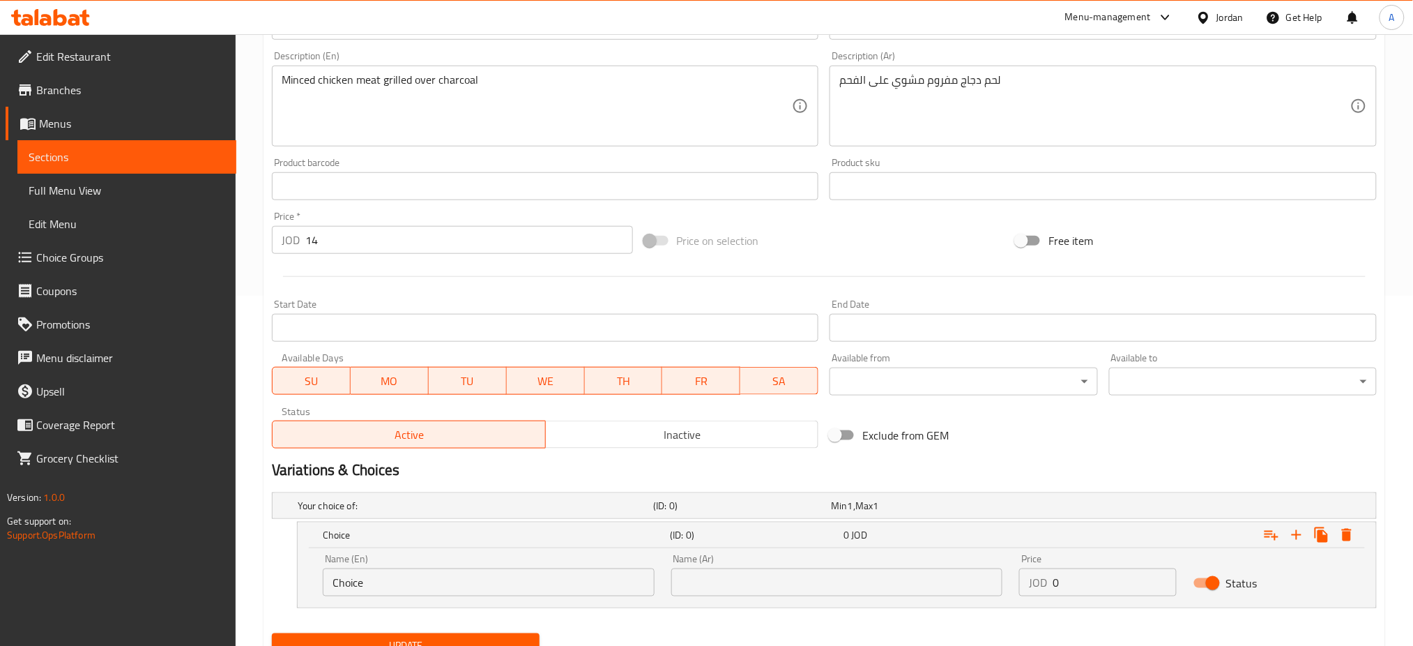
drag, startPoint x: 439, startPoint y: 563, endPoint x: 411, endPoint y: 596, distance: 42.6
click at [387, 567] on div "Name (En) Choice Name (En)" at bounding box center [489, 575] width 332 height 43
drag, startPoint x: 413, startPoint y: 597, endPoint x: 285, endPoint y: 584, distance: 128.3
click at [294, 577] on div "Choice (ID: 0) 0 JOD Name (En) Choice Name (En) Name (Ar) Name (Ar) Price JOD 0…" at bounding box center [824, 564] width 1105 height 86
click at [397, 595] on input "Choice" at bounding box center [489, 582] width 332 height 28
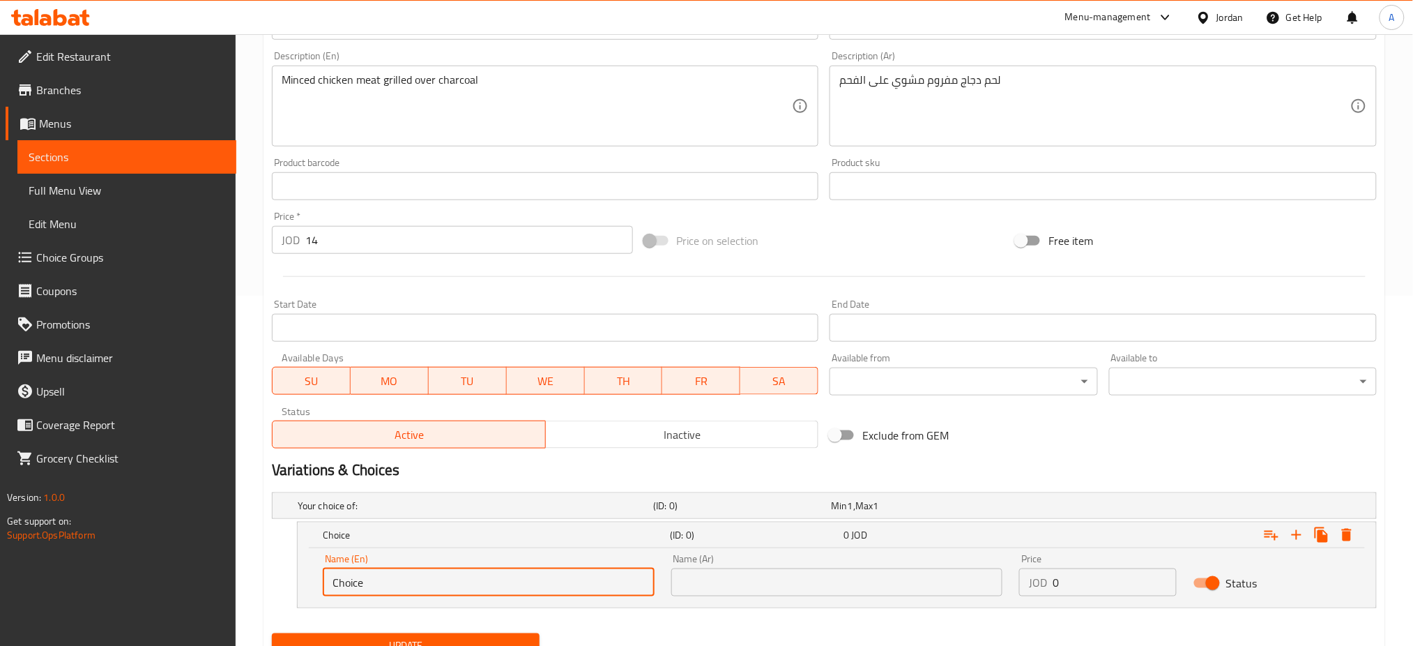
drag, startPoint x: 441, startPoint y: 589, endPoint x: 202, endPoint y: 580, distance: 239.3
click at [202, 580] on div "Edit Restaurant Branches Menus Sections Full Menu View Edit Menu Choice Groups …" at bounding box center [706, 195] width 1413 height 1022
type input "1 kilo"
click at [726, 577] on input "text" at bounding box center [837, 582] width 332 height 28
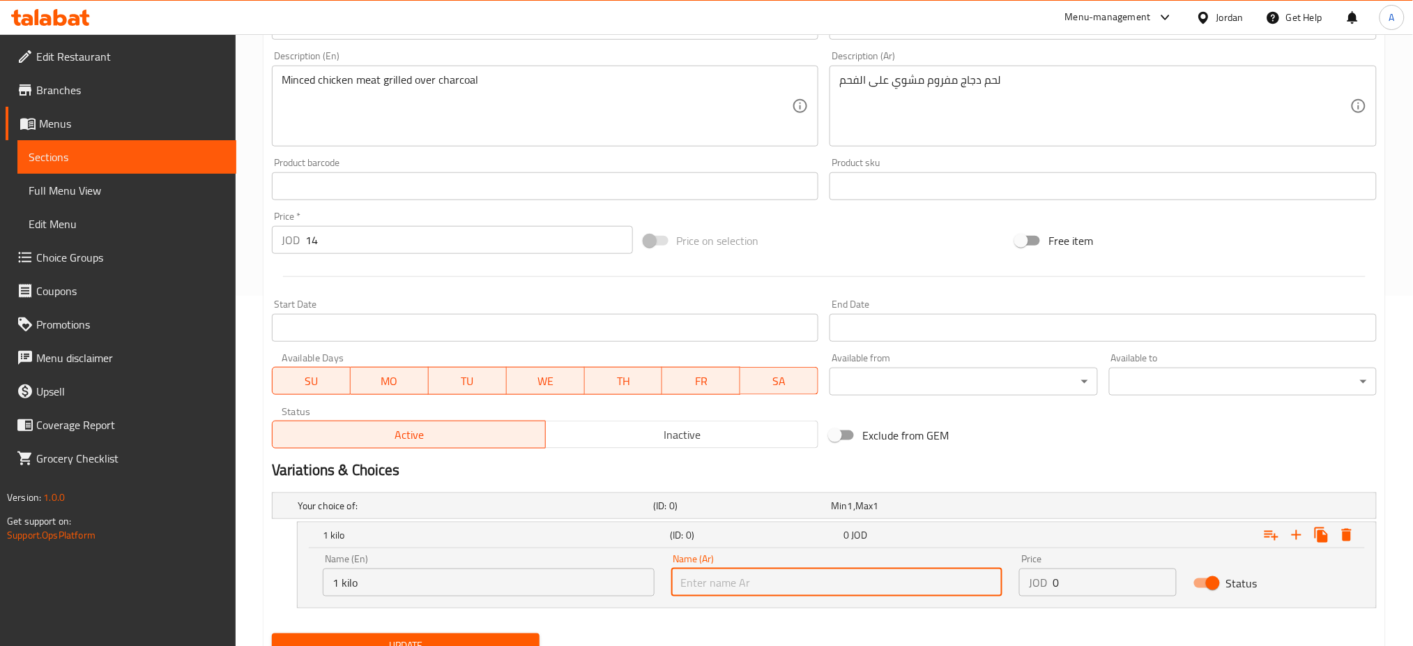
type input "1 كيلو"
drag, startPoint x: 1102, startPoint y: 586, endPoint x: 927, endPoint y: 585, distance: 174.3
click at [927, 585] on div "Name (En) 1 kilo Name (En) Name (Ar) 1 كيلو Name (Ar) Price JOD 0 Price Status" at bounding box center [836, 574] width 1045 height 59
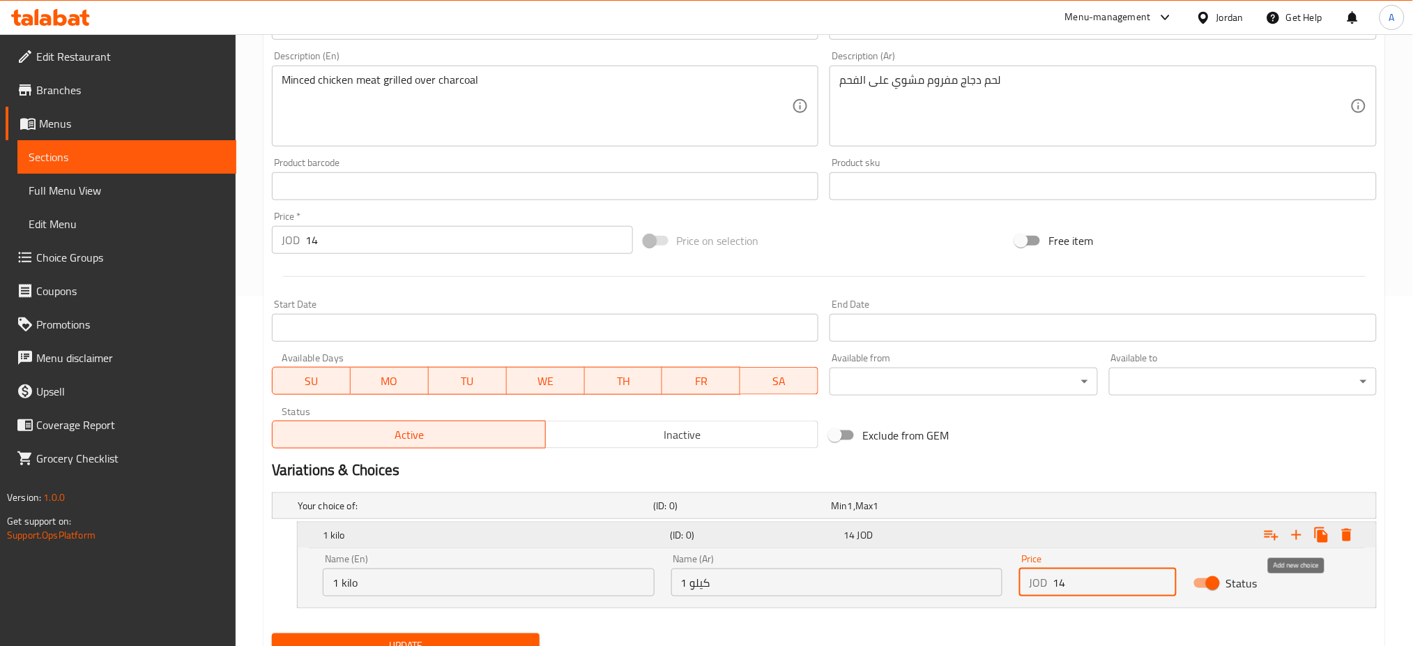
type input "14"
click at [1297, 533] on icon "Expand" at bounding box center [1297, 535] width 10 height 10
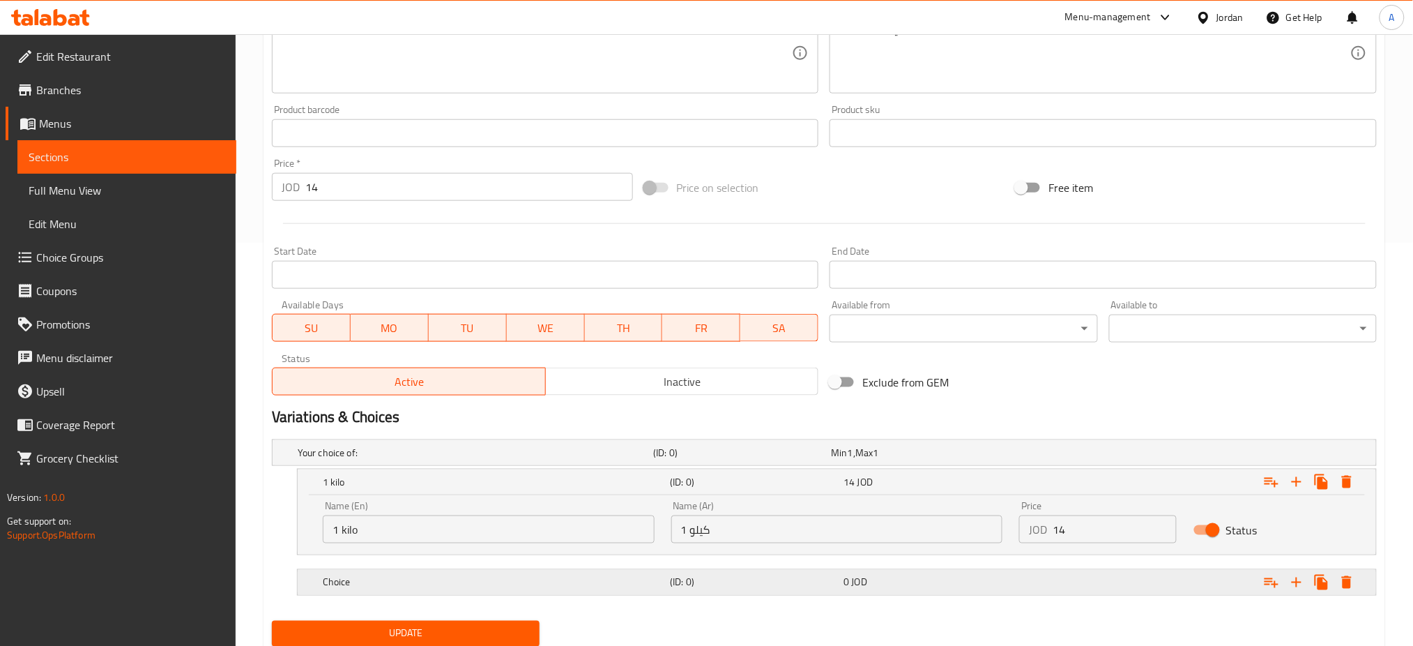
scroll to position [451, 0]
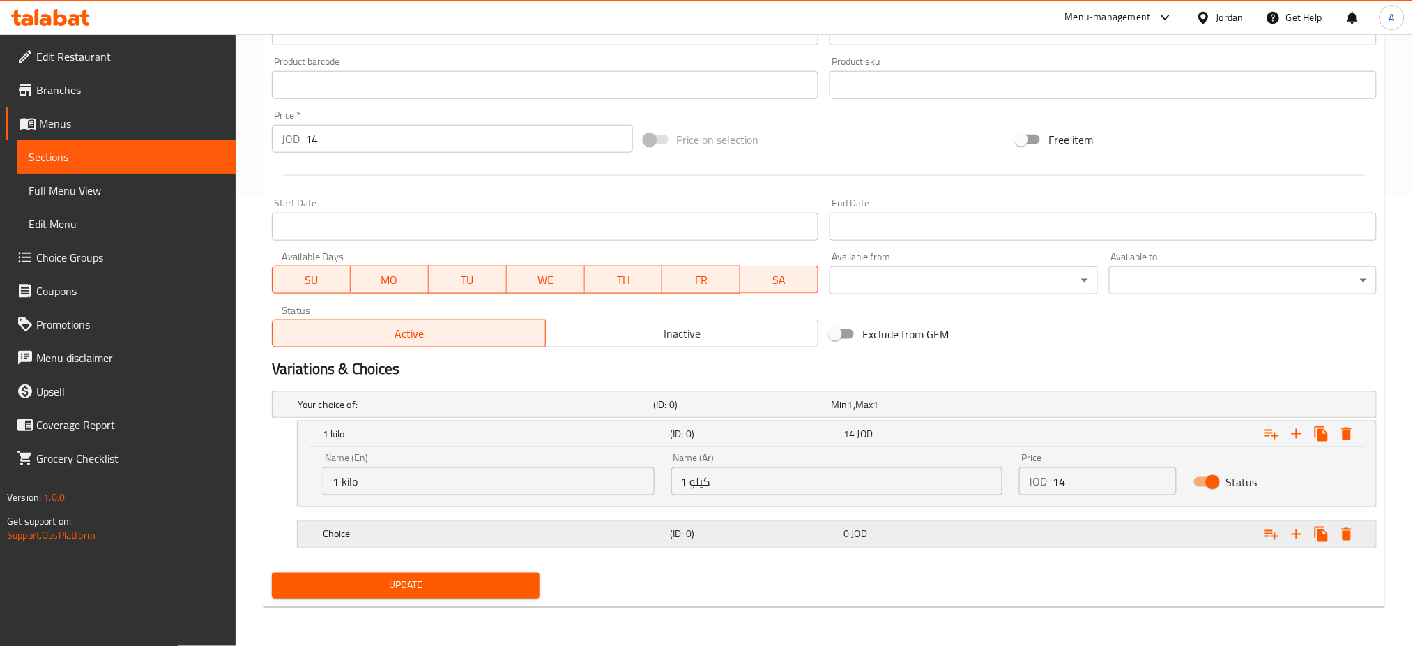
click at [817, 545] on div "Choice (ID: 0) 0 JOD" at bounding box center [841, 534] width 1042 height 31
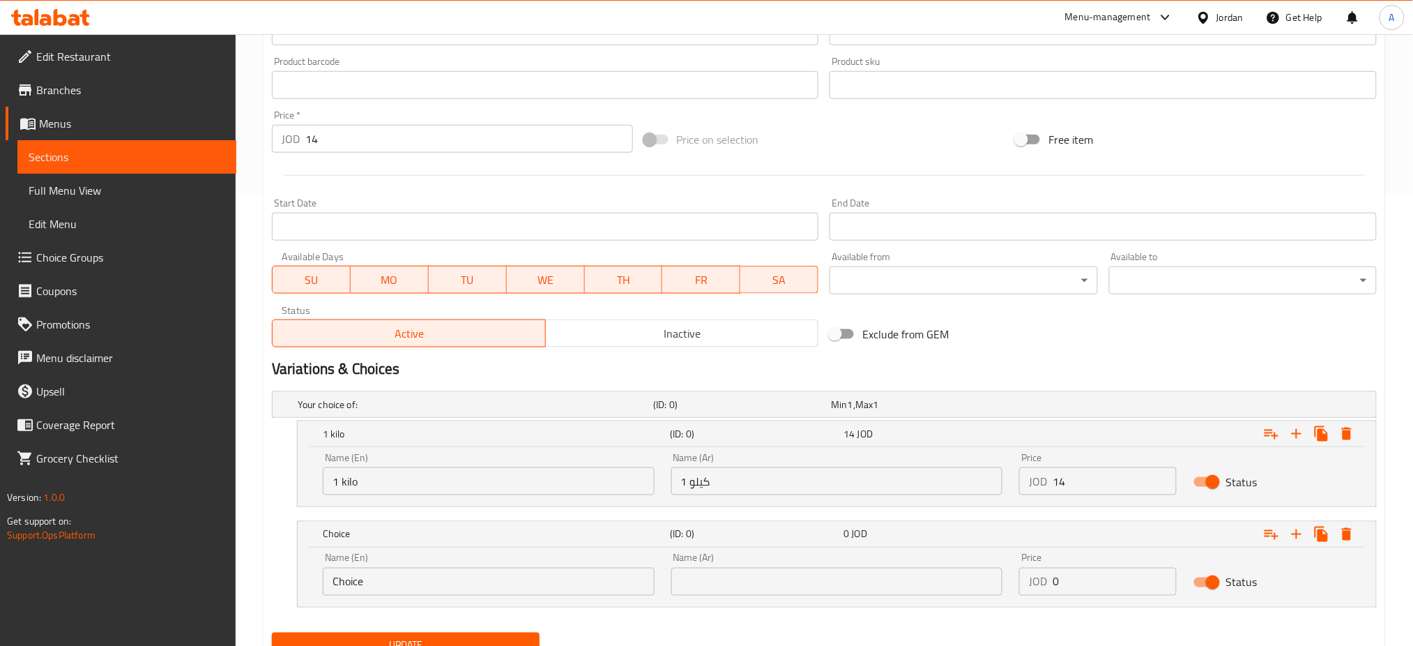
click at [772, 581] on input "text" at bounding box center [837, 581] width 332 height 28
type input "نصف كيلو"
click at [378, 578] on input "Choice" at bounding box center [489, 581] width 332 height 28
drag, startPoint x: 381, startPoint y: 583, endPoint x: 174, endPoint y: 584, distance: 206.4
click at [172, 584] on div "Edit Restaurant Branches Menus Sections Full Menu View Edit Menu Choice Groups …" at bounding box center [706, 144] width 1413 height 1122
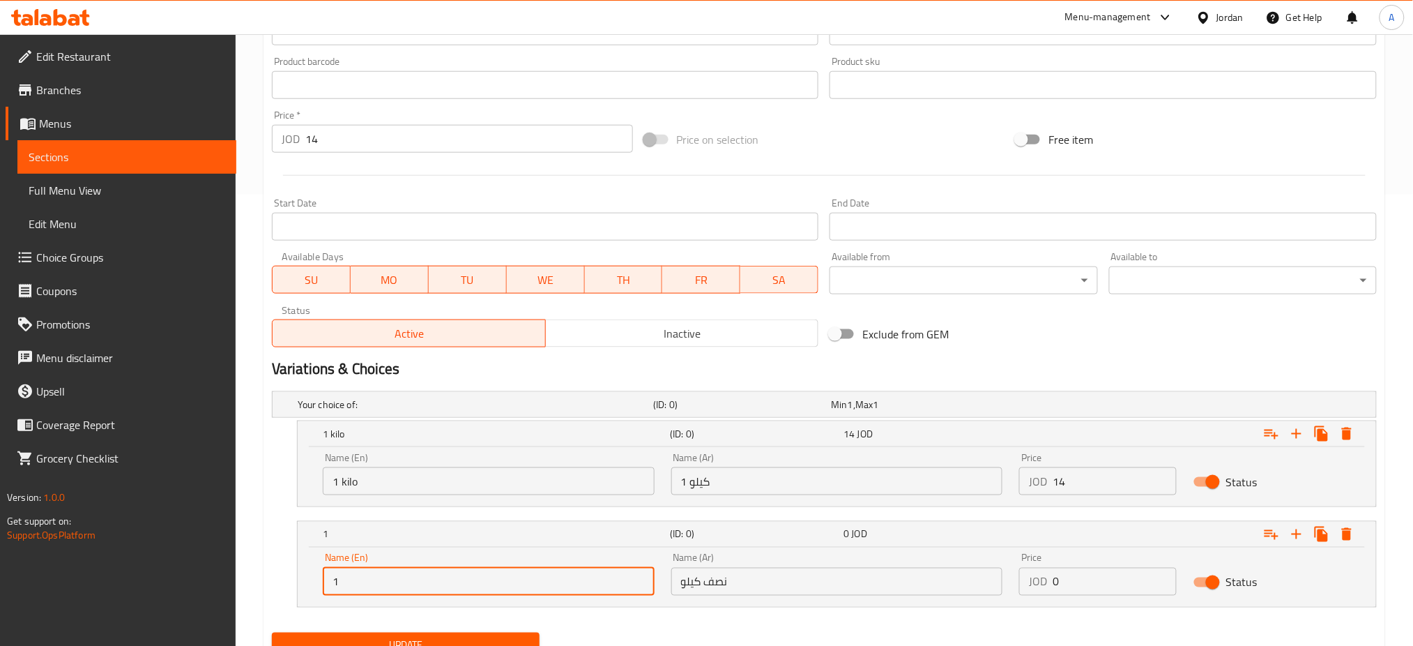
type input "1/2 kilo"
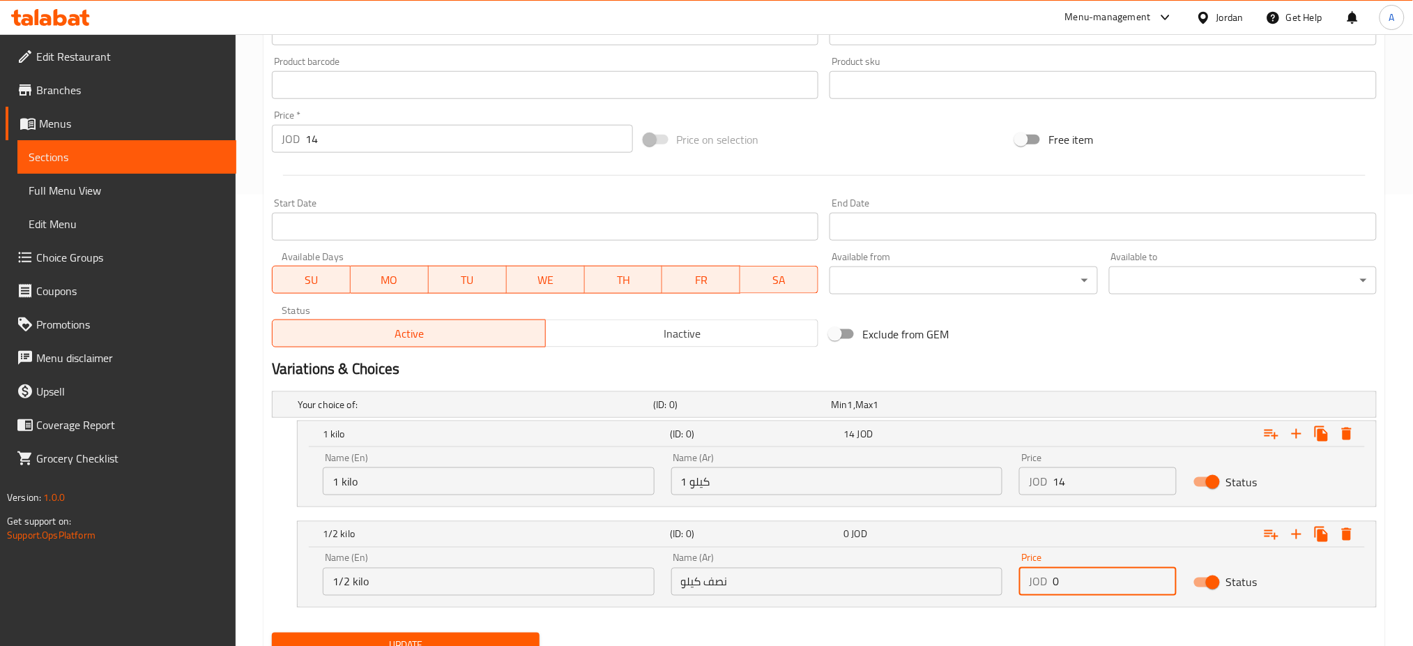
drag, startPoint x: 1072, startPoint y: 593, endPoint x: 931, endPoint y: 602, distance: 140.5
click at [931, 597] on div "Name (En) 1/2 kilo Name (En) Name (Ar) نصف كيلو Name (Ar) Price JOD 0 Price Sta…" at bounding box center [836, 573] width 1045 height 59
type input "7"
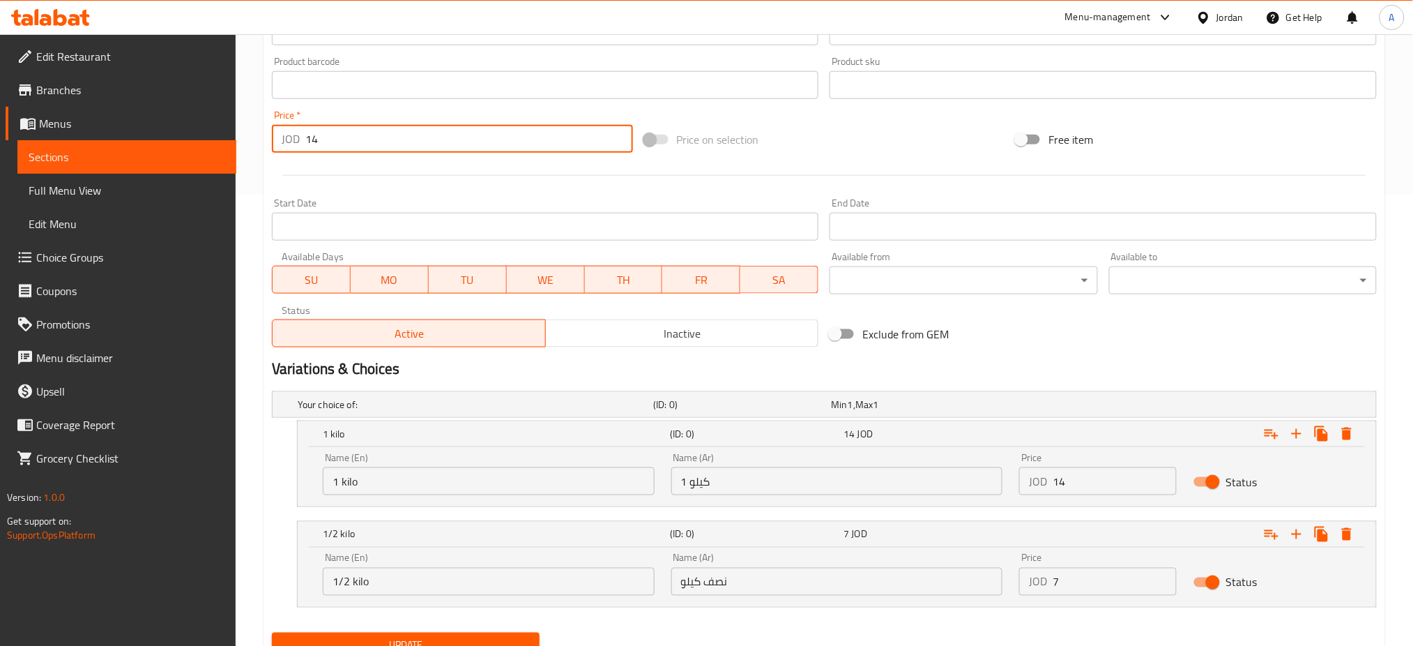
drag, startPoint x: 307, startPoint y: 135, endPoint x: 172, endPoint y: 141, distance: 135.4
click at [173, 139] on div "Edit Restaurant Branches Menus Sections Full Menu View Edit Menu Choice Groups …" at bounding box center [706, 144] width 1413 height 1122
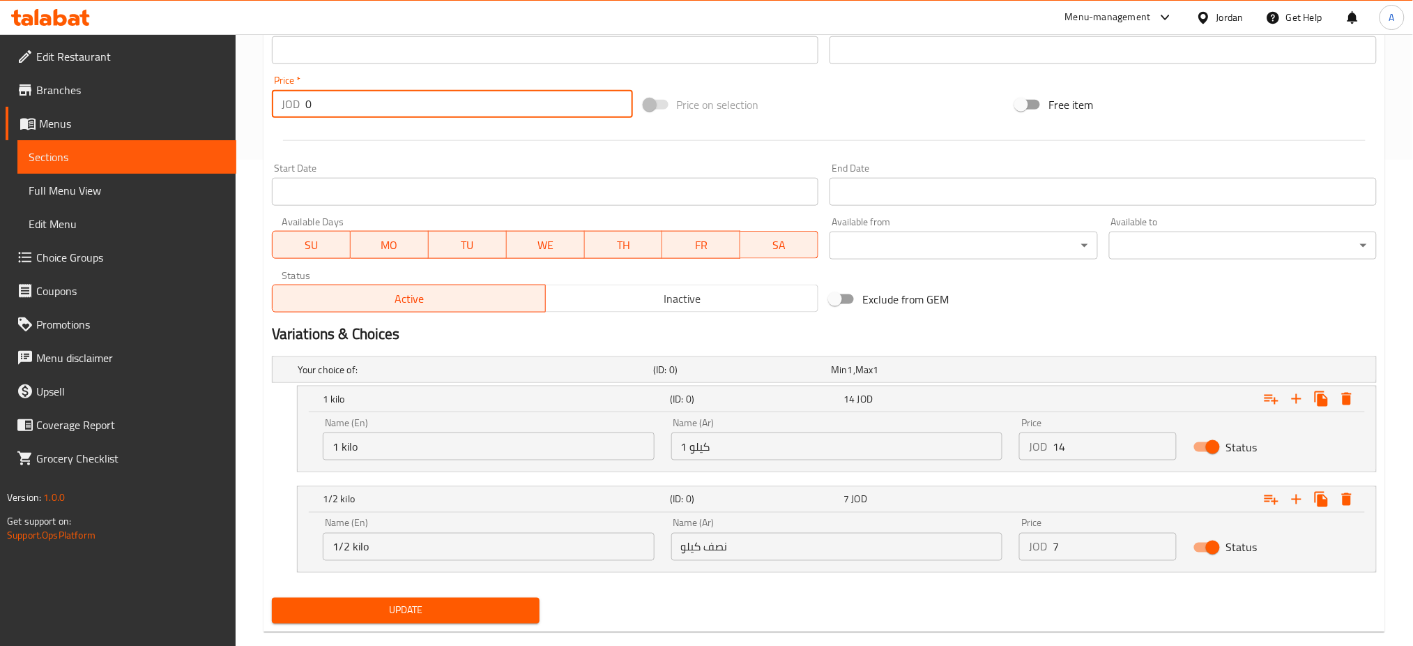
scroll to position [510, 0]
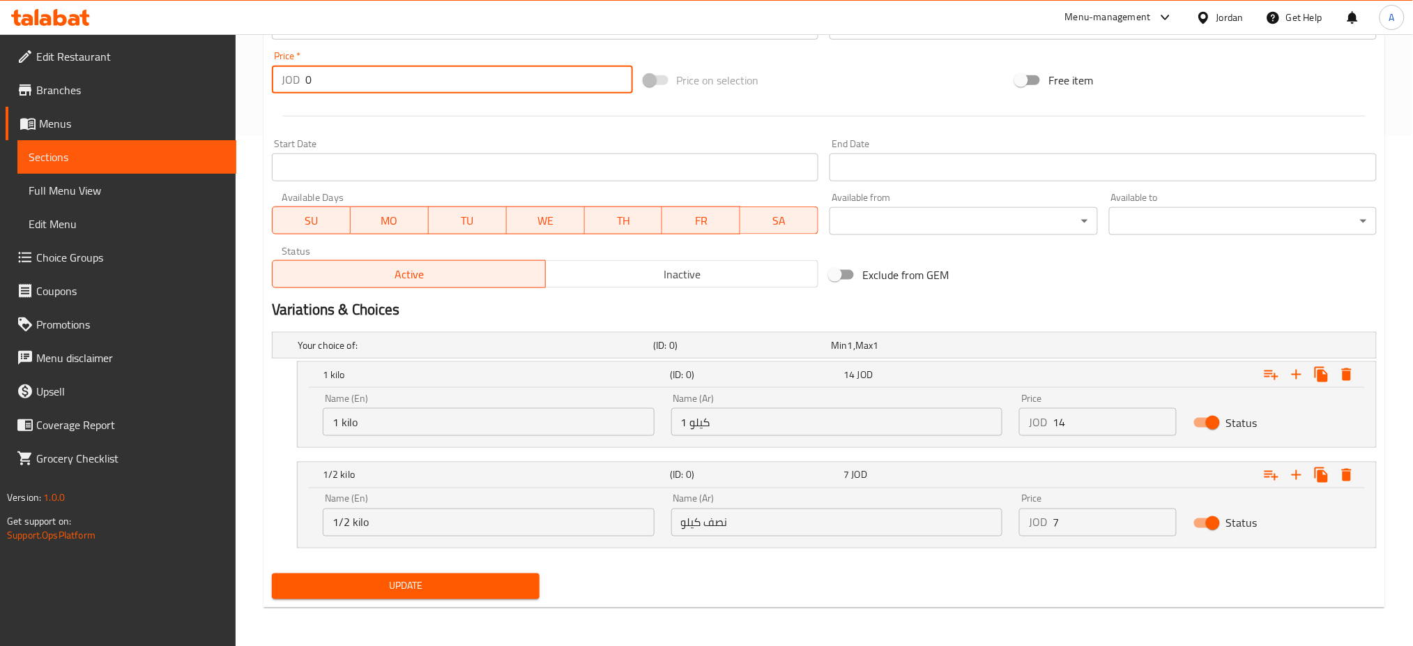
type input "0"
click at [492, 588] on span "Update" at bounding box center [405, 585] width 245 height 17
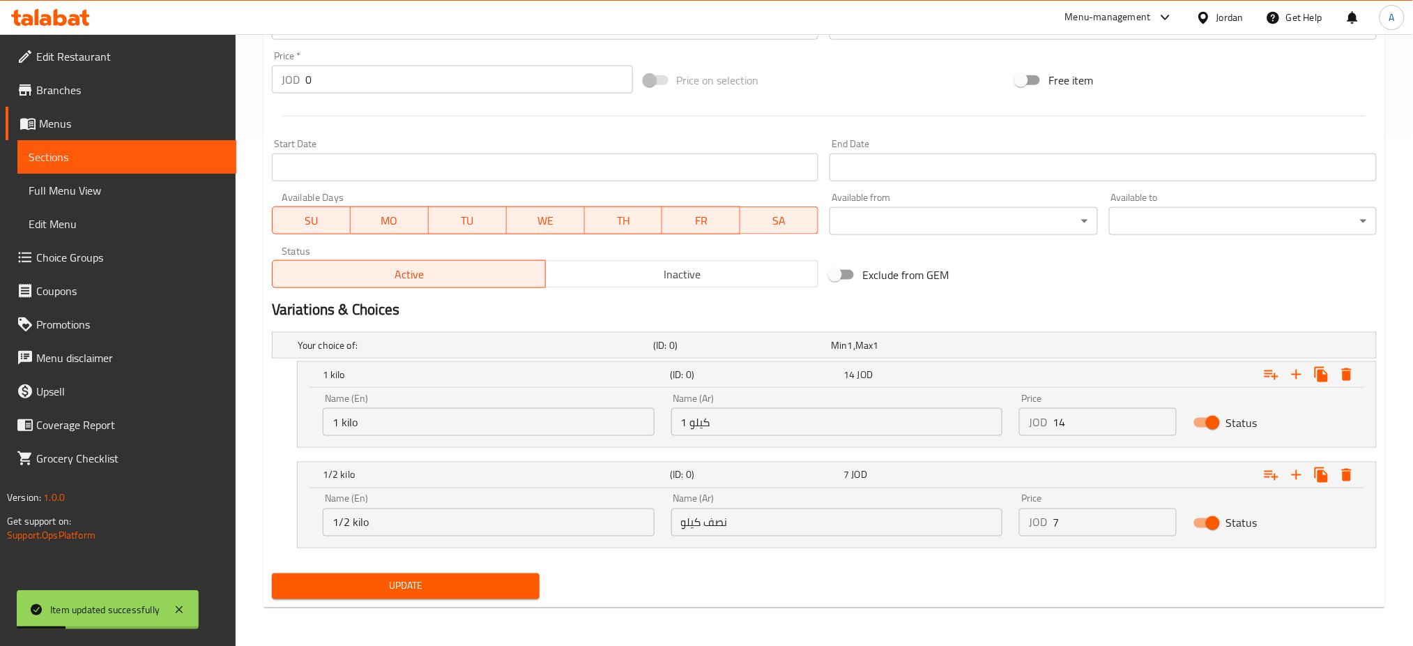
drag, startPoint x: 435, startPoint y: 585, endPoint x: 435, endPoint y: 594, distance: 9.1
click at [435, 584] on span "Update" at bounding box center [405, 585] width 245 height 17
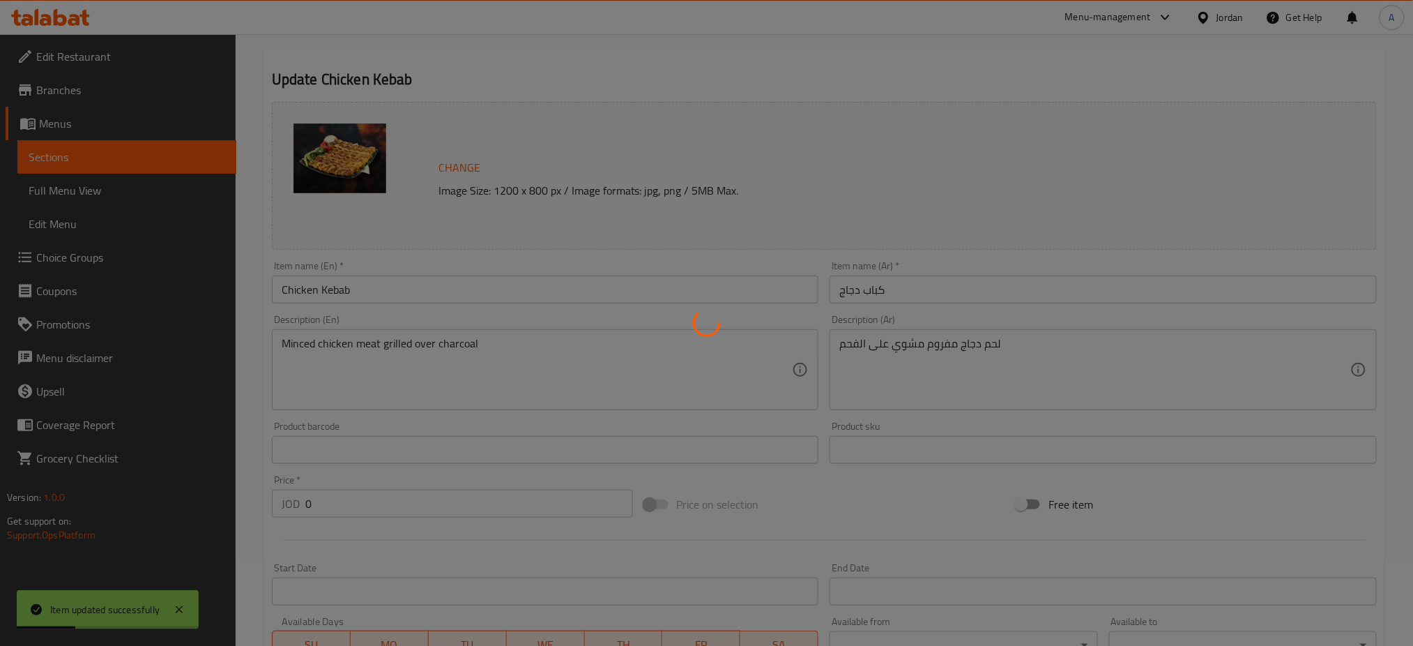
scroll to position [0, 0]
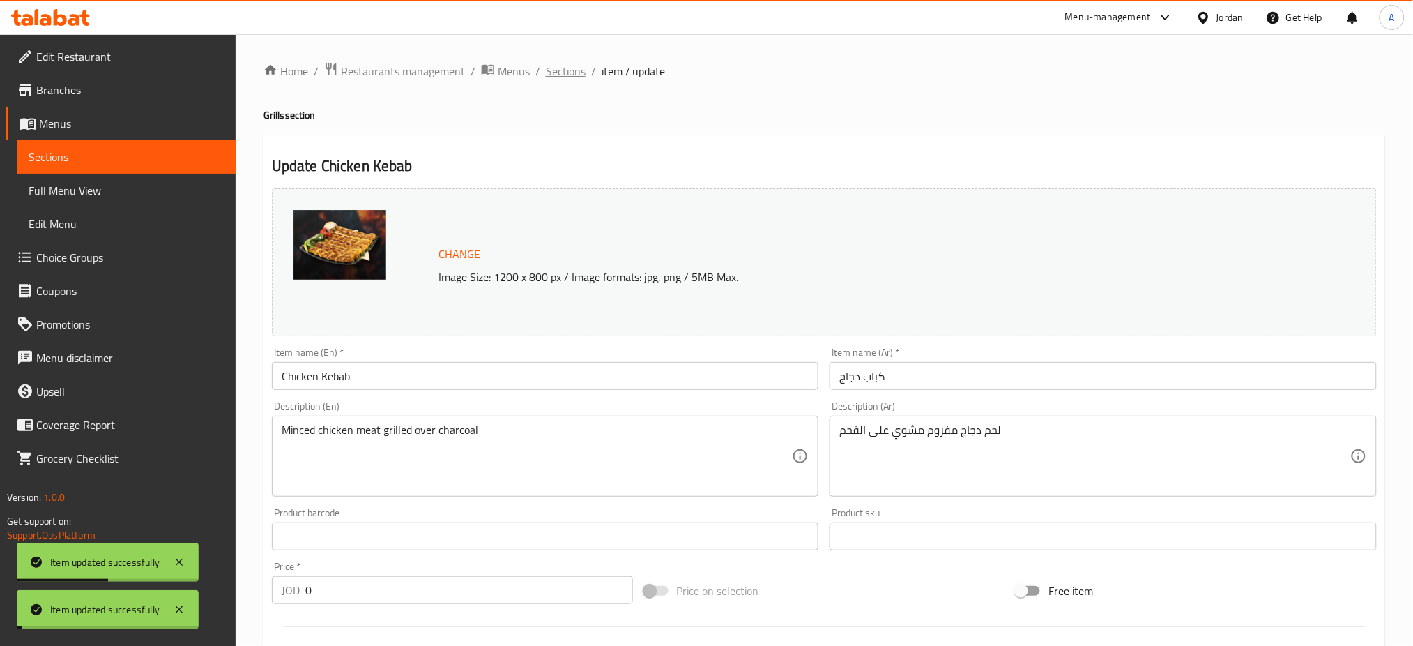
click at [576, 73] on span "Sections" at bounding box center [566, 71] width 40 height 17
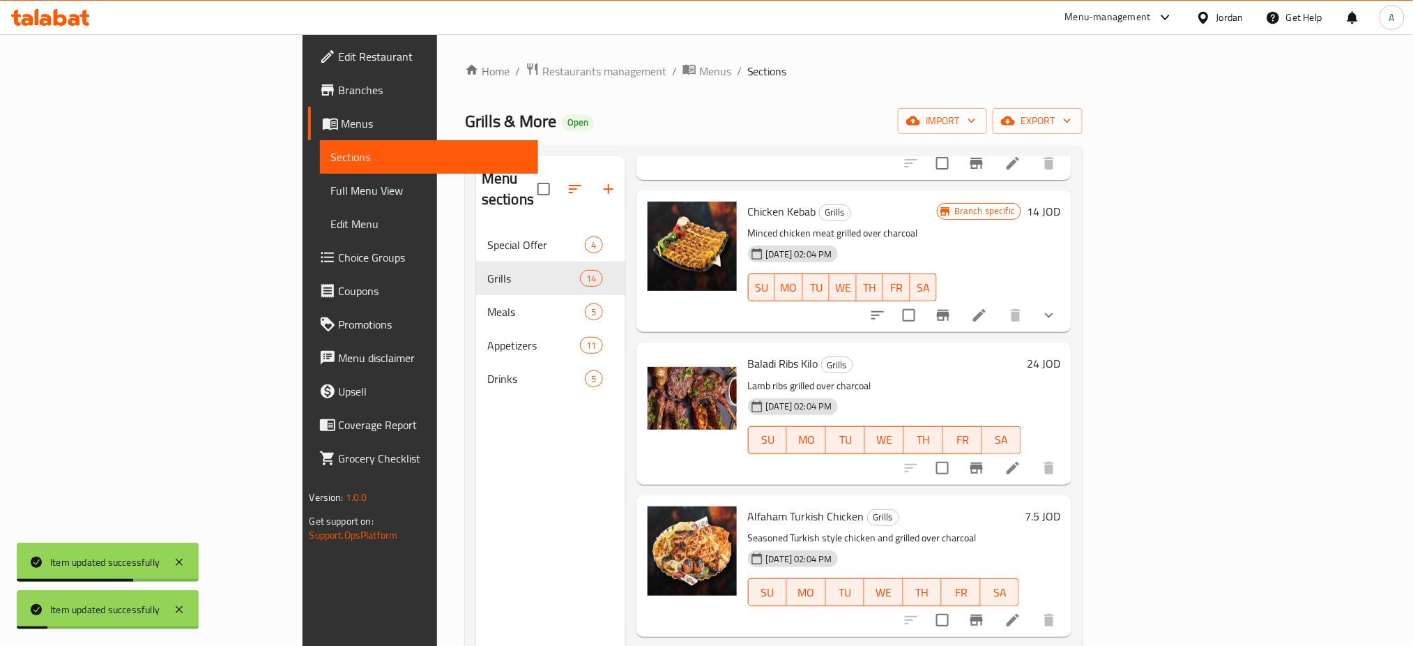
scroll to position [650, 0]
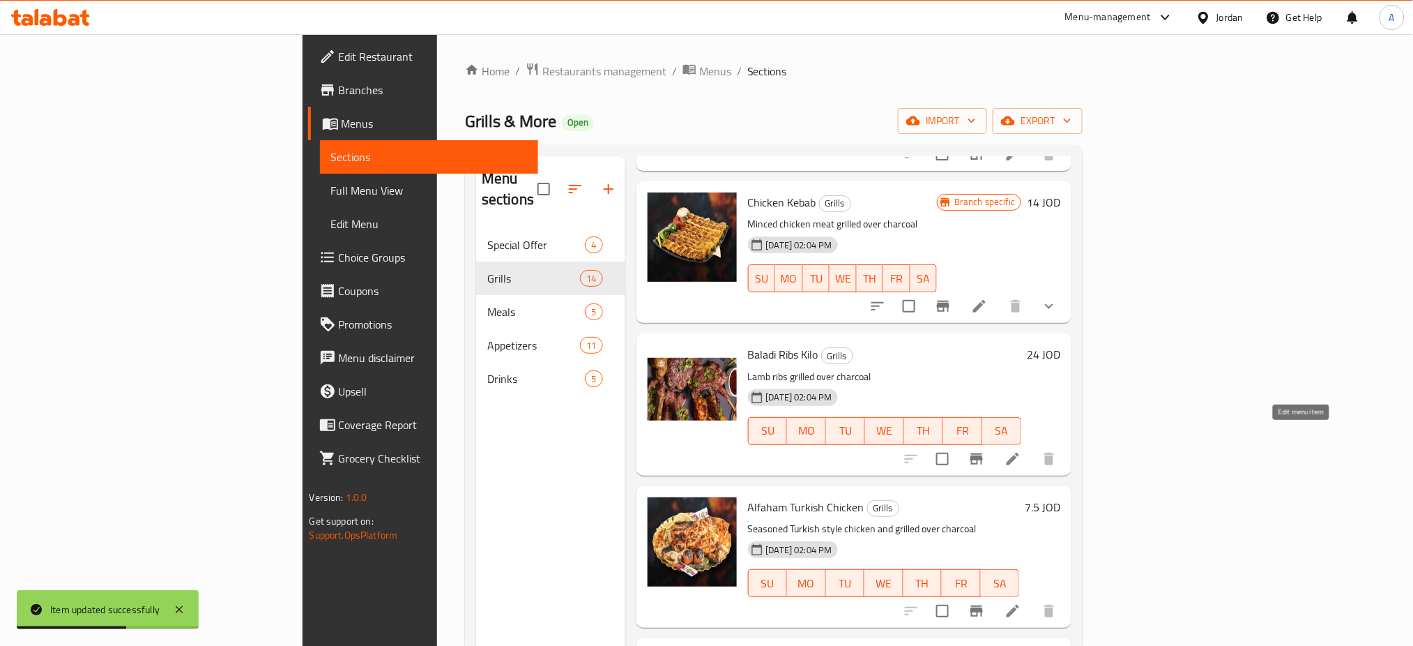
click at [1019, 452] on icon at bounding box center [1013, 458] width 13 height 13
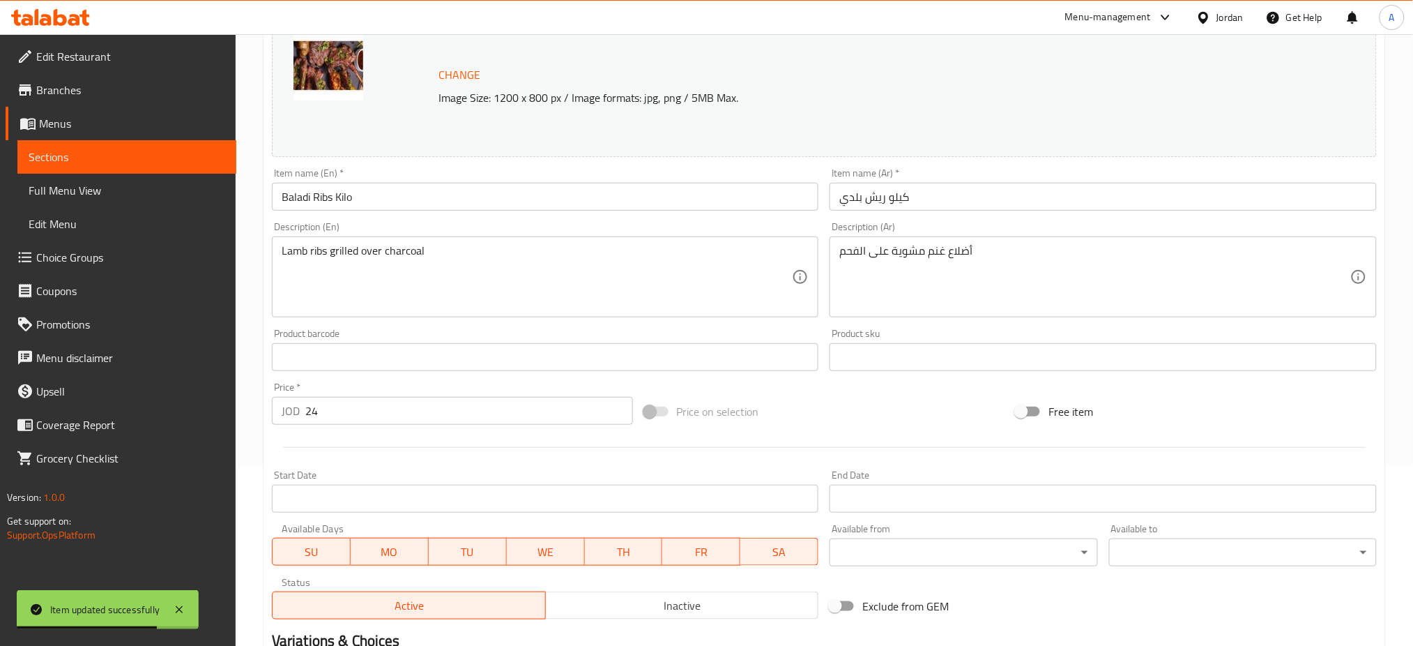
scroll to position [172, 0]
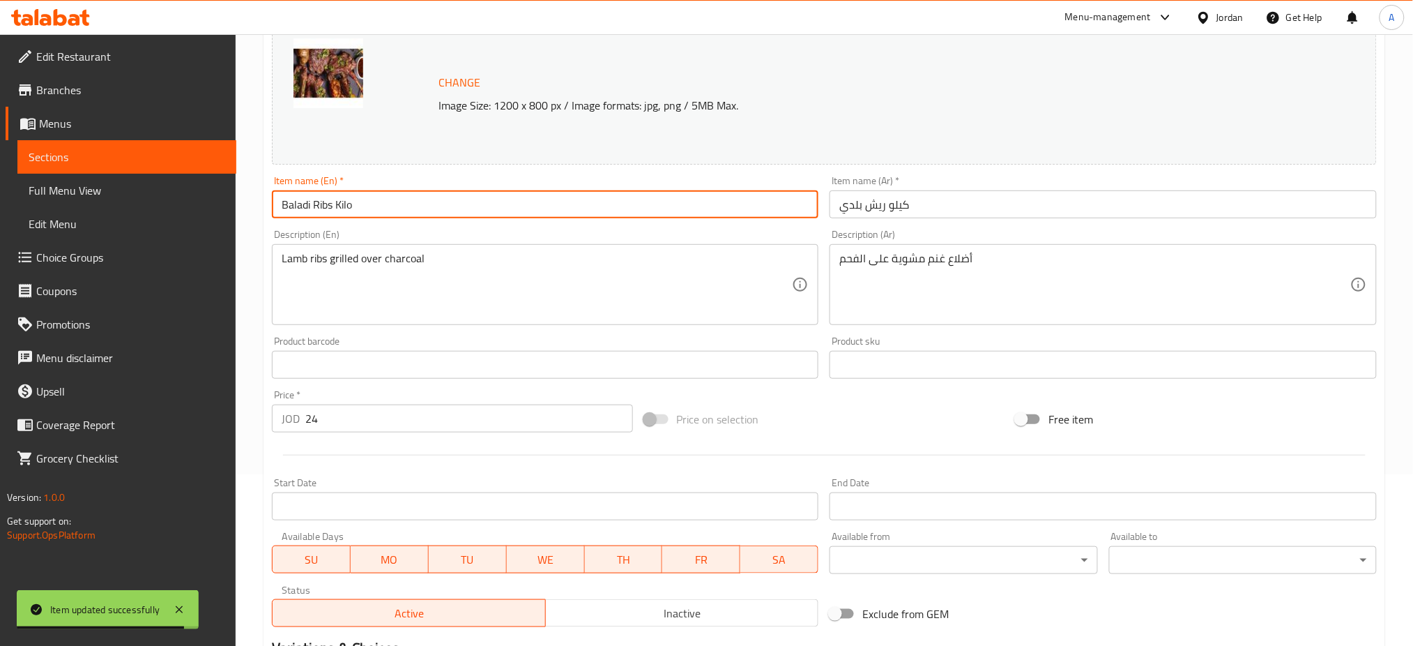
drag, startPoint x: 436, startPoint y: 209, endPoint x: 337, endPoint y: 201, distance: 100.0
click at [337, 201] on input "Baladi Ribs Kilo" at bounding box center [545, 204] width 547 height 28
type input "Baladi Ribs"
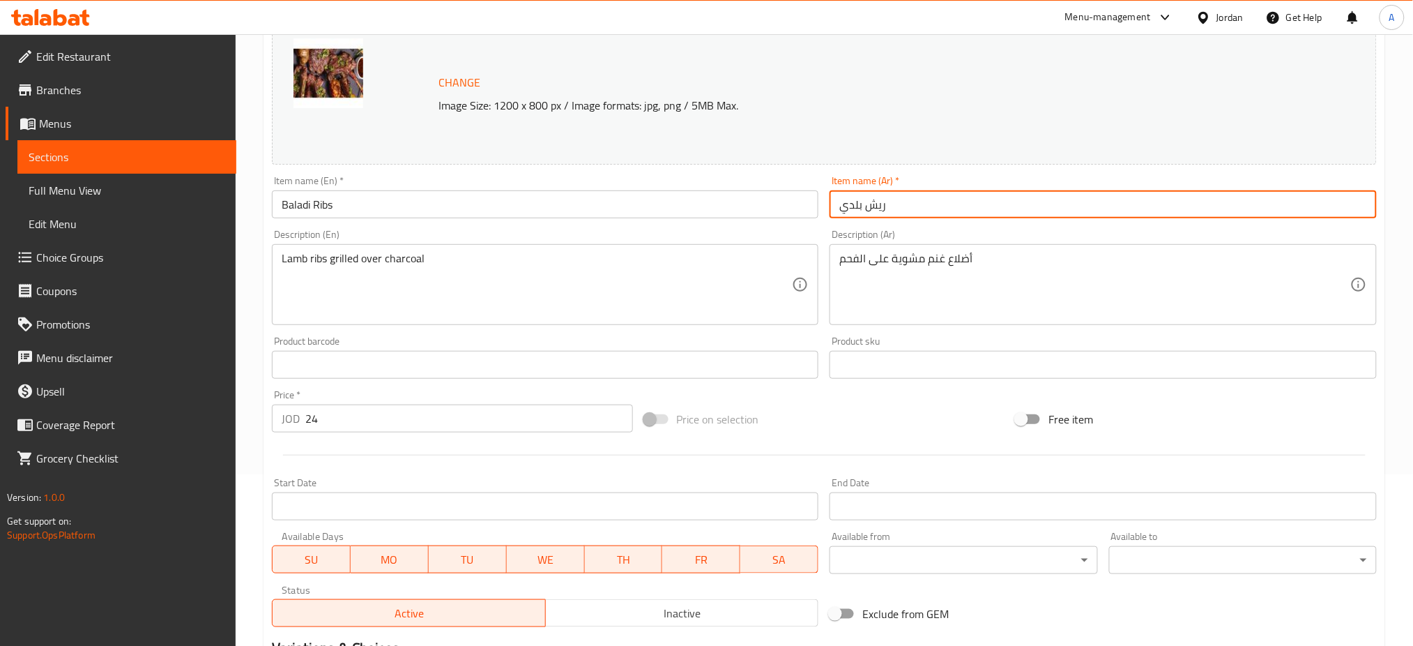
drag, startPoint x: 920, startPoint y: 206, endPoint x: 888, endPoint y: 206, distance: 32.1
click at [888, 206] on input "ريش بلدي" at bounding box center [1103, 204] width 547 height 28
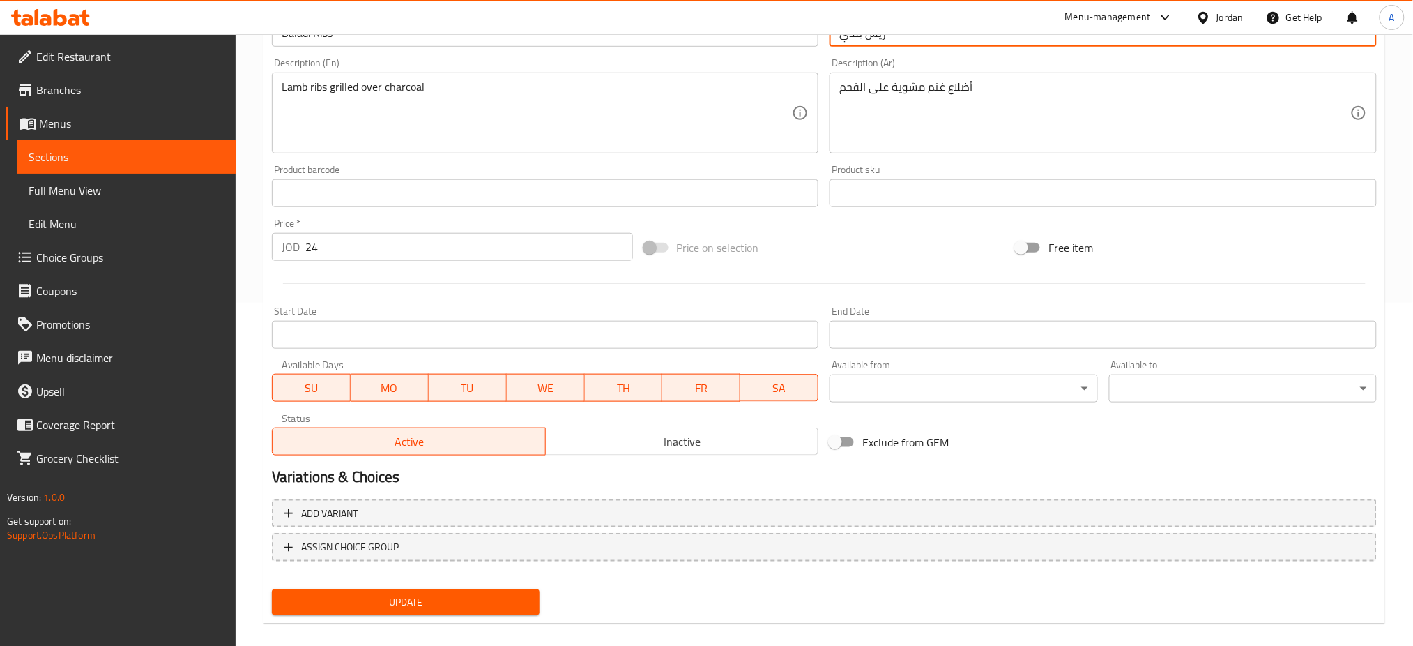
scroll to position [358, 0]
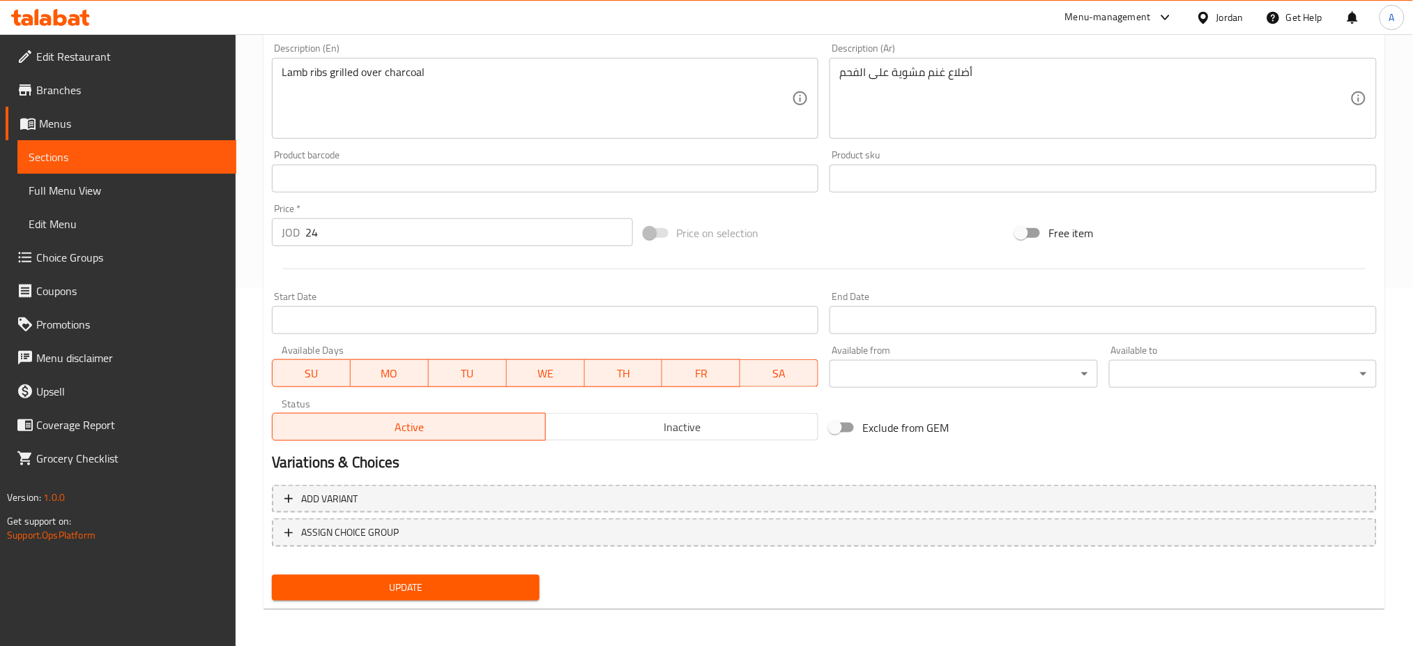
type input "ريش بلدي"
click at [745, 481] on div "Add variant ASSIGN CHOICE GROUP" at bounding box center [824, 524] width 1116 height 91
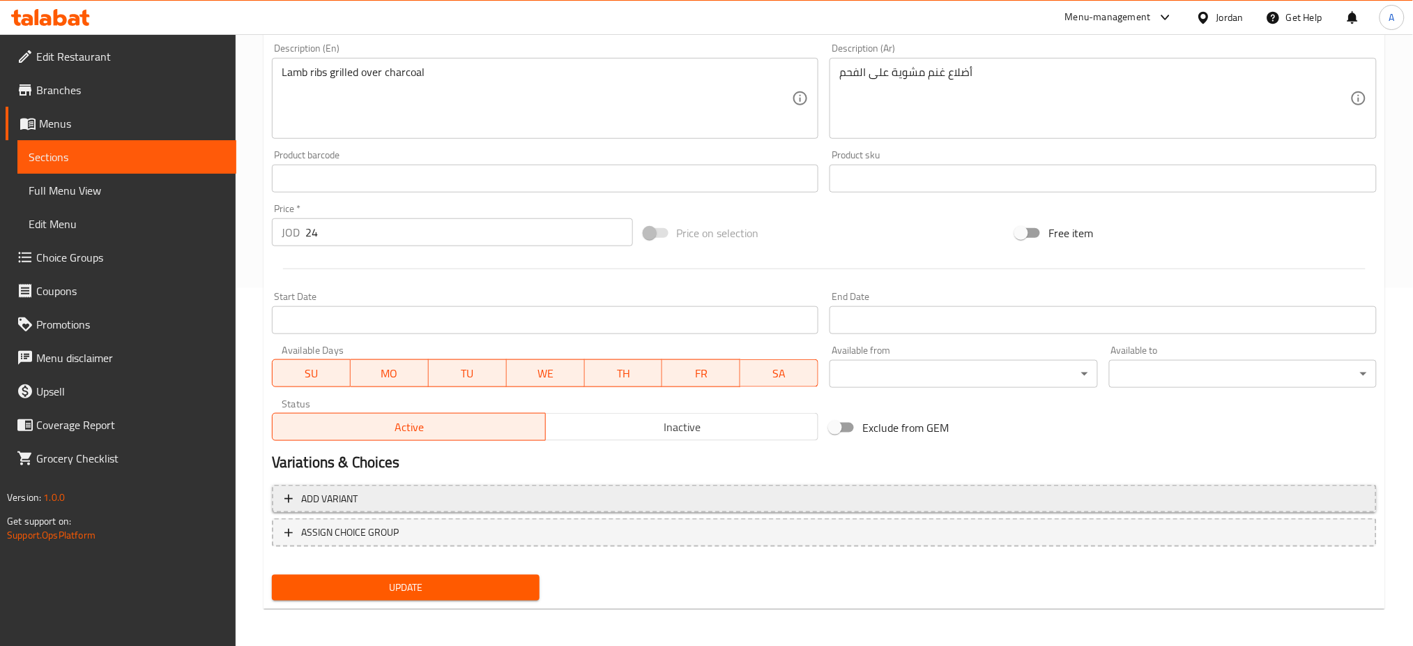
click at [742, 495] on span "Add variant" at bounding box center [824, 498] width 1080 height 17
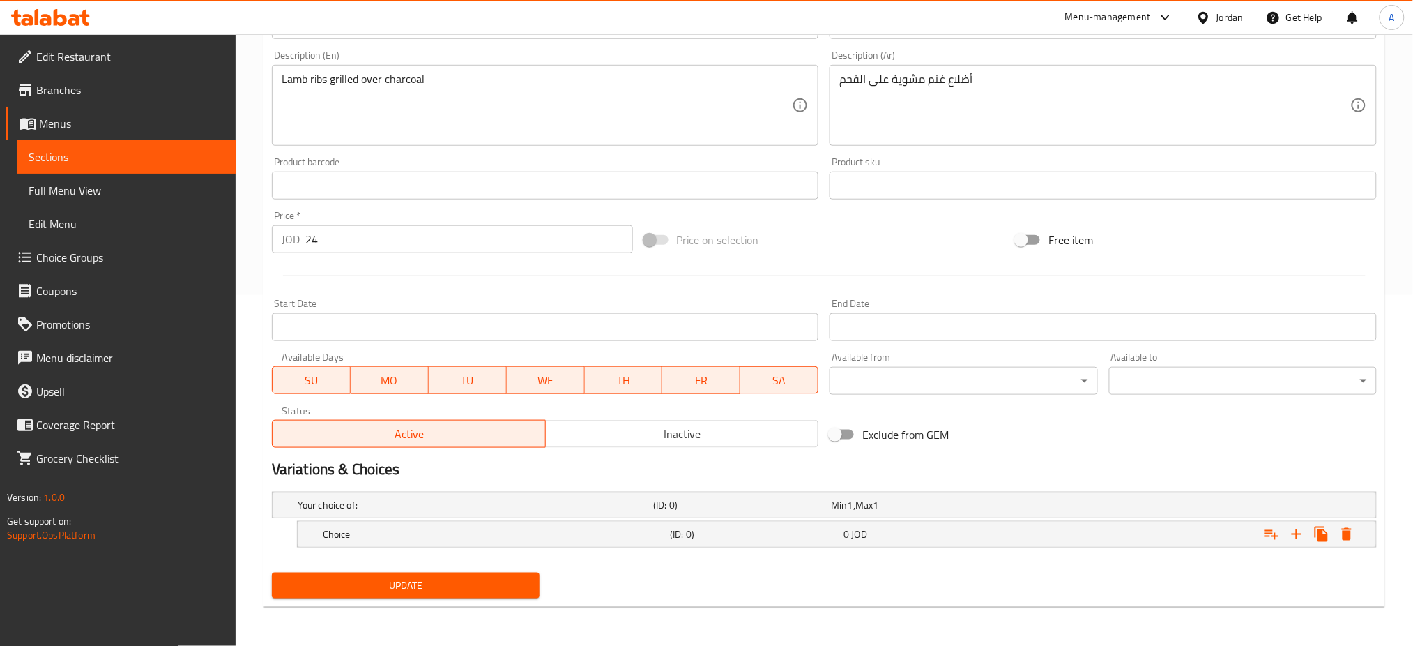
scroll to position [350, 0]
click at [932, 550] on div "Choice (ID: 0) 0 JOD" at bounding box center [841, 534] width 1042 height 31
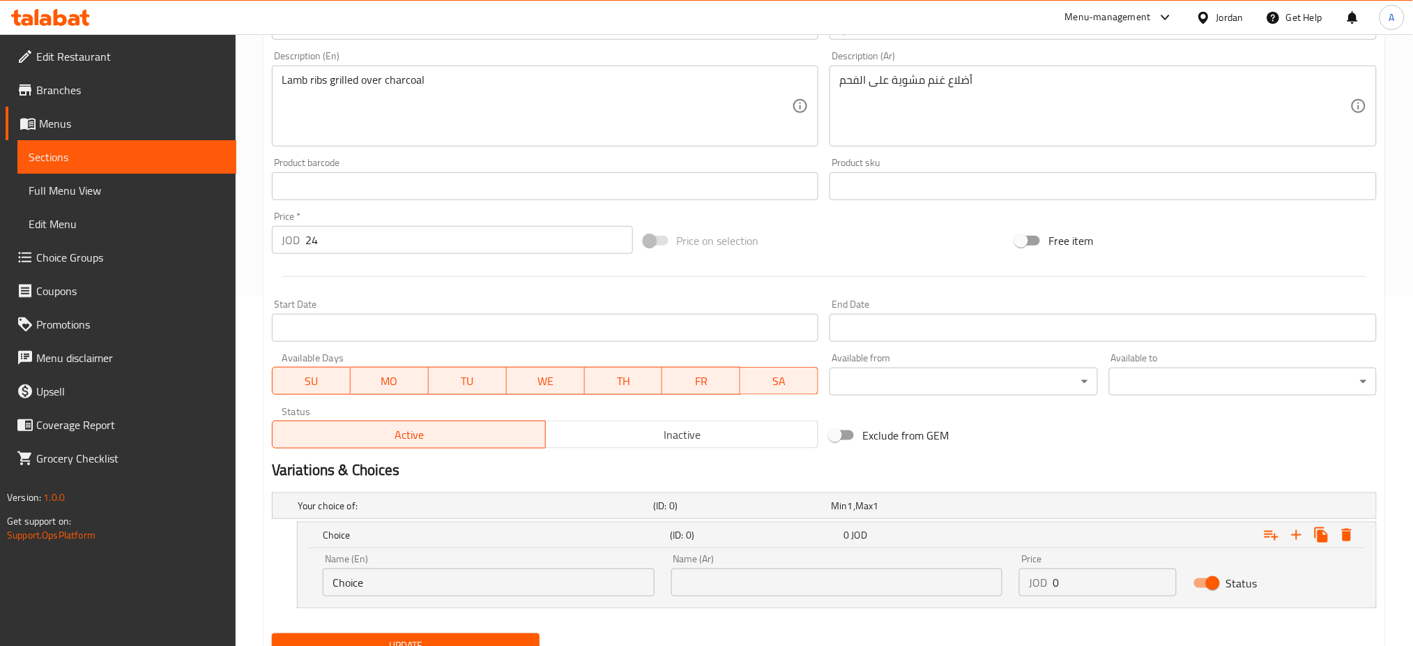
drag, startPoint x: 210, startPoint y: 588, endPoint x: 135, endPoint y: 598, distance: 76.0
click at [169, 590] on div "Edit Restaurant Branches Menus Sections Full Menu View Edit Menu Choice Groups …" at bounding box center [706, 195] width 1413 height 1022
type input "1 kilo"
click at [798, 586] on input "text" at bounding box center [837, 582] width 332 height 28
type input "1 كيلو"
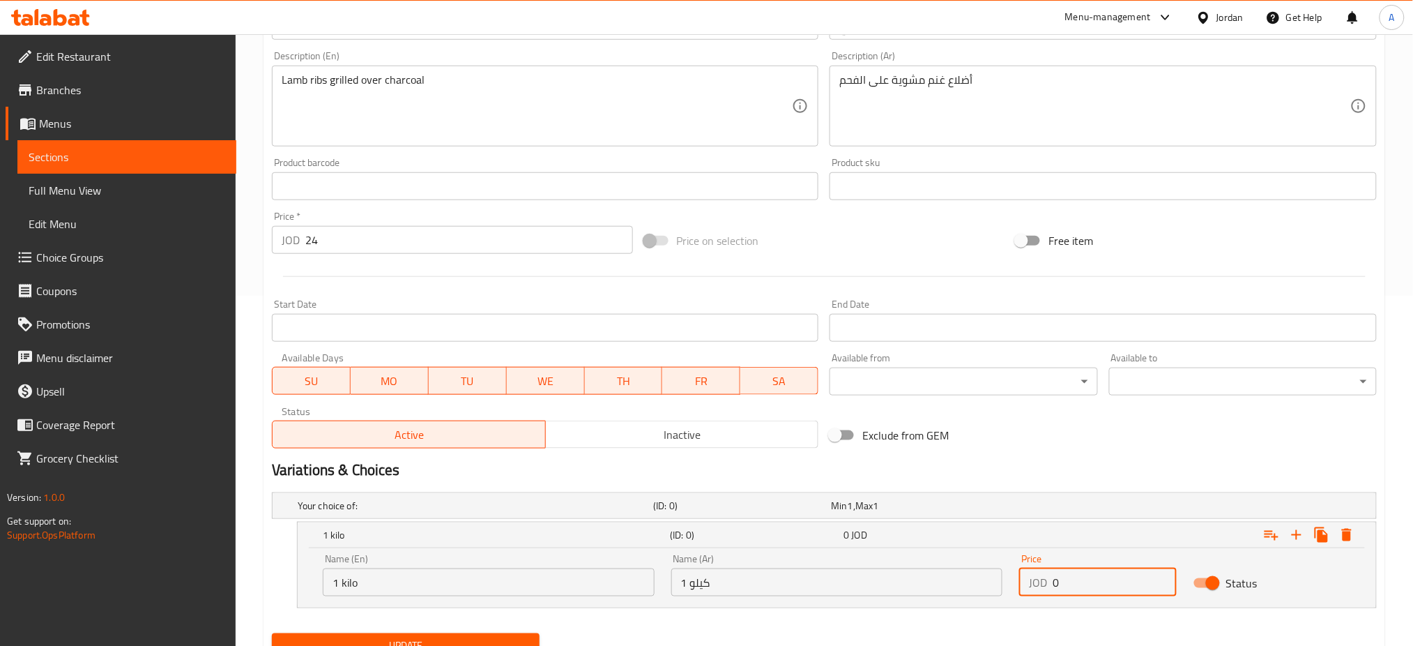
drag, startPoint x: 1090, startPoint y: 590, endPoint x: 975, endPoint y: 588, distance: 115.7
click at [975, 588] on div "Name (En) 1 kilo Name (En) Name (Ar) 1 كيلو Name (Ar) Price JOD 0 Price Status" at bounding box center [836, 574] width 1045 height 59
type input "24"
click at [1305, 528] on icon "Expand" at bounding box center [1296, 534] width 17 height 17
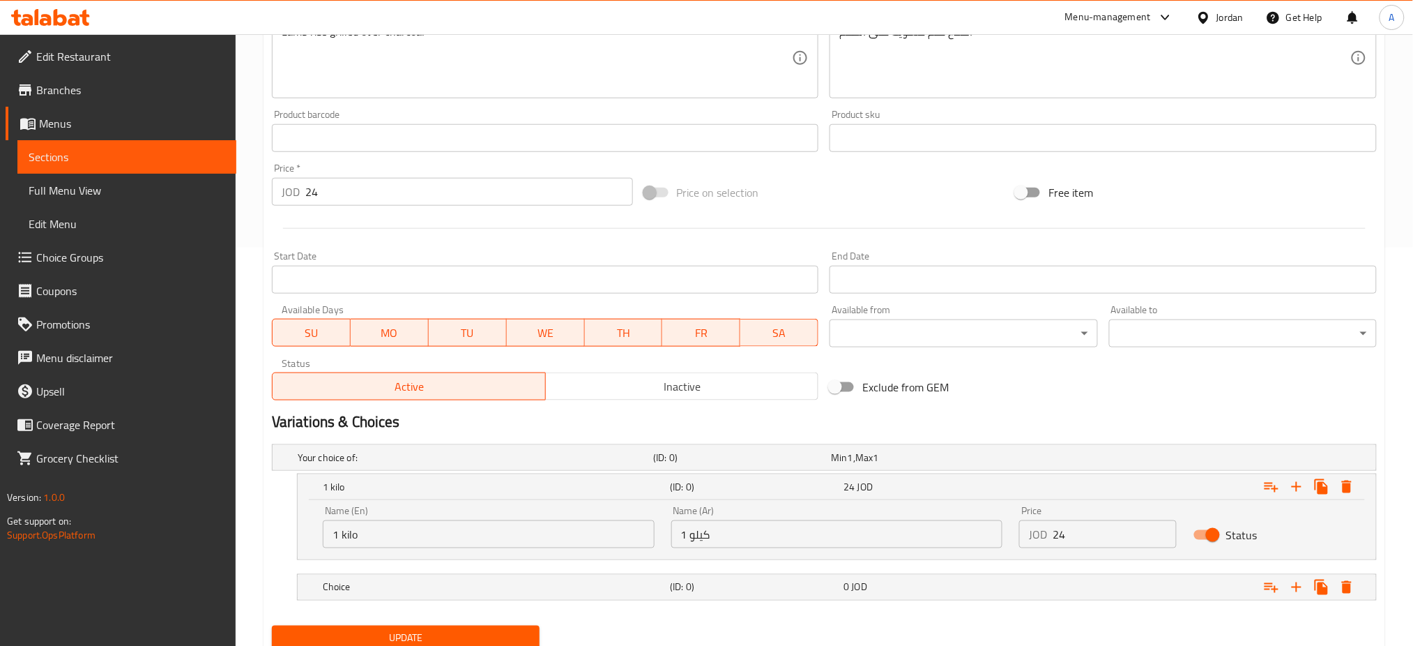
scroll to position [451, 0]
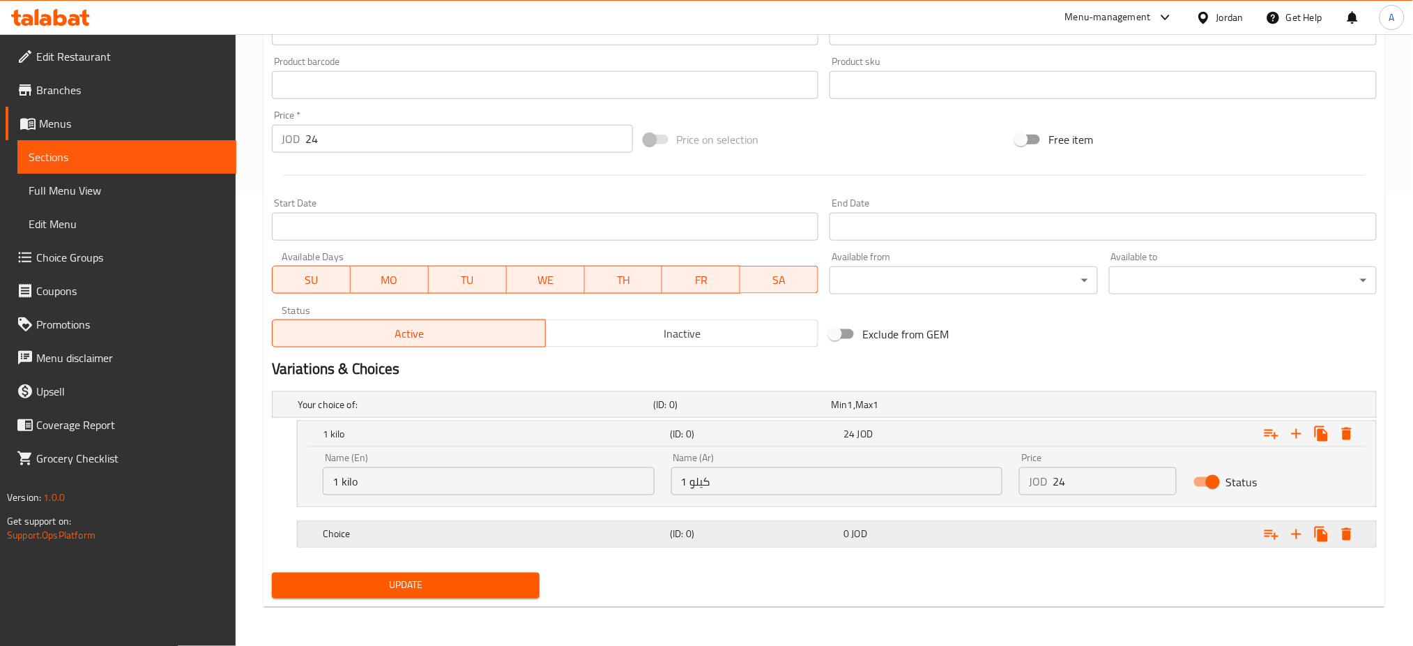
click at [528, 535] on h5 "Choice" at bounding box center [494, 534] width 342 height 14
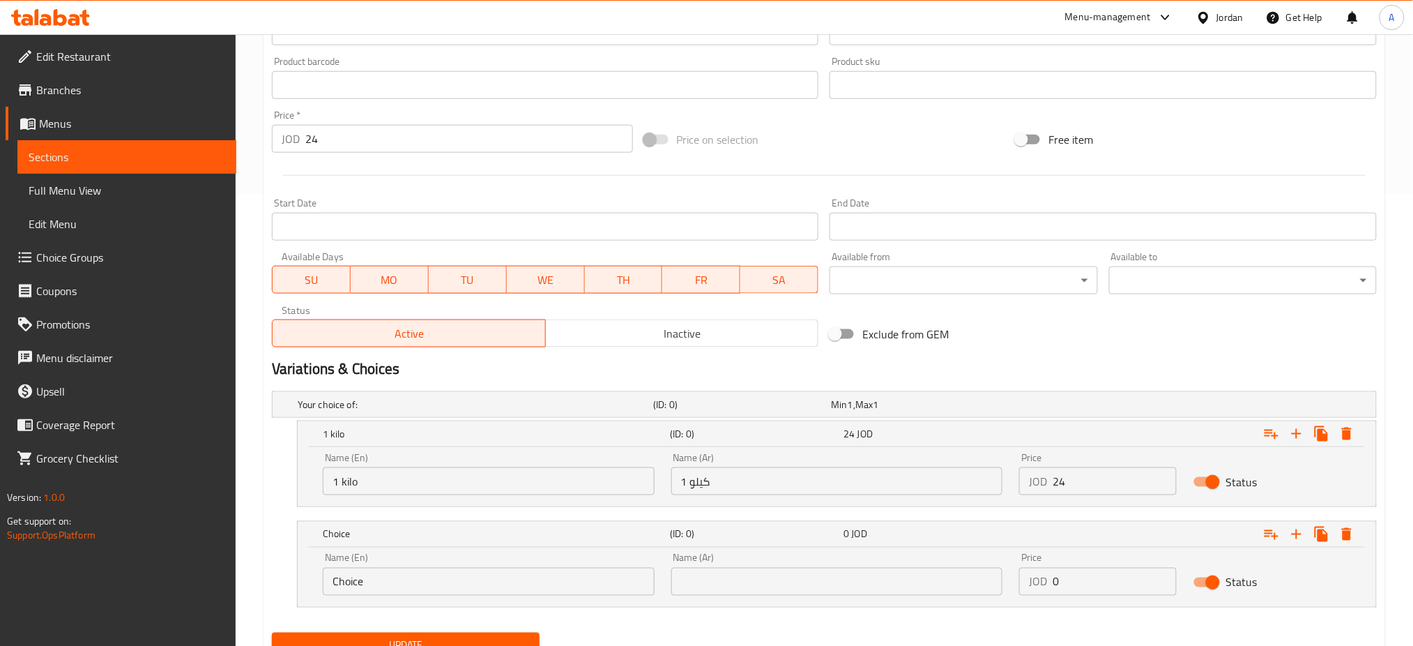
click at [439, 589] on input "Choice" at bounding box center [489, 581] width 332 height 28
drag, startPoint x: 446, startPoint y: 588, endPoint x: 209, endPoint y: 579, distance: 237.2
click at [209, 579] on div "Edit Restaurant Branches Menus Sections Full Menu View Edit Menu Choice Groups …" at bounding box center [706, 144] width 1413 height 1122
click at [355, 580] on input "text" at bounding box center [489, 581] width 332 height 28
type input "1/2 kilo"
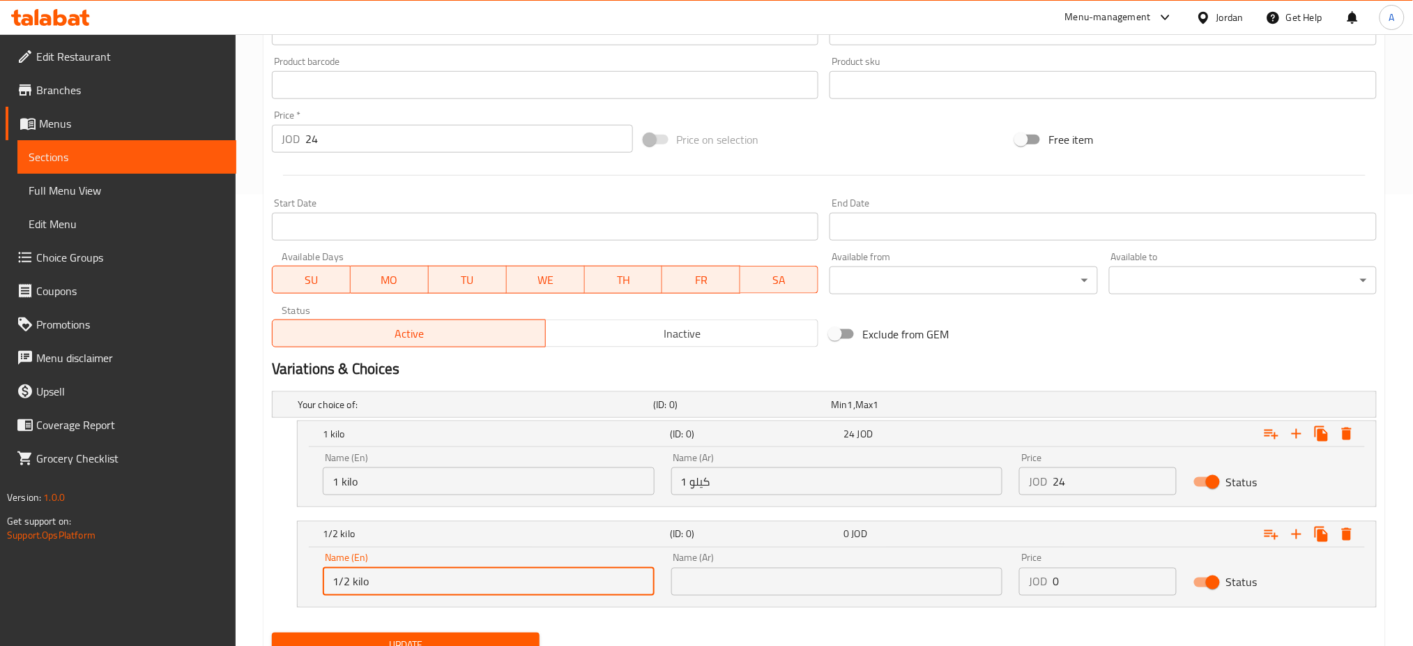
click at [763, 588] on input "text" at bounding box center [837, 581] width 332 height 28
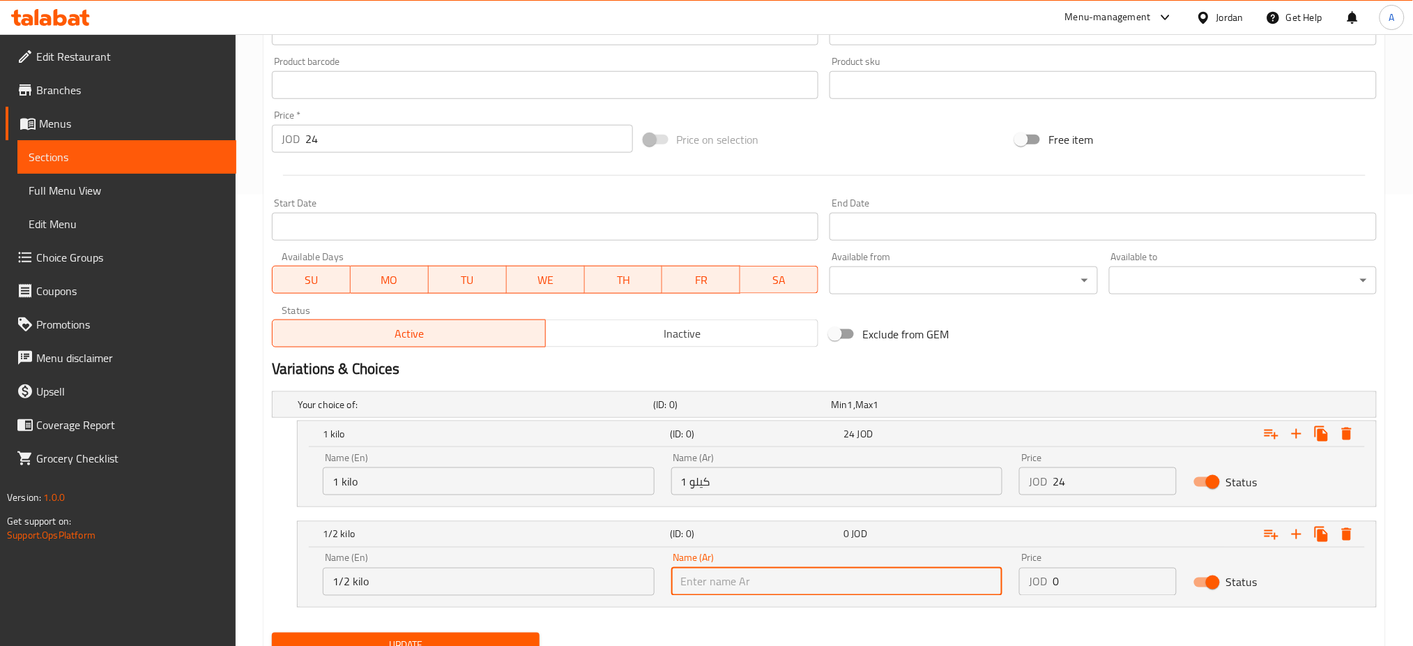
type input "نصف كيلو"
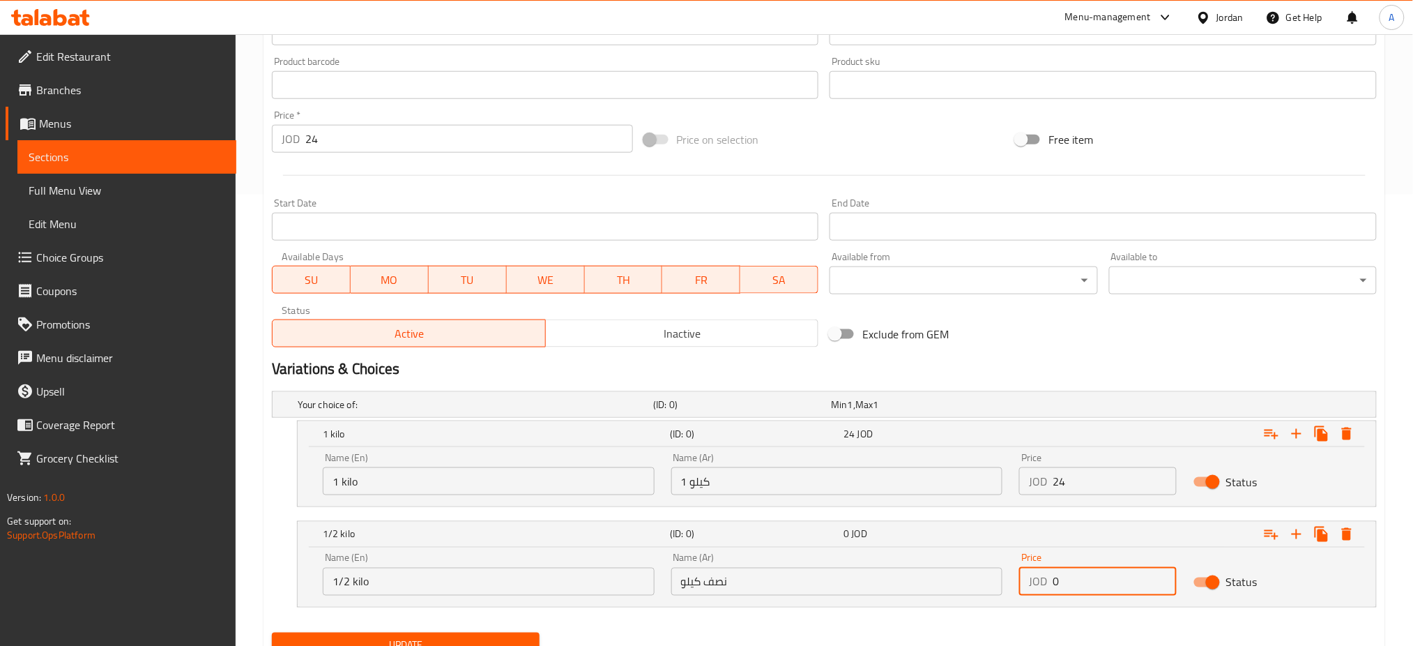
drag, startPoint x: 1098, startPoint y: 585, endPoint x: 990, endPoint y: 586, distance: 108.1
click at [990, 586] on div "Name (En) 1/2 kilo Name (En) Name (Ar) نصف كيلو Name (Ar) Price JOD 0 Price Sta…" at bounding box center [836, 573] width 1045 height 59
type input "12"
drag, startPoint x: 263, startPoint y: 139, endPoint x: 41, endPoint y: 140, distance: 221.7
click at [41, 140] on div "Edit Restaurant Branches Menus Sections Full Menu View Edit Menu Choice Groups …" at bounding box center [706, 144] width 1413 height 1122
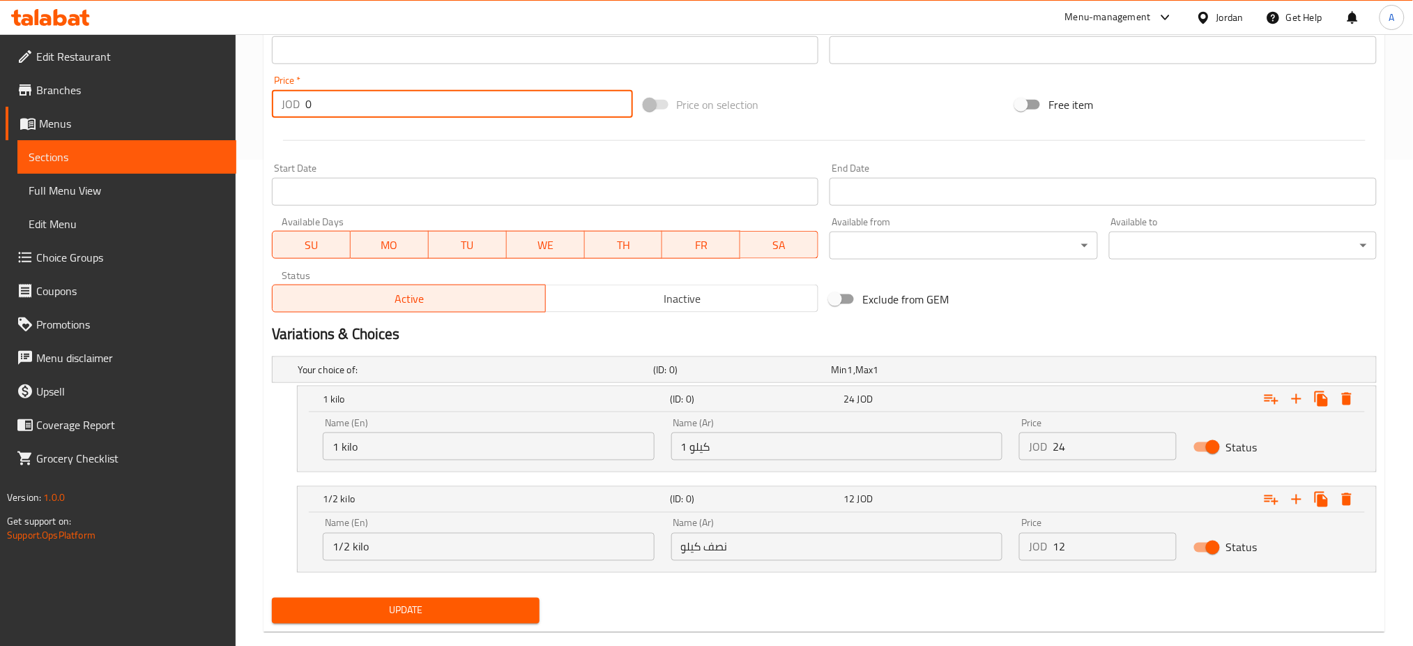
scroll to position [510, 0]
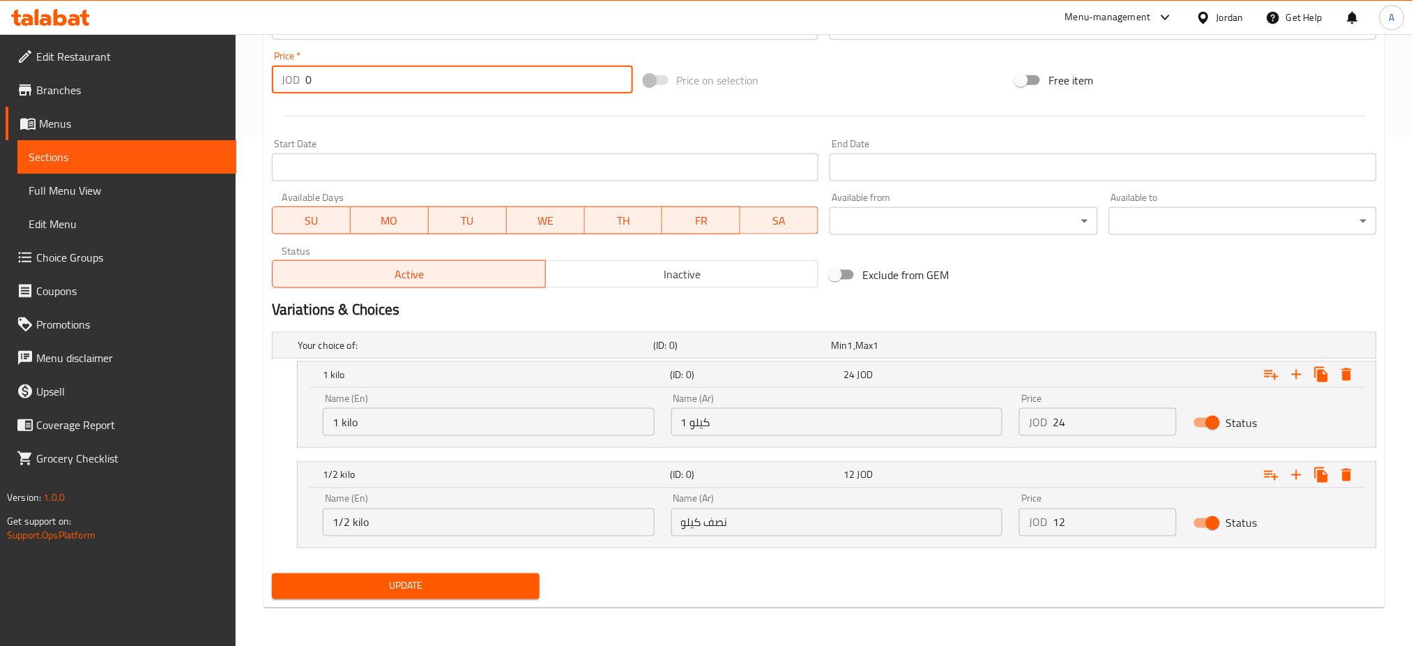
type input "0"
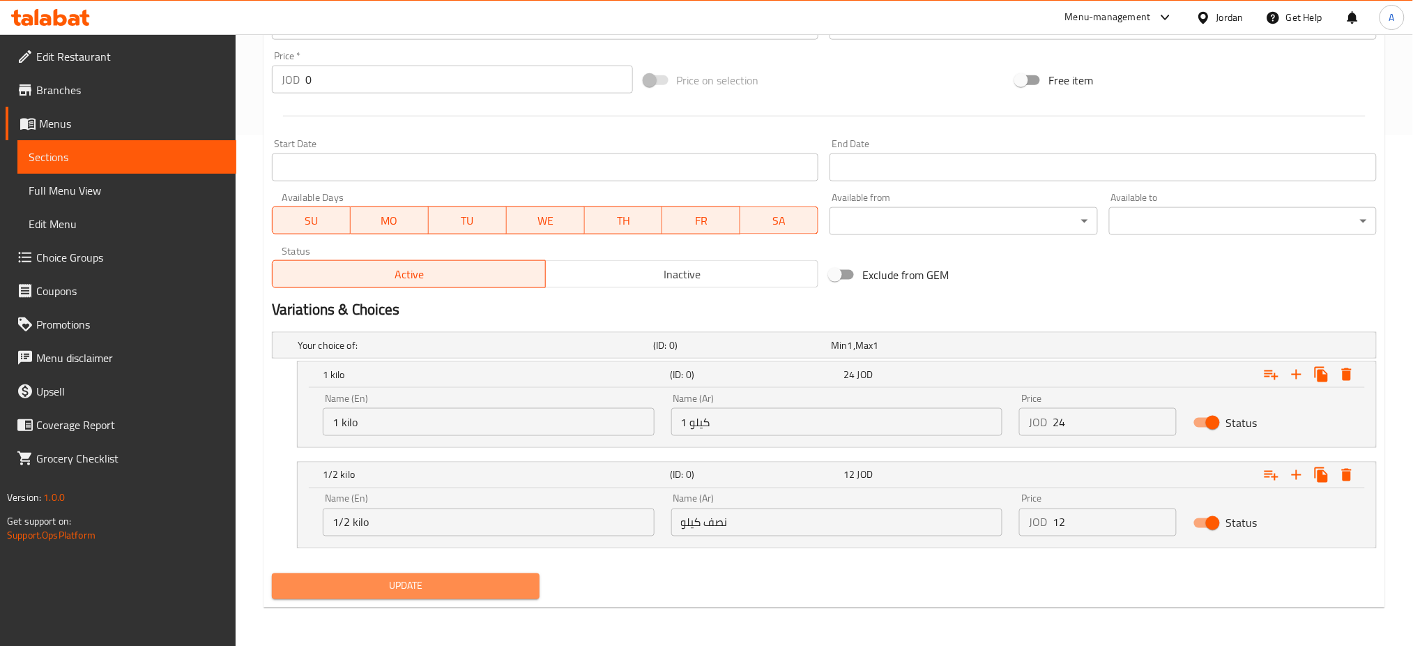
click at [464, 575] on button "Update" at bounding box center [406, 586] width 268 height 26
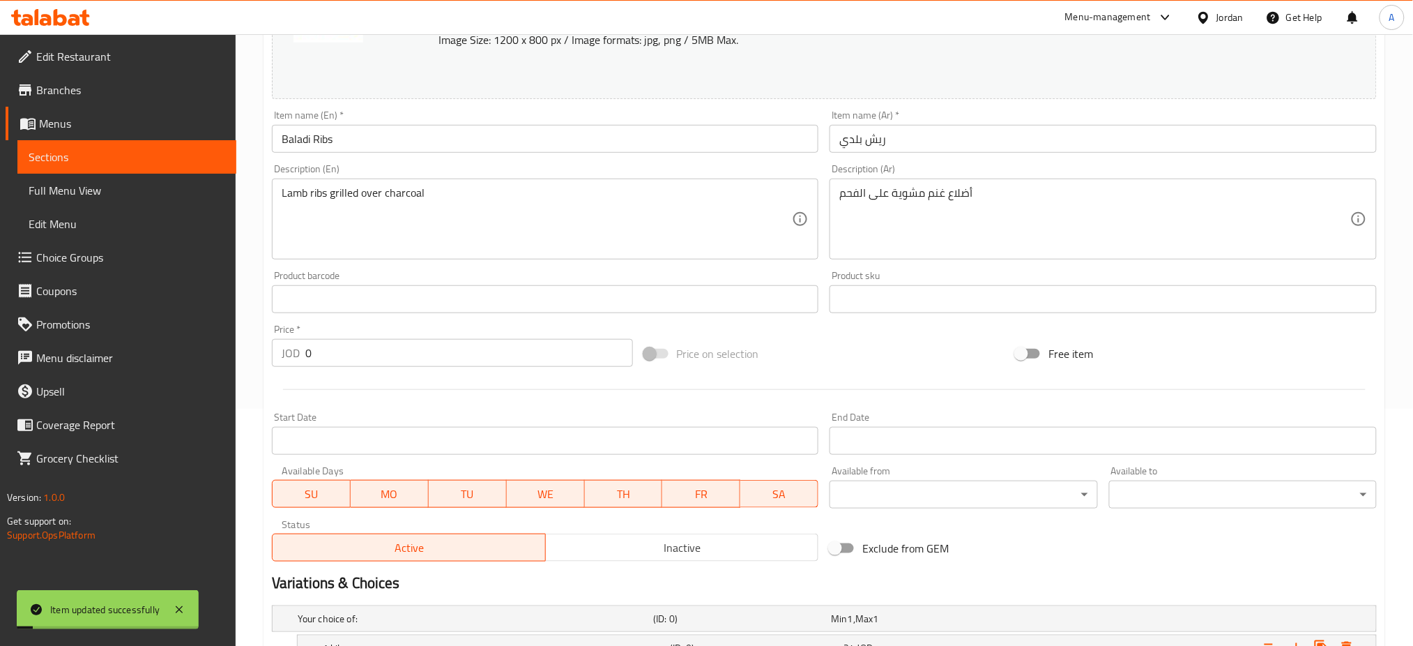
scroll to position [0, 0]
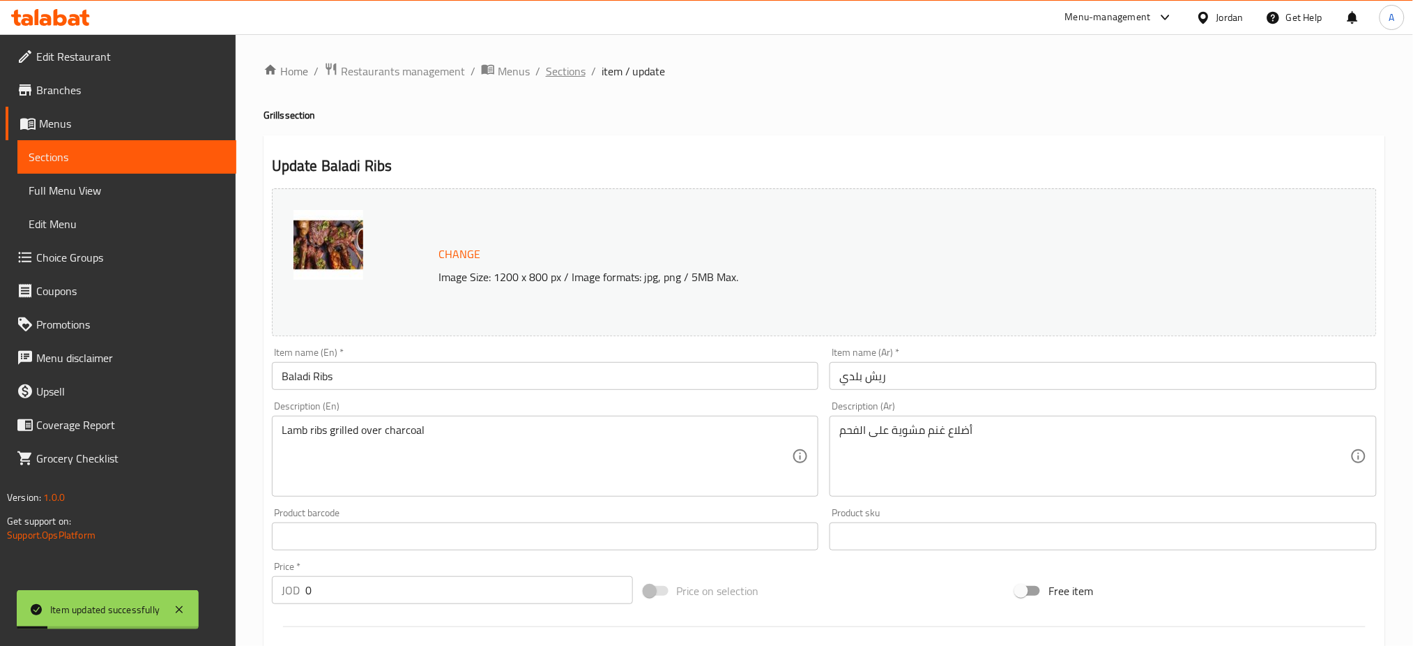
click at [551, 68] on span "Sections" at bounding box center [566, 71] width 40 height 17
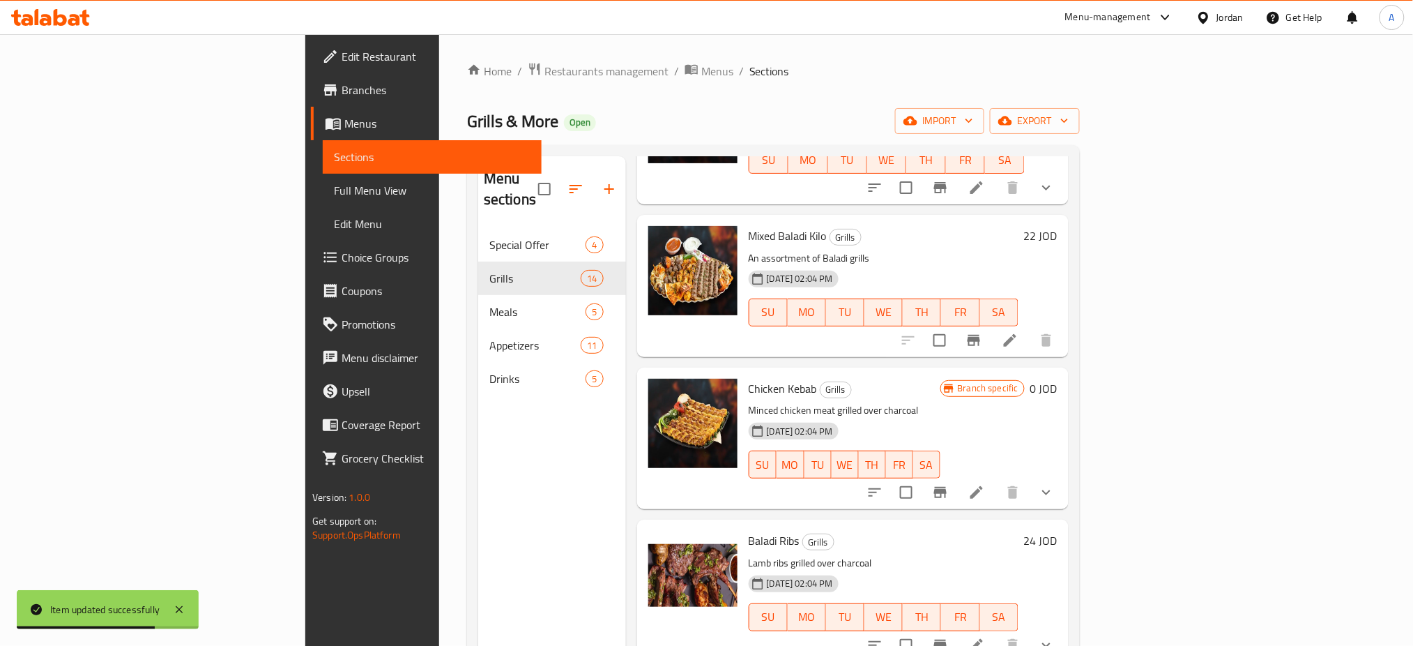
scroll to position [650, 0]
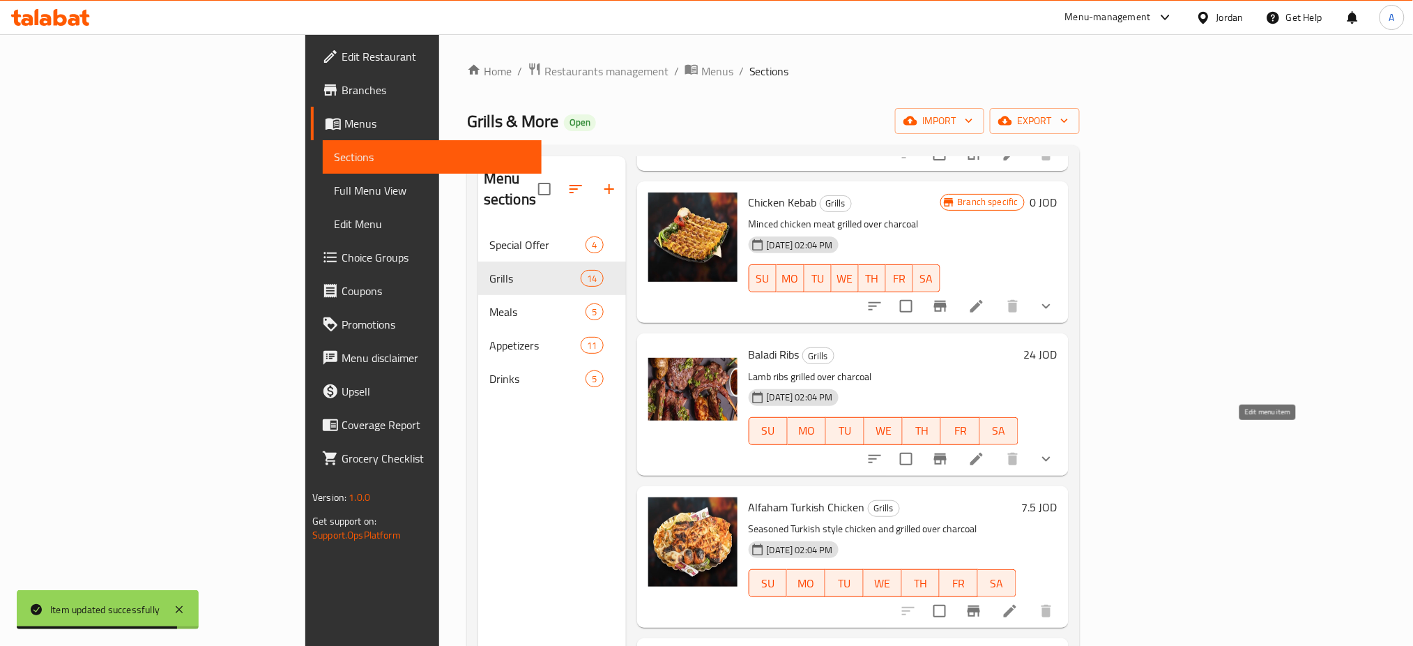
click at [985, 450] on icon at bounding box center [976, 458] width 17 height 17
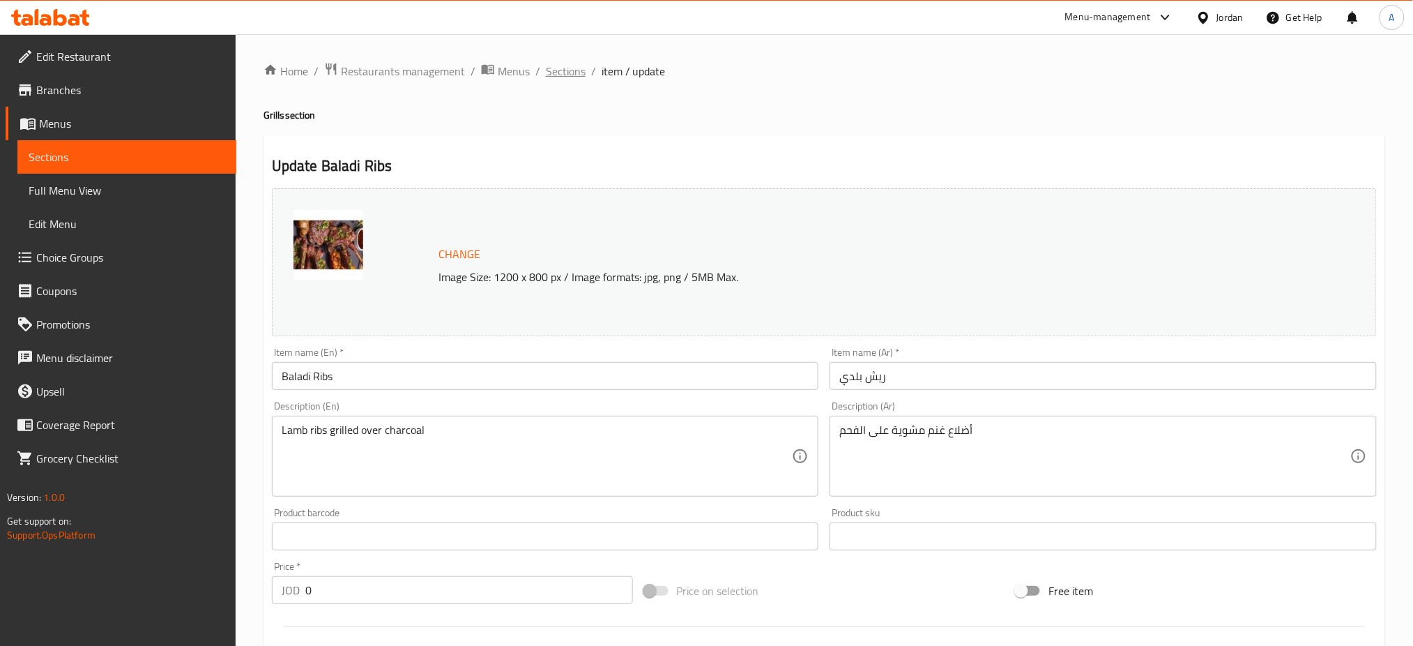
click at [567, 75] on span "Sections" at bounding box center [566, 71] width 40 height 17
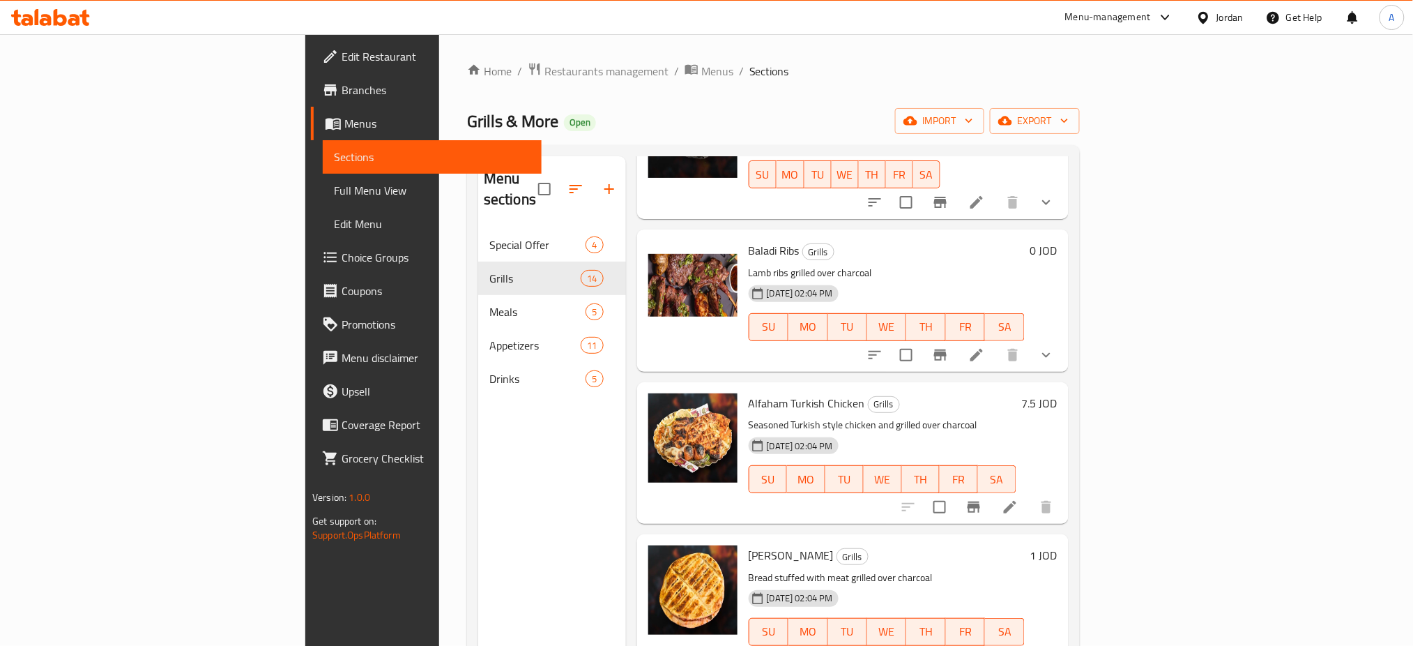
scroll to position [743, 0]
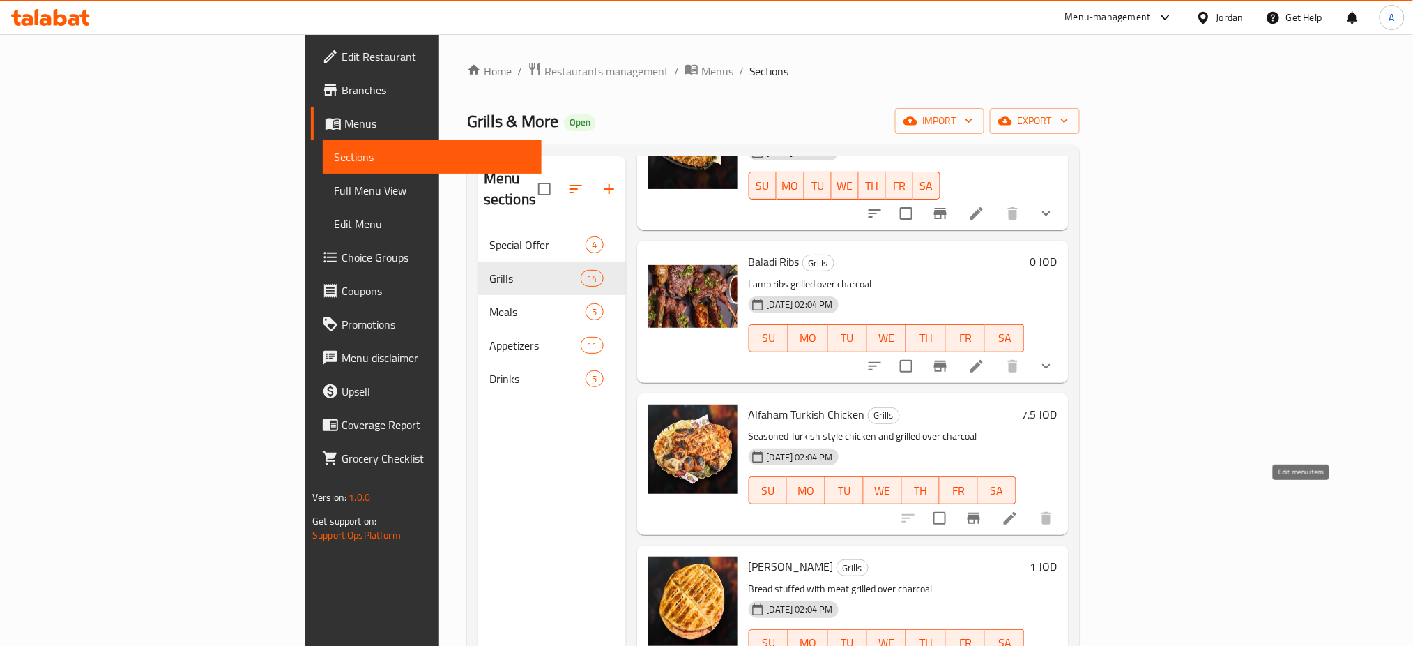
click at [1016, 512] on icon at bounding box center [1010, 518] width 13 height 13
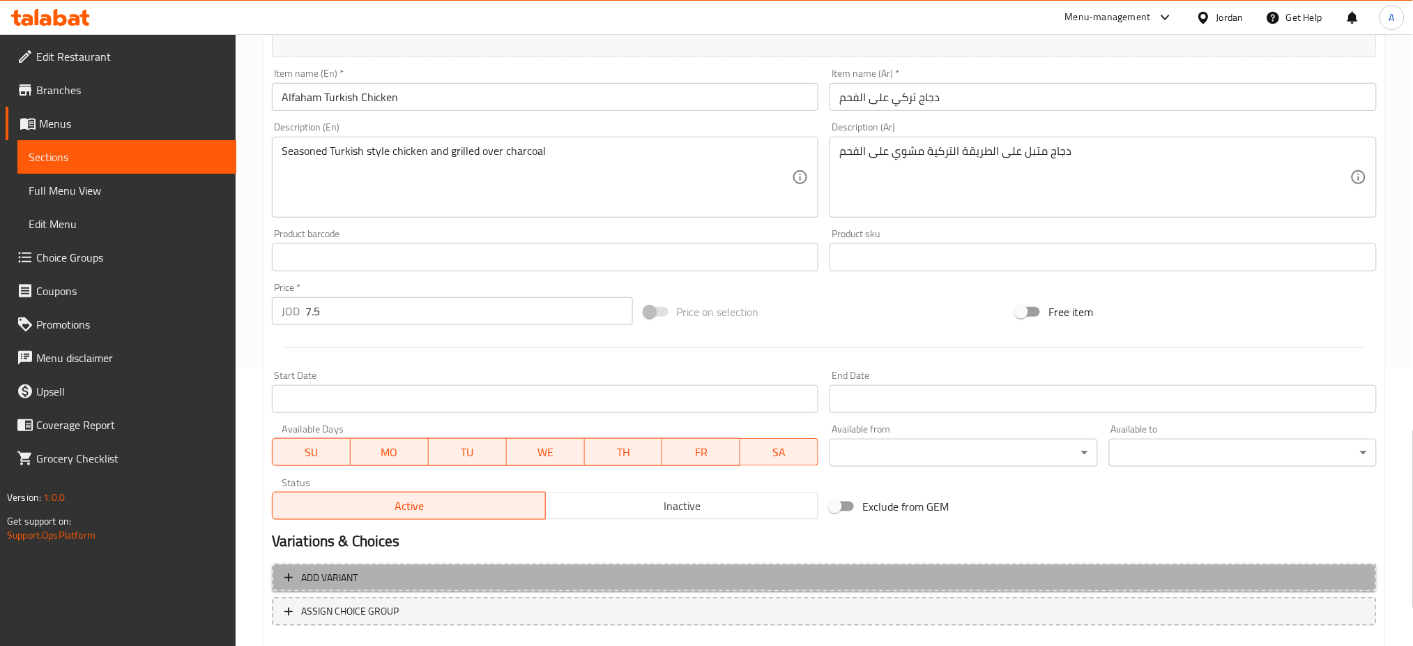
click at [600, 565] on button "Add variant" at bounding box center [824, 577] width 1105 height 29
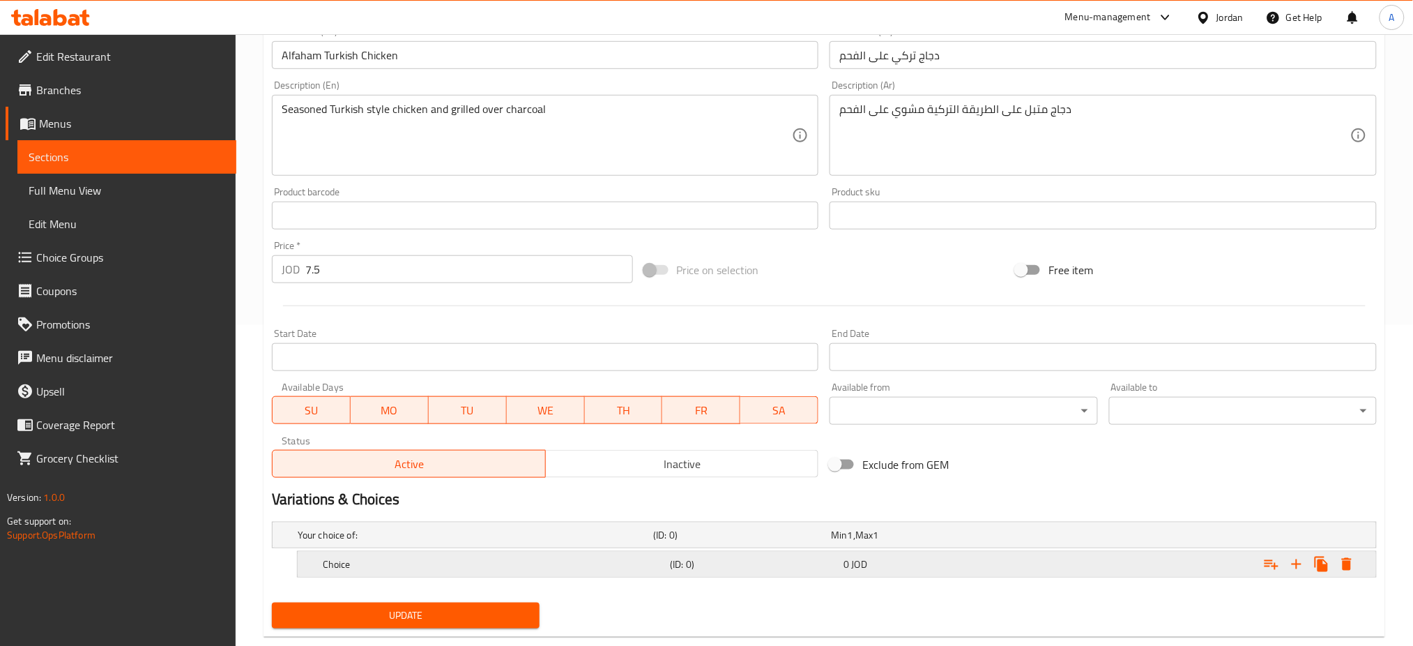
scroll to position [350, 0]
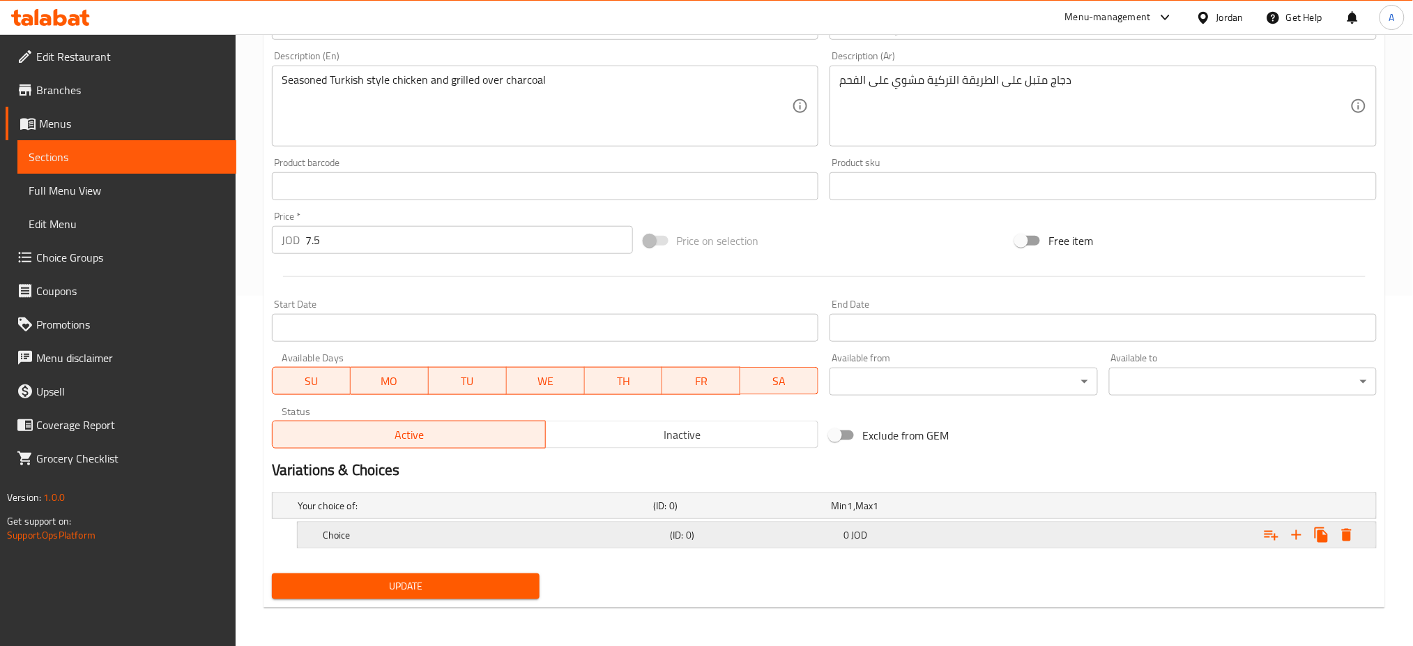
click at [643, 522] on div "Choice (ID: 0) 0 JOD" at bounding box center [841, 534] width 1042 height 31
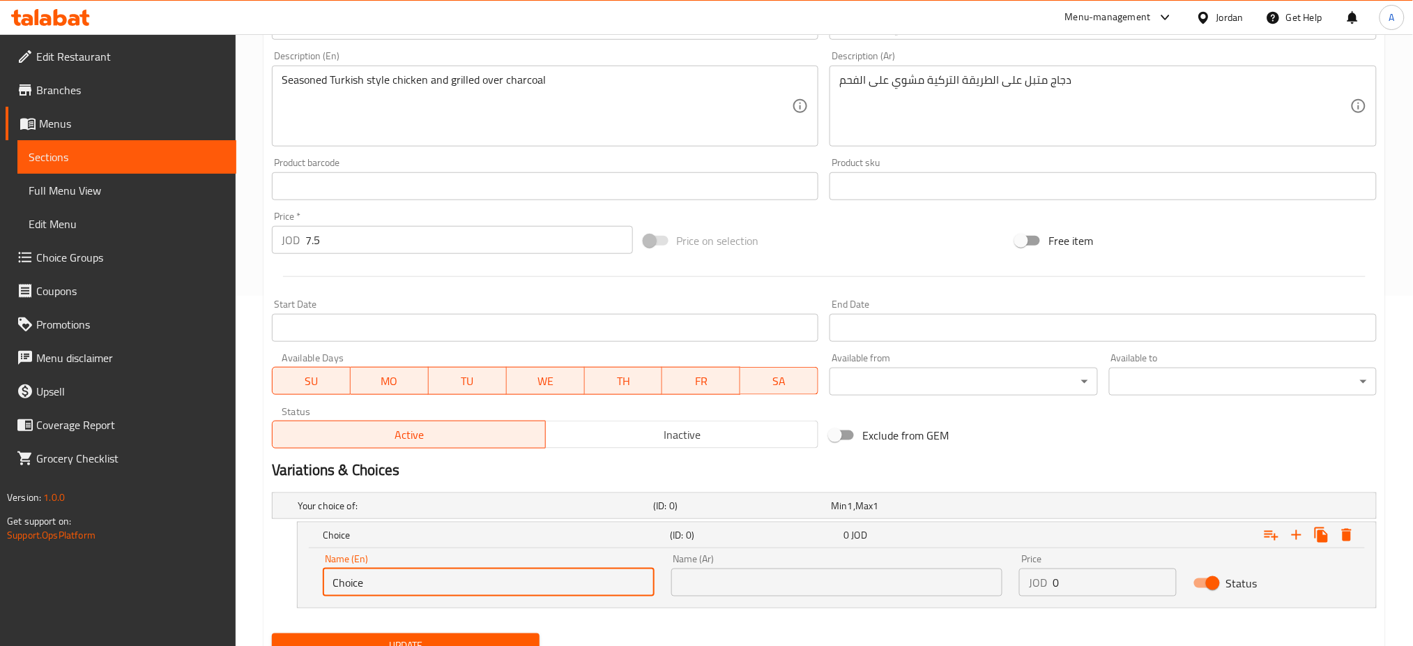
drag, startPoint x: 441, startPoint y: 588, endPoint x: 38, endPoint y: 558, distance: 403.3
click at [227, 588] on div "Edit Restaurant Branches Menus Sections Full Menu View Edit Menu Choice Groups …" at bounding box center [706, 195] width 1413 height 1022
type input "ً"
click at [720, 574] on input "text" at bounding box center [837, 582] width 332 height 28
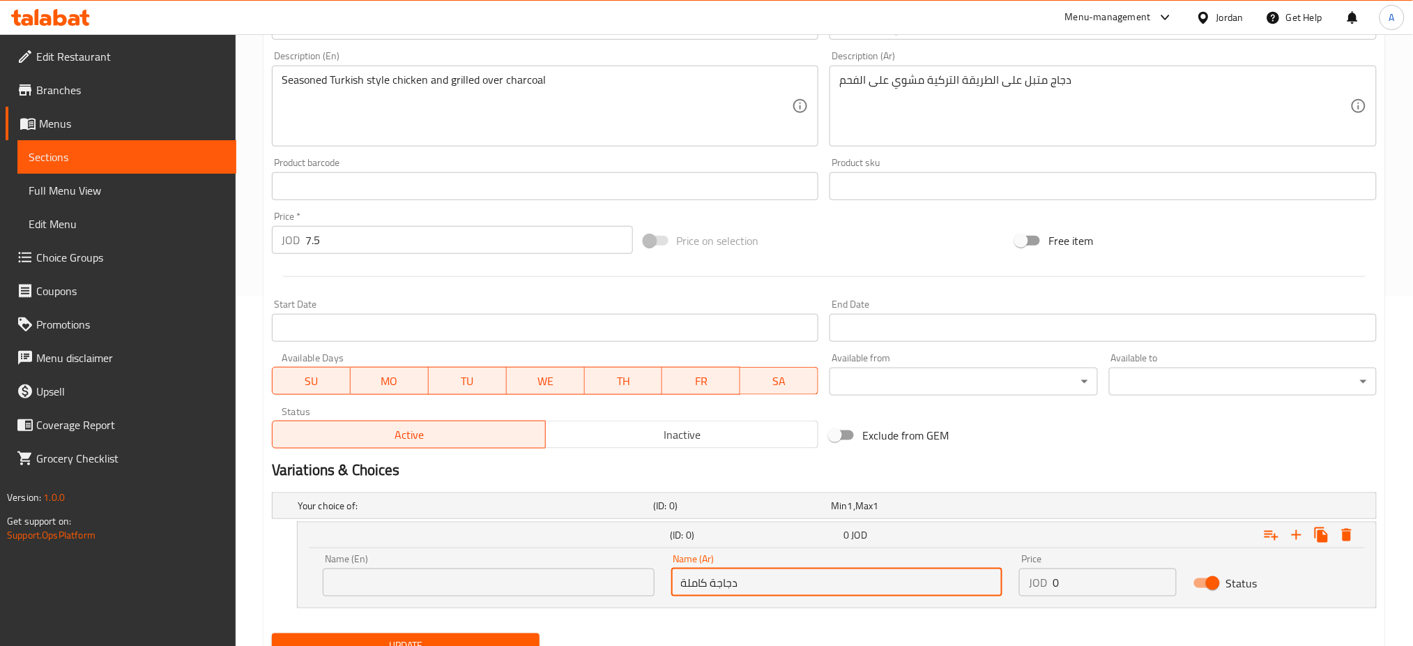
type input "دجاجة كاملة"
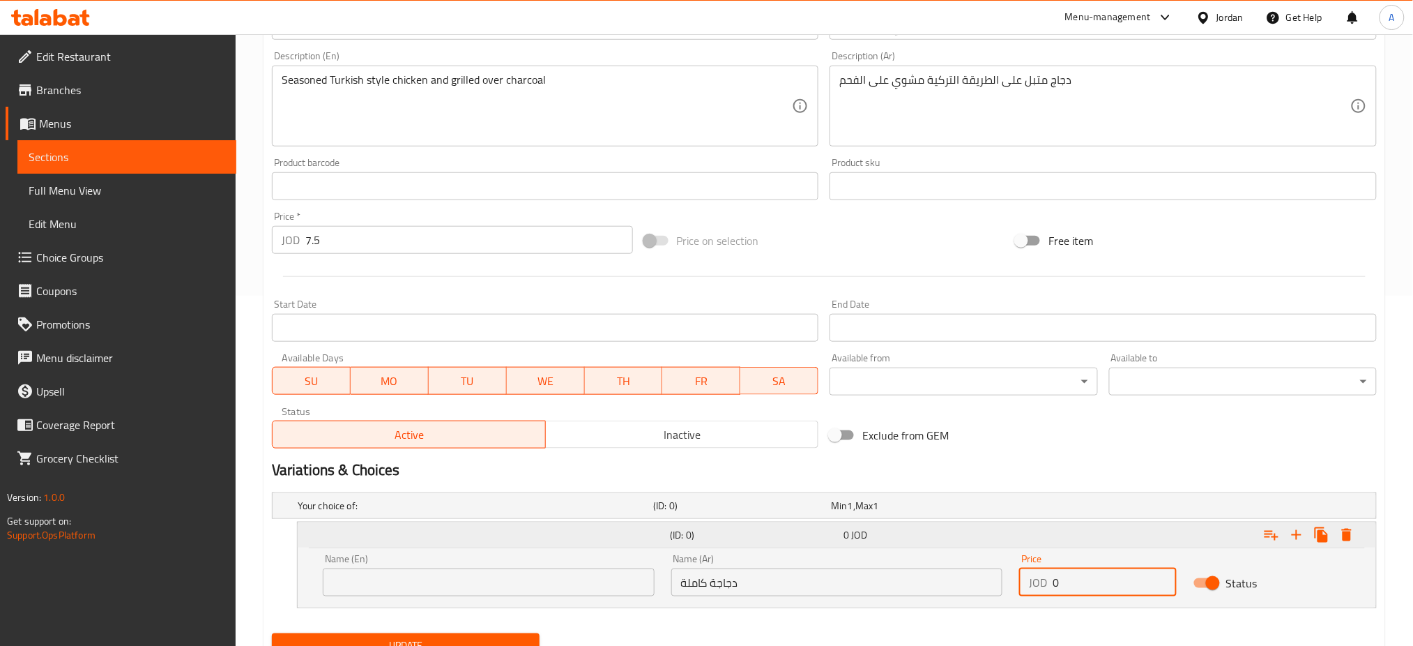
drag, startPoint x: 1074, startPoint y: 569, endPoint x: 844, endPoint y: 541, distance: 231.1
click at [828, 545] on div "(ID: 0) 0 JOD Name (En) Name (En) Name (Ar) دجاجة كاملة Name (Ar) Price JOD 0 P…" at bounding box center [837, 564] width 1079 height 85
type input "7.5"
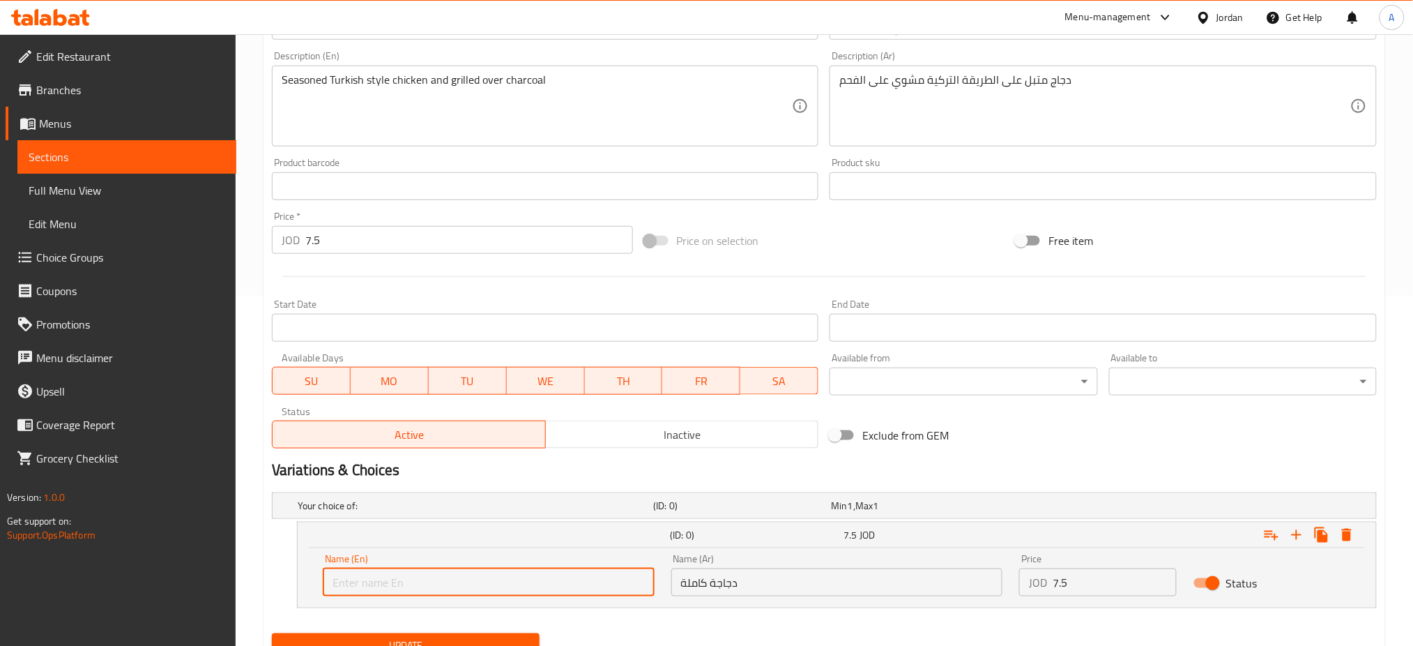
drag, startPoint x: 565, startPoint y: 574, endPoint x: 468, endPoint y: 566, distance: 97.2
click at [468, 566] on div "Name (En) Name (En)" at bounding box center [489, 575] width 332 height 43
type input "Whole Chicken"
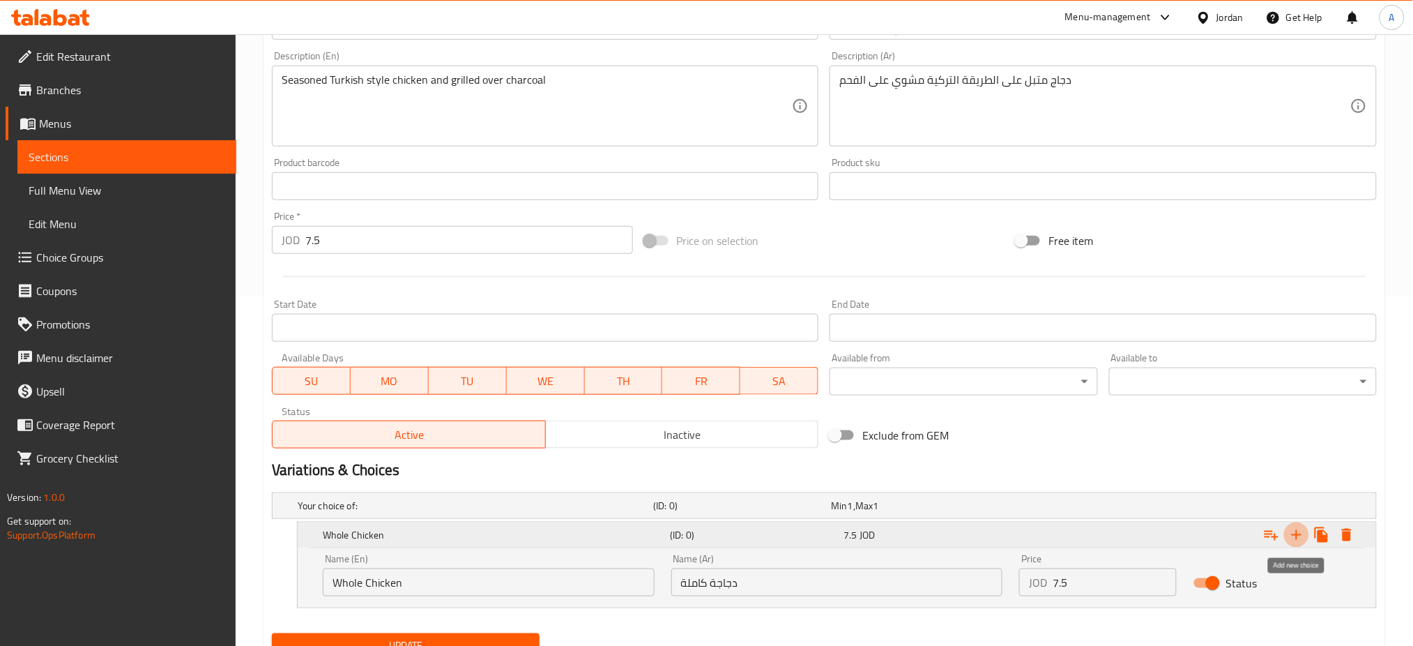
click at [1300, 530] on icon "Expand" at bounding box center [1296, 534] width 17 height 17
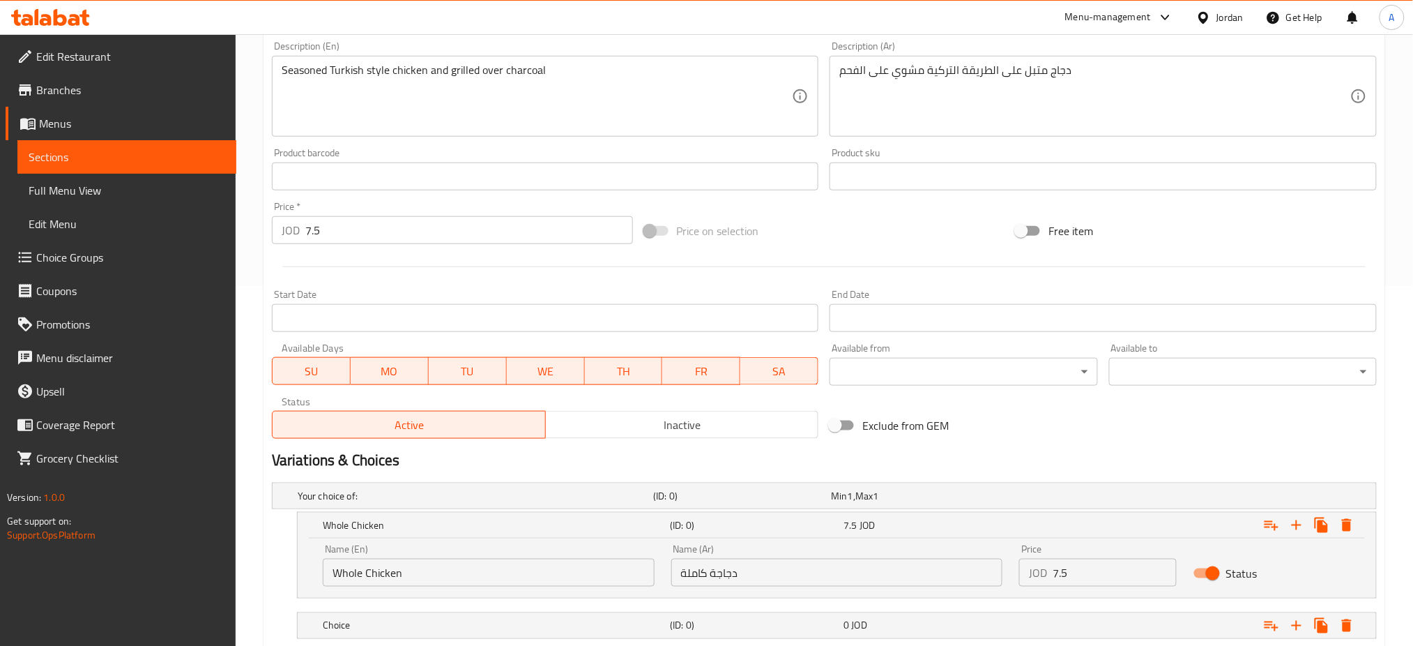
scroll to position [451, 0]
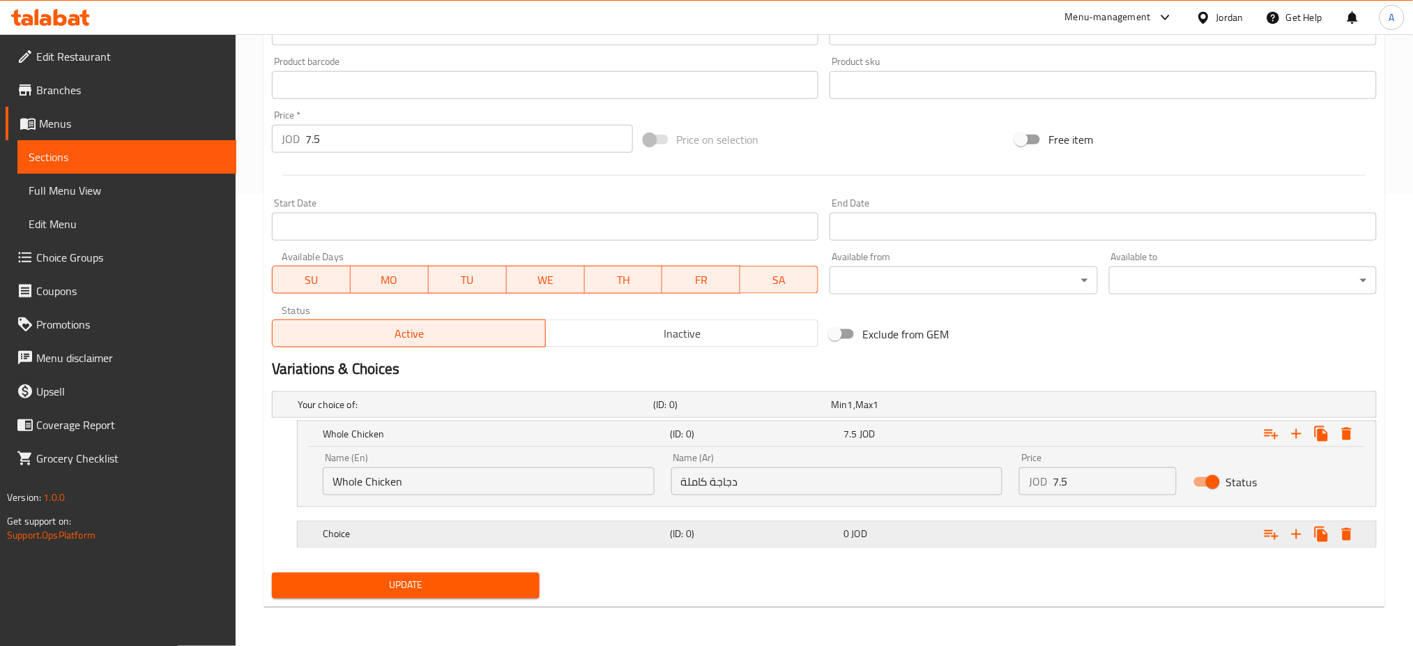
click at [441, 545] on div "Choice (ID: 0) 0 JOD" at bounding box center [841, 534] width 1042 height 31
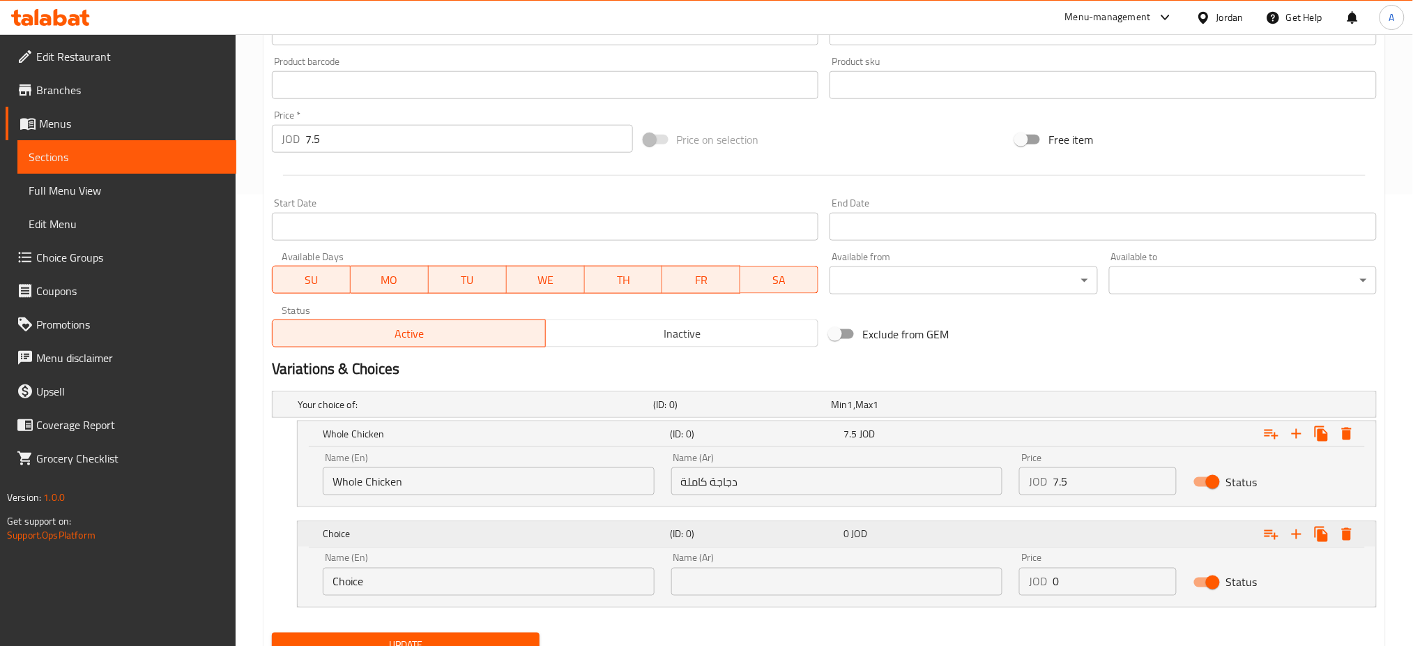
click at [453, 524] on div "Choice" at bounding box center [493, 534] width 347 height 20
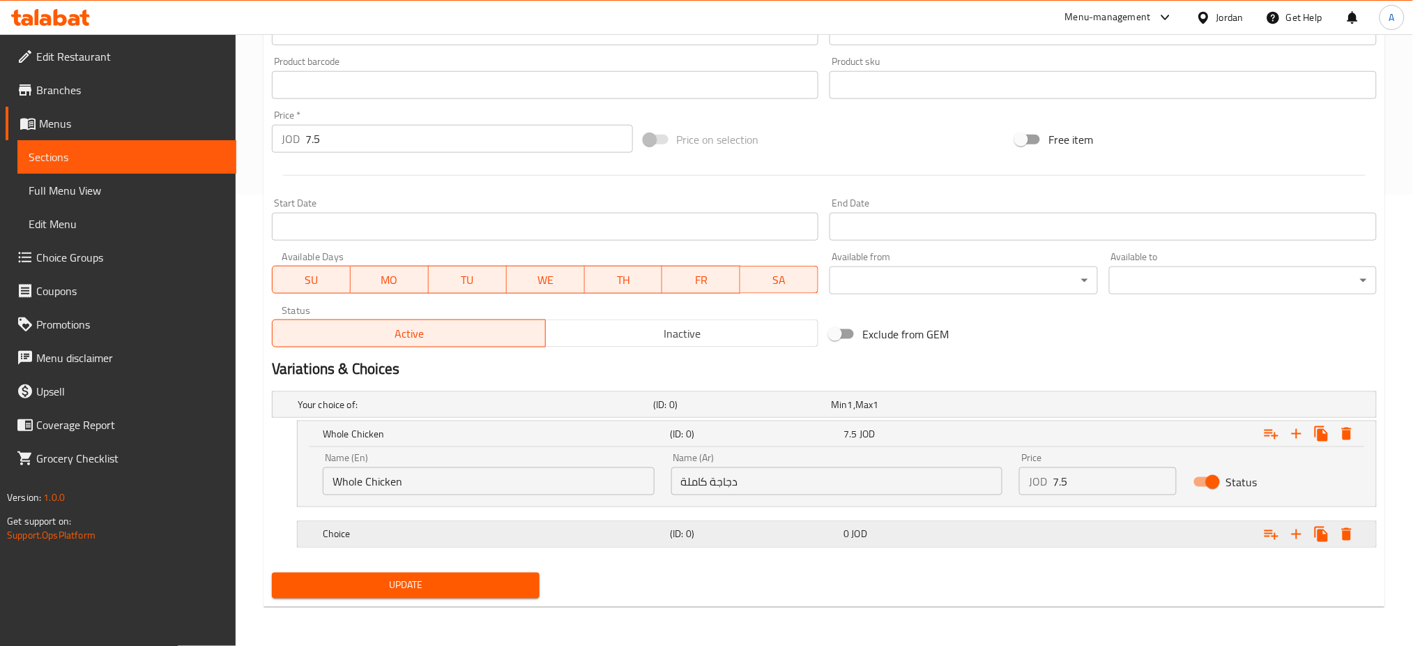
click at [453, 528] on h5 "Choice" at bounding box center [494, 534] width 342 height 14
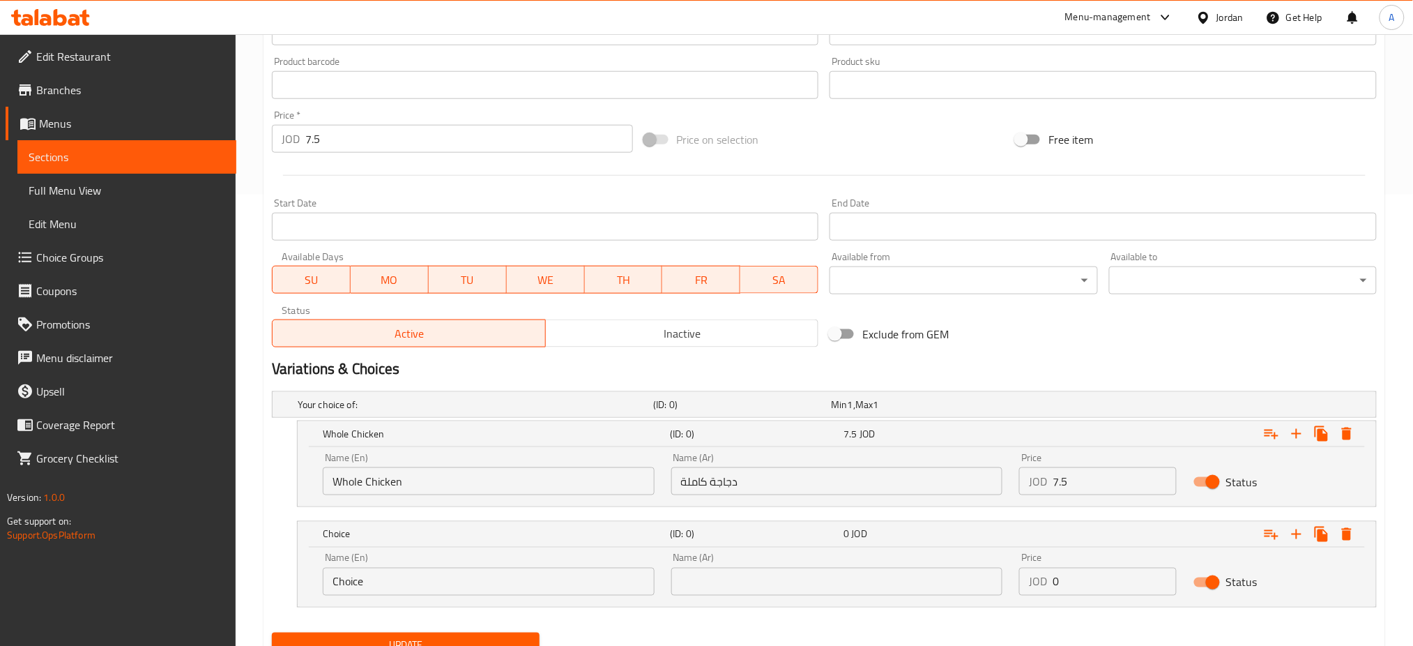
drag, startPoint x: 420, startPoint y: 570, endPoint x: 415, endPoint y: 574, distance: 7.4
click at [415, 574] on div "Name (En) Choice Name (En)" at bounding box center [489, 574] width 332 height 43
drag, startPoint x: 413, startPoint y: 575, endPoint x: 220, endPoint y: 567, distance: 192.6
click at [166, 572] on div "Edit Restaurant Branches Menus Sections Full Menu View Edit Menu Choice Groups …" at bounding box center [706, 144] width 1413 height 1122
type input "Half Chicken"
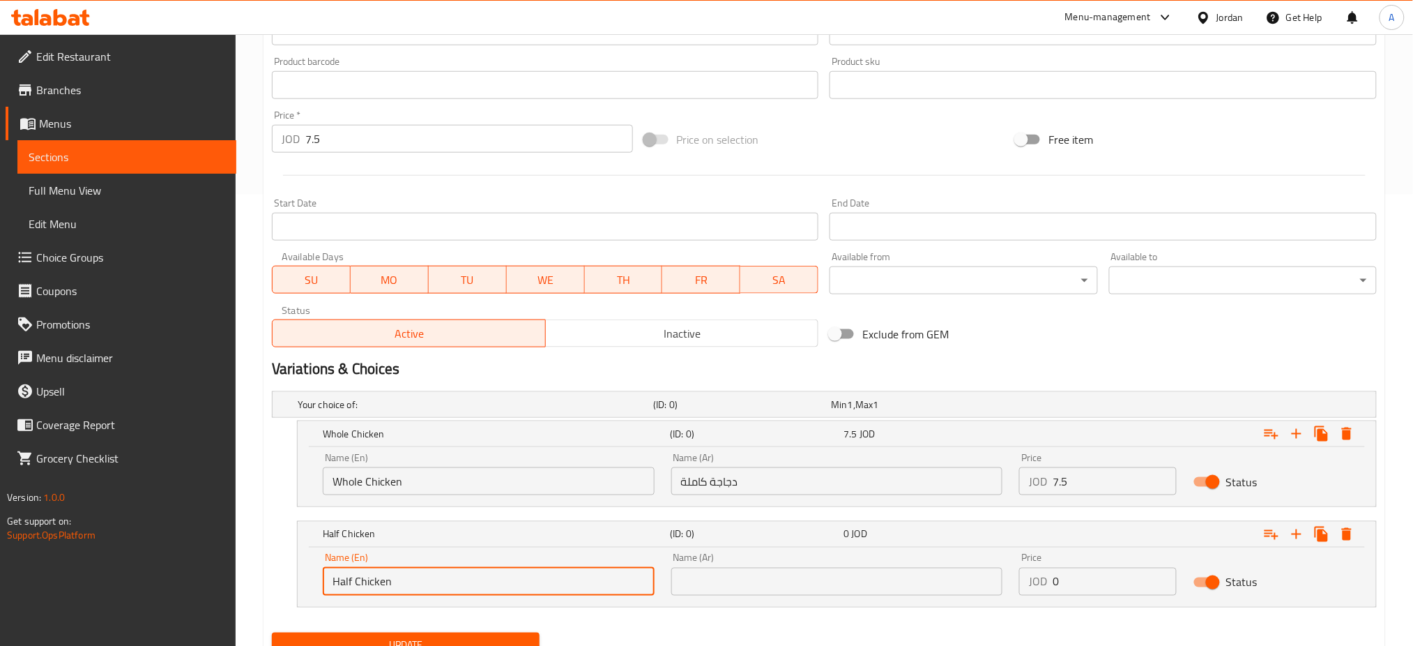
click at [919, 592] on input "text" at bounding box center [837, 581] width 332 height 28
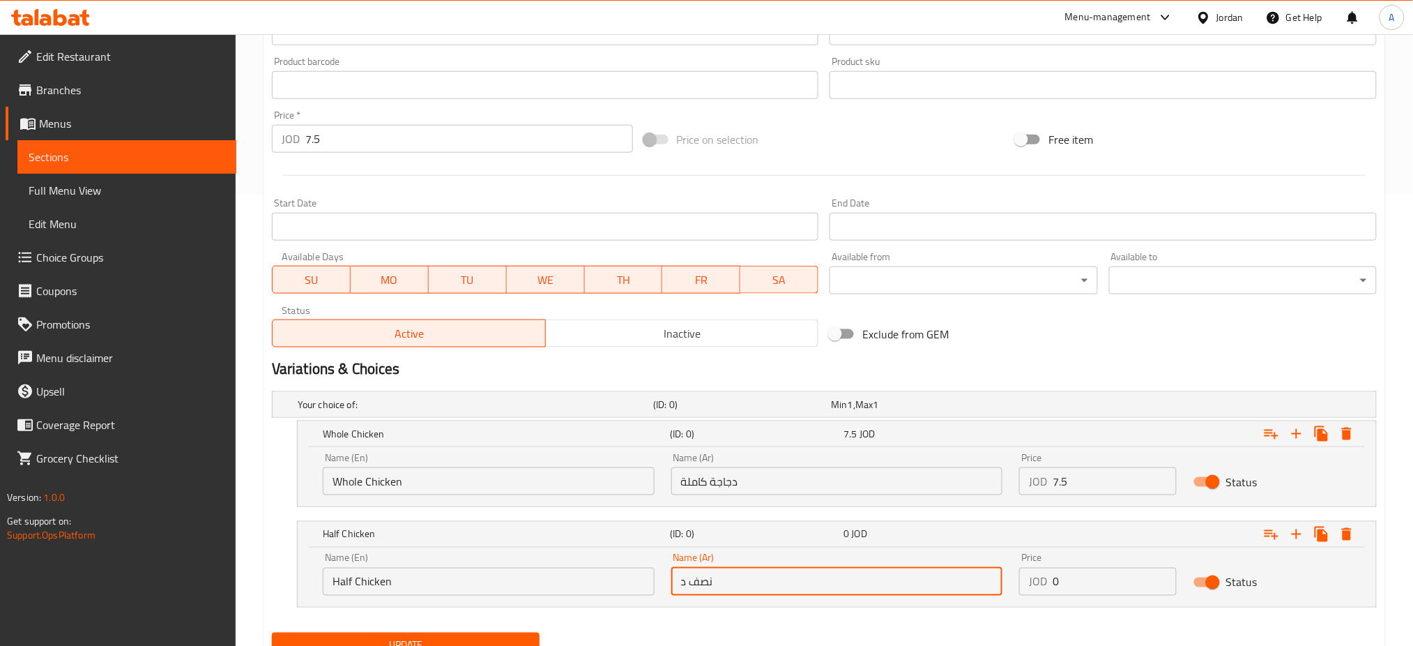
click at [673, 581] on input "نصف د" at bounding box center [837, 581] width 332 height 28
click at [693, 590] on input "نصف د" at bounding box center [837, 581] width 332 height 28
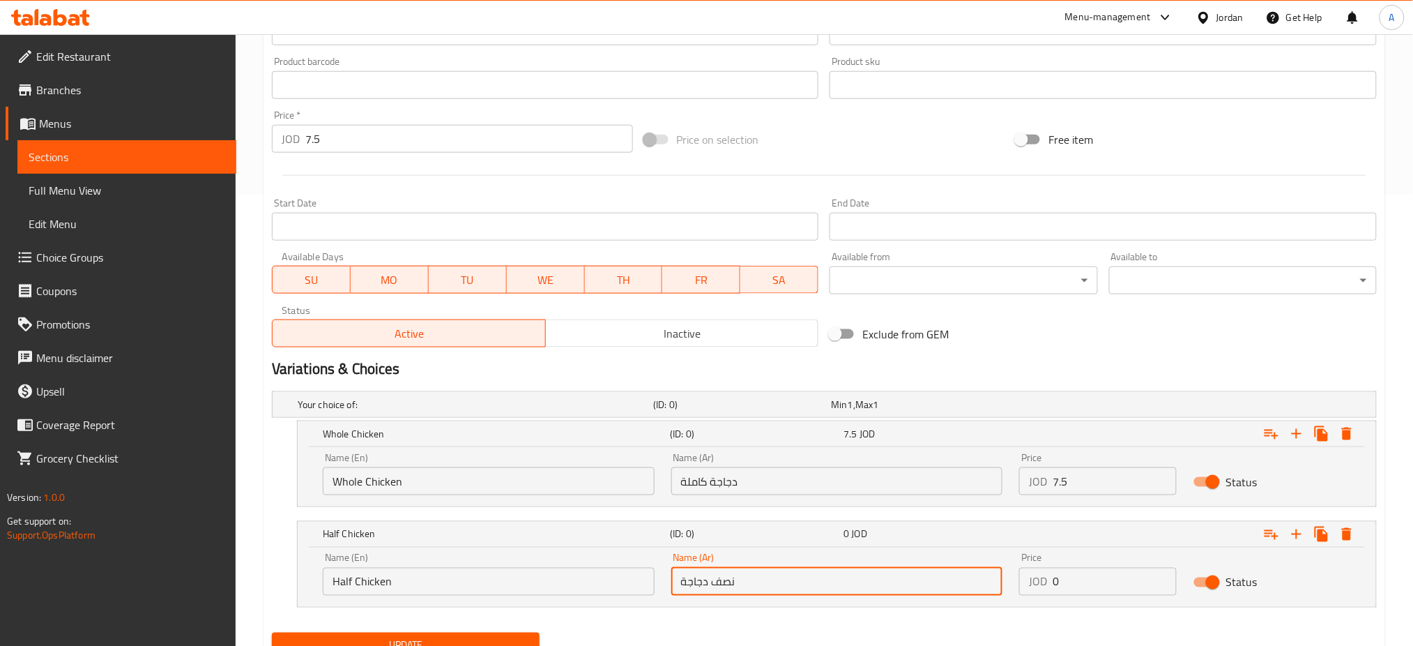
type input "نصف دجاجة"
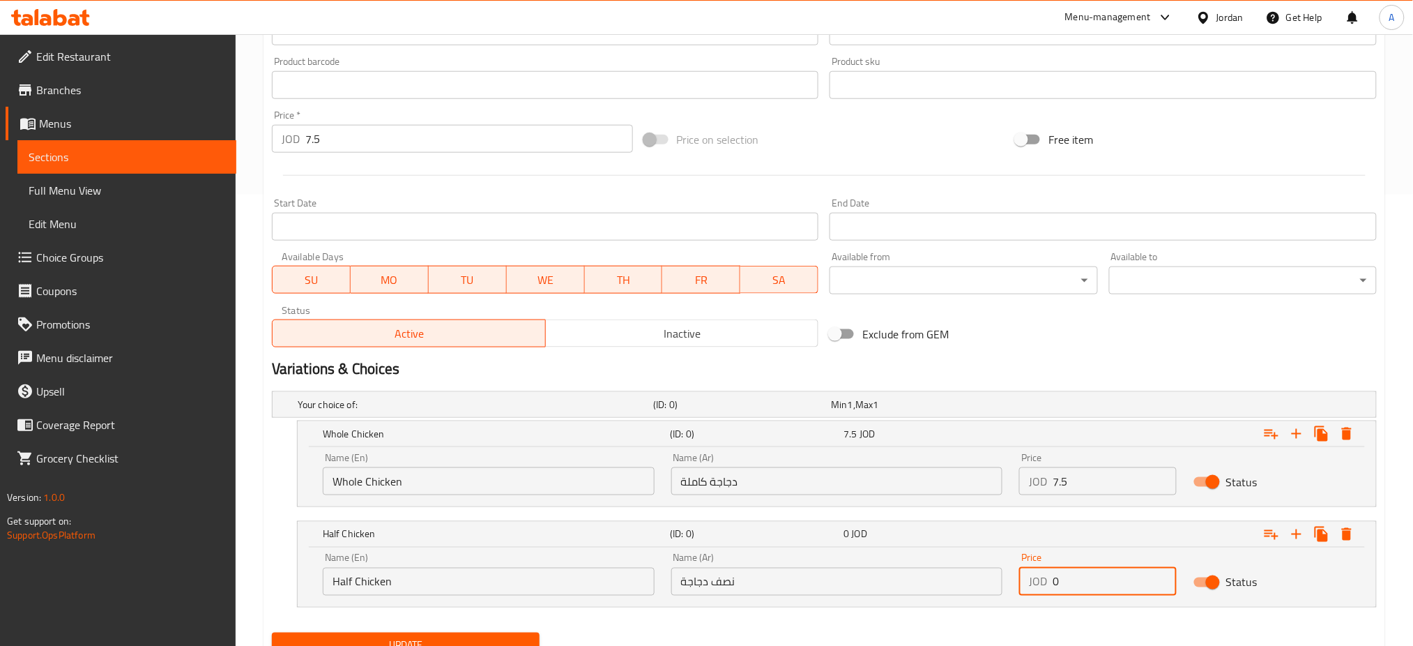
drag, startPoint x: 1077, startPoint y: 592, endPoint x: 676, endPoint y: 588, distance: 401.6
click at [683, 589] on div "Name (En) Half Chicken Name (En) Name (Ar) نصف دجاجة Name (Ar) Price JOD 0 Pric…" at bounding box center [836, 573] width 1045 height 59
type input "3.75"
drag, startPoint x: 369, startPoint y: 139, endPoint x: 66, endPoint y: 121, distance: 304.5
click at [102, 137] on div "Edit Restaurant Branches Menus Sections Full Menu View Edit Menu Choice Groups …" at bounding box center [706, 144] width 1413 height 1122
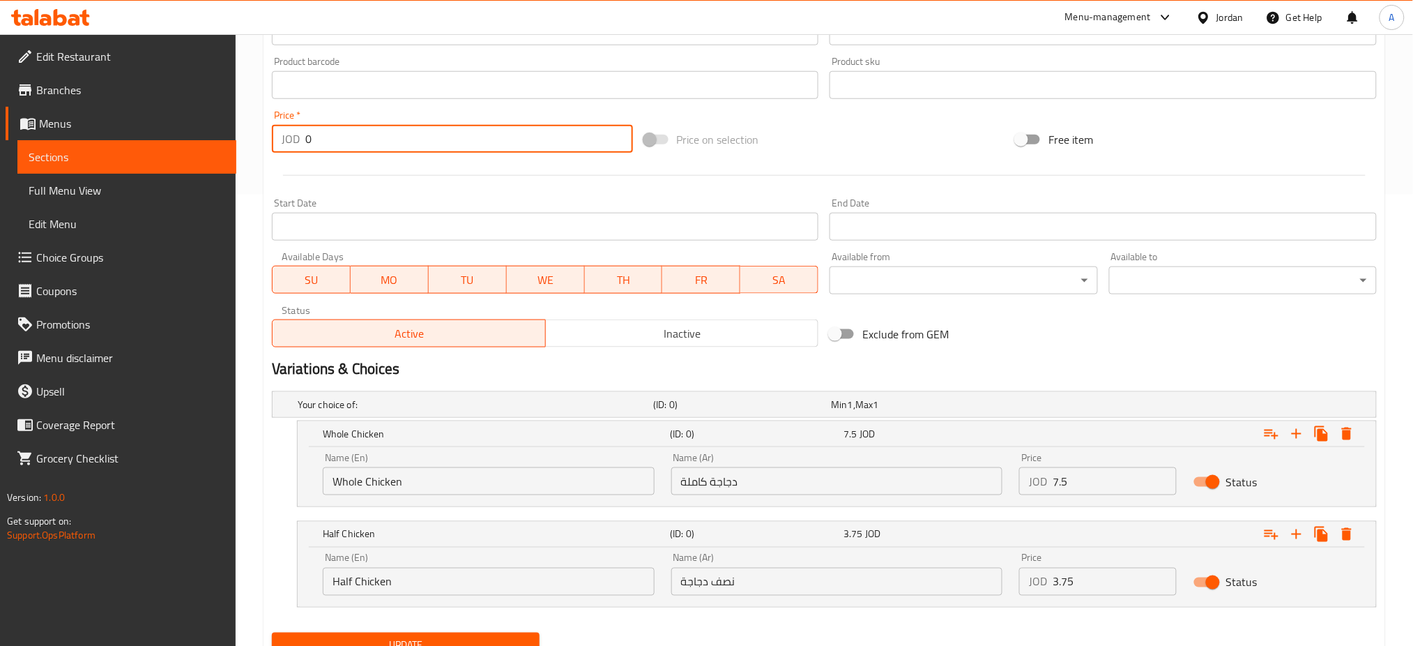
type input "0"
click at [447, 637] on span "Update" at bounding box center [405, 645] width 245 height 17
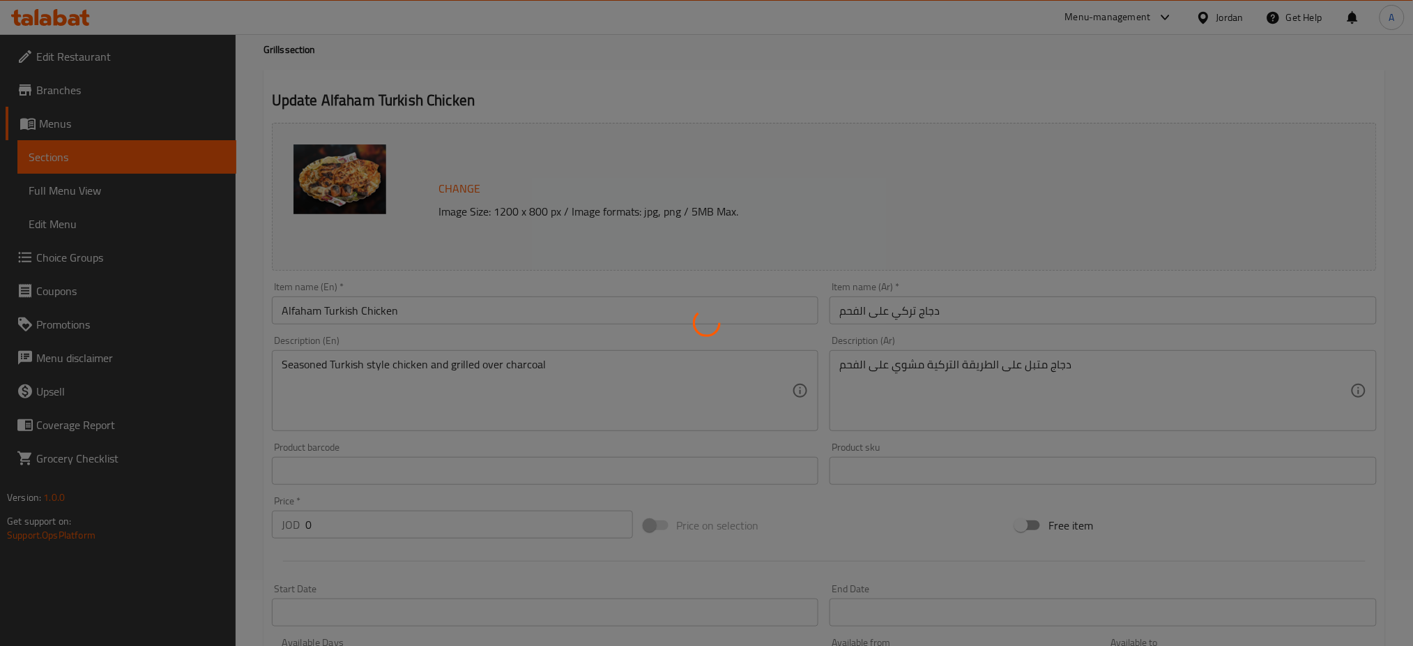
scroll to position [0, 0]
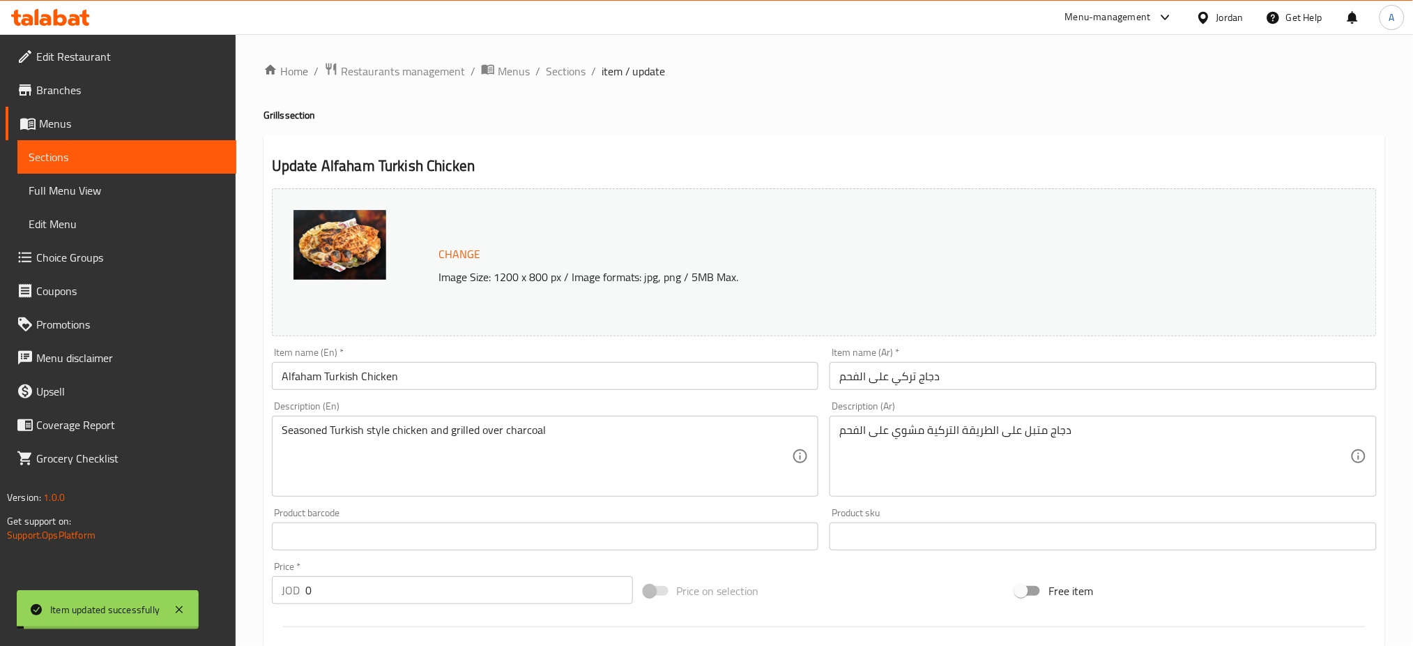
click at [558, 68] on span "Sections" at bounding box center [566, 71] width 40 height 17
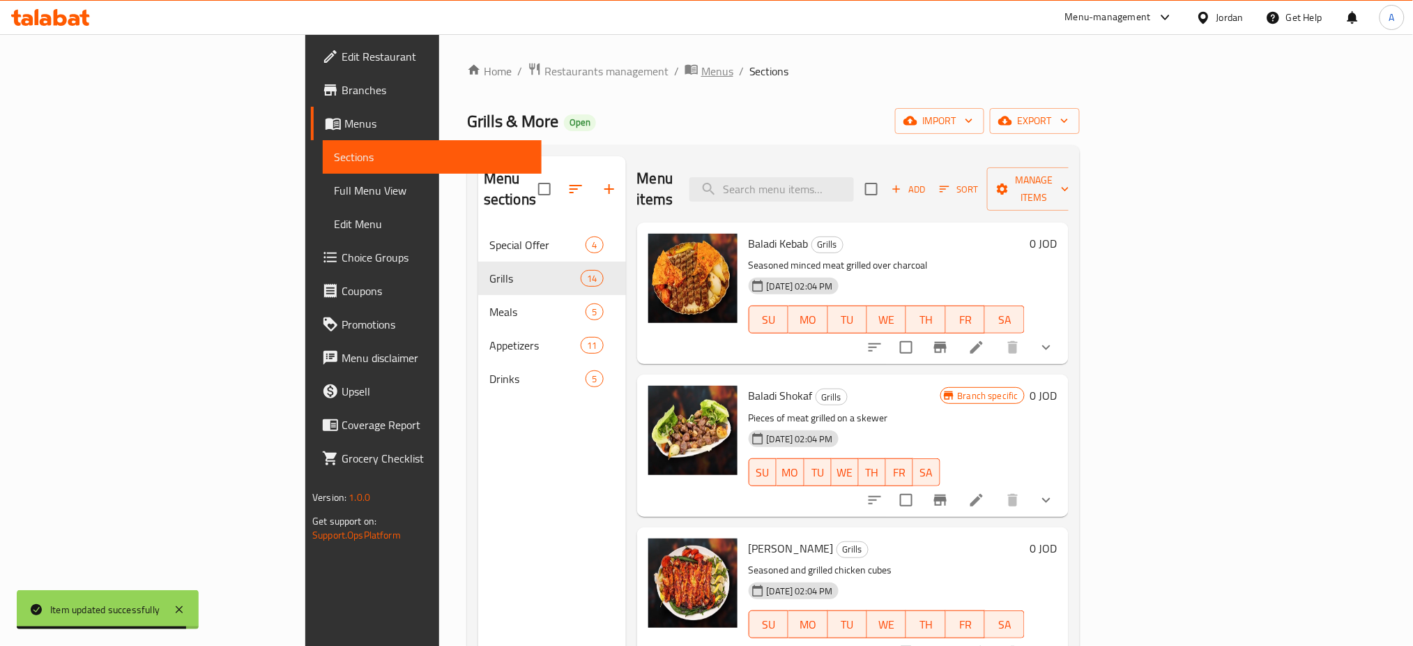
click at [701, 71] on span "Menus" at bounding box center [717, 71] width 32 height 17
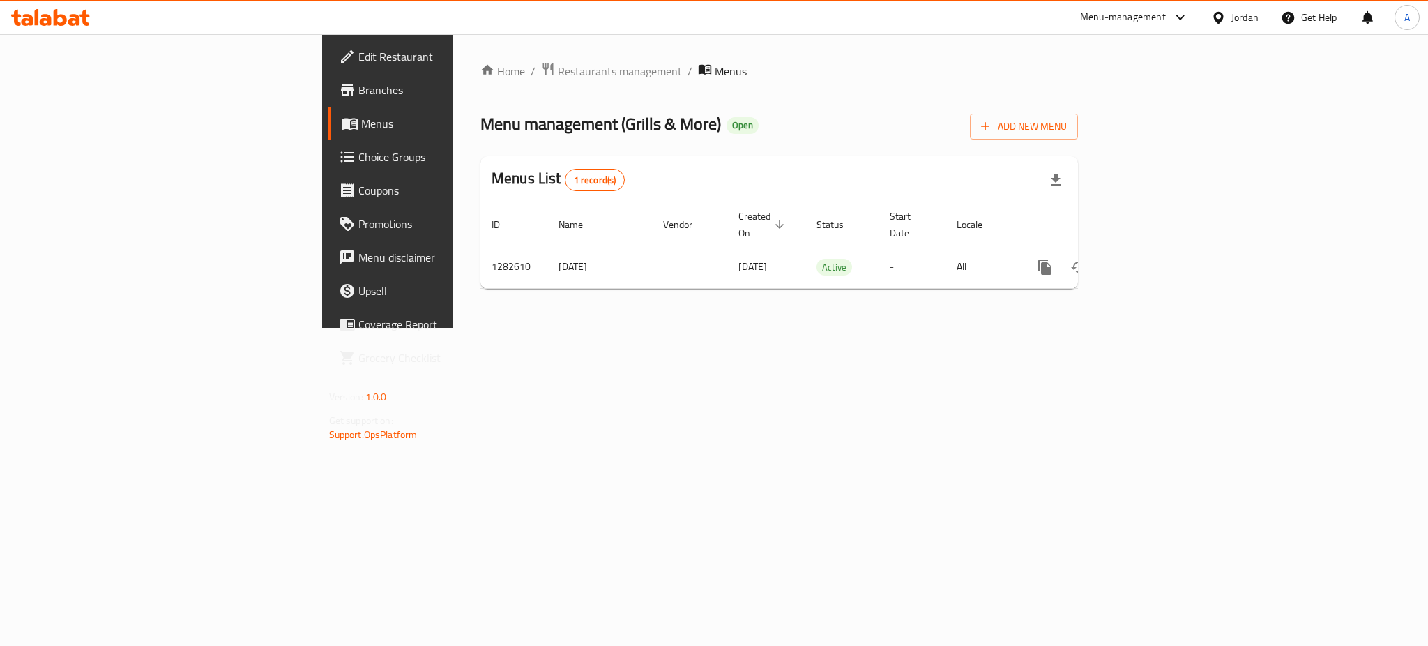
drag, startPoint x: 1012, startPoint y: 358, endPoint x: 793, endPoint y: 229, distance: 253.5
click at [1012, 328] on div "Home / Restaurants management / Menus Menu management ( Grills & More ) Open Ad…" at bounding box center [778, 181] width 653 height 294
click at [558, 70] on span "Restaurants management" at bounding box center [620, 71] width 124 height 17
